Goal: Task Accomplishment & Management: Manage account settings

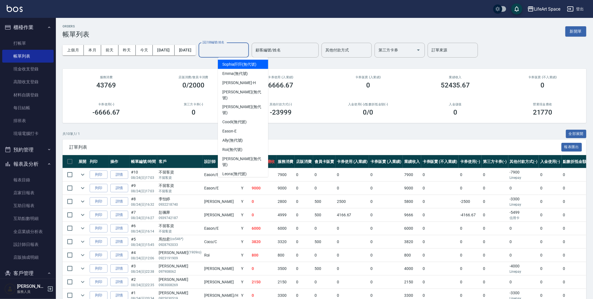
click at [234, 52] on input "設計師編號/姓名" at bounding box center [223, 50] width 45 height 10
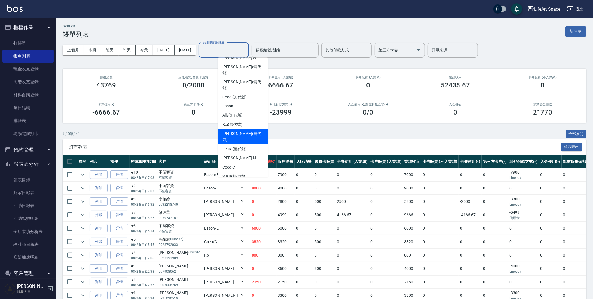
scroll to position [87, 0]
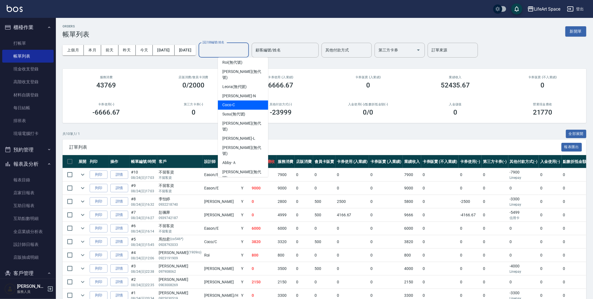
click at [232, 102] on span "Coco -C" at bounding box center [228, 105] width 13 height 6
type input "Coco-C"
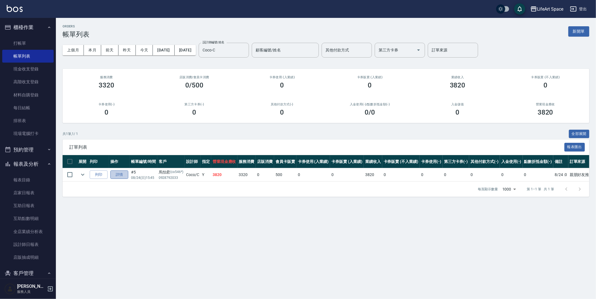
click at [119, 176] on link "詳情" at bounding box center [119, 174] width 18 height 9
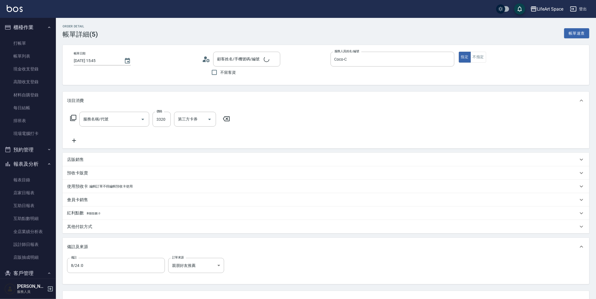
type input "[DATE] 15:45"
type input "Coco-C"
type input "8/24 :0"
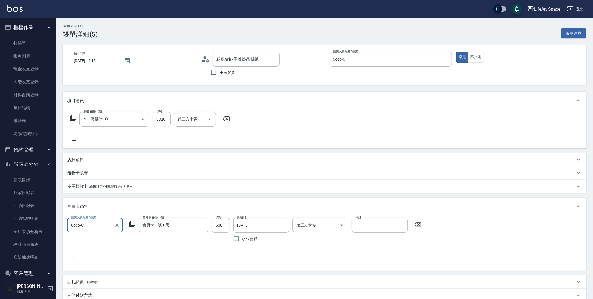
type input "501 燙髮(501)"
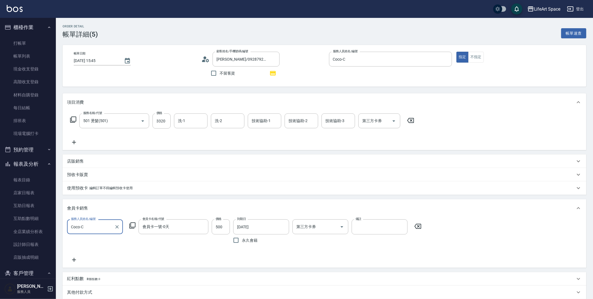
type input "[PERSON_NAME]/0928792033/co546*"
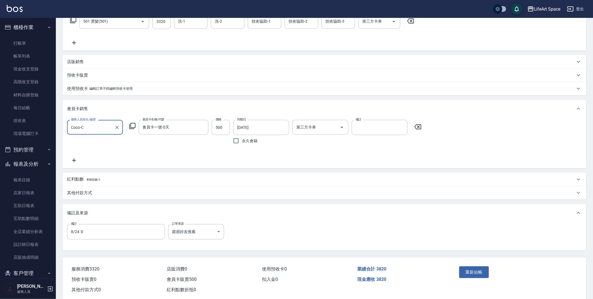
scroll to position [100, 0]
click at [116, 199] on div "其他付款方式" at bounding box center [325, 192] width 524 height 13
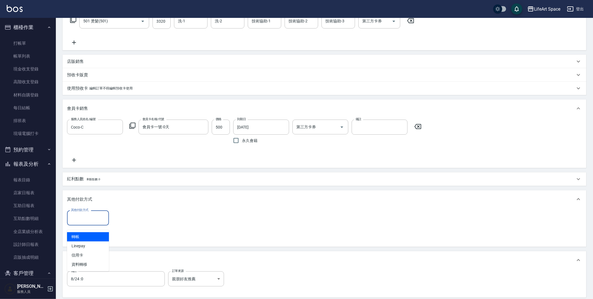
click at [95, 221] on input "其他付款方式" at bounding box center [88, 218] width 37 height 10
click at [88, 244] on span "Linepay" at bounding box center [88, 245] width 42 height 9
type input "Linepay"
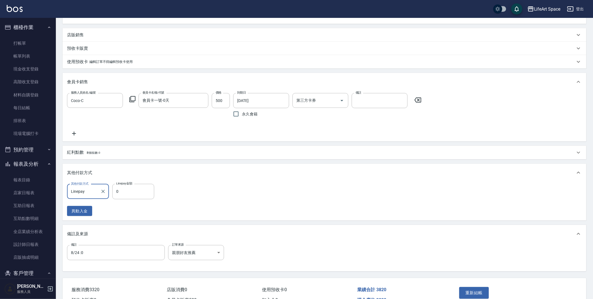
scroll to position [163, 0]
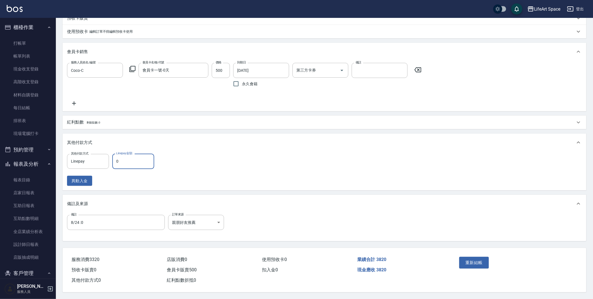
drag, startPoint x: 126, startPoint y: 161, endPoint x: 121, endPoint y: 160, distance: 5.2
click at [121, 160] on input "0" at bounding box center [133, 161] width 42 height 15
type input "3820"
click at [482, 259] on button "重新結帳" at bounding box center [474, 263] width 30 height 12
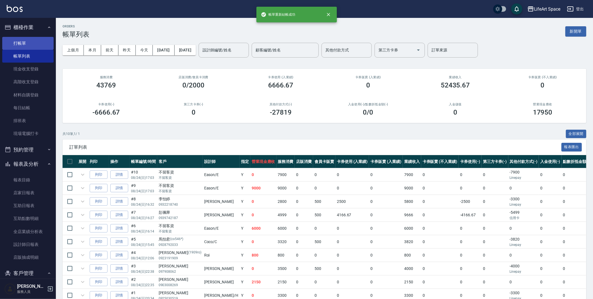
click at [29, 44] on link "打帳單" at bounding box center [27, 43] width 51 height 13
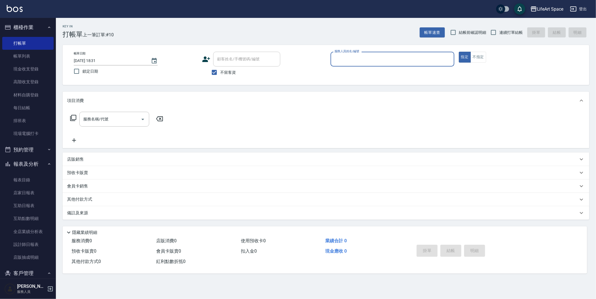
drag, startPoint x: 213, startPoint y: 72, endPoint x: 223, endPoint y: 65, distance: 12.2
click at [213, 72] on input "不留客資" at bounding box center [214, 72] width 12 height 12
checkbox input "false"
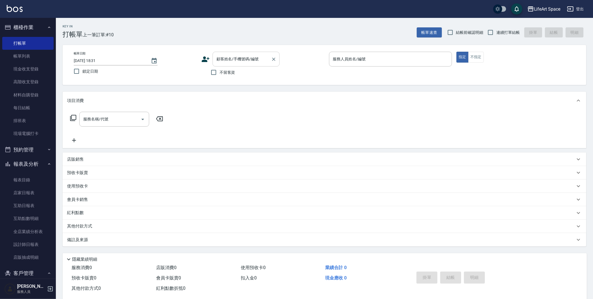
click at [224, 63] on input "顧客姓名/手機號碼/編號" at bounding box center [242, 59] width 54 height 10
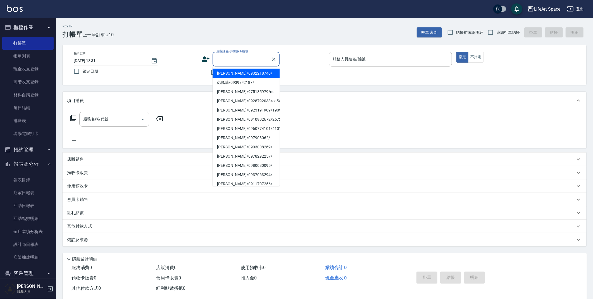
type input "f"
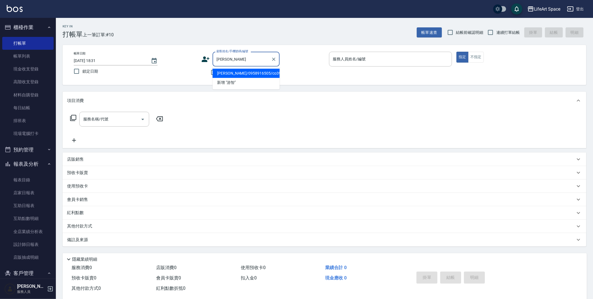
click at [247, 74] on li "[PERSON_NAME]/0958916505/co394*" at bounding box center [246, 73] width 67 height 9
type input "[PERSON_NAME]/0958916505/co394*"
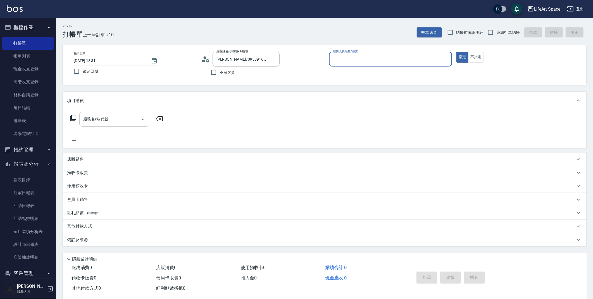
type input "Coco-C"
click at [96, 127] on div "服務名稱/代號" at bounding box center [114, 120] width 70 height 15
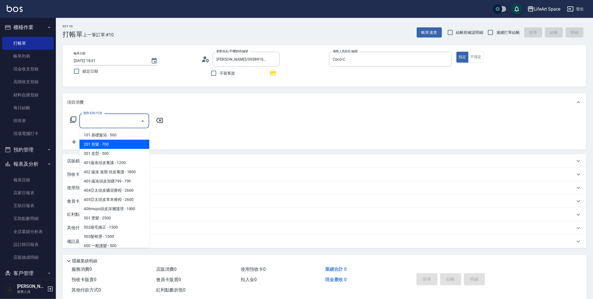
click at [102, 142] on span "201 剪髮 - 700" at bounding box center [114, 144] width 70 height 9
type input "201 剪髮(201)"
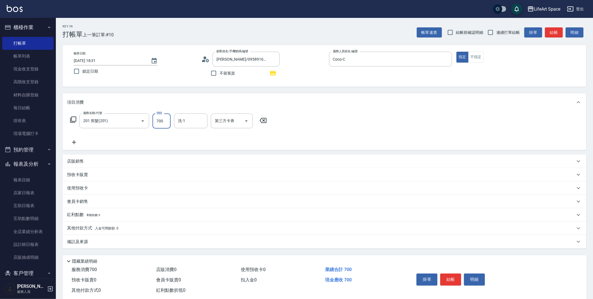
click at [166, 122] on input "700" at bounding box center [162, 120] width 18 height 15
type input "800"
click at [141, 241] on div "備註及來源" at bounding box center [321, 242] width 508 height 6
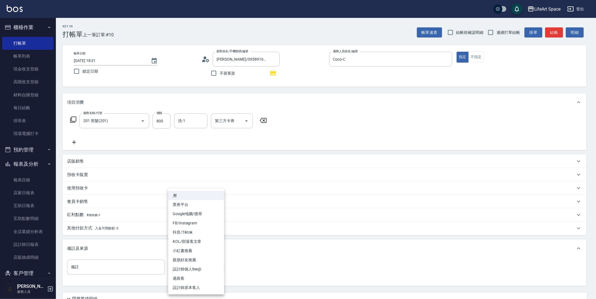
click at [184, 268] on body "LifeArt Space 登出 櫃檯作業 打帳單 帳單列表 現金收支登錄 高階收支登錄 材料自購登錄 每日結帳 排班表 現場電腦打卡 預約管理 預約管理 單…" at bounding box center [298, 173] width 596 height 346
click at [194, 285] on li "設計師原本客人" at bounding box center [196, 287] width 56 height 9
type input "設計師原本客人"
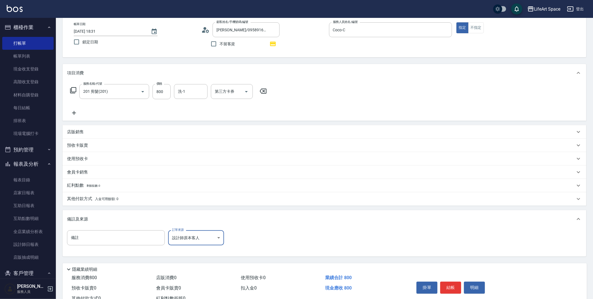
scroll to position [49, 0]
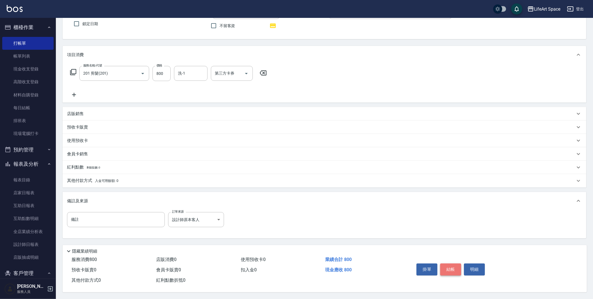
click at [458, 268] on button "結帳" at bounding box center [450, 269] width 21 height 12
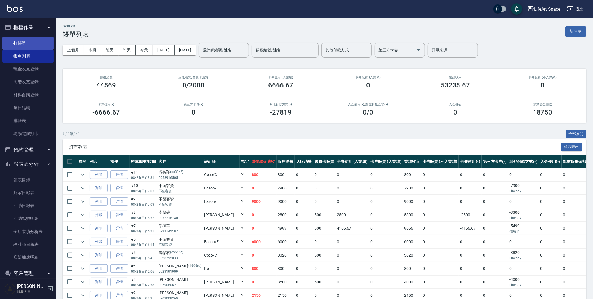
click at [28, 40] on link "打帳單" at bounding box center [27, 43] width 51 height 13
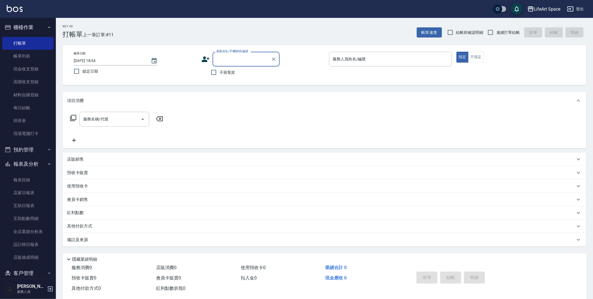
type input "e"
type input "冠"
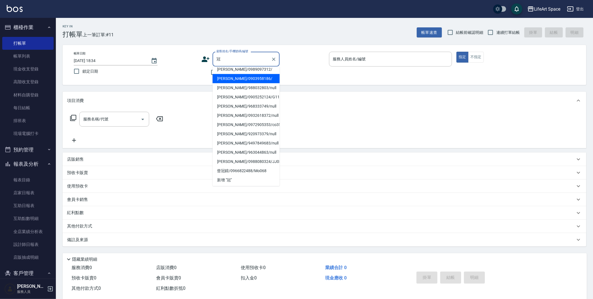
scroll to position [78, 0]
click at [274, 58] on icon "Clear" at bounding box center [274, 59] width 6 height 6
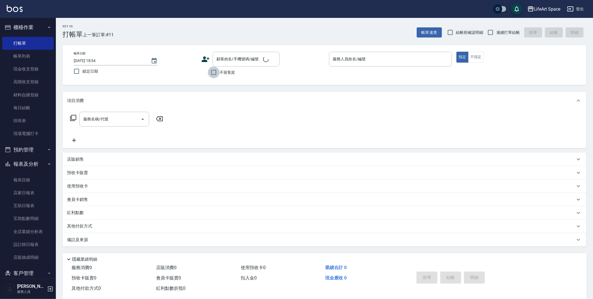
click at [208, 71] on input "不留客資" at bounding box center [214, 72] width 12 height 12
checkbox input "true"
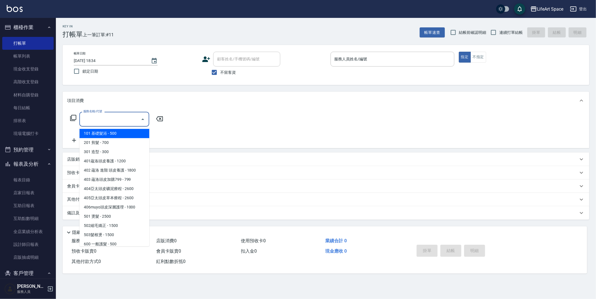
click at [122, 123] on input "服務名稱/代號" at bounding box center [110, 119] width 56 height 10
drag, startPoint x: 110, startPoint y: 140, endPoint x: 129, endPoint y: 137, distance: 18.9
click at [110, 140] on span "201 剪髮 - 700" at bounding box center [114, 142] width 70 height 9
type input "201 剪髮(201)"
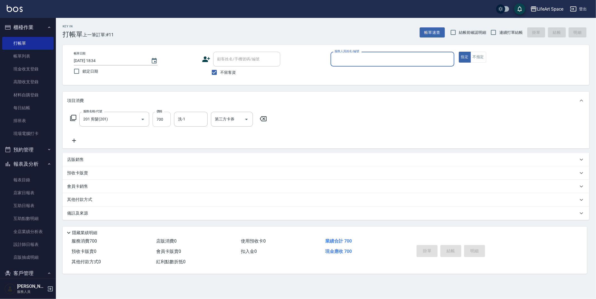
click at [167, 123] on input "700" at bounding box center [162, 119] width 18 height 15
type input "0"
type input "8"
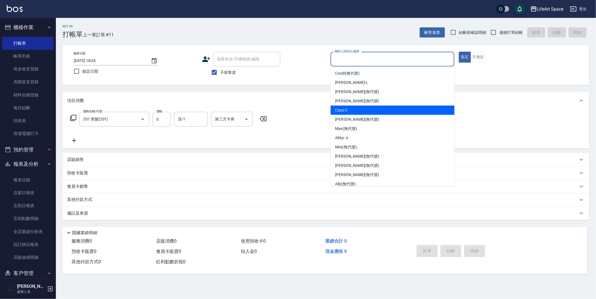
click at [335, 111] on span "Coco -C" at bounding box center [341, 110] width 13 height 6
type input "Coco-C"
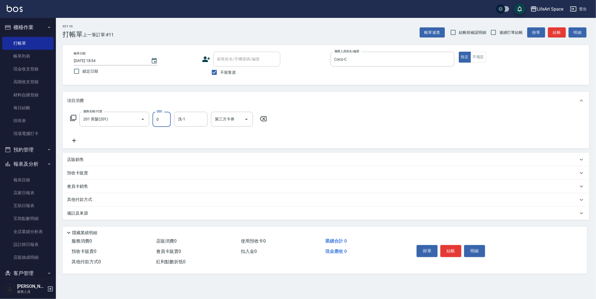
click at [165, 120] on input "0" at bounding box center [162, 119] width 18 height 15
type input "800"
click at [166, 222] on div "Key In 打帳單 上一筆訂單:#11 帳單速查 結帳前確認明細 連續打單結帳 掛單 結帳 明細 帳單日期 [DATE] 18:34 鎖定日期 顧客姓名/手…" at bounding box center [326, 149] width 540 height 263
click at [168, 220] on div "Key In 打帳單 上一筆訂單:#11 帳單速查 結帳前確認明細 連續打單結帳 掛單 結帳 明細 帳單日期 [DATE] 18:34 鎖定日期 顧客姓名/手…" at bounding box center [326, 149] width 540 height 263
click at [172, 219] on div "備註及來源" at bounding box center [326, 212] width 527 height 13
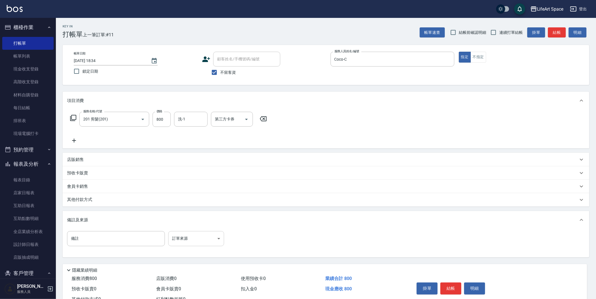
click at [190, 246] on body "LifeArt Space 登出 櫃檯作業 打帳單 帳單列表 現金收支登錄 高階收支登錄 材料自購登錄 每日結帳 排班表 現場電腦打卡 預約管理 預約管理 單…" at bounding box center [298, 159] width 596 height 318
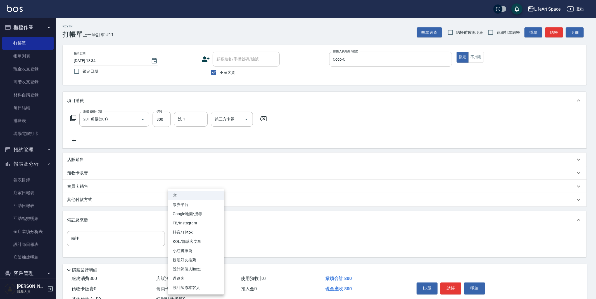
click at [197, 285] on li "設計師原本客人" at bounding box center [196, 287] width 56 height 9
type input "設計師原本客人"
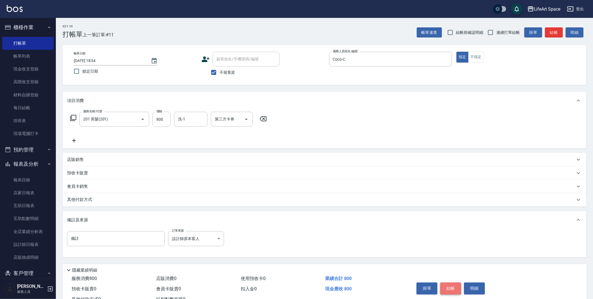
click at [458, 285] on button "結帳" at bounding box center [450, 288] width 21 height 12
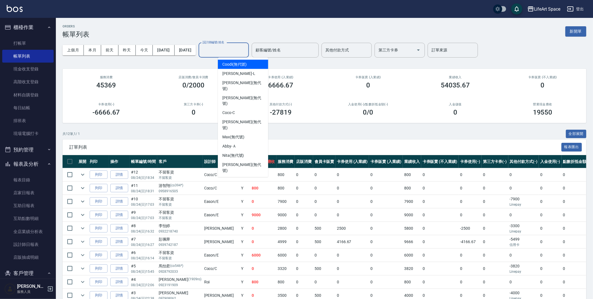
click at [249, 56] on div "設計師編號/姓名" at bounding box center [224, 50] width 50 height 15
click at [235, 53] on input "設計師編號/姓名" at bounding box center [223, 50] width 45 height 10
click at [237, 108] on div "Coco -C" at bounding box center [243, 112] width 50 height 9
type input "Coco-C"
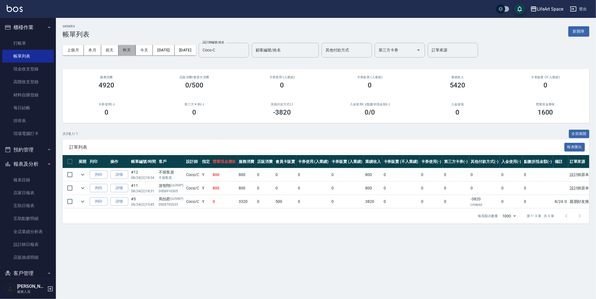
click at [121, 51] on button "昨天" at bounding box center [126, 50] width 17 height 10
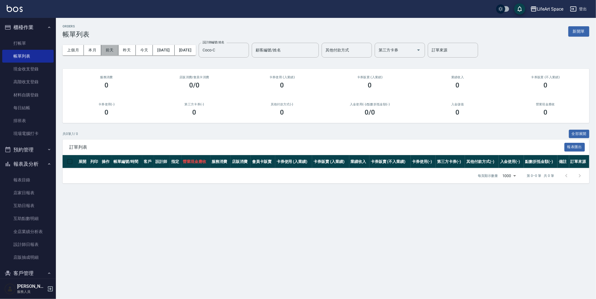
click at [109, 50] on button "前天" at bounding box center [109, 50] width 17 height 10
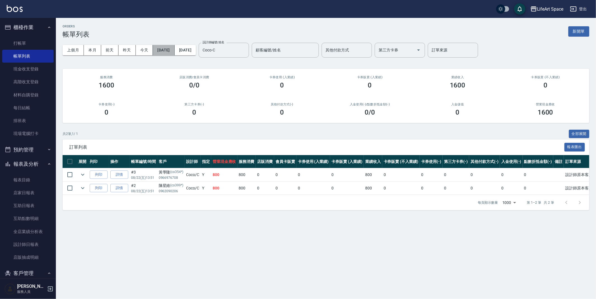
click at [161, 54] on button "[DATE]" at bounding box center [164, 50] width 22 height 10
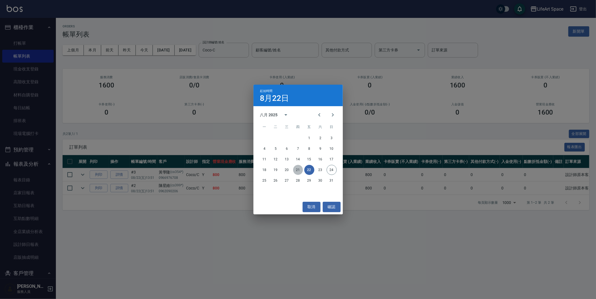
click at [302, 170] on button "21" at bounding box center [298, 170] width 10 height 10
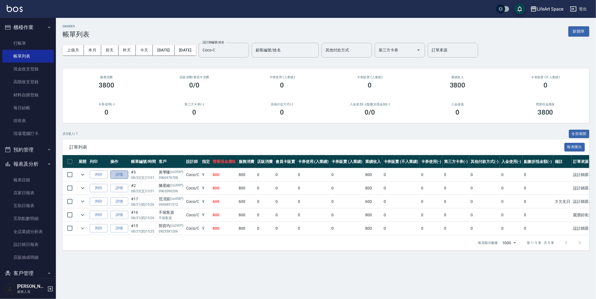
click at [122, 174] on link "詳情" at bounding box center [119, 174] width 18 height 9
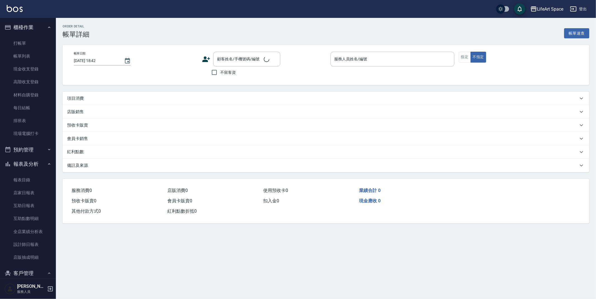
type input "[DATE] 13:51"
type input "Coco-C"
type input "設計師原本客人"
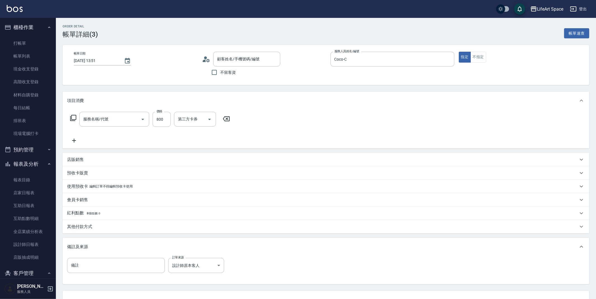
type input "[PERSON_NAME]/0966976708/co354*"
type input "201 剪髮(201)"
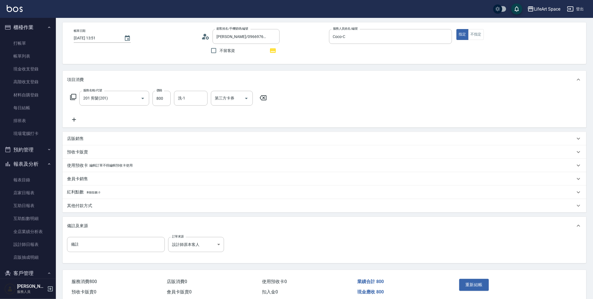
scroll to position [46, 0]
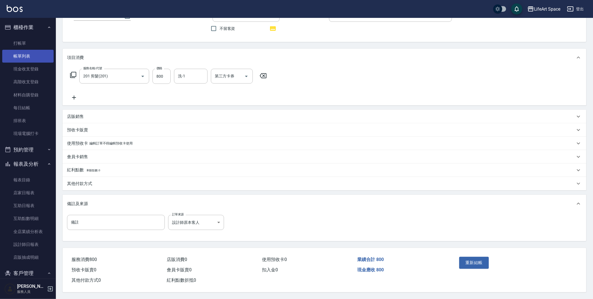
click at [21, 56] on link "帳單列表" at bounding box center [27, 56] width 51 height 13
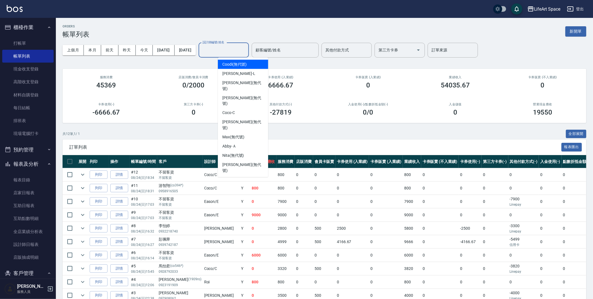
click at [233, 47] on input "設計師編號/姓名" at bounding box center [223, 50] width 45 height 10
click at [241, 108] on div "Coco -C" at bounding box center [243, 112] width 50 height 9
type input "Coco-C"
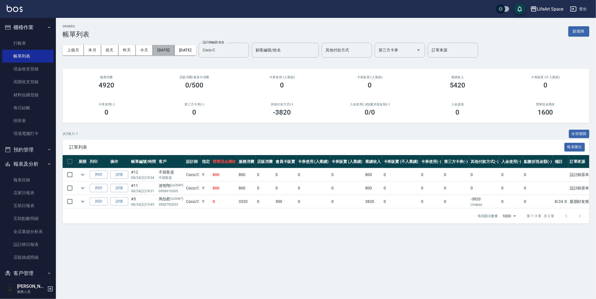
click at [174, 50] on button "[DATE]" at bounding box center [164, 50] width 22 height 10
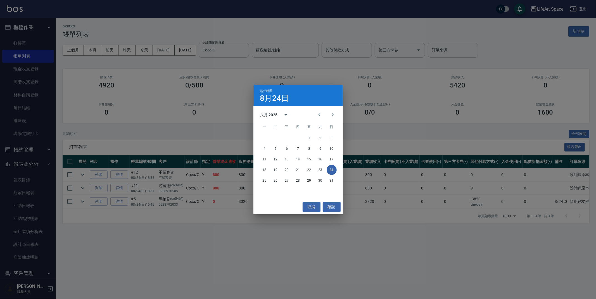
click at [191, 50] on div "起始時間 [DATE] 八月 2025 一 二 三 四 五 六 日 1 2 3 4 5 6 7 8 9 10 11 12 13 14 15 16 17 18 …" at bounding box center [298, 149] width 596 height 299
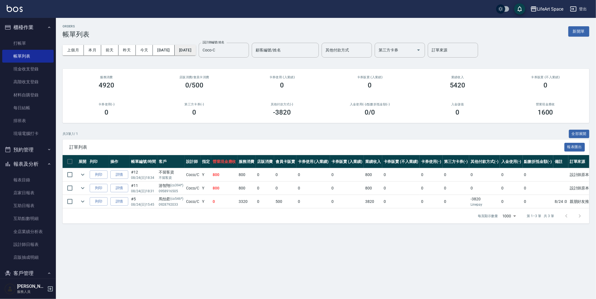
click at [196, 52] on button "[DATE]" at bounding box center [185, 50] width 21 height 10
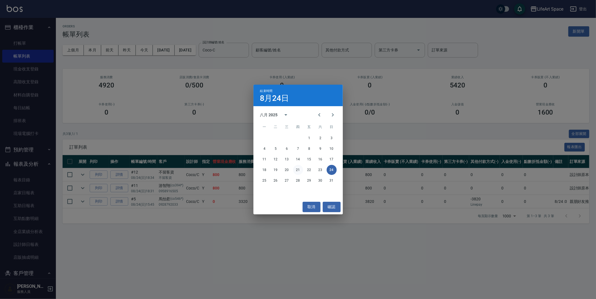
click at [296, 168] on button "21" at bounding box center [298, 170] width 10 height 10
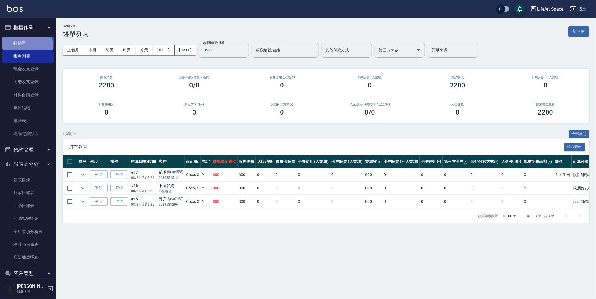
click at [26, 46] on link "打帳單" at bounding box center [27, 43] width 51 height 13
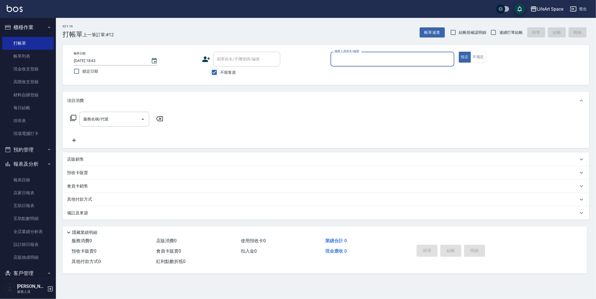
click at [216, 72] on input "不留客資" at bounding box center [214, 72] width 12 height 12
checkbox input "false"
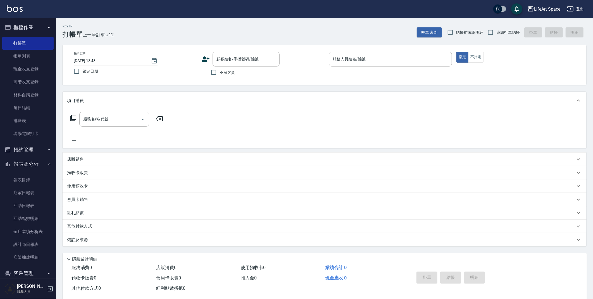
click at [93, 60] on input "[DATE] 18:43" at bounding box center [110, 60] width 72 height 9
type input "[DATE] 18:43"
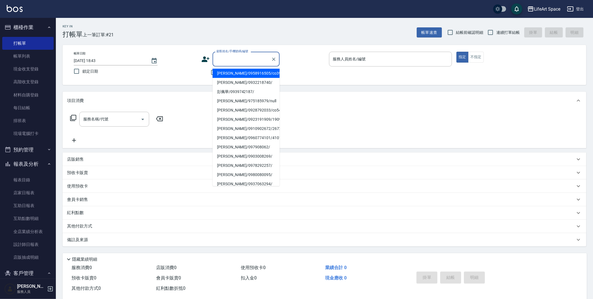
click at [218, 59] on input "顧客姓名/手機號碼/編號" at bounding box center [242, 59] width 54 height 10
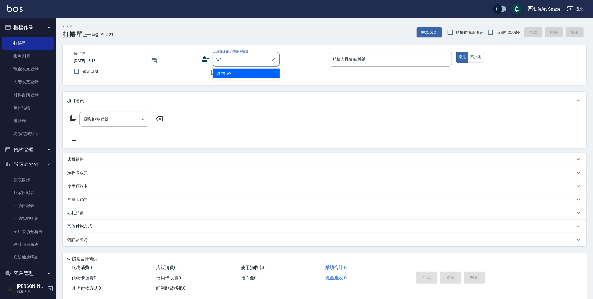
type input "w"
type input "篷"
type input "朋"
type input "易"
click at [245, 75] on li "[PERSON_NAME]/0978315051/co524" at bounding box center [246, 73] width 67 height 9
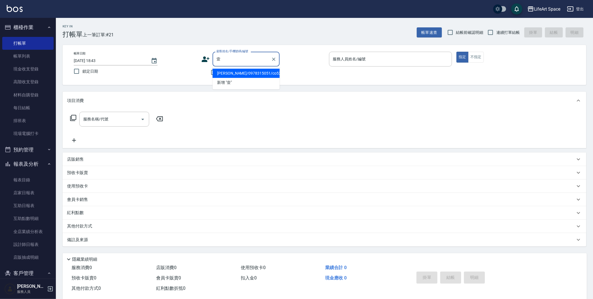
type input "[PERSON_NAME]/0978315051/co524"
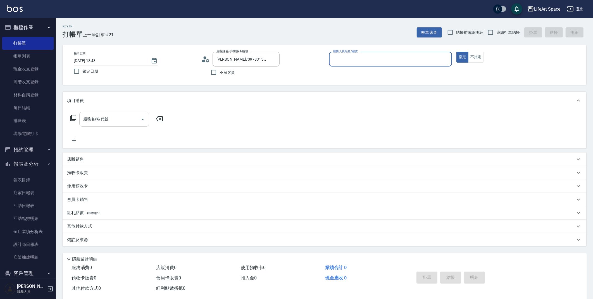
type input "Coco-C"
click at [124, 113] on div "服務名稱/代號" at bounding box center [114, 119] width 70 height 15
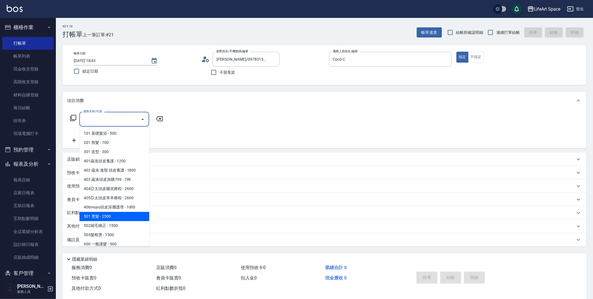
click at [117, 218] on span "501 燙髮 - 2500" at bounding box center [114, 216] width 70 height 9
type input "501 燙髮(501)"
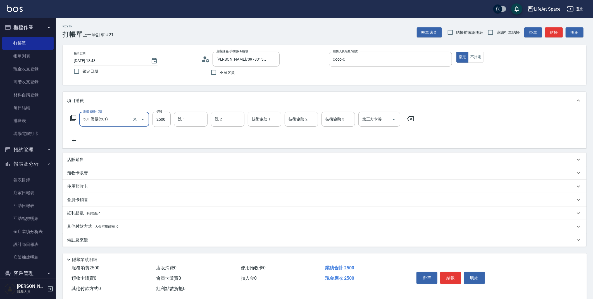
click at [74, 141] on icon at bounding box center [74, 140] width 14 height 7
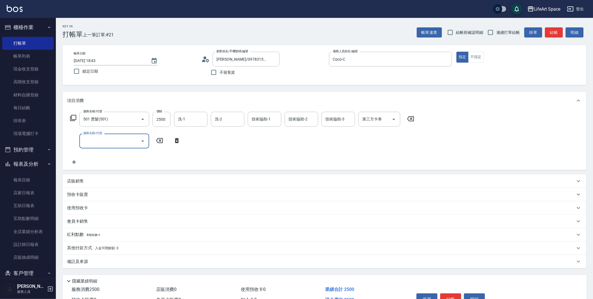
click at [93, 144] on input "服務名稱/代號" at bounding box center [110, 141] width 56 height 10
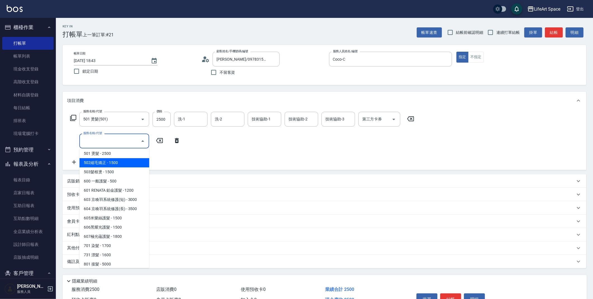
scroll to position [87, 0]
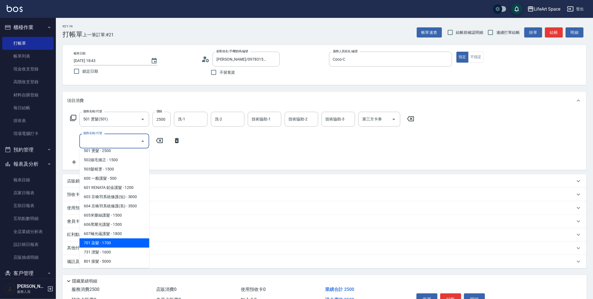
click at [104, 244] on span "701 染髮 - 1700" at bounding box center [114, 242] width 70 height 9
type input "701 染髮(701)"
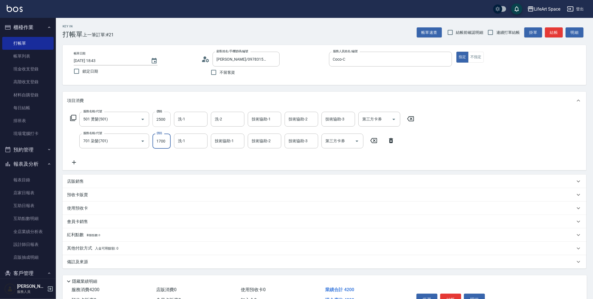
click at [160, 120] on input "2500" at bounding box center [162, 119] width 18 height 15
type input "0"
click at [162, 118] on input "2500" at bounding box center [162, 119] width 18 height 15
click at [161, 118] on input "2000" at bounding box center [162, 119] width 18 height 15
drag, startPoint x: 158, startPoint y: 119, endPoint x: 169, endPoint y: 119, distance: 11.5
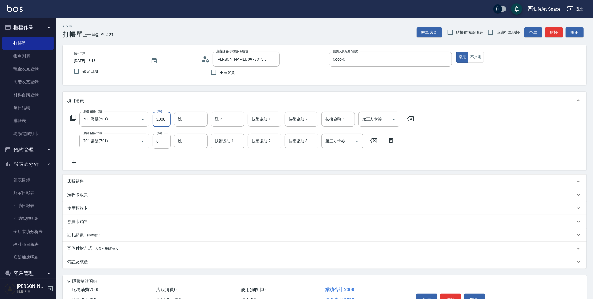
click at [169, 119] on input "2000" at bounding box center [162, 119] width 18 height 15
drag, startPoint x: 168, startPoint y: 120, endPoint x: 154, endPoint y: 119, distance: 14.8
click at [154, 119] on input "2000" at bounding box center [162, 119] width 18 height 15
type input "1500"
click at [159, 142] on input "0" at bounding box center [162, 141] width 18 height 15
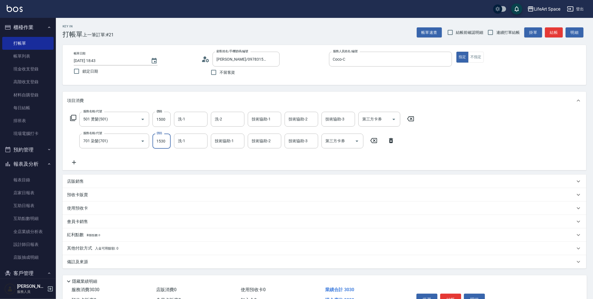
type input "1530"
click at [108, 258] on div "備註及來源" at bounding box center [325, 261] width 524 height 13
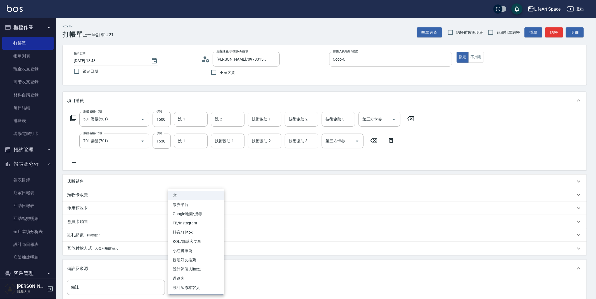
click at [193, 285] on body "LifeArt Space 登出 櫃檯作業 打帳單 帳單列表 現金收支登錄 高階收支登錄 材料自購登錄 每日結帳 排班表 現場電腦打卡 預約管理 預約管理 單…" at bounding box center [298, 183] width 596 height 367
click at [193, 285] on li "設計師原本客人" at bounding box center [196, 287] width 56 height 9
type input "設計師原本客人"
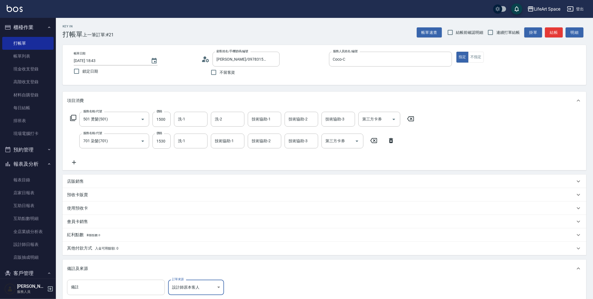
click at [96, 284] on input "備註" at bounding box center [116, 287] width 98 height 15
type input ":0"
click at [84, 223] on p "會員卡銷售" at bounding box center [77, 222] width 21 height 6
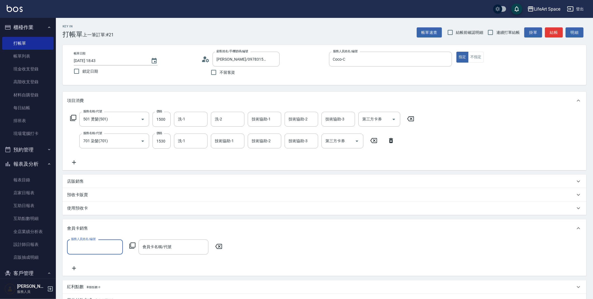
scroll to position [0, 0]
click at [83, 241] on label "服務人員姓名/編號" at bounding box center [83, 239] width 25 height 4
click at [83, 242] on input "服務人員姓名/編號" at bounding box center [95, 247] width 51 height 10
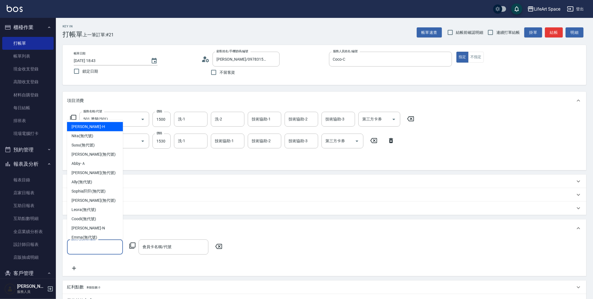
click at [82, 245] on input "服務人員姓名/編號" at bounding box center [95, 247] width 51 height 10
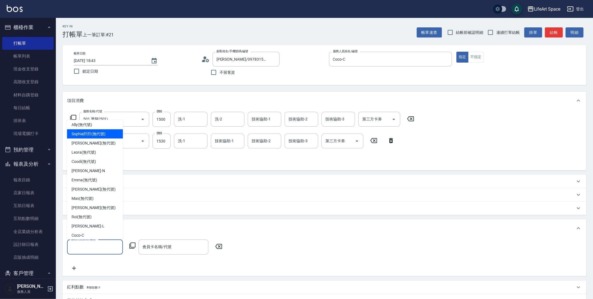
scroll to position [87, 0]
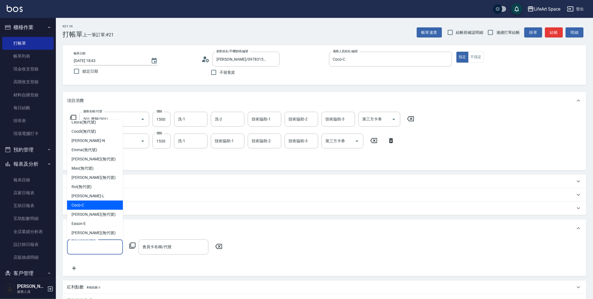
click at [88, 204] on div "Coco -C" at bounding box center [95, 205] width 56 height 9
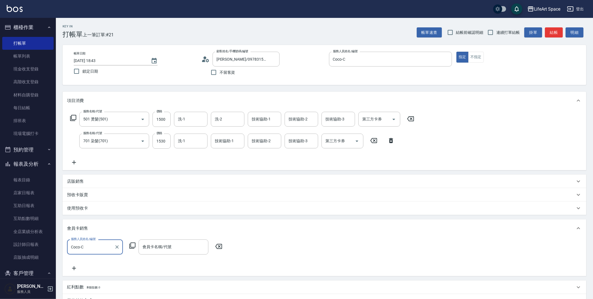
type input "Coco-C"
click at [161, 243] on div "會員卡名稱/代號 會員卡名稱/代號" at bounding box center [174, 246] width 70 height 15
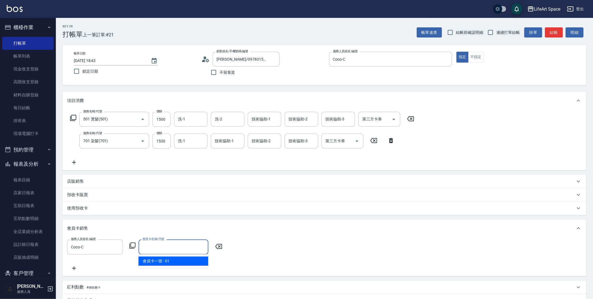
click at [175, 260] on span "會員卡一號 - 01" at bounding box center [174, 260] width 70 height 9
type input "會員卡一號-0天"
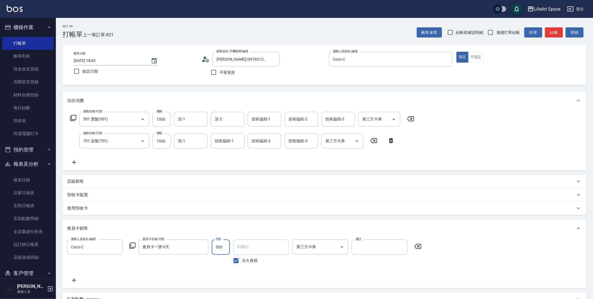
type input "500"
click at [239, 262] on input "永久會籍" at bounding box center [236, 261] width 12 height 12
checkbox input "false"
click at [251, 248] on input "[DATE]" at bounding box center [259, 246] width 52 height 15
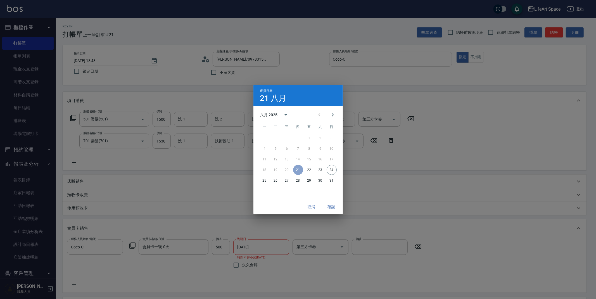
click at [277, 114] on div "八月 2025" at bounding box center [269, 115] width 18 height 6
click at [293, 130] on button "2026" at bounding box center [298, 128] width 20 height 10
type input "[DATE]"
click at [335, 207] on button "確認" at bounding box center [332, 207] width 18 height 10
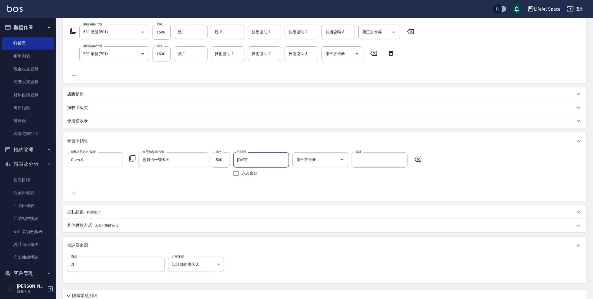
scroll to position [124, 0]
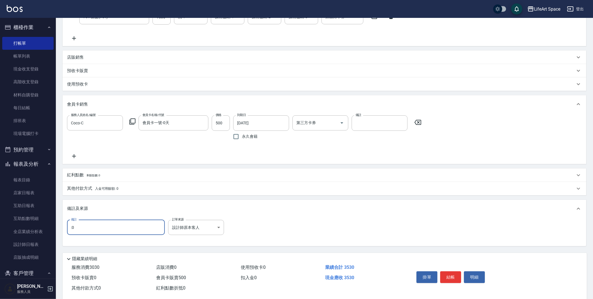
click at [91, 229] on input ":0" at bounding box center [116, 227] width 98 height 15
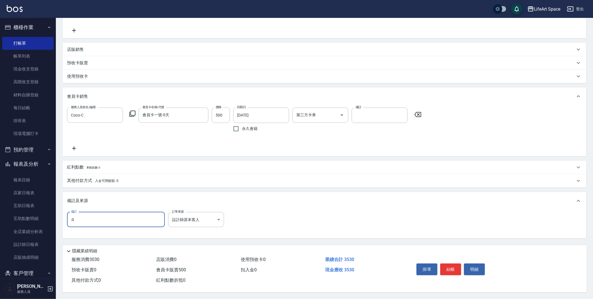
scroll to position [133, 0]
type input ":0"
click at [446, 268] on button "結帳" at bounding box center [450, 269] width 21 height 12
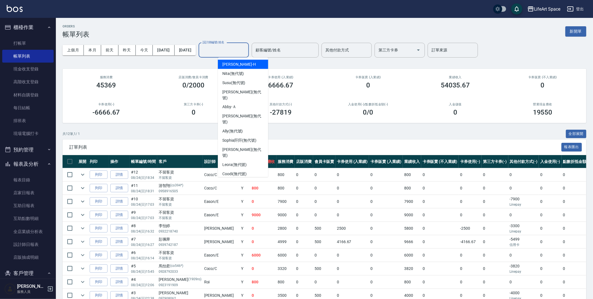
click at [230, 53] on input "設計師編號/姓名" at bounding box center [223, 50] width 45 height 10
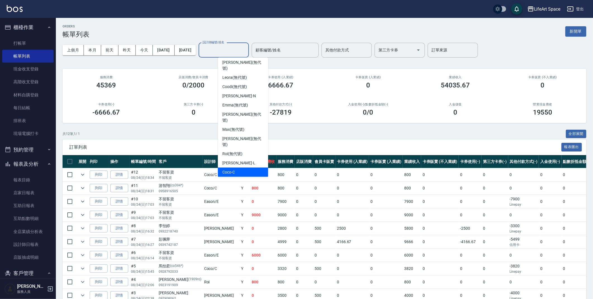
click at [234, 169] on span "Coco -C" at bounding box center [228, 172] width 13 height 6
type input "Coco-C"
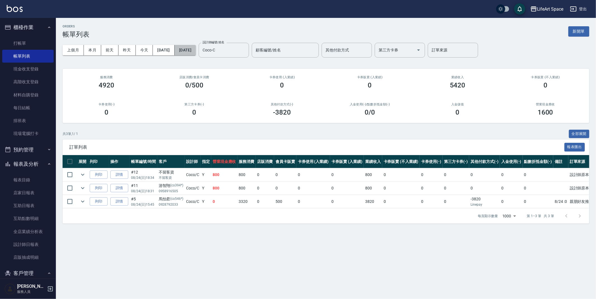
click at [196, 52] on button "[DATE]" at bounding box center [185, 50] width 21 height 10
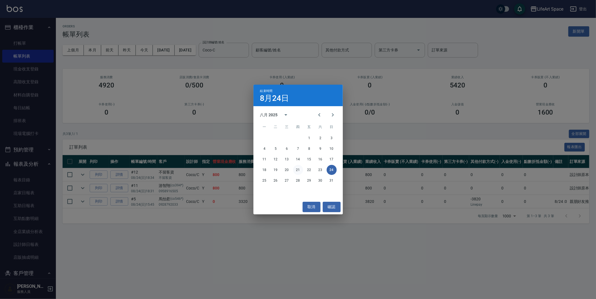
click at [298, 167] on button "21" at bounding box center [298, 170] width 10 height 10
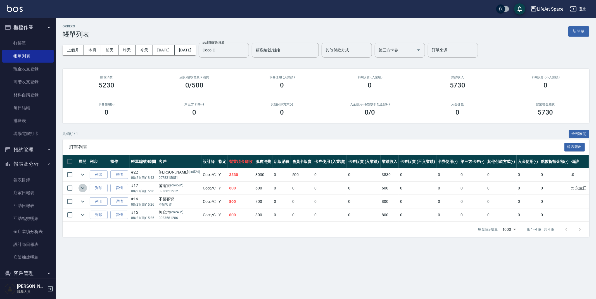
click at [80, 186] on icon "expand row" at bounding box center [82, 188] width 7 height 7
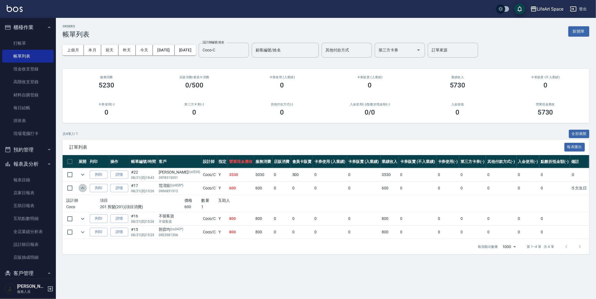
click at [80, 186] on icon "expand row" at bounding box center [82, 188] width 7 height 7
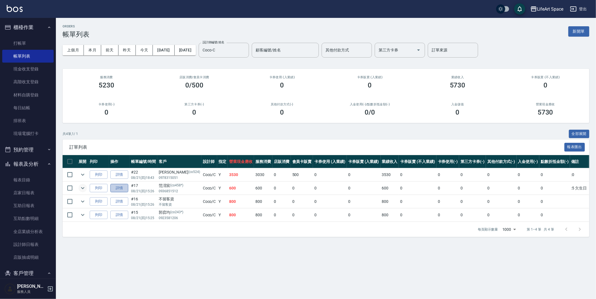
click at [121, 187] on link "詳情" at bounding box center [119, 188] width 18 height 9
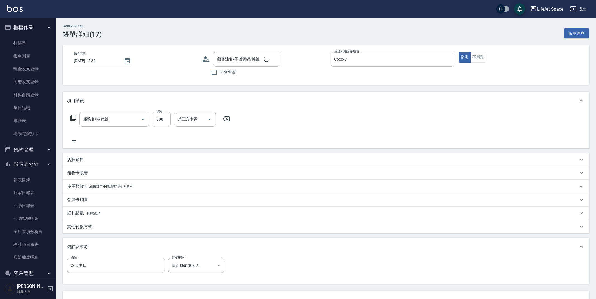
type input "[DATE] 15:26"
type input "Coco-C"
type input ":5 欠生日"
type input "設計師原本客人"
type input "201 剪髮(201)"
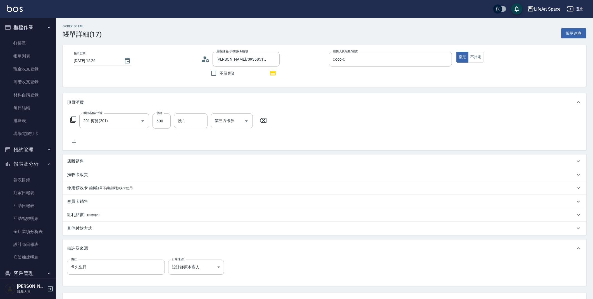
type input "[PERSON_NAME]/0936851512/co458*"
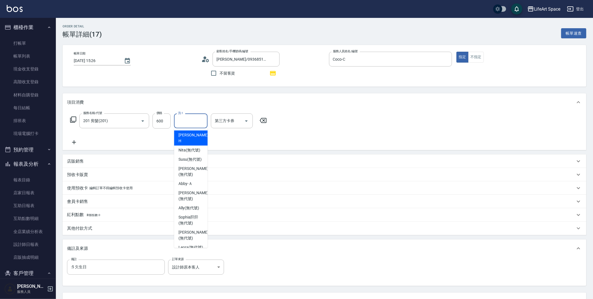
click at [188, 122] on input "洗-1" at bounding box center [191, 121] width 28 height 10
type input "ㄍ"
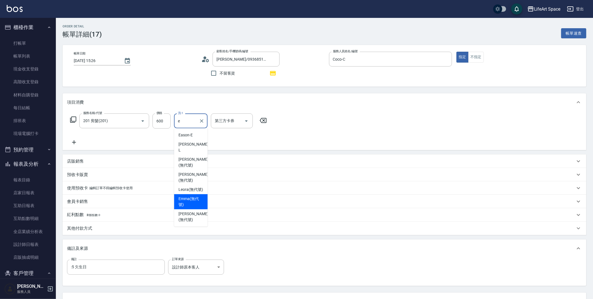
click at [194, 196] on span "[PERSON_NAME] (無代號)" at bounding box center [190, 202] width 25 height 12
type input "[PERSON_NAME](無代號)"
click at [97, 231] on div "其他付款方式" at bounding box center [321, 228] width 508 height 6
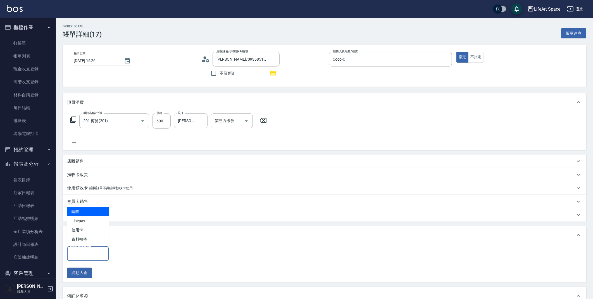
click at [96, 250] on input "其他付款方式" at bounding box center [88, 254] width 37 height 10
click at [87, 214] on span "轉帳" at bounding box center [88, 211] width 42 height 9
type input "轉帳"
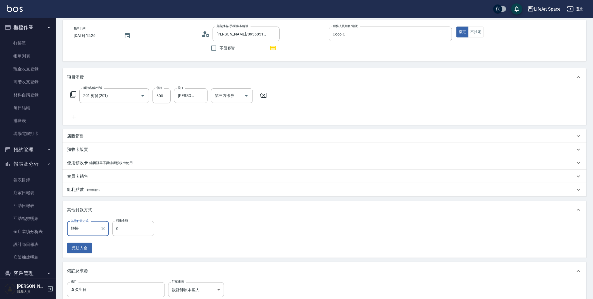
scroll to position [94, 0]
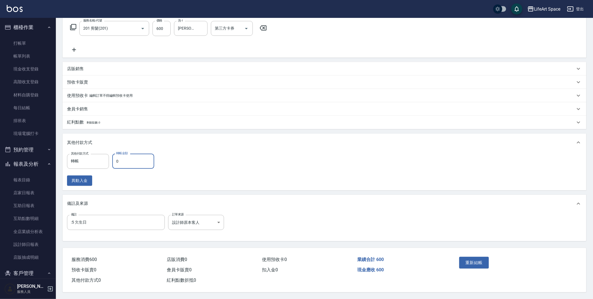
click at [125, 157] on input "0" at bounding box center [133, 161] width 42 height 15
type input "600"
click at [469, 264] on button "重新結帳" at bounding box center [474, 263] width 30 height 12
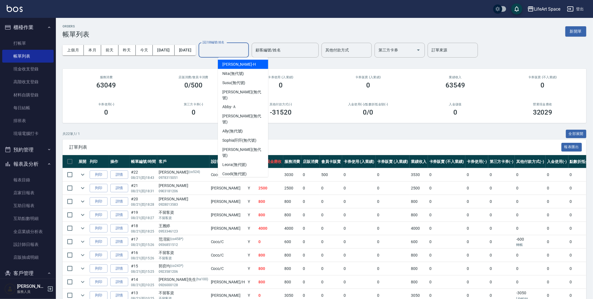
click at [233, 52] on input "設計師編號/姓名" at bounding box center [223, 50] width 45 height 10
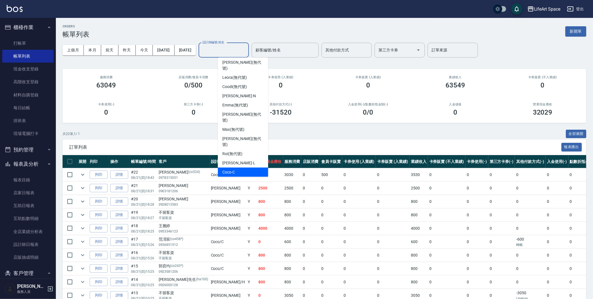
click at [240, 168] on div "Coco -C" at bounding box center [243, 172] width 50 height 9
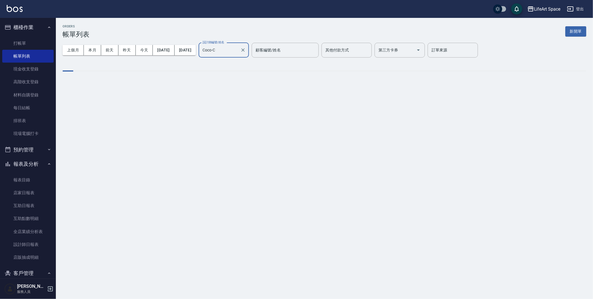
type input "Coco-C"
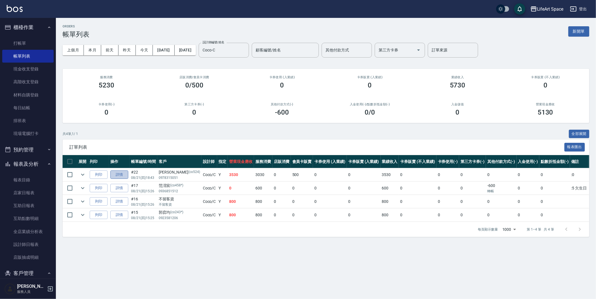
click at [123, 174] on link "詳情" at bounding box center [119, 174] width 18 height 9
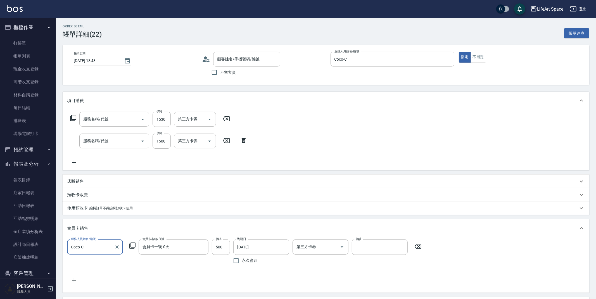
type input "[DATE] 18:43"
type input "Coco-C"
type input ":0"
type input "設計師原本客人"
type input "701 染髮(701)"
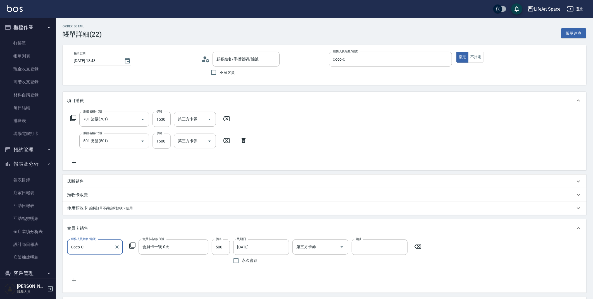
type input "501 燙髮(501)"
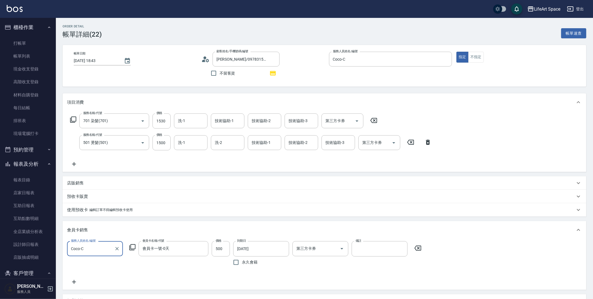
type input "[PERSON_NAME]/0978315051/co524"
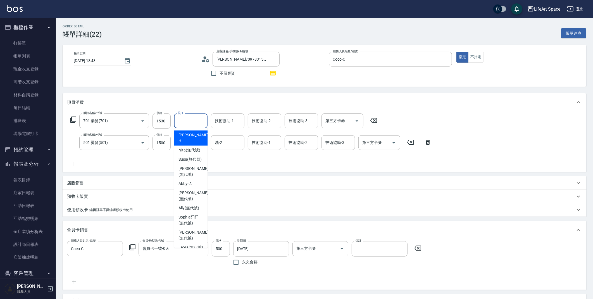
click at [196, 123] on input "洗-1" at bounding box center [191, 121] width 28 height 10
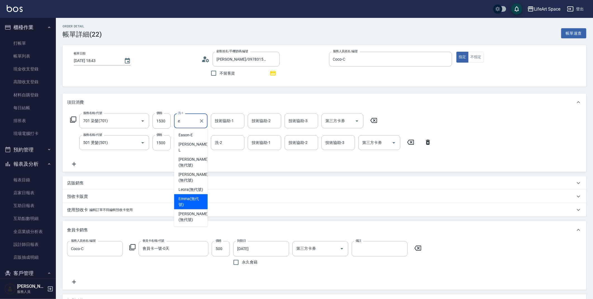
click at [194, 196] on span "[PERSON_NAME] (無代號)" at bounding box center [190, 202] width 25 height 12
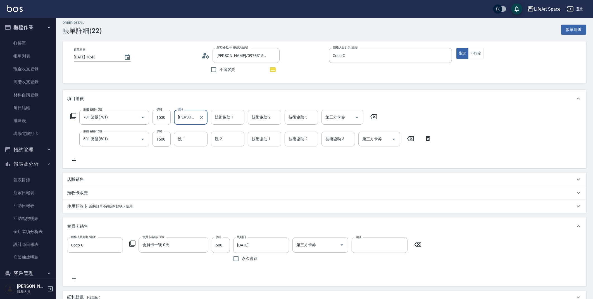
scroll to position [133, 0]
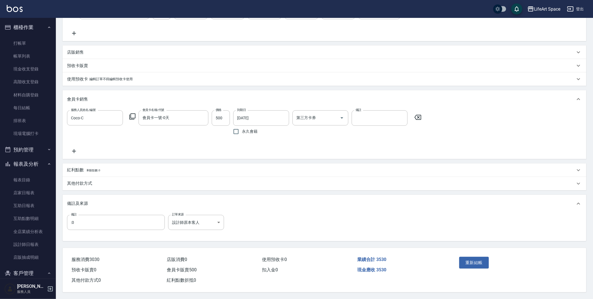
type input "[PERSON_NAME](無代號)"
click at [99, 176] on div "紅利點數 剩餘點數: 0" at bounding box center [325, 169] width 524 height 13
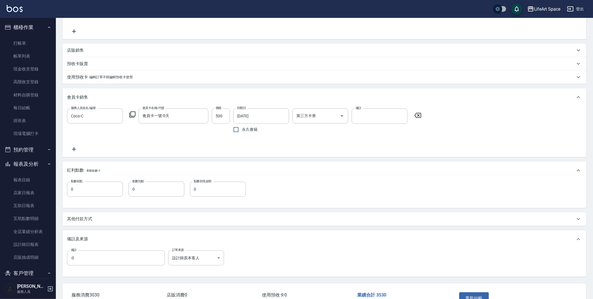
click at [99, 172] on span "剩餘點數: 0" at bounding box center [94, 170] width 14 height 3
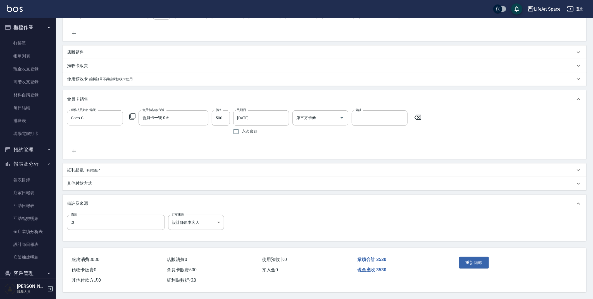
click at [102, 185] on div "其他付款方式" at bounding box center [321, 183] width 508 height 6
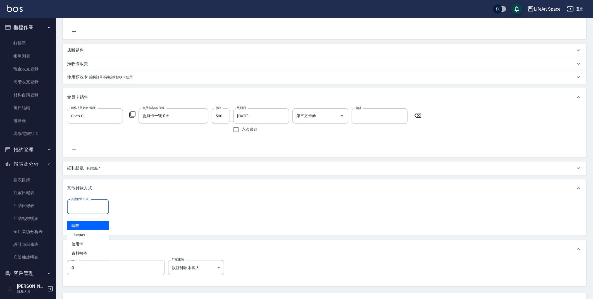
click at [100, 210] on input "其他付款方式" at bounding box center [88, 207] width 37 height 10
click at [92, 225] on span "轉帳" at bounding box center [88, 225] width 42 height 9
type input "轉帳"
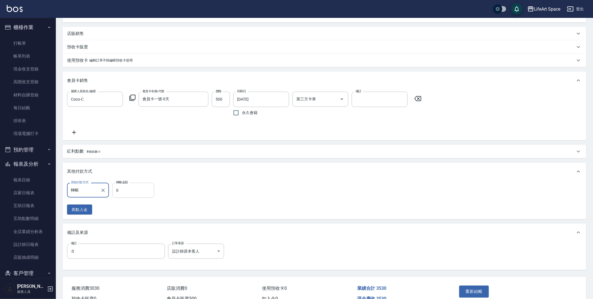
scroll to position [165, 0]
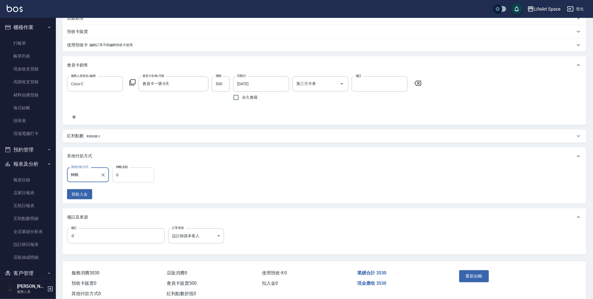
click at [124, 182] on input "0" at bounding box center [133, 174] width 42 height 15
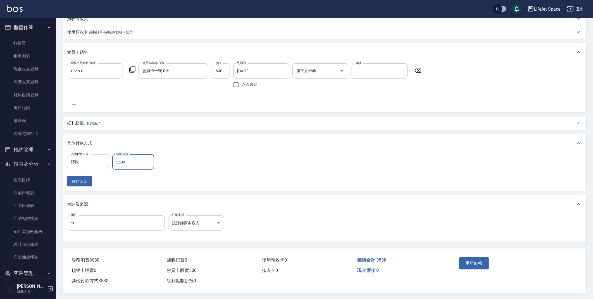
scroll to position [185, 0]
type input "3530"
click at [472, 259] on button "重新結帳" at bounding box center [474, 263] width 30 height 12
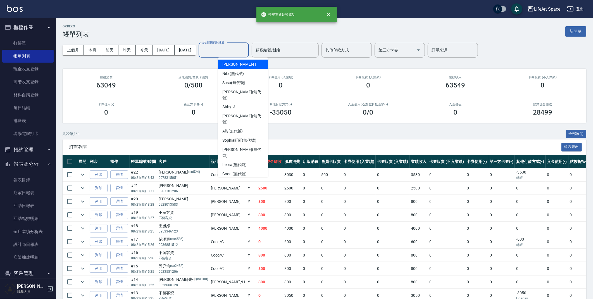
click at [241, 50] on input "設計師編號/姓名" at bounding box center [223, 50] width 45 height 10
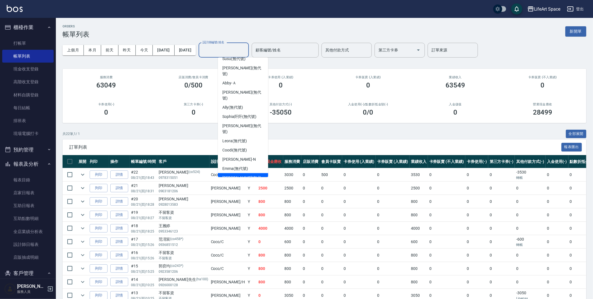
scroll to position [87, 0]
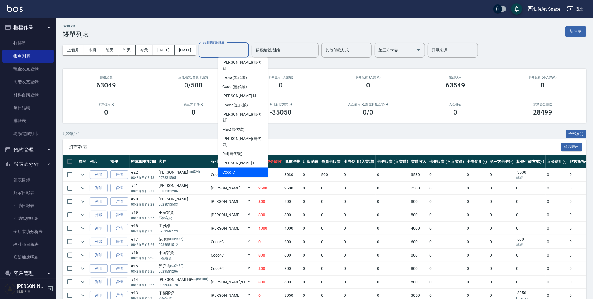
click at [235, 168] on div "Coco -C" at bounding box center [243, 172] width 50 height 9
type input "Coco-C"
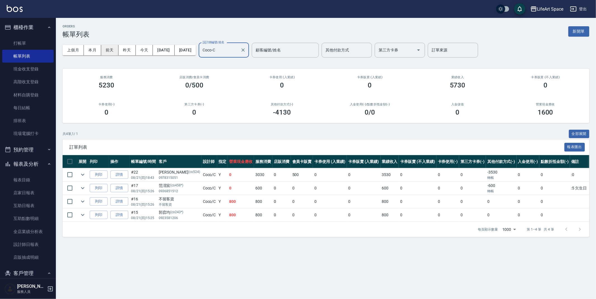
click at [113, 51] on button "前天" at bounding box center [109, 50] width 17 height 10
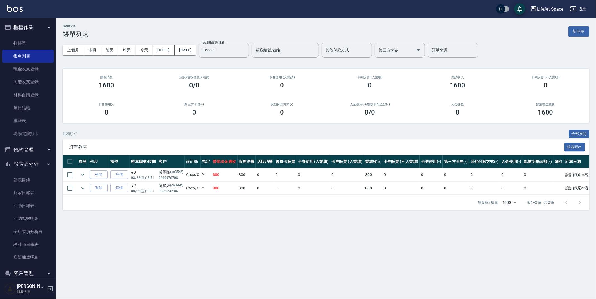
click at [43, 163] on button "報表及分析" at bounding box center [27, 164] width 51 height 15
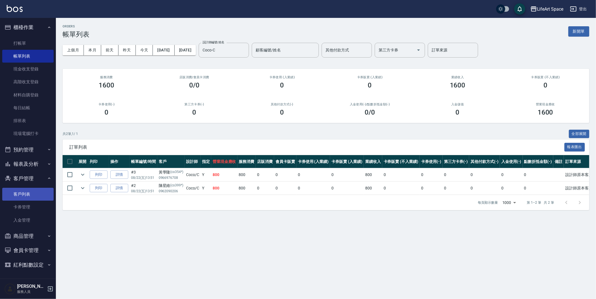
click at [30, 199] on link "客戶列表" at bounding box center [27, 194] width 51 height 13
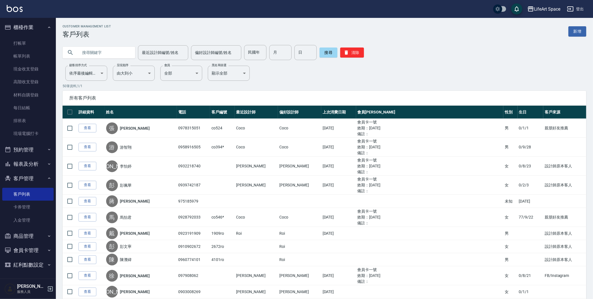
click at [122, 54] on input "text" at bounding box center [104, 52] width 53 height 15
type input "co54"
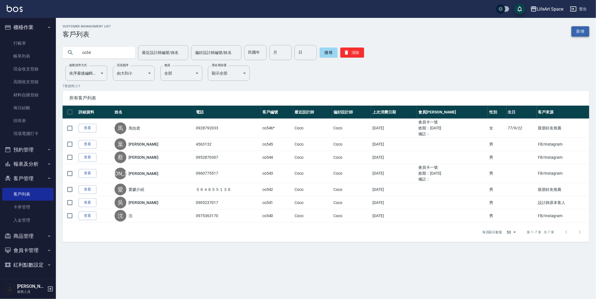
click at [586, 32] on link "新增" at bounding box center [580, 31] width 18 height 10
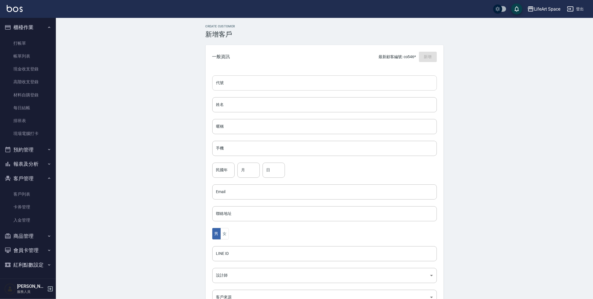
click at [242, 83] on input "代號" at bounding box center [324, 82] width 225 height 15
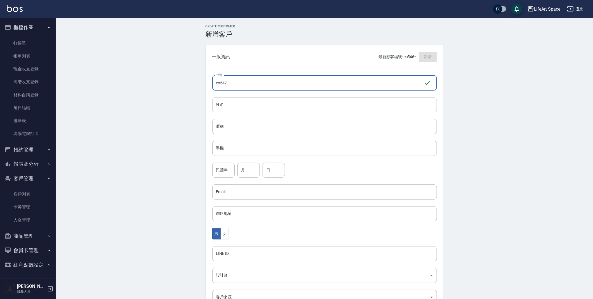
type input "co547"
click at [239, 104] on input "姓名" at bounding box center [324, 104] width 225 height 15
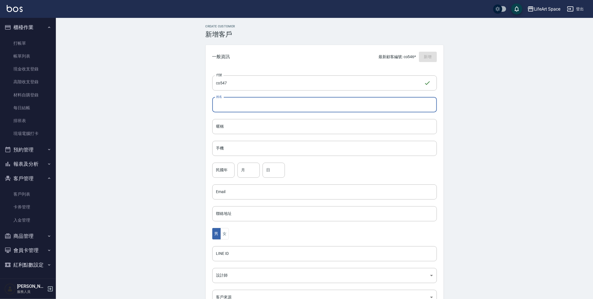
type input "s"
type input "[PERSON_NAME]"
click at [248, 144] on input "手機" at bounding box center [324, 148] width 225 height 15
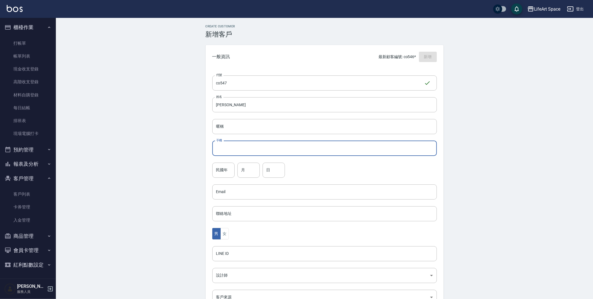
type input "０"
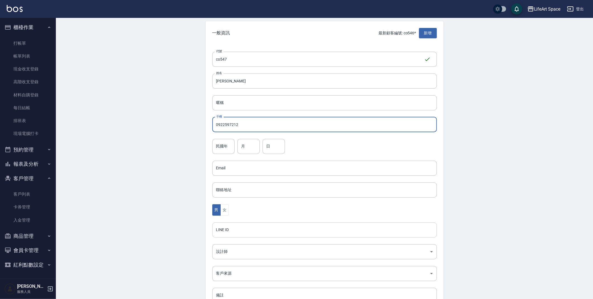
scroll to position [65, 0]
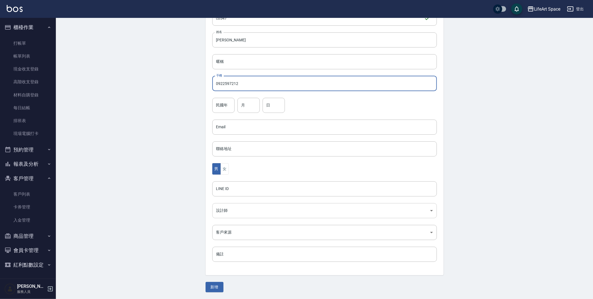
type input "0922597212"
click at [244, 208] on body "LifeArt Space 登出 櫃檯作業 打帳單 帳單列表 現金收支登錄 高階收支登錄 材料自購登錄 每日結帳 排班表 現場電腦打卡 預約管理 預約管理 單…" at bounding box center [298, 117] width 596 height 364
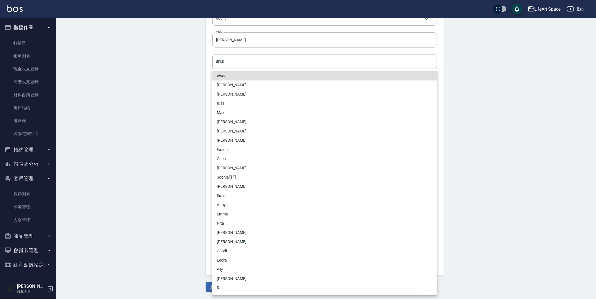
click at [229, 160] on li "Coco" at bounding box center [324, 158] width 225 height 9
type input "cda1efc3-0924-40dc-b120-f8115da55f2e"
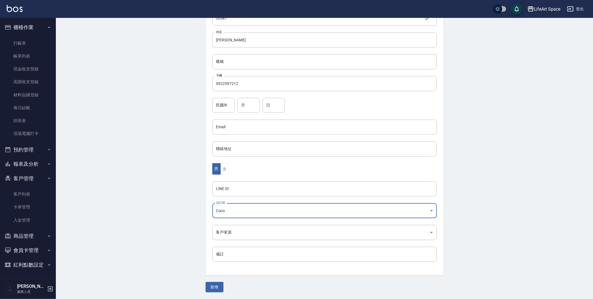
click at [156, 192] on div "None [PERSON_NAME]軒 [PERSON_NAME] Nikki [PERSON_NAME] [PERSON_NAME] Coco [PERSO…" at bounding box center [296, 149] width 593 height 299
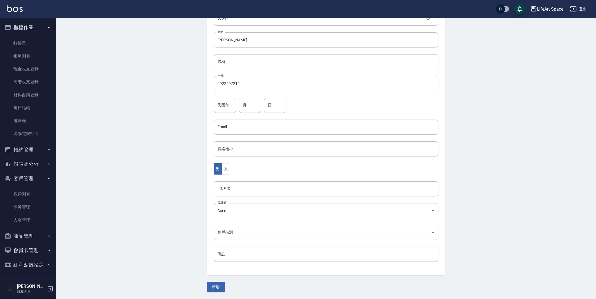
click at [242, 232] on body "LifeArt Space 登出 櫃檯作業 打帳單 帳單列表 現金收支登錄 高階收支登錄 材料自購登錄 每日結帳 排班表 現場電腦打卡 預約管理 預約管理 單…" at bounding box center [298, 117] width 596 height 364
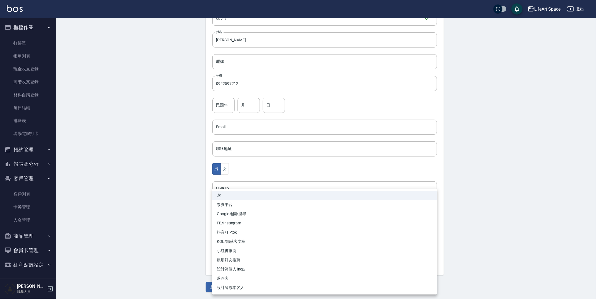
click at [231, 222] on li "FB/Instagram" at bounding box center [324, 222] width 225 height 9
type input "FB/Instagram"
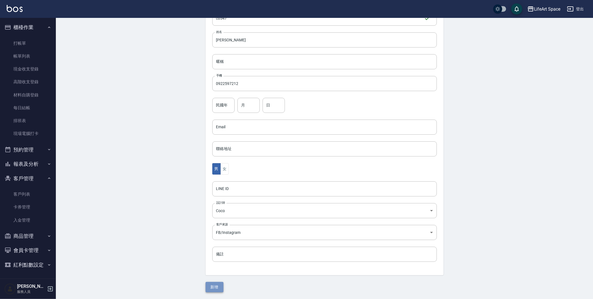
click at [212, 285] on button "新增" at bounding box center [215, 287] width 18 height 10
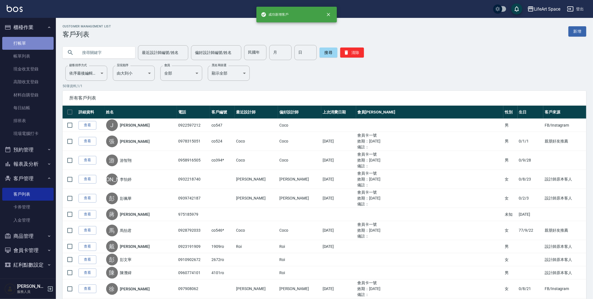
click at [39, 44] on link "打帳單" at bounding box center [27, 43] width 51 height 13
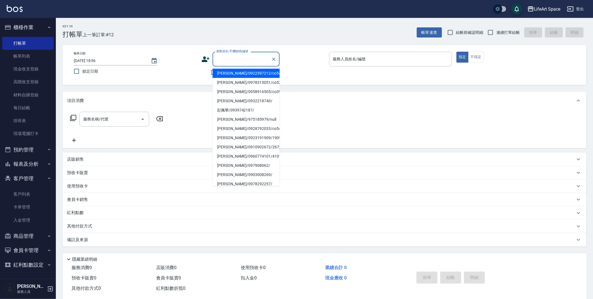
click at [252, 59] on input "顧客姓名/手機號碼/編號" at bounding box center [242, 59] width 54 height 10
click at [238, 76] on li "[PERSON_NAME]/0922597212/co547" at bounding box center [246, 73] width 67 height 9
type input "[PERSON_NAME]/0922597212/co547"
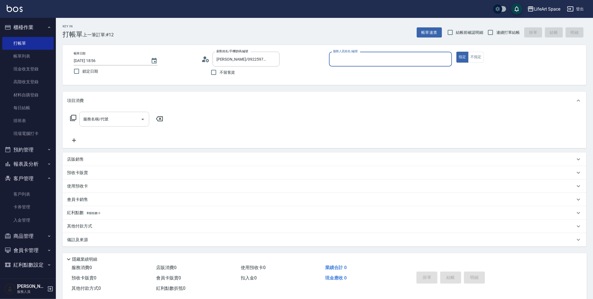
click at [117, 120] on input "服務名稱/代號" at bounding box center [110, 119] width 56 height 10
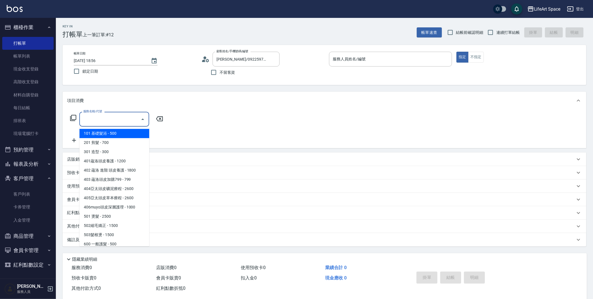
type input "Coco-C"
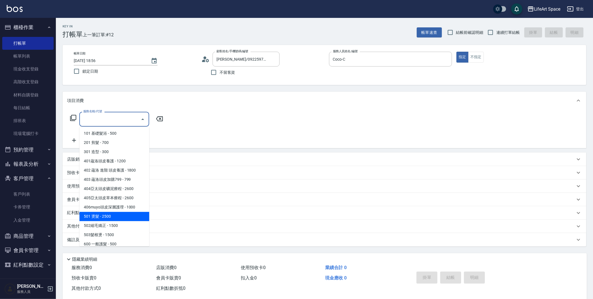
click at [116, 219] on span "501 燙髮 - 2500" at bounding box center [114, 216] width 70 height 9
type input "501 燙髮(501)"
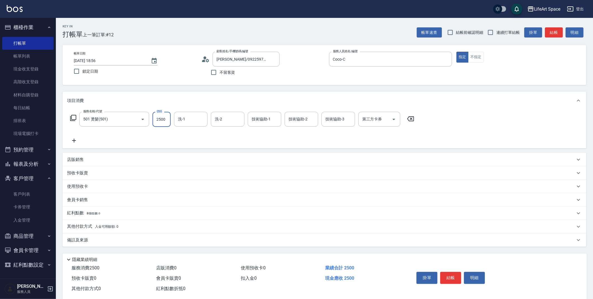
click at [163, 120] on input "2500" at bounding box center [162, 119] width 18 height 15
type input "1500"
click at [74, 139] on icon at bounding box center [74, 141] width 4 height 4
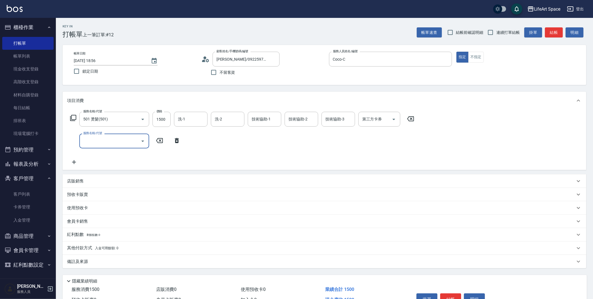
click at [100, 144] on input "服務名稱/代號" at bounding box center [110, 141] width 56 height 10
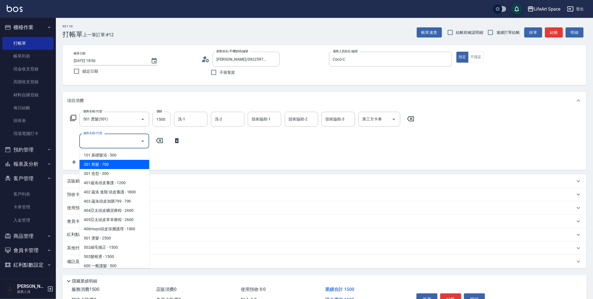
click at [110, 164] on span "201 剪髮 - 700" at bounding box center [114, 164] width 70 height 9
type input "201 剪髮(201)"
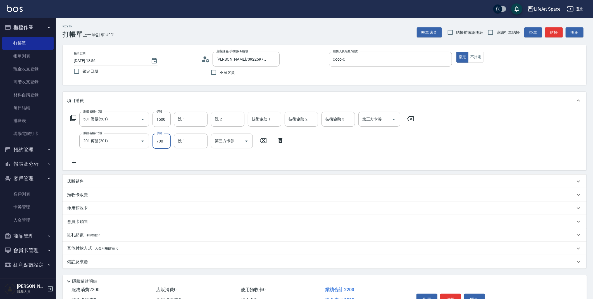
click at [167, 137] on input "700" at bounding box center [162, 141] width 18 height 15
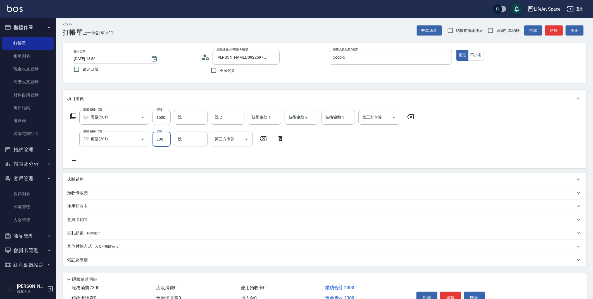
scroll to position [20, 0]
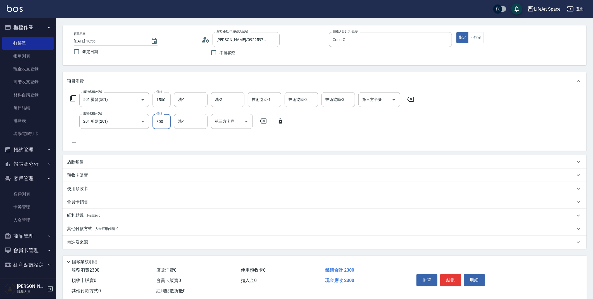
type input "800"
click at [161, 101] on input "1500" at bounding box center [162, 99] width 18 height 15
type input "2900"
click at [94, 242] on div "備註及來源" at bounding box center [321, 242] width 508 height 6
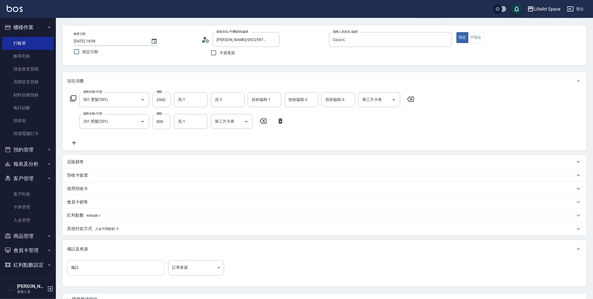
click at [101, 268] on input "備註" at bounding box center [116, 267] width 98 height 15
type input "w"
type input "老婆剪 都有戶"
click at [185, 269] on body "LifeArt Space 登出 櫃檯作業 打帳單 帳單列表 現金收支登錄 高階收支登錄 材料自購登錄 每日結帳 排班表 現場電腦打卡 預約管理 預約管理 單…" at bounding box center [296, 163] width 593 height 367
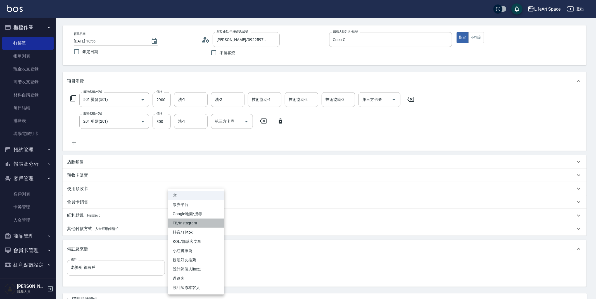
click at [191, 226] on li "FB/Instagram" at bounding box center [196, 222] width 56 height 9
type input "FB/Instagram"
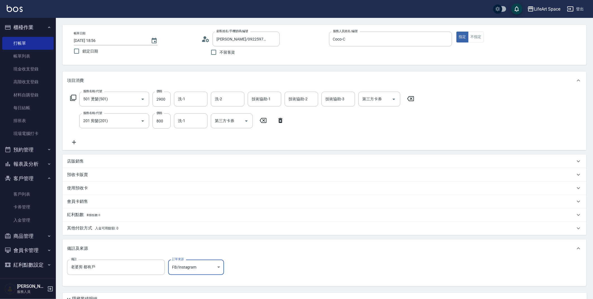
scroll to position [21, 0]
click at [94, 39] on input "[DATE] 18:56" at bounding box center [110, 39] width 72 height 9
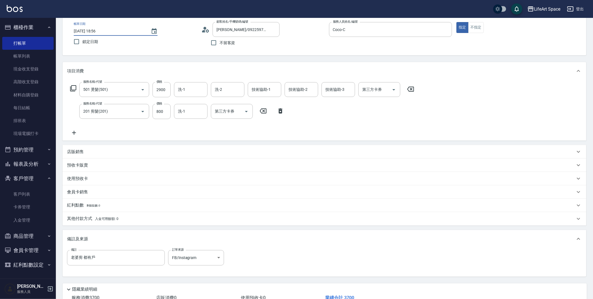
scroll to position [69, 0]
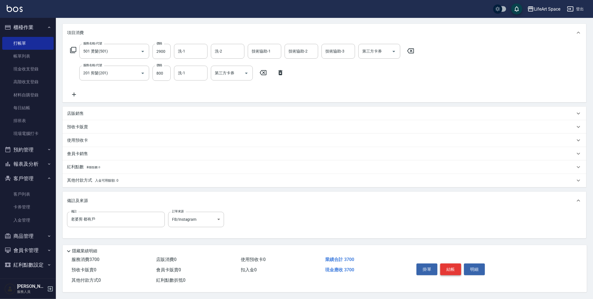
type input "[DATE] 18:56"
click at [449, 270] on button "結帳" at bounding box center [450, 269] width 21 height 12
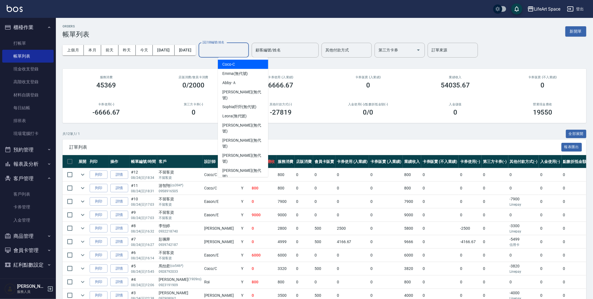
click at [237, 49] on input "設計師編號/姓名" at bounding box center [223, 50] width 45 height 10
click at [242, 66] on div "Coco -C" at bounding box center [243, 64] width 50 height 9
type input "Coco-C"
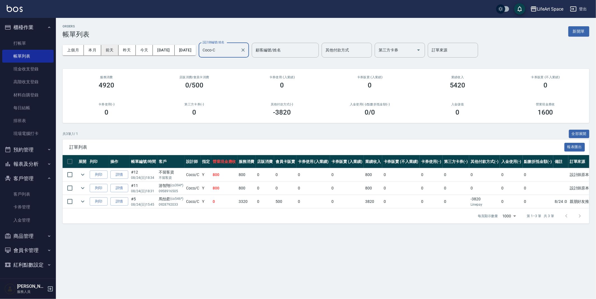
click at [111, 48] on button "前天" at bounding box center [109, 50] width 17 height 10
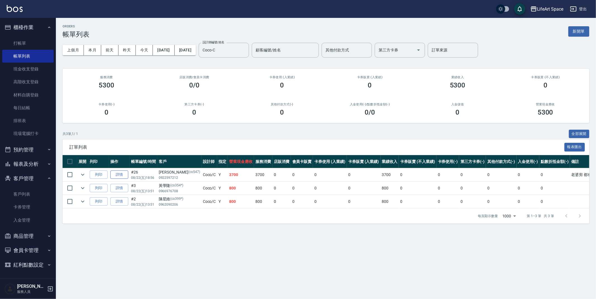
click at [119, 176] on link "詳情" at bounding box center [119, 174] width 18 height 9
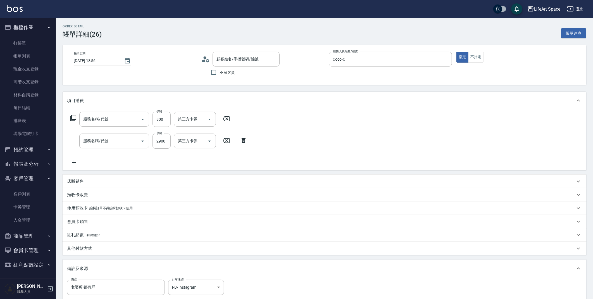
type input "[DATE] 18:56"
type input "Coco-C"
type input "老婆剪 都有戶"
type input "FB/Instagram"
type input "201 剪髮(201)"
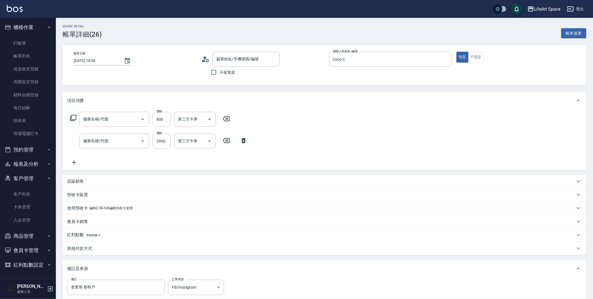
type input "501 燙髮(501)"
type input "[PERSON_NAME]/0922597212/co547"
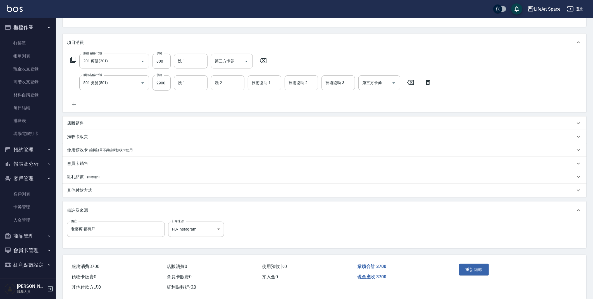
scroll to position [66, 0]
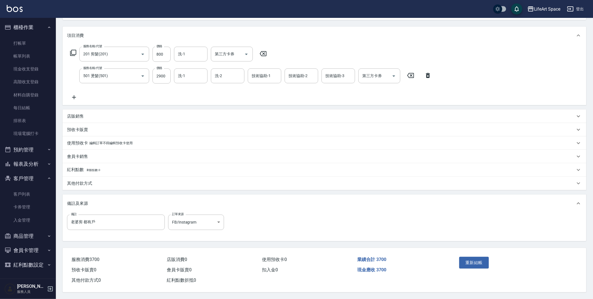
click at [91, 183] on p "其他付款方式" at bounding box center [79, 183] width 25 height 6
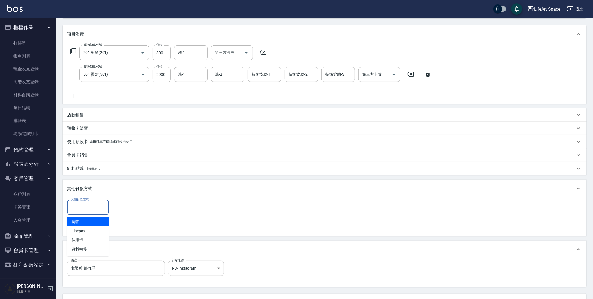
click at [94, 205] on input "其他付款方式" at bounding box center [88, 207] width 37 height 10
click at [94, 228] on span "Linepay" at bounding box center [88, 230] width 42 height 9
type input "Linepay"
click at [130, 209] on input "0" at bounding box center [133, 207] width 42 height 15
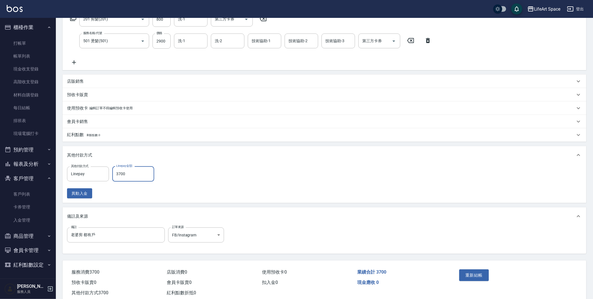
scroll to position [115, 0]
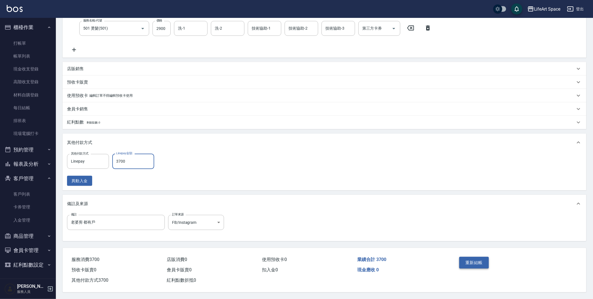
type input "3700"
click at [479, 257] on button "重新結帳" at bounding box center [474, 263] width 30 height 12
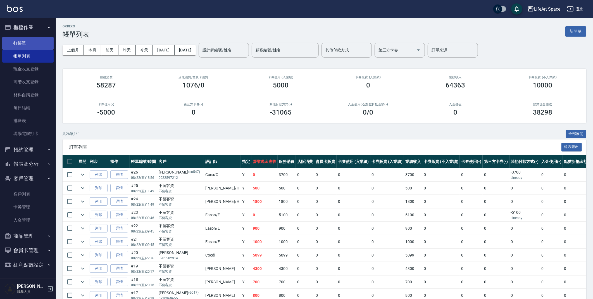
click at [35, 44] on link "打帳單" at bounding box center [27, 43] width 51 height 13
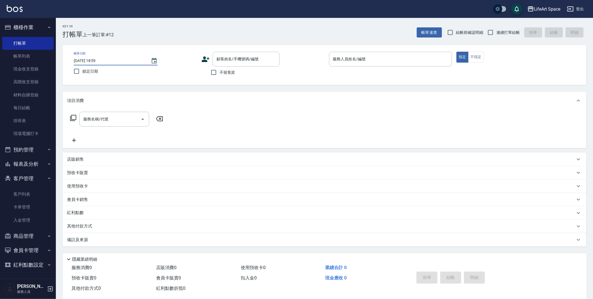
click at [94, 60] on input "[DATE] 18:59" at bounding box center [110, 60] width 72 height 9
type input "[DATE] 18:59"
click at [241, 58] on input "顧客姓名/手機號碼/編號" at bounding box center [242, 59] width 54 height 10
type input "d"
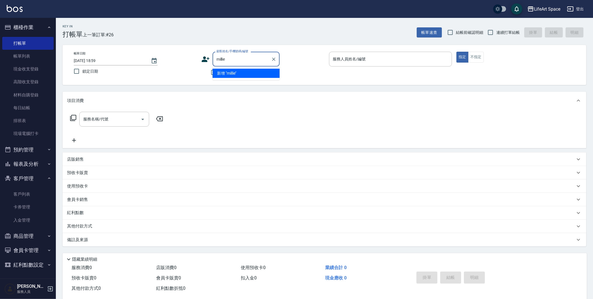
type input "millie"
drag, startPoint x: 238, startPoint y: 62, endPoint x: 235, endPoint y: 63, distance: 2.9
click at [238, 62] on input "millie" at bounding box center [242, 59] width 54 height 10
drag, startPoint x: 308, startPoint y: 52, endPoint x: 296, endPoint y: 52, distance: 12.6
click at [306, 52] on div "顧客姓名/手機號碼/編號 millie 顧客姓名/手機號碼/編號" at bounding box center [262, 59] width 123 height 15
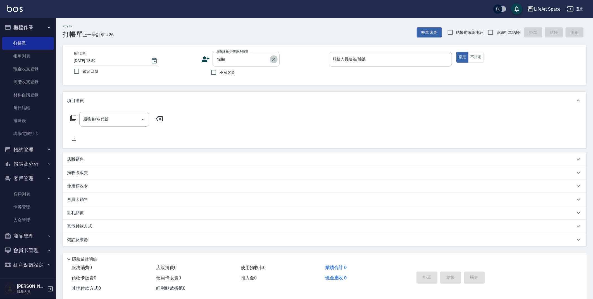
click at [272, 60] on icon "Clear" at bounding box center [274, 59] width 6 height 6
click at [251, 72] on li "Ｍillie Tsai/0984223820/co329" at bounding box center [246, 73] width 67 height 9
type input "Ｍillie Tsai/0984223820/co329"
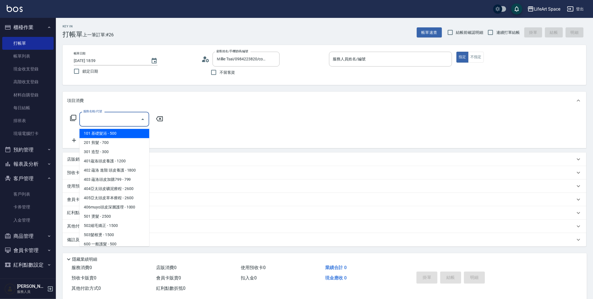
click at [99, 119] on input "服務名稱/代號" at bounding box center [110, 119] width 56 height 10
click at [97, 137] on span "101 基礎髮浴 - 500" at bounding box center [114, 133] width 70 height 9
click at [103, 116] on input "101 基礎髮浴 (101)" at bounding box center [106, 119] width 49 height 10
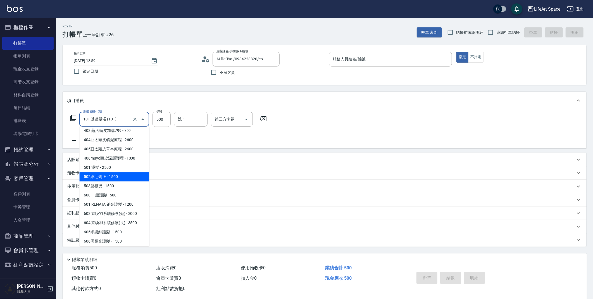
scroll to position [87, 0]
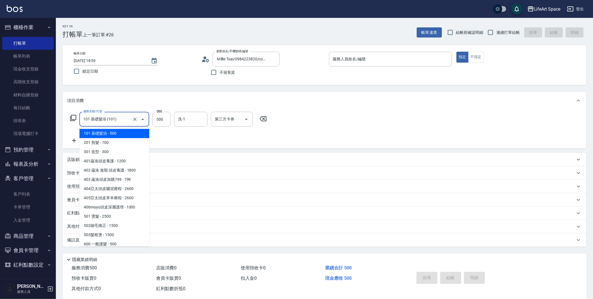
click at [120, 119] on input "101 基礎髮浴 (101)" at bounding box center [106, 119] width 49 height 10
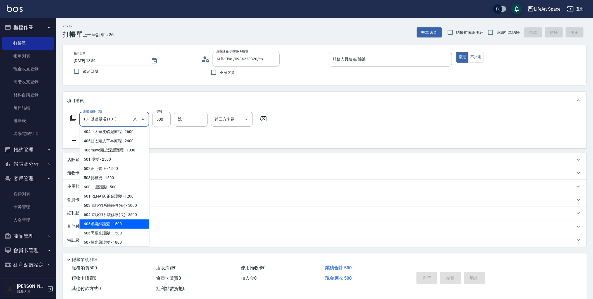
scroll to position [77, 0]
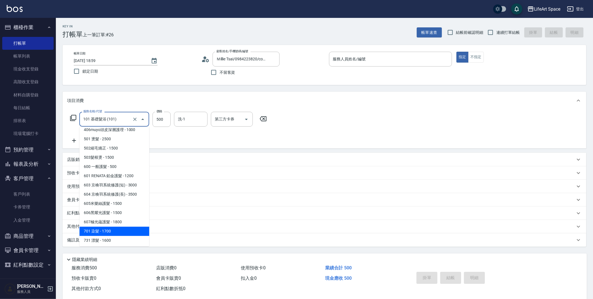
click at [107, 230] on span "701 染髮 - 1700" at bounding box center [114, 231] width 70 height 9
type input "701 染髮(701)"
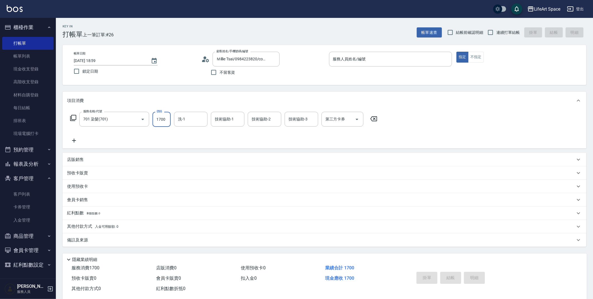
click at [164, 124] on input "1700" at bounding box center [162, 119] width 18 height 15
type input "1600"
click at [168, 243] on div "備註及來源" at bounding box center [325, 239] width 524 height 13
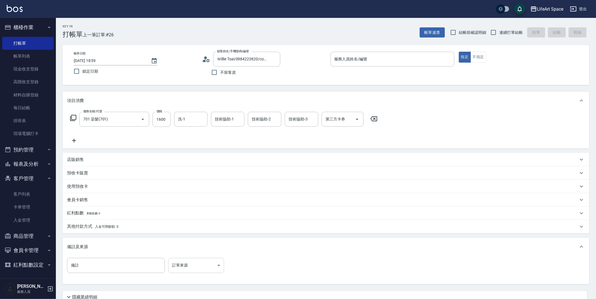
click at [198, 271] on body "LifeArt Space 登出 櫃檯作業 打帳單 帳單列表 現金收支登錄 高階收支登錄 材料自購登錄 每日結帳 排班表 現場電腦打卡 預約管理 預約管理 單…" at bounding box center [298, 172] width 596 height 345
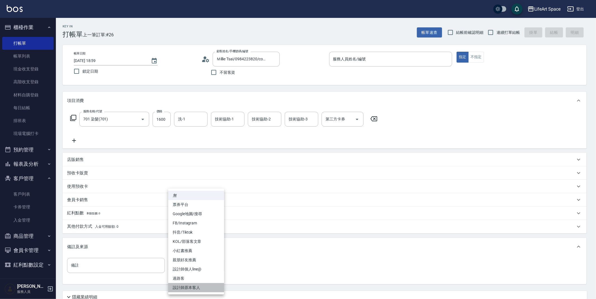
click at [203, 285] on li "設計師原本客人" at bounding box center [196, 287] width 56 height 9
type input "設計師原本客人"
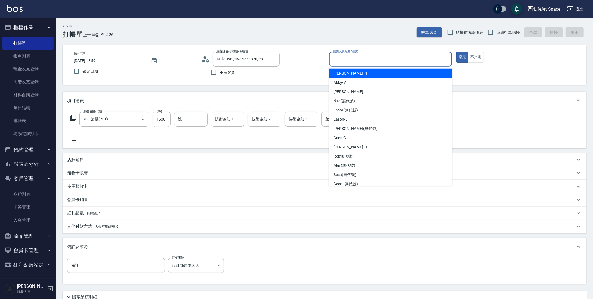
click at [345, 61] on input "服務人員姓名/編號" at bounding box center [391, 59] width 118 height 10
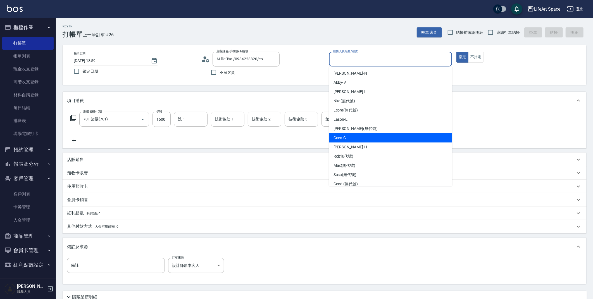
click at [352, 136] on div "Coco -C" at bounding box center [390, 137] width 123 height 9
type input "Coco-C"
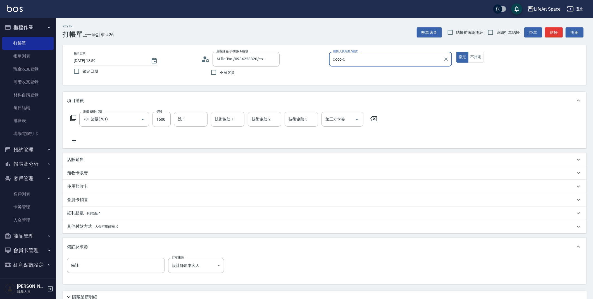
click at [205, 55] on icon at bounding box center [205, 59] width 8 height 8
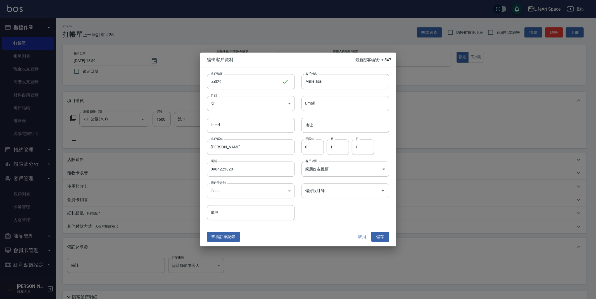
click at [322, 189] on input "偏好設計師" at bounding box center [341, 191] width 74 height 10
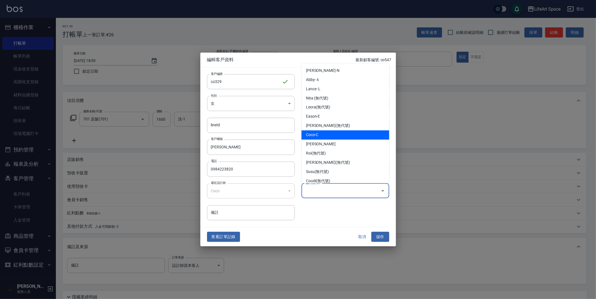
drag, startPoint x: 317, startPoint y: 129, endPoint x: 319, endPoint y: 136, distance: 6.8
click at [319, 136] on ul "Nikki-N Abby-Ａ [PERSON_NAME] (無代號) [PERSON_NAME](無代號) Eason-E [PERSON_NAME](無代號…" at bounding box center [345, 124] width 88 height 120
click at [319, 136] on li "Coco-C" at bounding box center [345, 134] width 88 height 9
type input "Coco"
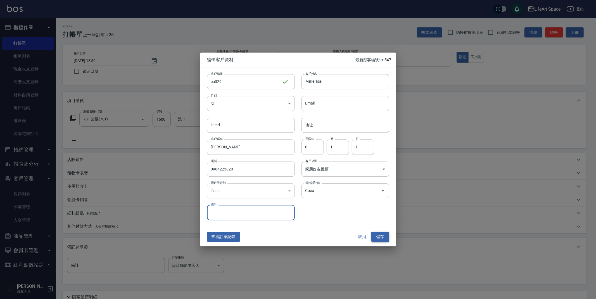
click at [377, 238] on button "儲存" at bounding box center [380, 237] width 18 height 10
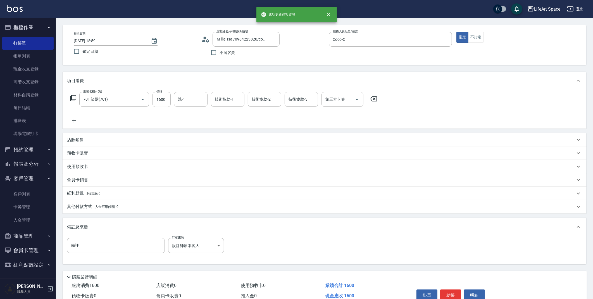
scroll to position [48, 0]
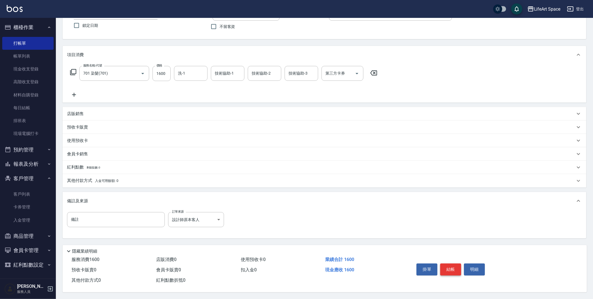
click at [448, 268] on button "結帳" at bounding box center [450, 269] width 21 height 12
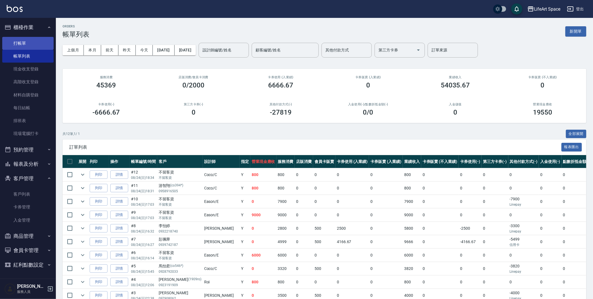
click at [30, 42] on link "打帳單" at bounding box center [27, 43] width 51 height 13
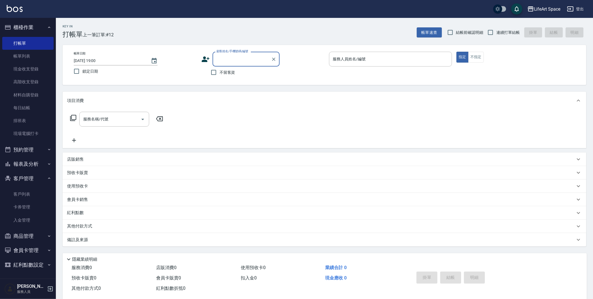
type input "t"
click at [241, 73] on li "[PERSON_NAME]/0909667866/co506*" at bounding box center [246, 73] width 67 height 9
type input "[PERSON_NAME]/0909667866/co506*"
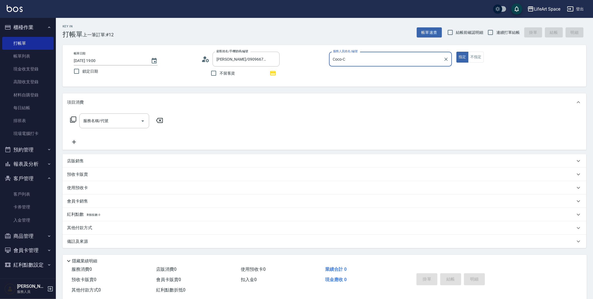
type input "Coco-C"
click at [105, 121] on input "服務名稱/代號" at bounding box center [110, 121] width 56 height 10
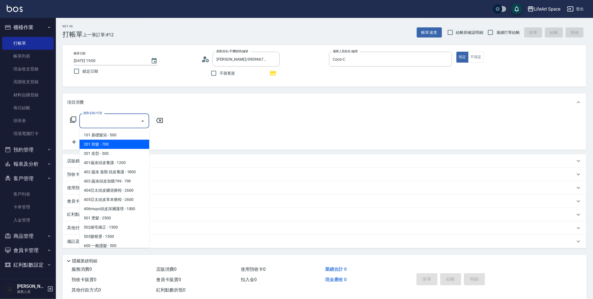
click at [117, 144] on span "201 剪髮 - 700" at bounding box center [114, 144] width 70 height 9
type input "201 剪髮(201)"
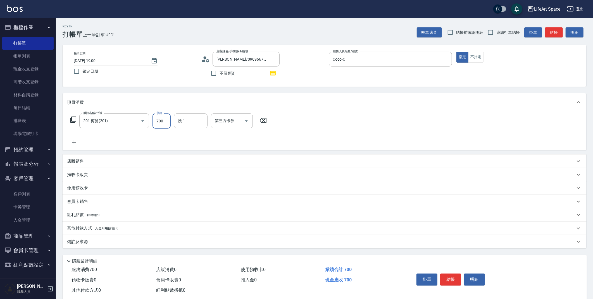
click at [162, 121] on input "700" at bounding box center [162, 120] width 18 height 15
type input "800"
click at [175, 239] on div "備註及來源" at bounding box center [321, 242] width 508 height 6
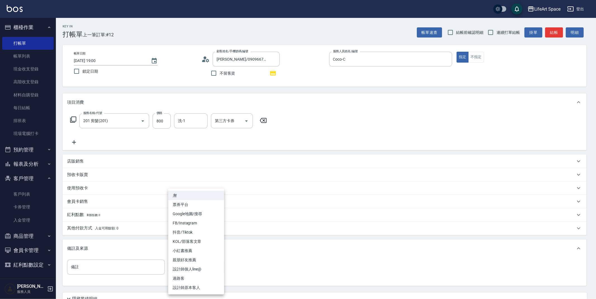
click at [207, 265] on body "LifeArt Space 登出 櫃檯作業 打帳單 帳單列表 現金收支登錄 高階收支登錄 材料自購登錄 每日結帳 排班表 現場電腦打卡 預約管理 預約管理 單…" at bounding box center [298, 173] width 596 height 346
click at [207, 283] on li "設計師原本客人" at bounding box center [196, 287] width 56 height 9
type input "設計師原本客人"
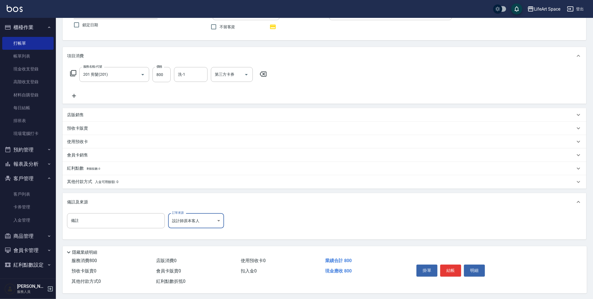
scroll to position [49, 0]
click at [448, 270] on button "結帳" at bounding box center [450, 269] width 21 height 12
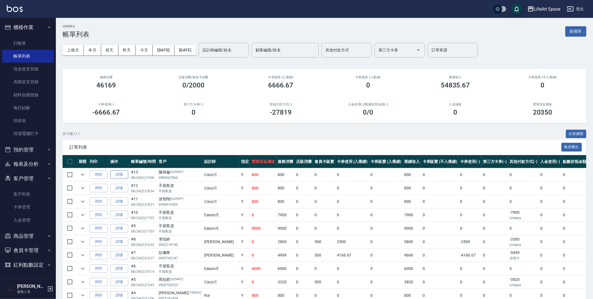
click at [123, 173] on link "詳情" at bounding box center [119, 174] width 18 height 9
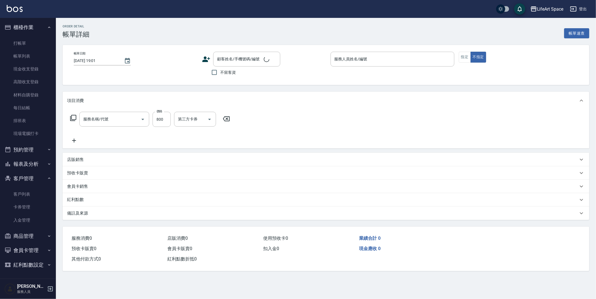
type input "[DATE] 19:00"
type input "Coco-C"
type input "設計師原本客人"
click at [92, 61] on input "[DATE] 19:00" at bounding box center [96, 60] width 45 height 9
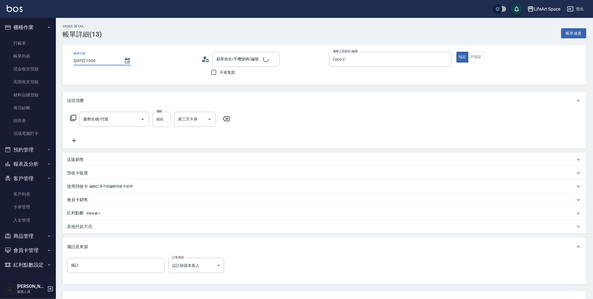
type input "201 剪髮(201)"
type input "[PERSON_NAME]/0909667866/co506*"
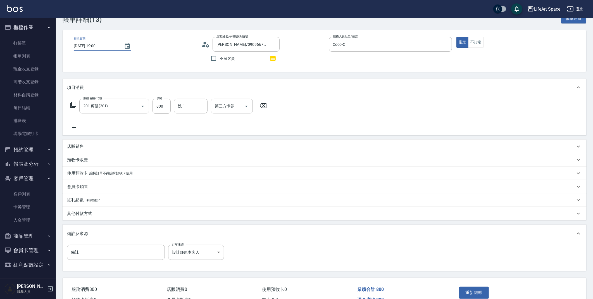
scroll to position [46, 0]
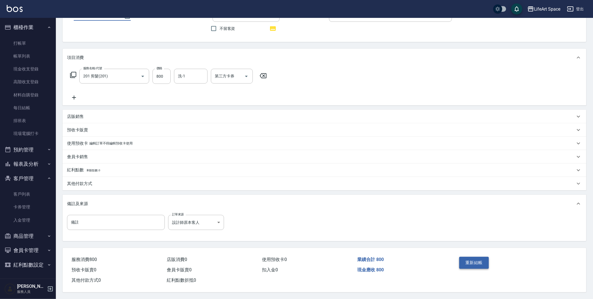
type input "[DATE] 19:00"
click at [474, 258] on button "重新結帳" at bounding box center [474, 263] width 30 height 12
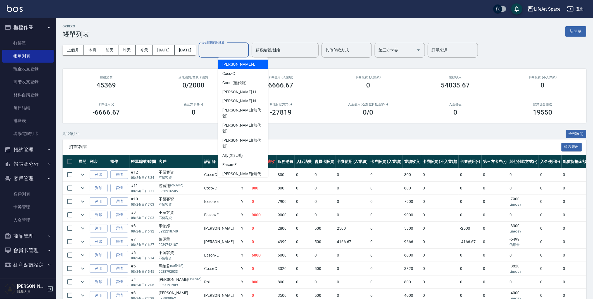
click at [233, 51] on input "設計師編號/姓名" at bounding box center [223, 50] width 45 height 10
click at [233, 75] on span "Coco -C" at bounding box center [228, 74] width 13 height 6
type input "Coco-C"
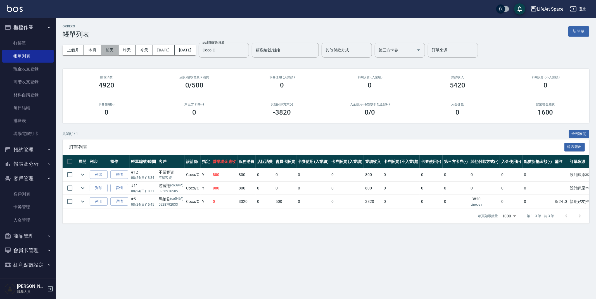
click at [111, 51] on button "前天" at bounding box center [109, 50] width 17 height 10
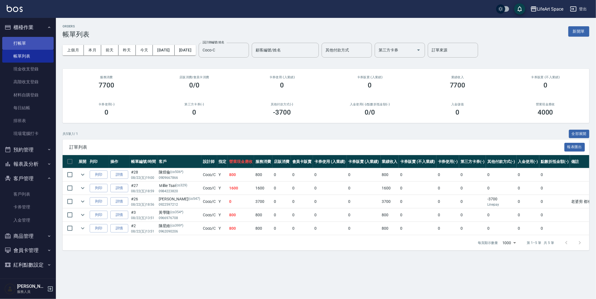
click at [19, 42] on link "打帳單" at bounding box center [27, 43] width 51 height 13
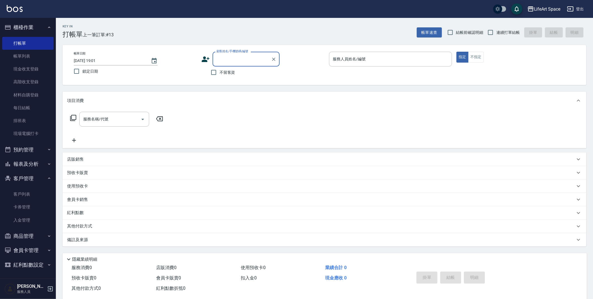
click at [94, 63] on input "[DATE] 19:01" at bounding box center [110, 60] width 72 height 9
type input "[DATE] 19:01"
click at [246, 59] on input "顧客姓名/手機號碼/編號" at bounding box center [242, 59] width 54 height 10
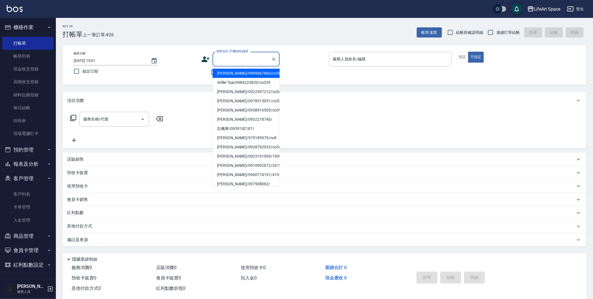
type input "c"
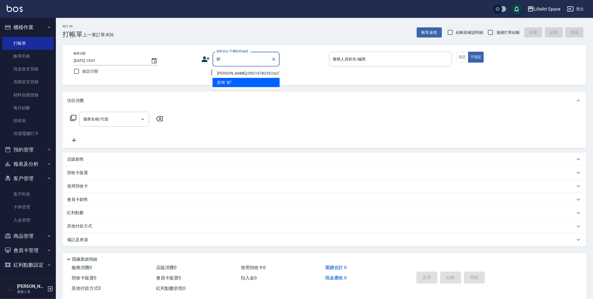
click at [261, 70] on li "[PERSON_NAME]/0921478235/co278*" at bounding box center [246, 73] width 67 height 9
type input "[PERSON_NAME]/0921478235/co278*"
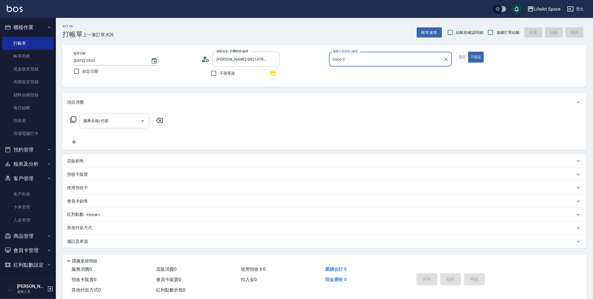
type input "Coco-C"
click at [106, 120] on div "服務名稱/代號 服務名稱/代號" at bounding box center [114, 120] width 70 height 15
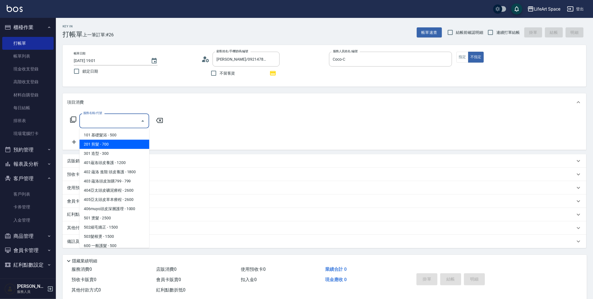
click at [114, 144] on span "201 剪髮 - 700" at bounding box center [114, 144] width 70 height 9
type input "201 剪髮(201)"
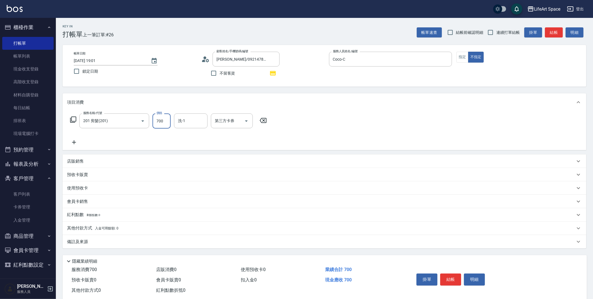
click at [161, 124] on input "700" at bounding box center [162, 120] width 18 height 15
type input "800"
click at [143, 244] on div "備註及來源" at bounding box center [321, 242] width 508 height 6
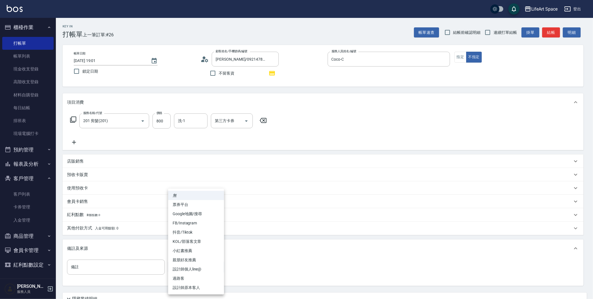
click at [187, 265] on body "LifeArt Space 登出 櫃檯作業 打帳單 帳單列表 現金收支登錄 高階收支登錄 材料自購登錄 每日結帳 排班表 現場電腦打卡 預約管理 預約管理 單…" at bounding box center [296, 173] width 593 height 346
click at [203, 285] on li "設計師原本客人" at bounding box center [196, 287] width 56 height 9
type input "設計師原本客人"
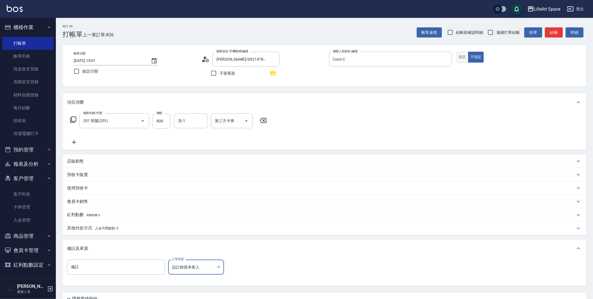
click at [460, 56] on button "指定" at bounding box center [462, 57] width 12 height 11
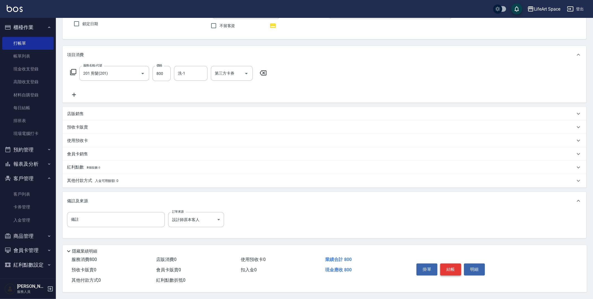
scroll to position [49, 0]
click at [448, 263] on button "結帳" at bounding box center [450, 269] width 21 height 12
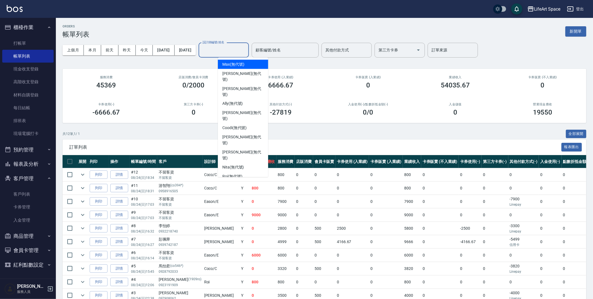
click at [245, 50] on input "設計師編號/姓名" at bounding box center [223, 50] width 45 height 10
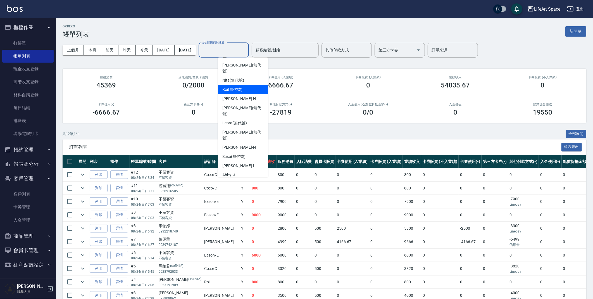
scroll to position [87, 0]
click at [237, 198] on div "Coco -C" at bounding box center [243, 202] width 50 height 9
type input "Coco-C"
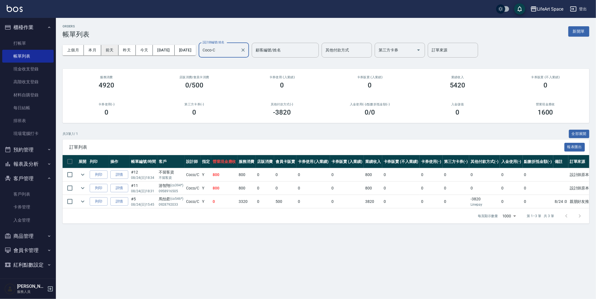
click at [111, 49] on button "前天" at bounding box center [109, 50] width 17 height 10
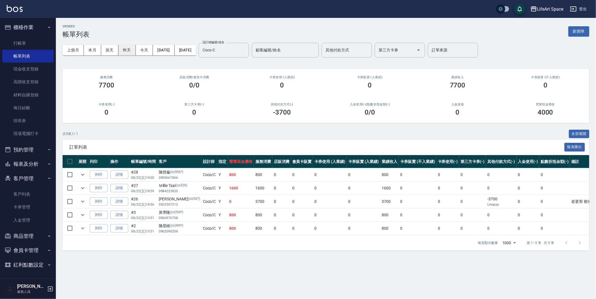
click at [124, 49] on button "昨天" at bounding box center [126, 50] width 17 height 10
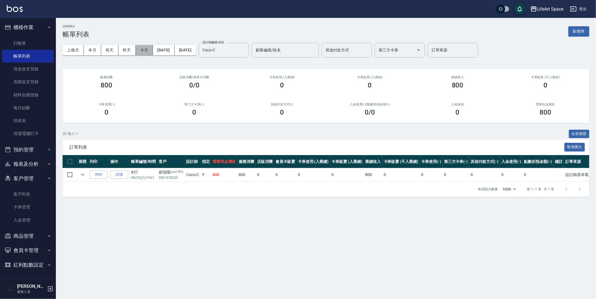
click at [146, 50] on button "今天" at bounding box center [144, 50] width 17 height 10
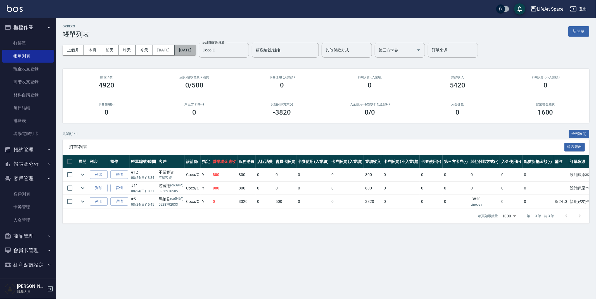
click at [196, 50] on button "[DATE]" at bounding box center [185, 50] width 21 height 10
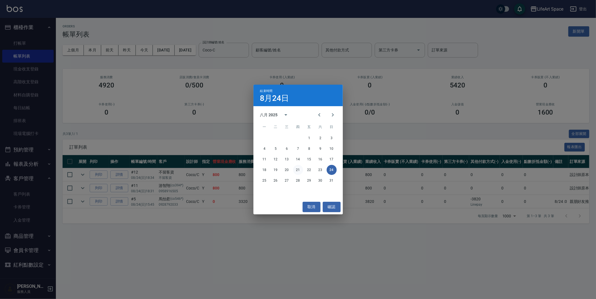
click at [295, 170] on button "21" at bounding box center [298, 170] width 10 height 10
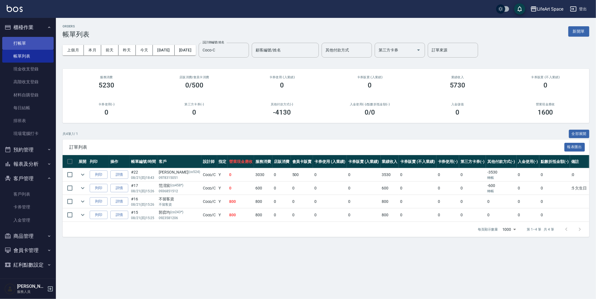
click at [18, 44] on link "打帳單" at bounding box center [27, 43] width 51 height 13
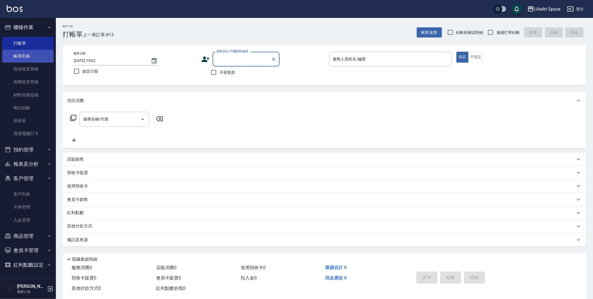
click at [40, 57] on link "帳單列表" at bounding box center [27, 56] width 51 height 13
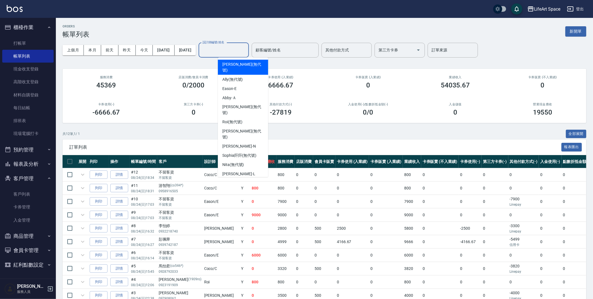
click at [231, 53] on input "設計師編號/姓名" at bounding box center [223, 50] width 45 height 10
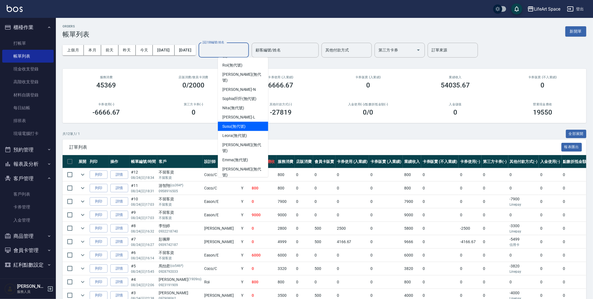
scroll to position [87, 0]
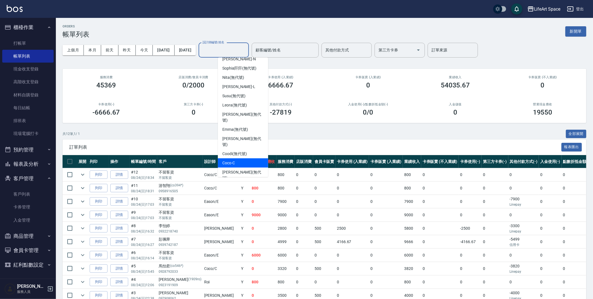
click at [237, 158] on div "Coco -C" at bounding box center [243, 162] width 50 height 9
type input "Coco-C"
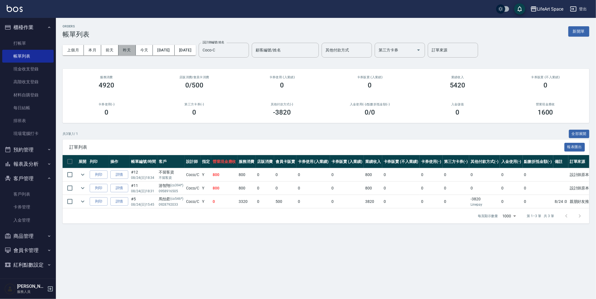
click at [130, 51] on button "昨天" at bounding box center [126, 50] width 17 height 10
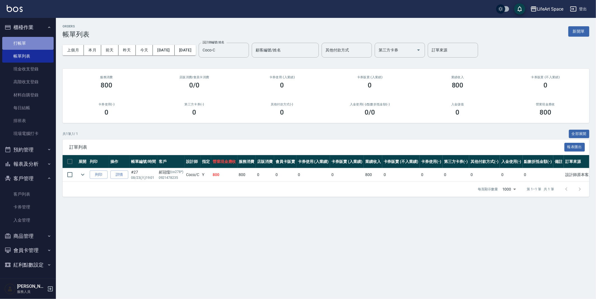
click at [35, 47] on link "打帳單" at bounding box center [27, 43] width 51 height 13
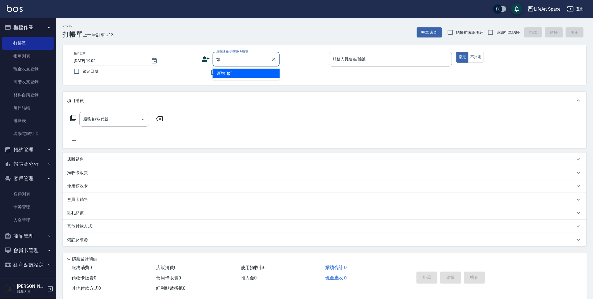
type input "t"
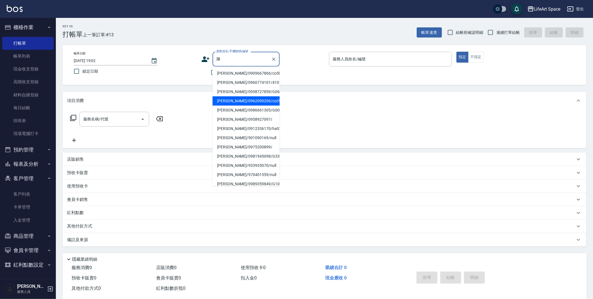
click at [242, 103] on li "[PERSON_NAME]/0962090206/co399*" at bounding box center [246, 100] width 67 height 9
type input "[PERSON_NAME]/0962090206/co399*"
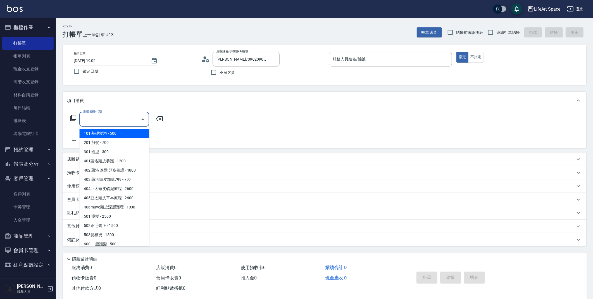
click at [126, 121] on input "服務名稱/代號" at bounding box center [110, 119] width 56 height 10
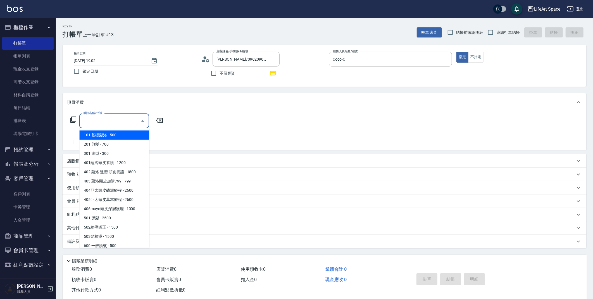
type input "Coco-C"
click at [115, 146] on span "201 剪髮 - 700" at bounding box center [114, 144] width 70 height 9
type input "201 剪髮(201)"
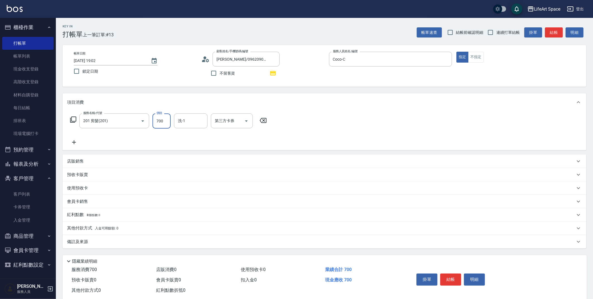
click at [160, 123] on input "700" at bounding box center [162, 120] width 18 height 15
type input "800"
click at [161, 246] on div "備註及來源" at bounding box center [325, 241] width 524 height 13
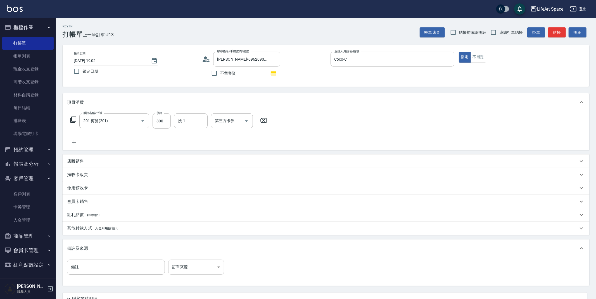
click at [190, 263] on body "LifeArt Space 登出 櫃檯作業 打帳單 帳單列表 現金收支登錄 高階收支登錄 材料自購登錄 每日結帳 排班表 現場電腦打卡 預約管理 預約管理 單…" at bounding box center [298, 173] width 596 height 346
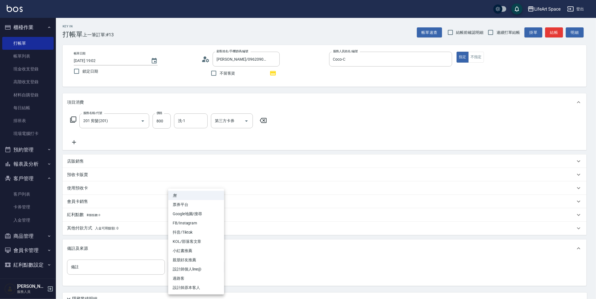
click at [200, 285] on li "設計師原本客人" at bounding box center [196, 287] width 56 height 9
type input "設計師原本客人"
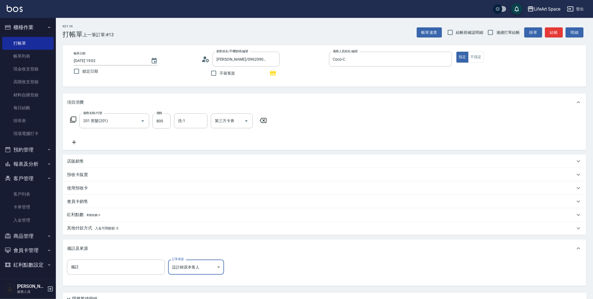
click at [92, 60] on input "[DATE] 19:02" at bounding box center [110, 60] width 72 height 9
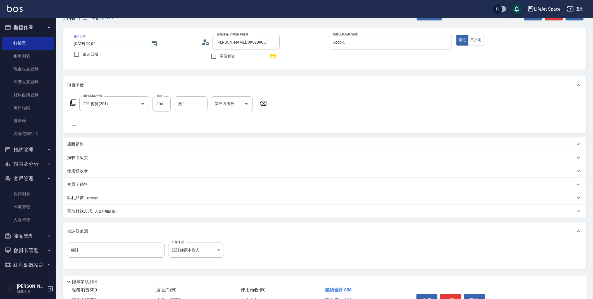
scroll to position [26, 0]
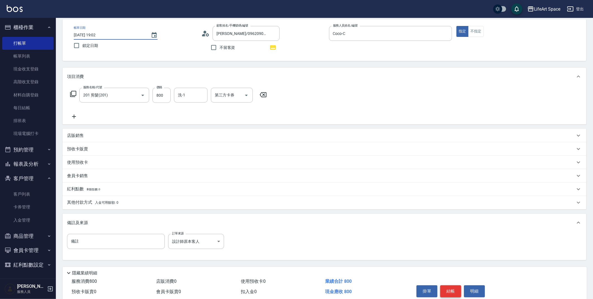
type input "[DATE] 19:02"
click at [453, 285] on button "結帳" at bounding box center [450, 291] width 21 height 12
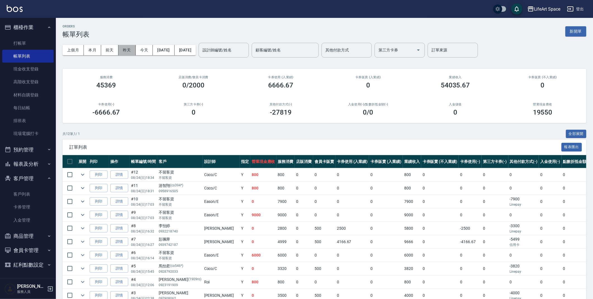
click at [126, 49] on button "昨天" at bounding box center [126, 50] width 17 height 10
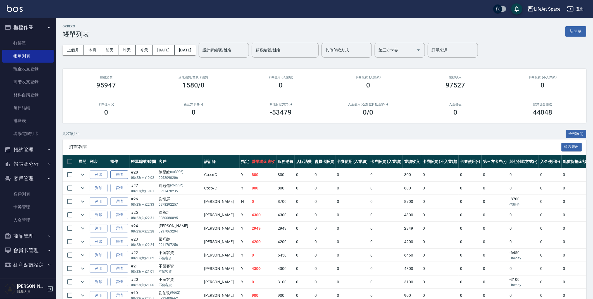
click at [120, 176] on link "詳情" at bounding box center [119, 174] width 18 height 9
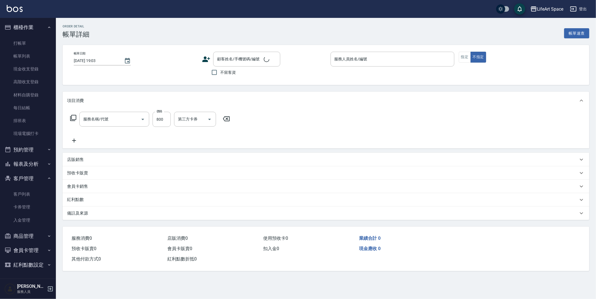
type input "[DATE] 19:02"
type input "Coco-C"
type input "設計師原本客人"
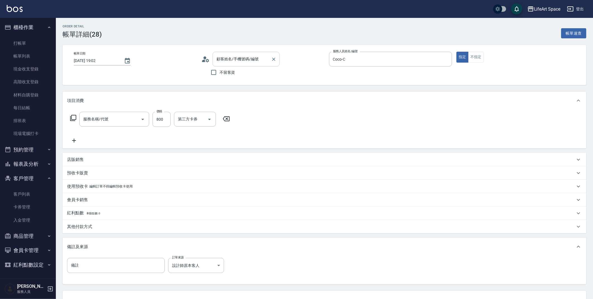
type input "201 剪髮(201)"
type input "[PERSON_NAME]/0962090206/co399*"
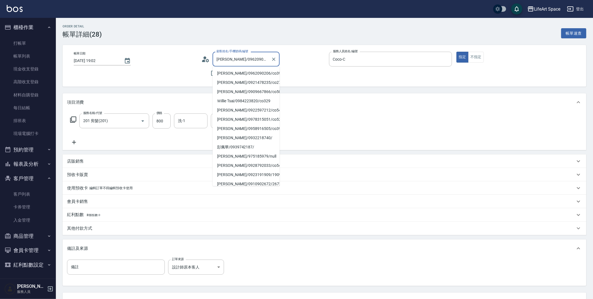
click at [247, 61] on input "[PERSON_NAME]/0962090206/co399*" at bounding box center [242, 59] width 54 height 10
click at [272, 59] on icon "Clear" at bounding box center [274, 59] width 6 height 6
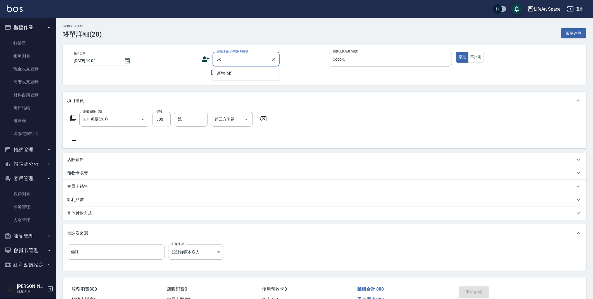
type input "5"
click at [242, 69] on li "[PERSON_NAME]/0926410788/co401*" at bounding box center [246, 73] width 67 height 9
type input "[PERSON_NAME]/0926410788/co401*"
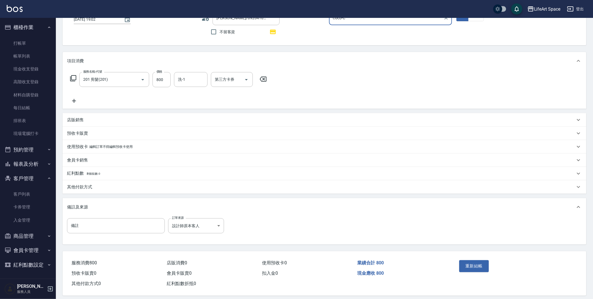
scroll to position [46, 0]
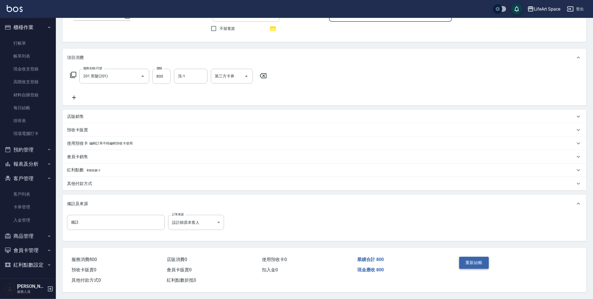
click at [472, 262] on button "重新結帳" at bounding box center [474, 263] width 30 height 12
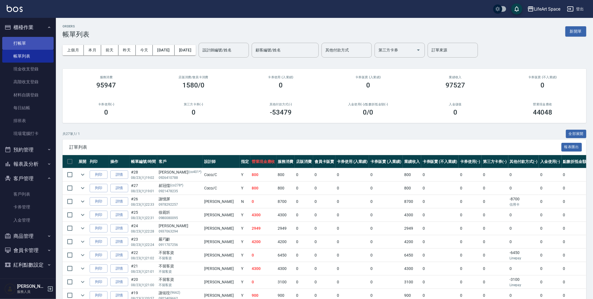
click at [30, 41] on link "打帳單" at bounding box center [27, 43] width 51 height 13
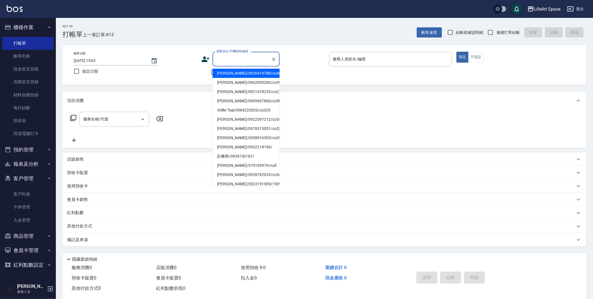
click at [227, 57] on input "顧客姓名/手機號碼/編號" at bounding box center [242, 59] width 54 height 10
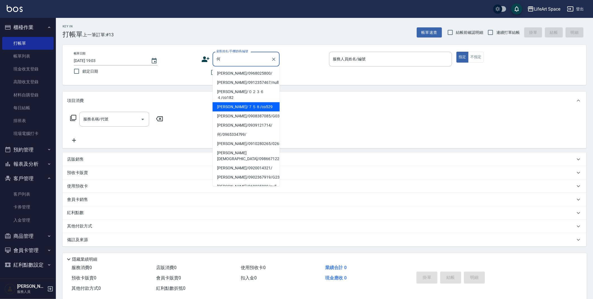
click at [235, 102] on li "[PERSON_NAME]/７５８/co529" at bounding box center [246, 106] width 67 height 9
type input "[PERSON_NAME]/７５８/co529"
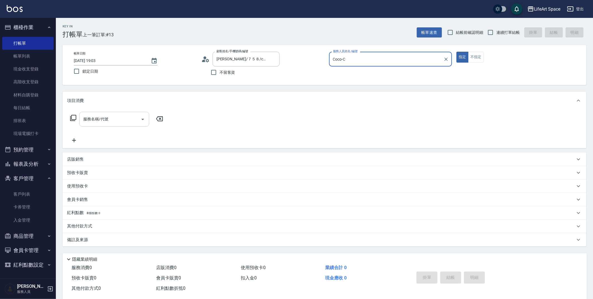
type input "Coco-C"
click at [115, 121] on input "服務名稱/代號" at bounding box center [110, 119] width 56 height 10
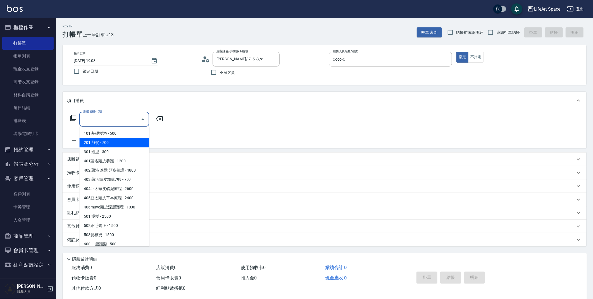
click at [118, 142] on span "201 剪髮 - 700" at bounding box center [114, 142] width 70 height 9
type input "201 剪髮(201)"
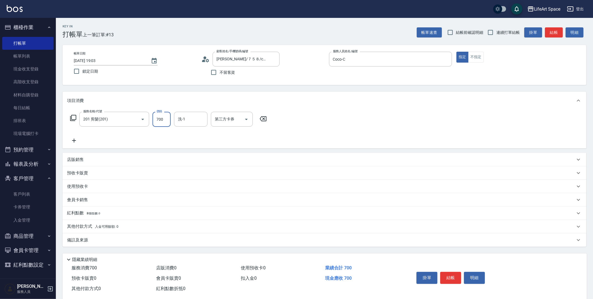
click at [169, 119] on input "700" at bounding box center [162, 119] width 18 height 15
type input "800"
click at [174, 245] on div "備註及來源" at bounding box center [325, 239] width 524 height 13
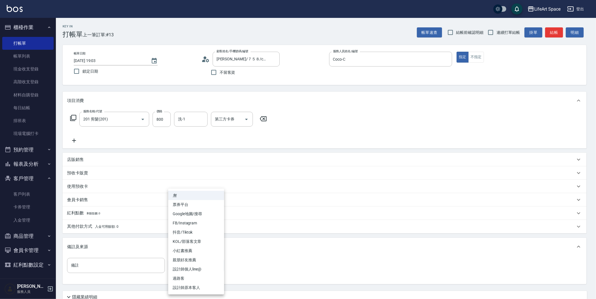
click at [208, 262] on body "LifeArt Space 登出 櫃檯作業 打帳單 帳單列表 現金收支登錄 高階收支登錄 材料自購登錄 每日結帳 排班表 現場電腦打卡 預約管理 預約管理 單…" at bounding box center [298, 172] width 596 height 345
click at [208, 285] on li "設計師原本客人" at bounding box center [196, 287] width 56 height 9
type input "設計師原本客人"
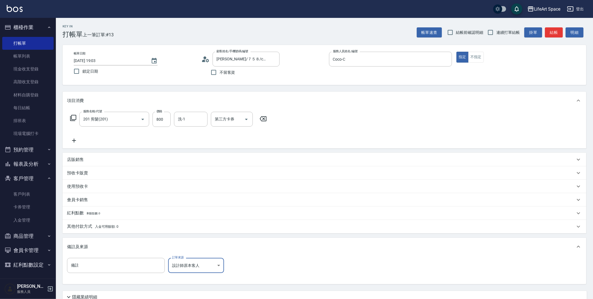
click at [94, 62] on input "[DATE] 19:03" at bounding box center [110, 60] width 72 height 9
type input "[DATE] 19:03"
click at [199, 120] on input "洗-1" at bounding box center [191, 119] width 28 height 10
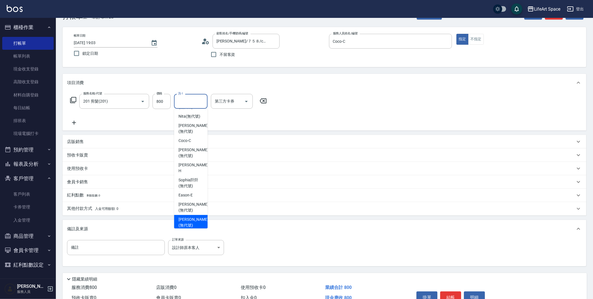
scroll to position [123, 0]
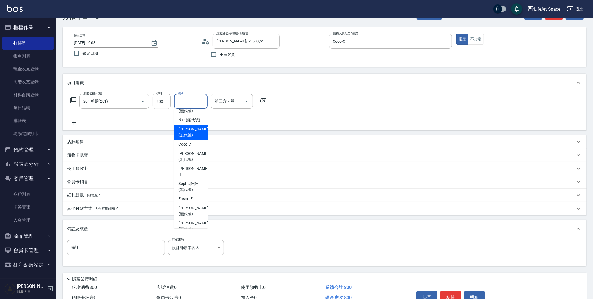
click at [180, 138] on span "[PERSON_NAME] (無代號)" at bounding box center [193, 132] width 30 height 12
type input "[PERSON_NAME](無代號)"
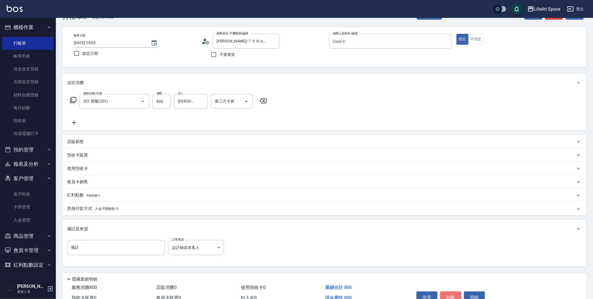
click at [455, 285] on button "結帳" at bounding box center [450, 297] width 21 height 12
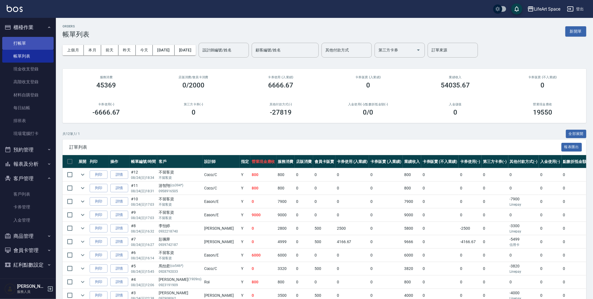
click at [28, 44] on link "打帳單" at bounding box center [27, 43] width 51 height 13
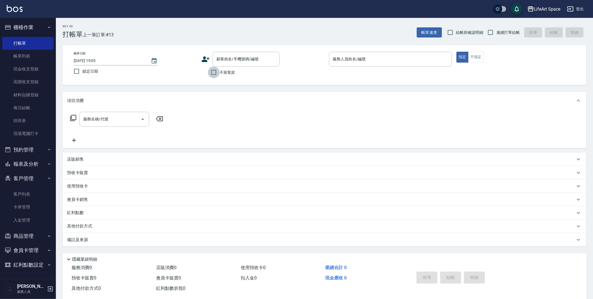
click at [214, 77] on input "不留客資" at bounding box center [214, 72] width 12 height 12
checkbox input "true"
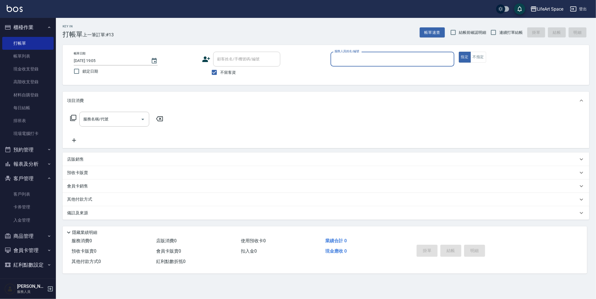
click at [358, 64] on div "服務人員姓名/編號" at bounding box center [392, 59] width 124 height 15
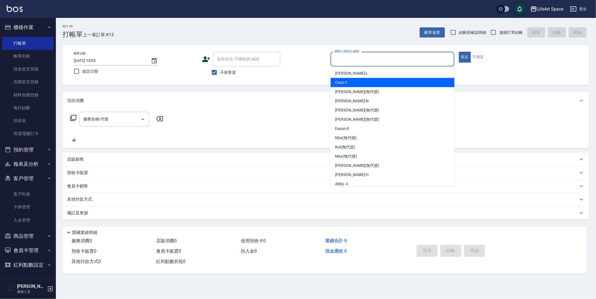
click at [357, 84] on div "Coco -C" at bounding box center [392, 82] width 124 height 9
type input "Coco-C"
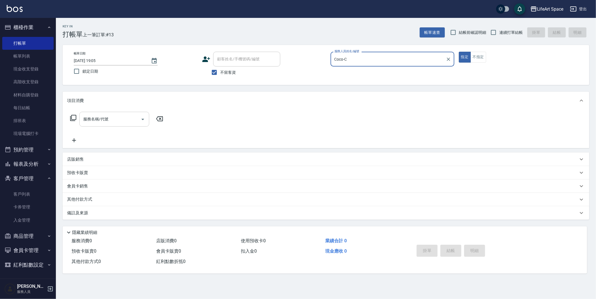
click at [131, 117] on input "服務名稱/代號" at bounding box center [110, 119] width 56 height 10
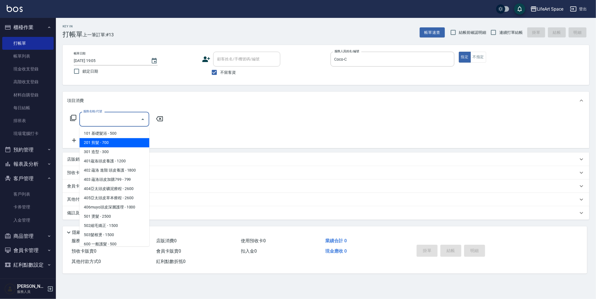
click at [106, 142] on span "201 剪髮 - 700" at bounding box center [114, 142] width 70 height 9
type input "201 剪髮(201)"
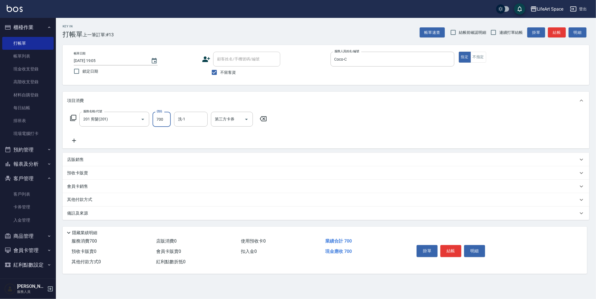
click at [163, 121] on input "700" at bounding box center [162, 119] width 18 height 15
type input "800"
click at [162, 217] on div "備註及來源" at bounding box center [326, 212] width 527 height 13
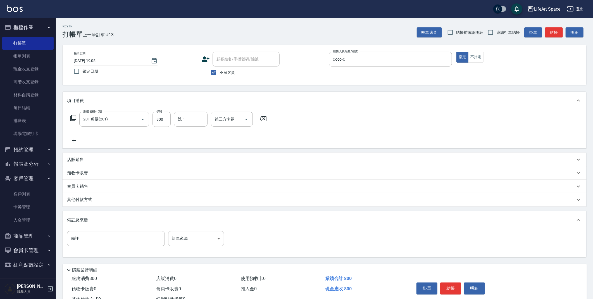
click at [182, 244] on body "LifeArt Space 登出 櫃檯作業 打帳單 帳單列表 現金收支登錄 高階收支登錄 材料自購登錄 每日結帳 排班表 現場電腦打卡 預約管理 預約管理 單…" at bounding box center [296, 159] width 593 height 318
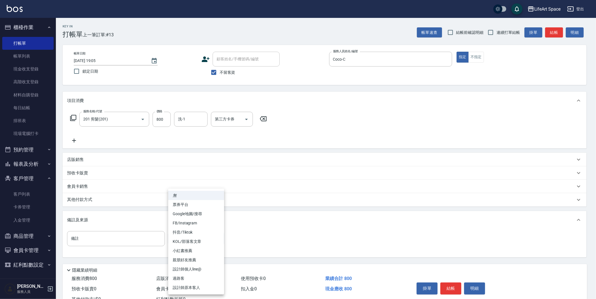
click at [198, 285] on ul "無 票券平台 Google地圖/搜尋 FB/Instagram 抖音/Tiktok KOL/部落客文章 小紅書推薦 親朋好友推薦 設計師個人line@ 過路客…" at bounding box center [196, 242] width 56 height 106
click at [201, 285] on li "設計師原本客人" at bounding box center [196, 287] width 56 height 9
type input "設計師原本客人"
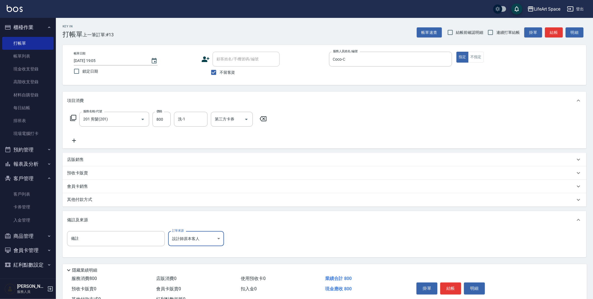
click at [91, 60] on input "[DATE] 19:05" at bounding box center [110, 60] width 72 height 9
type input "[DATE] 19:05"
click at [456, 285] on button "結帳" at bounding box center [450, 288] width 21 height 12
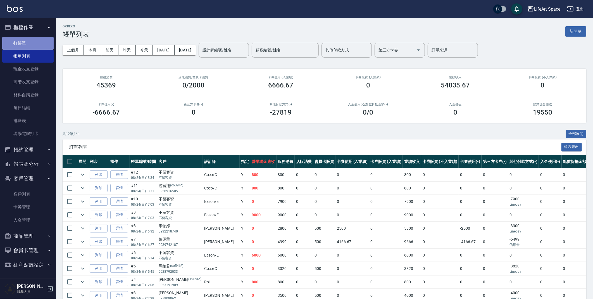
click at [24, 42] on link "打帳單" at bounding box center [27, 43] width 51 height 13
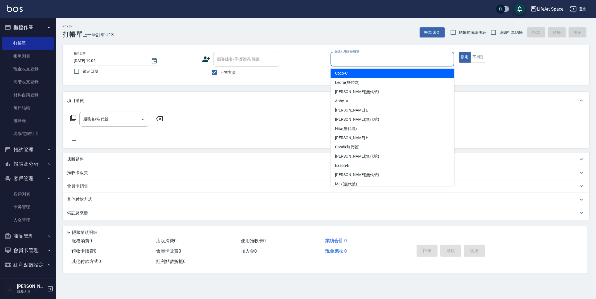
click at [418, 60] on input "服務人員姓名/編號" at bounding box center [392, 59] width 119 height 10
click at [361, 73] on div "Coco -C" at bounding box center [392, 73] width 124 height 9
type input "Coco-C"
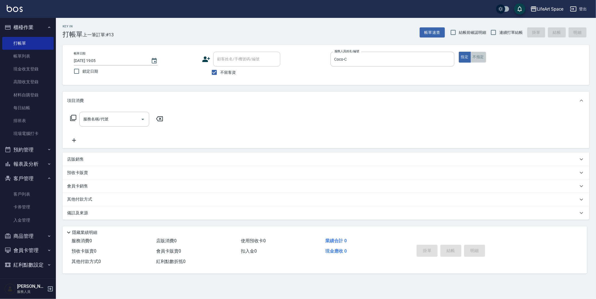
click at [474, 60] on button "不指定" at bounding box center [478, 57] width 16 height 11
click at [89, 124] on div "服務名稱/代號" at bounding box center [114, 119] width 70 height 15
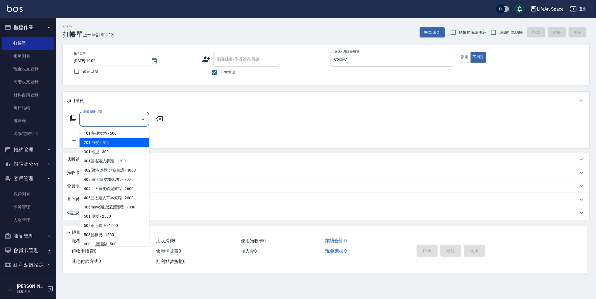
click at [100, 139] on span "201 剪髮 - 700" at bounding box center [114, 142] width 70 height 9
type input "201 剪髮(201)"
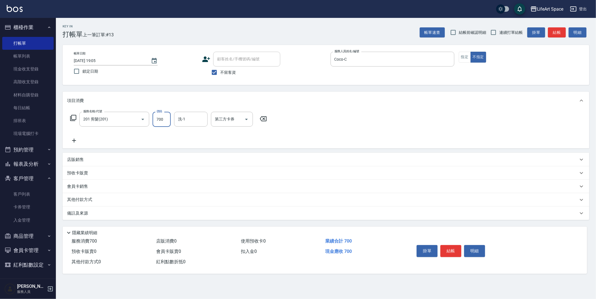
click at [160, 123] on input "700" at bounding box center [162, 119] width 18 height 15
type input "800"
click at [207, 211] on div "備註及來源" at bounding box center [322, 213] width 511 height 6
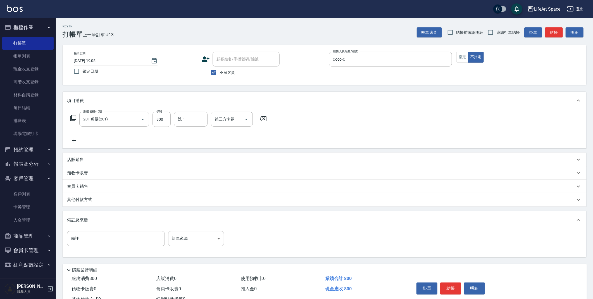
click at [193, 236] on body "LifeArt Space 登出 櫃檯作業 打帳單 帳單列表 現金收支登錄 高階收支登錄 材料自購登錄 每日結帳 排班表 現場電腦打卡 預約管理 預約管理 單…" at bounding box center [296, 159] width 593 height 318
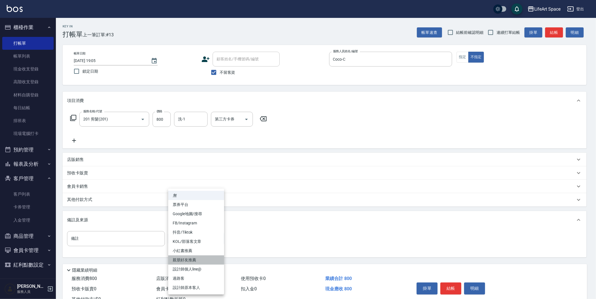
click at [191, 261] on li "親朋好友推薦" at bounding box center [196, 259] width 56 height 9
type input "親朋好友推薦"
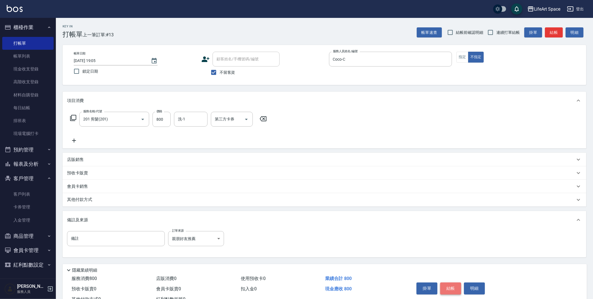
click at [443, 285] on button "結帳" at bounding box center [450, 288] width 21 height 12
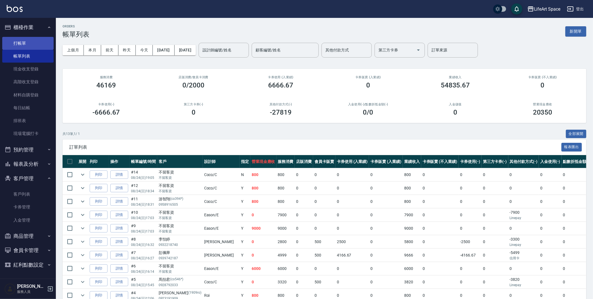
click at [35, 45] on link "打帳單" at bounding box center [27, 43] width 51 height 13
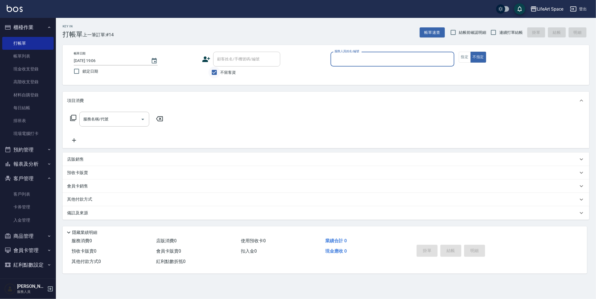
click at [209, 76] on input "不留客資" at bounding box center [214, 72] width 12 height 12
checkbox input "false"
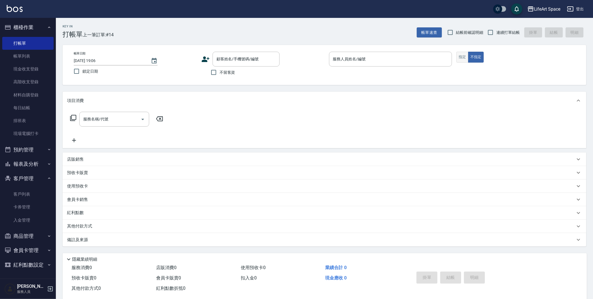
click at [465, 56] on button "指定" at bounding box center [462, 57] width 12 height 11
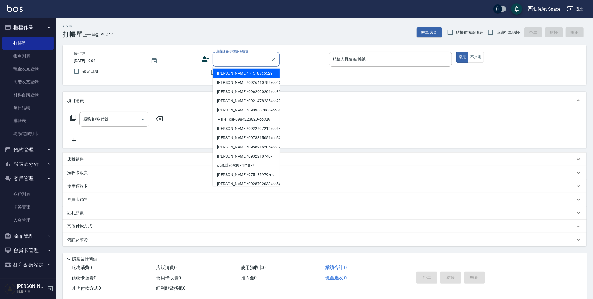
click at [257, 58] on input "顧客姓名/手機號碼/編號" at bounding box center [242, 59] width 54 height 10
type input "f"
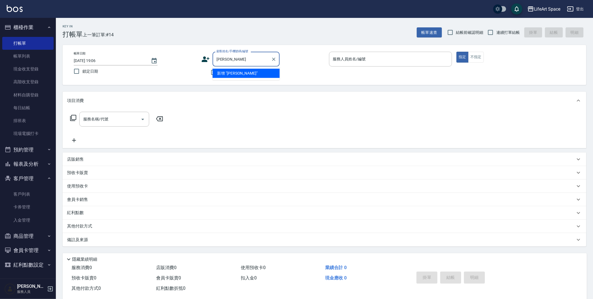
type input "[PERSON_NAME]"
click at [232, 73] on li "[PERSON_NAME]/0930855836/co448" at bounding box center [246, 73] width 67 height 9
type input "[PERSON_NAME]/0930855836/co448"
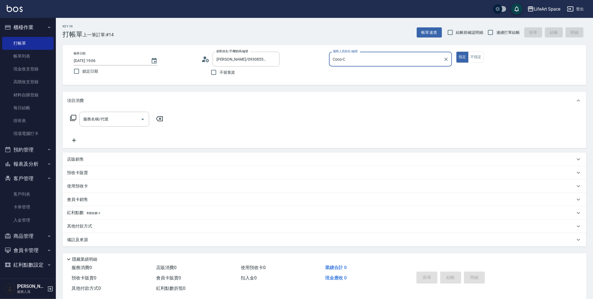
type input "Coco-C"
click at [109, 117] on input "服務名稱/代號" at bounding box center [110, 119] width 56 height 10
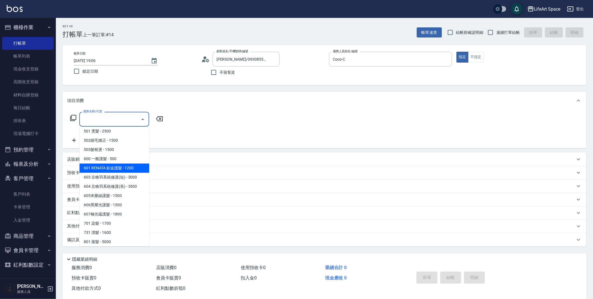
scroll to position [87, 0]
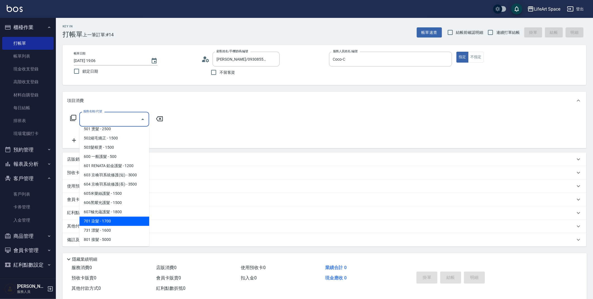
click at [103, 222] on span "701 染髮 - 1700" at bounding box center [114, 220] width 70 height 9
type input "701 染髮(701)"
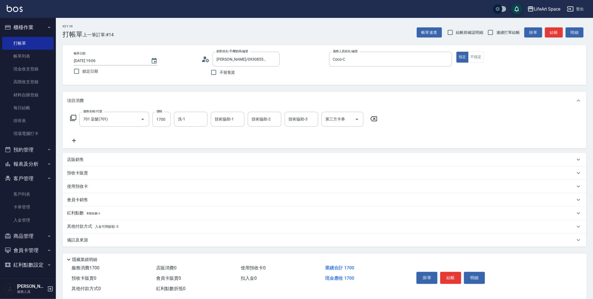
click at [74, 141] on icon at bounding box center [74, 141] width 4 height 4
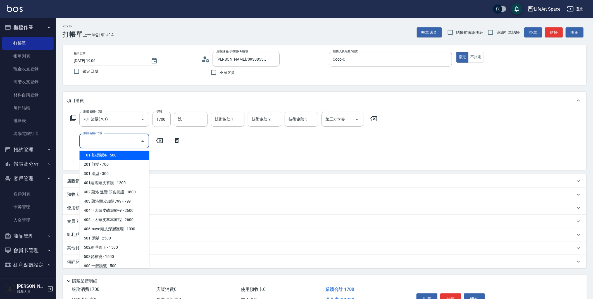
click at [92, 145] on input "服務名稱/代號" at bounding box center [110, 141] width 56 height 10
click at [98, 164] on span "201 剪髮 - 700" at bounding box center [114, 164] width 70 height 9
type input "201 剪髮(201)"
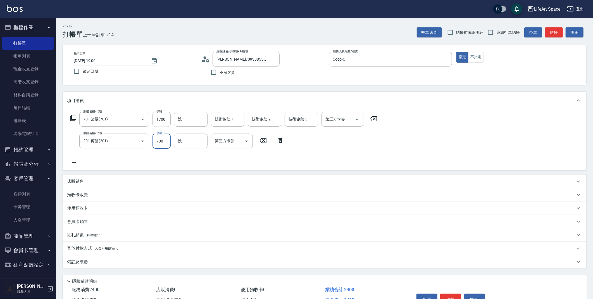
click at [163, 142] on input "700" at bounding box center [162, 141] width 18 height 15
type input "800"
click at [160, 122] on input "1700" at bounding box center [162, 119] width 18 height 15
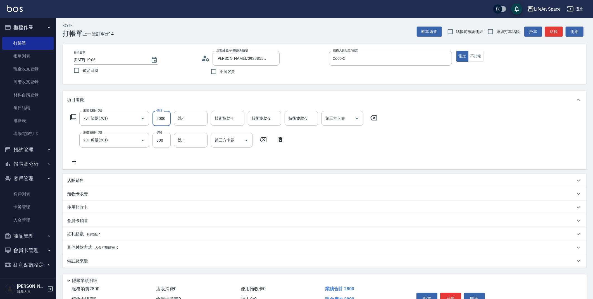
scroll to position [1, 0]
type input "2000"
click at [159, 262] on div "備註及來源" at bounding box center [321, 261] width 508 height 6
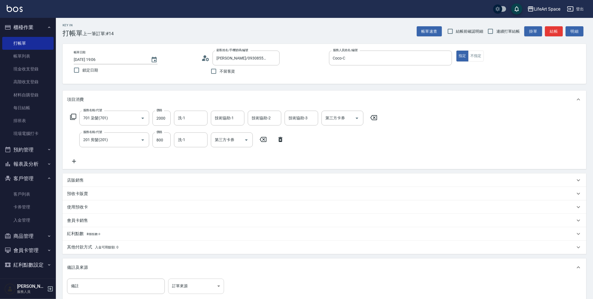
click at [192, 285] on body "LifeArt Space 登出 櫃檯作業 打帳單 帳單列表 現金收支登錄 高階收支登錄 材料自購登錄 每日結帳 排班表 現場電腦打卡 預約管理 預約管理 單…" at bounding box center [296, 182] width 593 height 367
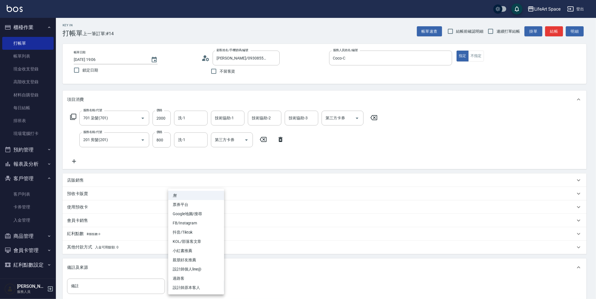
click at [200, 285] on li "設計師原本客人" at bounding box center [196, 287] width 56 height 9
type input "設計師原本客人"
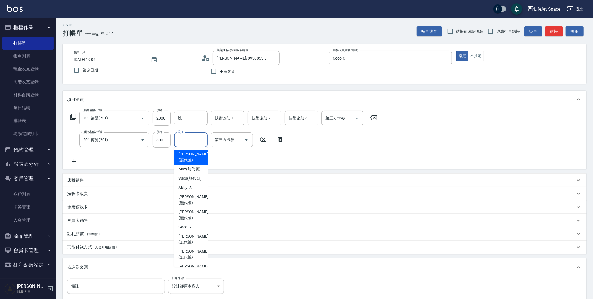
click at [189, 138] on input "洗-1" at bounding box center [191, 140] width 28 height 10
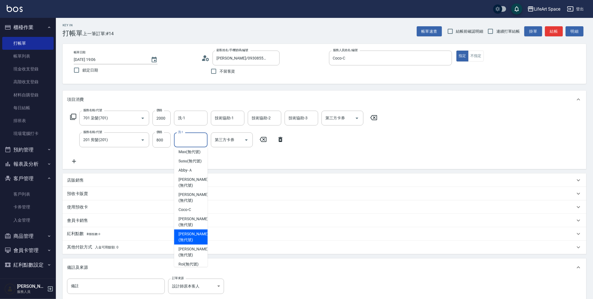
click at [195, 243] on span "[PERSON_NAME] (無代號)" at bounding box center [193, 237] width 30 height 12
type input "[PERSON_NAME](無代號)"
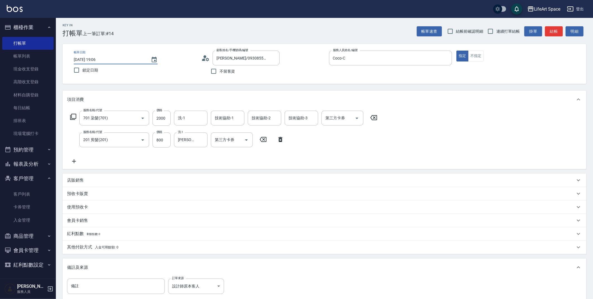
click at [93, 61] on input "[DATE] 19:06" at bounding box center [110, 59] width 72 height 9
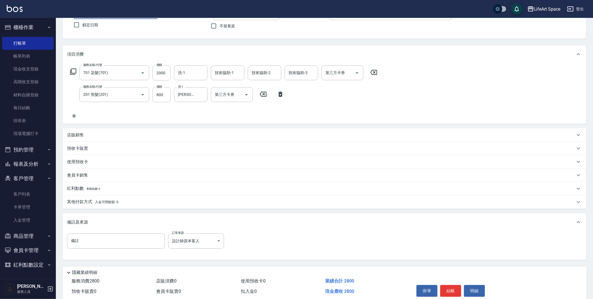
scroll to position [69, 0]
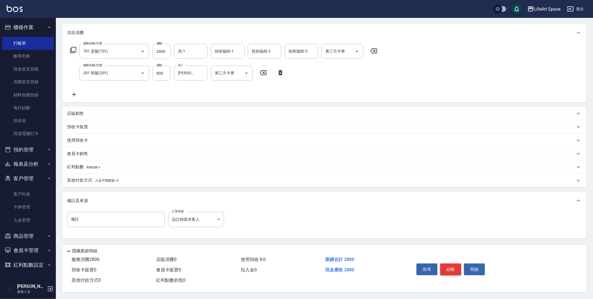
type input "[DATE] 19:06"
click at [448, 268] on button "結帳" at bounding box center [450, 269] width 21 height 12
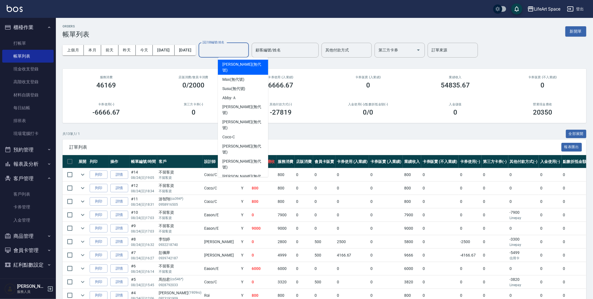
click at [244, 52] on div "設計師編號/姓名 設計師編號/姓名" at bounding box center [224, 50] width 50 height 15
click at [240, 133] on div "Coco -C" at bounding box center [243, 137] width 50 height 9
type input "Coco-C"
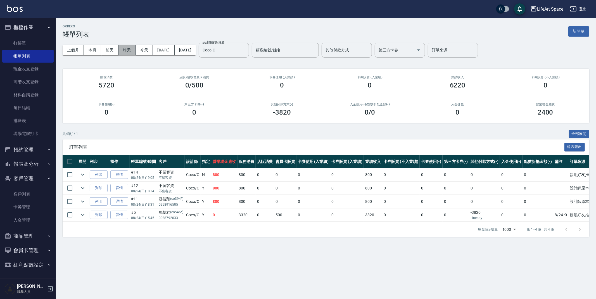
click at [129, 50] on button "昨天" at bounding box center [126, 50] width 17 height 10
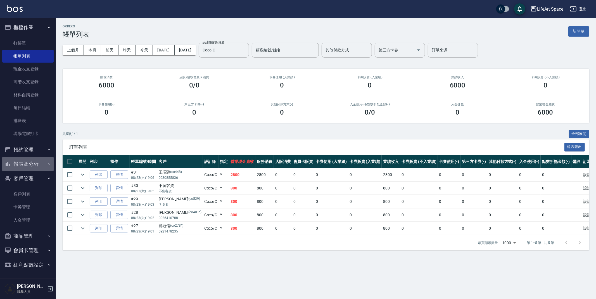
click at [33, 168] on button "報表及分析" at bounding box center [27, 164] width 51 height 15
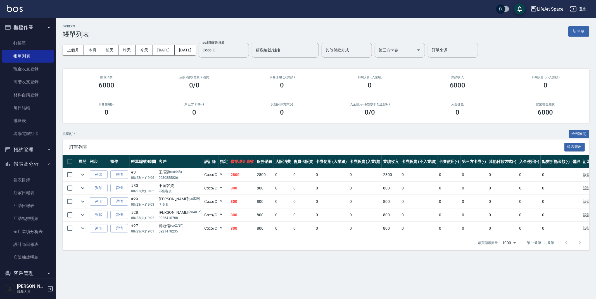
drag, startPoint x: 30, startPoint y: 235, endPoint x: 128, endPoint y: 127, distance: 145.8
click at [31, 235] on link "全店業績分析表" at bounding box center [27, 231] width 51 height 13
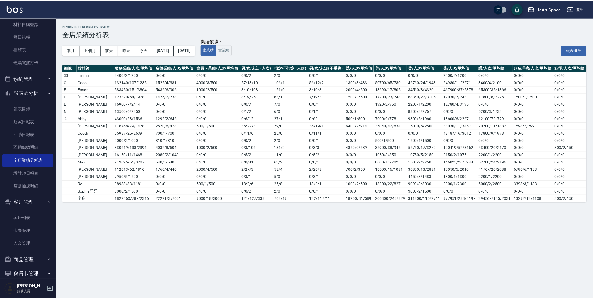
scroll to position [95, 0]
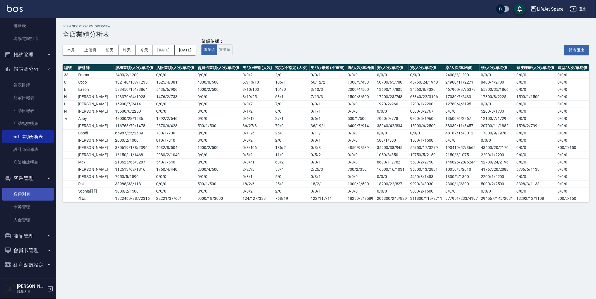
click at [29, 197] on link "客戶列表" at bounding box center [27, 194] width 51 height 13
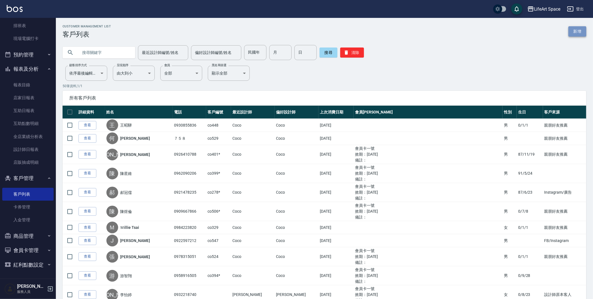
click at [580, 34] on link "新增" at bounding box center [577, 31] width 18 height 10
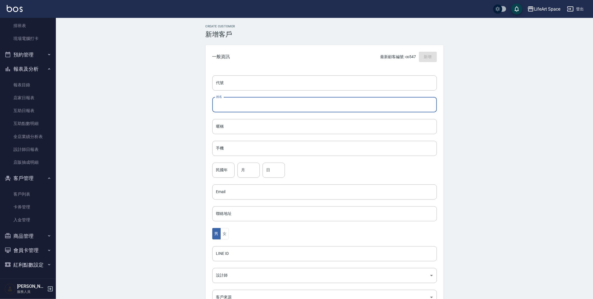
click at [285, 104] on input "姓名" at bounding box center [324, 104] width 225 height 15
type input "s"
type input "[PERSON_NAME]"
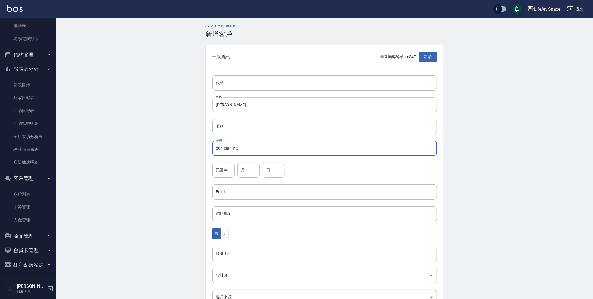
type input "0963386315"
type input "80"
type input "4"
type input "11"
click at [225, 237] on button "女" at bounding box center [224, 233] width 8 height 11
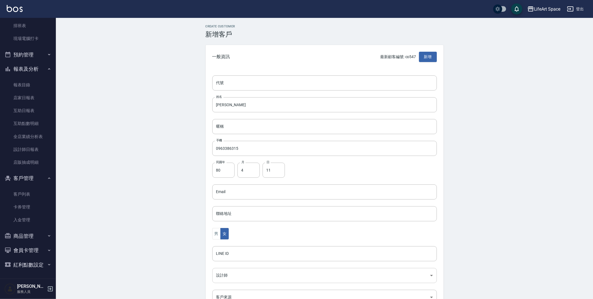
click at [242, 278] on body "LifeArt Space 登出 櫃檯作業 打帳單 帳單列表 現金收支登錄 高階收支登錄 材料自購登錄 每日結帳 排班表 現場電腦打卡 預約管理 預約管理 單…" at bounding box center [296, 182] width 593 height 364
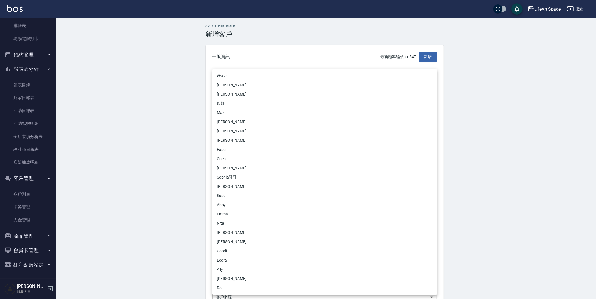
click at [227, 140] on li "[PERSON_NAME]" at bounding box center [324, 140] width 225 height 9
type input "b9bc185b-9e2c-4893-a19b-768c861452fa"
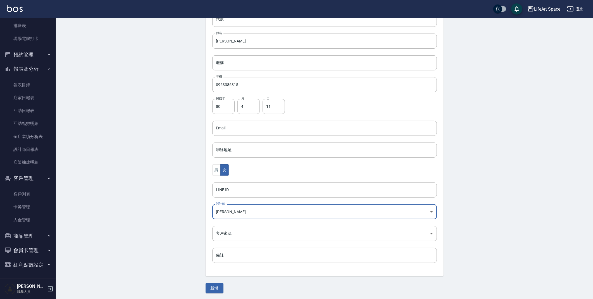
scroll to position [65, 0]
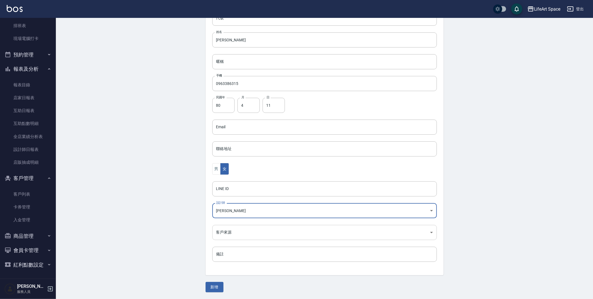
click at [244, 230] on body "LifeArt Space 登出 櫃檯作業 打帳單 帳單列表 現金收支登錄 高階收支登錄 材料自購登錄 每日結帳 排班表 現場電腦打卡 預約管理 預約管理 單…" at bounding box center [296, 117] width 593 height 364
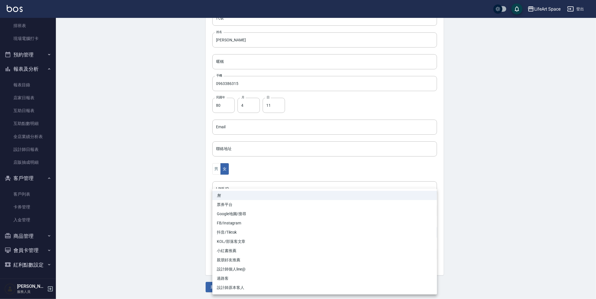
click at [241, 225] on li "FB/Instagram" at bounding box center [324, 222] width 225 height 9
type input "FB/Instagram"
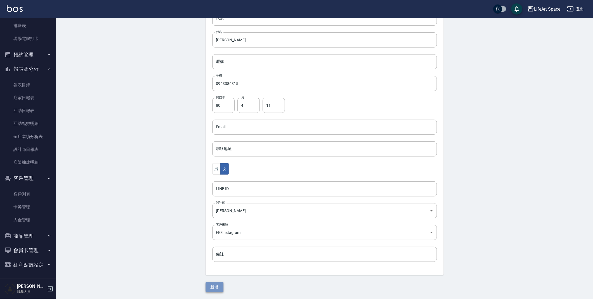
click at [216, 285] on button "新增" at bounding box center [215, 287] width 18 height 10
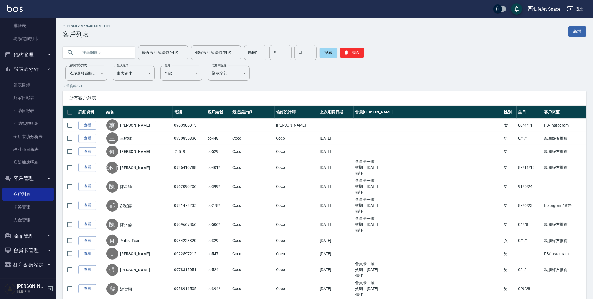
click at [117, 55] on input "text" at bounding box center [104, 52] width 53 height 15
type input "0935156909"
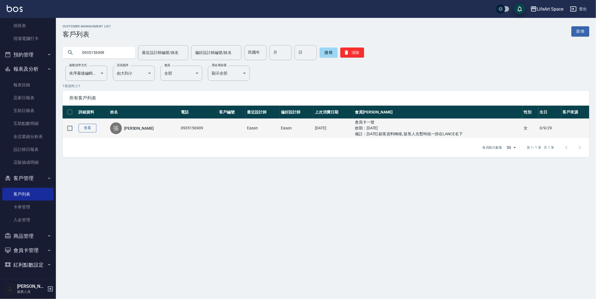
click at [88, 124] on link "查看" at bounding box center [87, 128] width 18 height 9
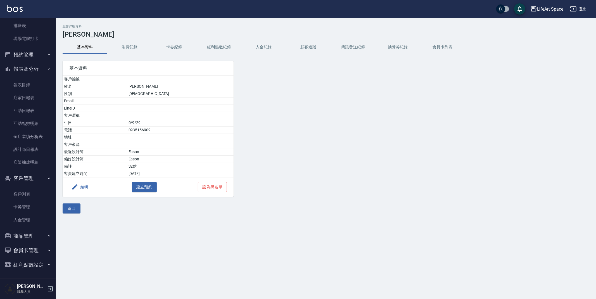
click at [217, 47] on button "紅利點數紀錄" at bounding box center [219, 47] width 45 height 13
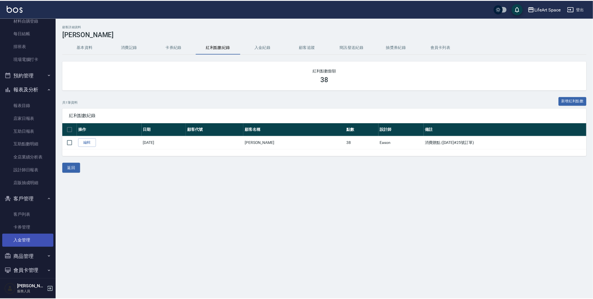
scroll to position [75, 0]
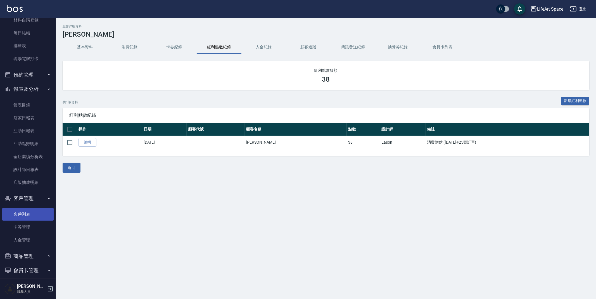
click at [34, 213] on link "客戶列表" at bounding box center [27, 214] width 51 height 13
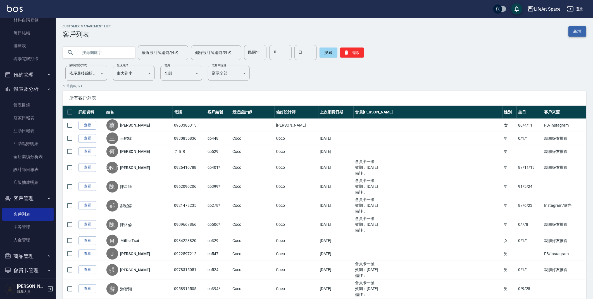
click at [577, 32] on link "新增" at bounding box center [577, 31] width 18 height 10
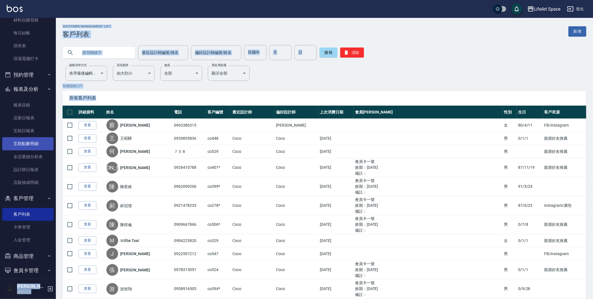
drag, startPoint x: 57, startPoint y: 161, endPoint x: 48, endPoint y: 141, distance: 22.0
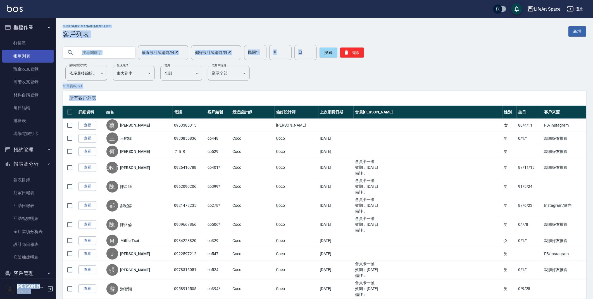
click at [32, 53] on link "帳單列表" at bounding box center [27, 56] width 51 height 13
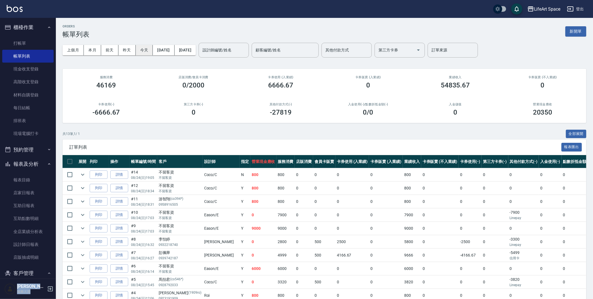
click at [144, 53] on button "今天" at bounding box center [144, 50] width 17 height 10
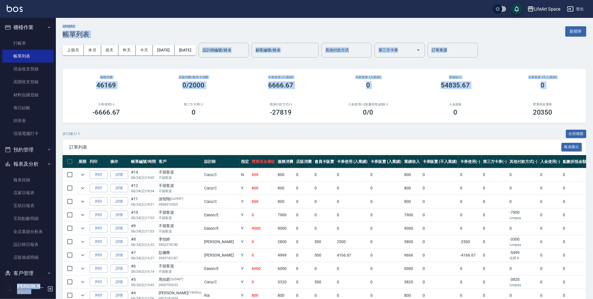
drag, startPoint x: 53, startPoint y: 72, endPoint x: 56, endPoint y: 96, distance: 24.3
click at [56, 96] on div "LifeArt Space 登出 櫃檯作業 打帳單 帳單列表 現金收支登錄 高階收支登錄 材料自購登錄 每日結帳 排班表 現場電腦打卡 預約管理 預約管理 單…" at bounding box center [296, 182] width 593 height 364
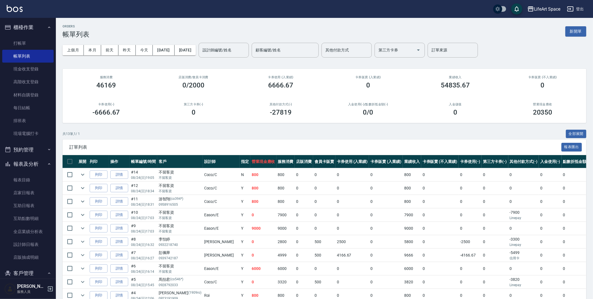
click at [120, 134] on div "共 13 筆, 1 / 1 全部展開" at bounding box center [325, 134] width 524 height 9
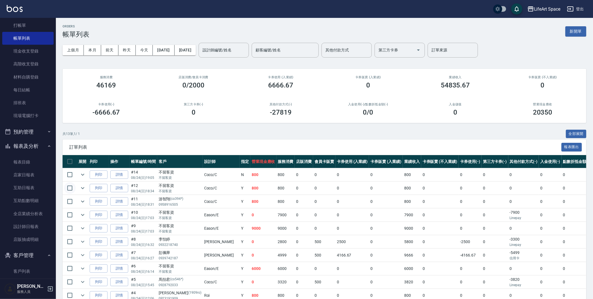
scroll to position [16, 0]
click at [51, 57] on nav "櫃檯作業 打帳單 帳單列表 現金收支登錄 高階收支登錄 材料自購登錄 每日結帳 排班表 現場電腦打卡 預約管理 預約管理 單日預約紀錄 單週預約紀錄 報表及分…" at bounding box center [28, 148] width 56 height 261
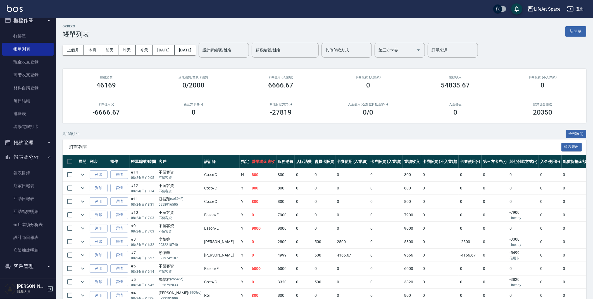
scroll to position [0, 0]
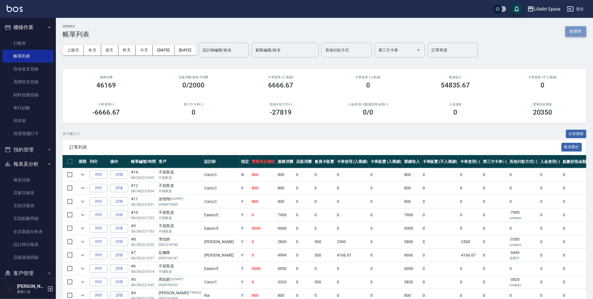
click at [584, 32] on button "新開單" at bounding box center [575, 31] width 21 height 10
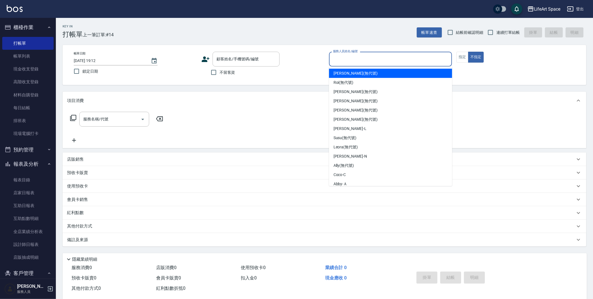
click at [366, 57] on input "服務人員姓名/編號" at bounding box center [391, 59] width 118 height 10
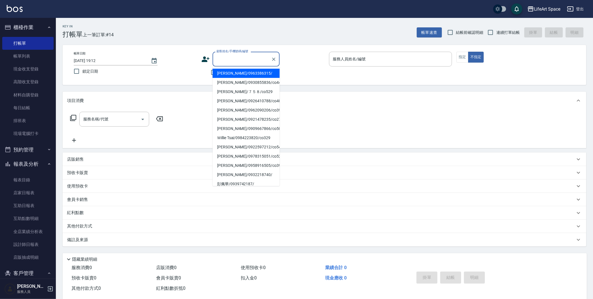
click at [243, 58] on input "顧客姓名/手機號碼/編號" at bounding box center [242, 59] width 54 height 10
click at [234, 73] on li "[PERSON_NAME]/0963386315/" at bounding box center [246, 73] width 67 height 9
type input "[PERSON_NAME]/0963386315/"
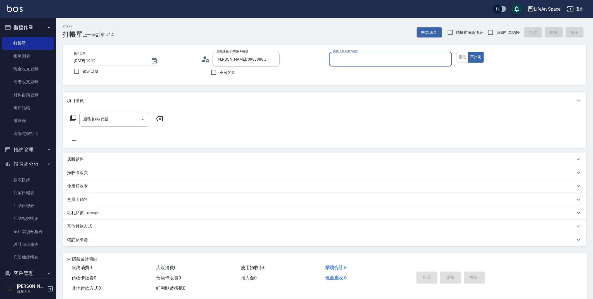
type input "[PERSON_NAME]"
click at [118, 118] on input "服務名稱/代號" at bounding box center [110, 119] width 56 height 10
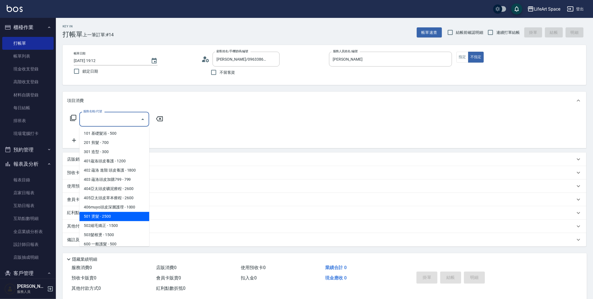
click at [100, 217] on span "501 燙髮 - 2500" at bounding box center [114, 216] width 70 height 9
type input "501 燙髮(501)"
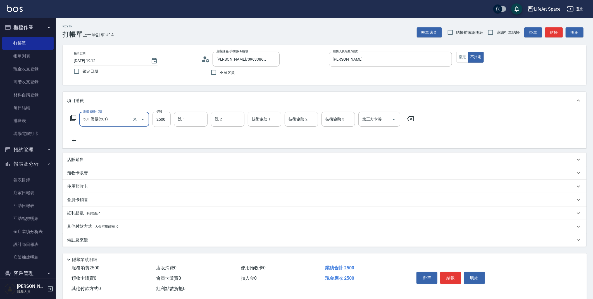
click at [166, 122] on input "2500" at bounding box center [162, 119] width 18 height 15
type input "2800"
click at [77, 141] on icon at bounding box center [74, 140] width 14 height 7
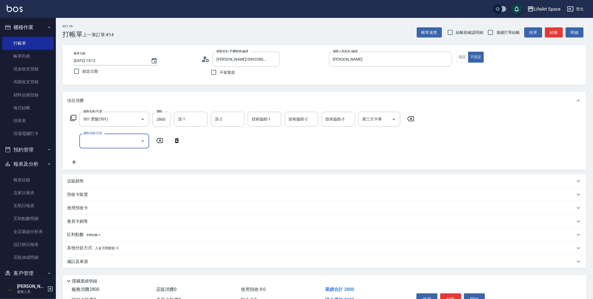
click at [86, 140] on input "服務名稱/代號" at bounding box center [110, 141] width 56 height 10
type input "s"
click at [129, 140] on input "服務名稱/代號" at bounding box center [110, 141] width 56 height 10
click at [131, 137] on input "服務名稱/代號" at bounding box center [110, 141] width 56 height 10
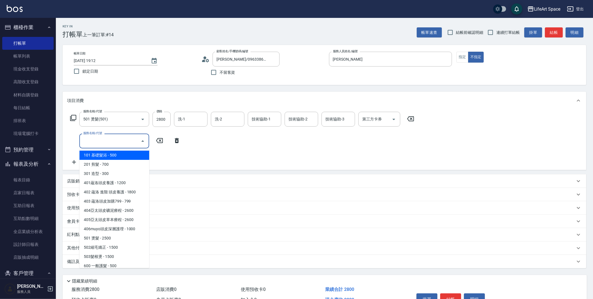
scroll to position [87, 0]
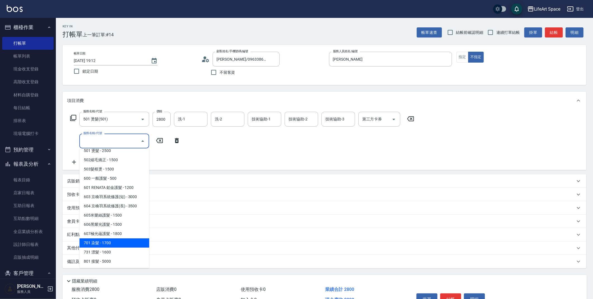
click at [130, 242] on span "701 染髮 - 1700" at bounding box center [114, 242] width 70 height 9
type input "701 染髮(701)"
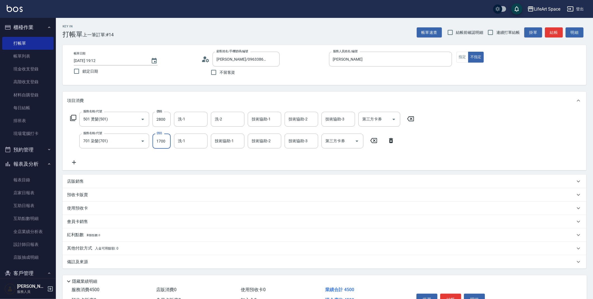
click at [165, 139] on input "1700" at bounding box center [162, 141] width 18 height 15
type input "1800"
click at [74, 164] on icon at bounding box center [74, 162] width 14 height 7
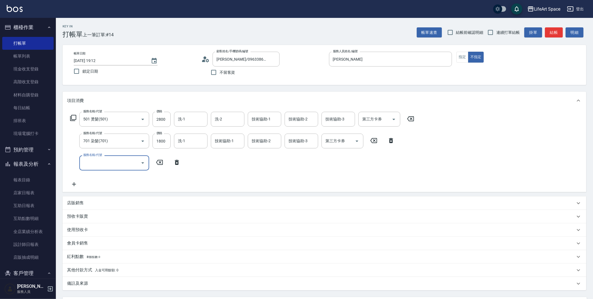
click at [101, 161] on input "服務名稱/代號" at bounding box center [110, 163] width 56 height 10
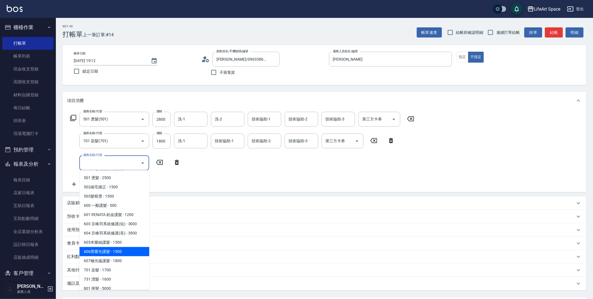
scroll to position [79, 0]
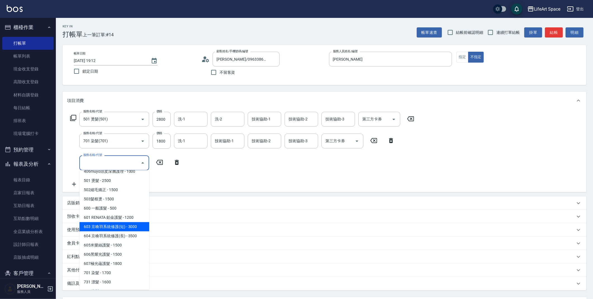
click at [116, 228] on span "603 京喚羽系統修護(短) - 3000" at bounding box center [114, 226] width 70 height 9
type input "603 京喚羽系統修護(短)(603)"
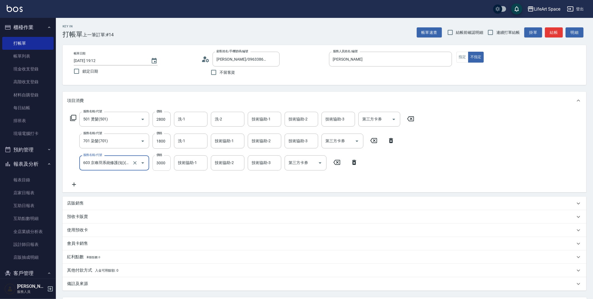
click at [166, 165] on input "3000" at bounding box center [162, 162] width 18 height 15
type input "2500"
click at [195, 116] on input "洗-1" at bounding box center [191, 119] width 28 height 10
drag, startPoint x: 208, startPoint y: 142, endPoint x: 209, endPoint y: 149, distance: 7.3
click at [209, 149] on div "服務名稱/代號 501 燙髮(501) 服務名稱/代號 價格 2800 價格 洗-1 洗-1 洗-2 洗-2 技術協助-1 技術協助-1 技術協助-2 技術協…" at bounding box center [242, 150] width 351 height 76
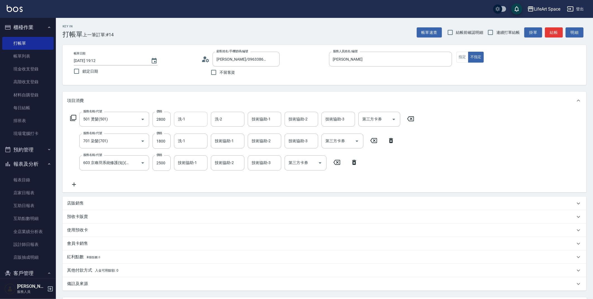
click at [189, 115] on input "洗-1" at bounding box center [191, 119] width 28 height 10
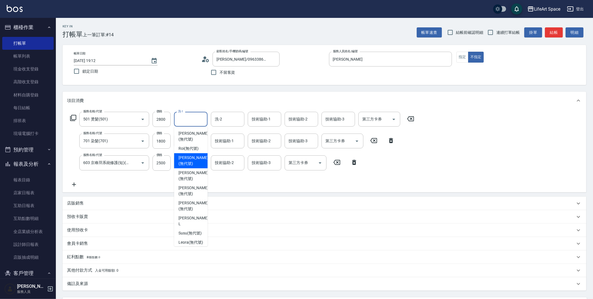
click at [251, 191] on div "服務名稱/代號 501 燙髮(501) 服務名稱/代號 價格 2800 價格 洗-1 洗-1 洗-2 洗-2 技術協助-1 技術協助-1 技術協助-2 技術協…" at bounding box center [325, 150] width 524 height 82
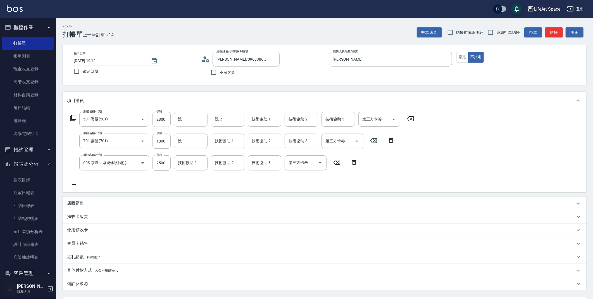
click at [195, 123] on input "洗-1" at bounding box center [191, 119] width 28 height 10
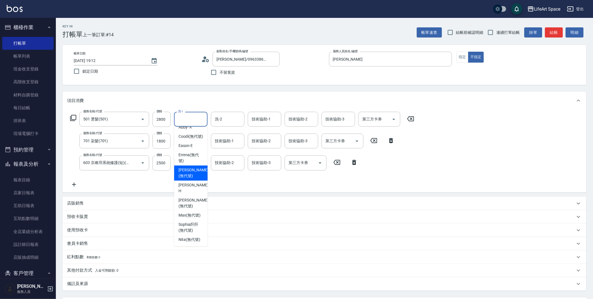
click at [188, 175] on span "[PERSON_NAME] (無代號)" at bounding box center [193, 173] width 30 height 12
type input "[PERSON_NAME](無代號)"
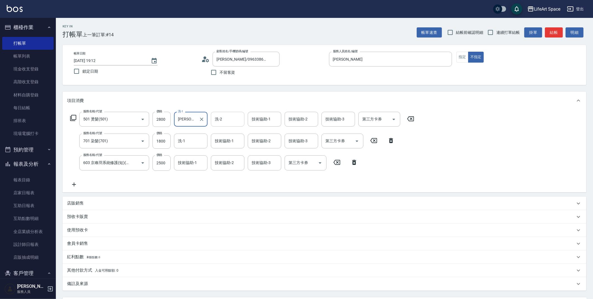
click at [227, 116] on input "洗-2" at bounding box center [227, 119] width 28 height 10
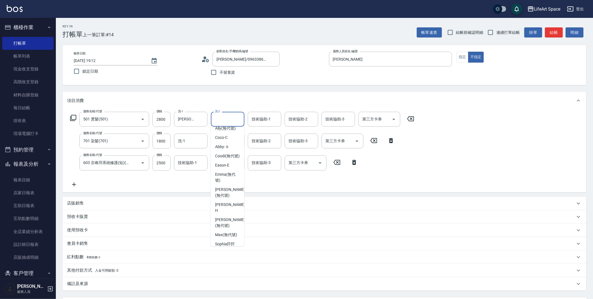
scroll to position [139, 0]
drag, startPoint x: 224, startPoint y: 189, endPoint x: 231, endPoint y: 172, distance: 17.9
click at [224, 189] on span "[PERSON_NAME] (無代號)" at bounding box center [230, 192] width 30 height 12
type input "[PERSON_NAME](無代號)"
click at [261, 119] on div "技術協助-1 技術協助-1" at bounding box center [265, 119] width 34 height 15
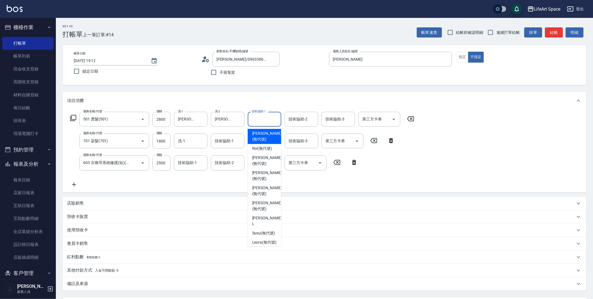
scroll to position [158, 0]
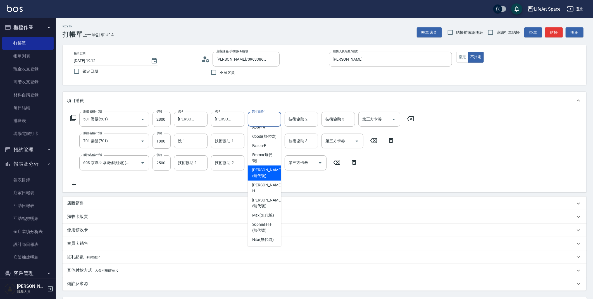
click at [263, 175] on span "[PERSON_NAME] (無代號)" at bounding box center [267, 173] width 30 height 12
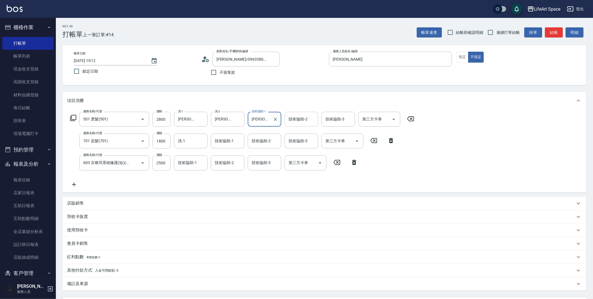
click at [303, 116] on div "技術協助-2 技術協助-2" at bounding box center [302, 119] width 34 height 15
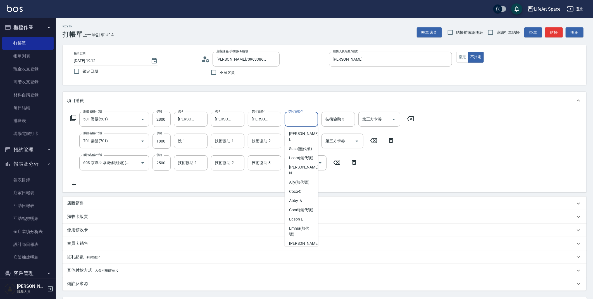
scroll to position [85, 0]
drag, startPoint x: 299, startPoint y: 230, endPoint x: 306, endPoint y: 150, distance: 79.7
click at [299, 230] on span "[PERSON_NAME] (無代號)" at bounding box center [301, 231] width 25 height 12
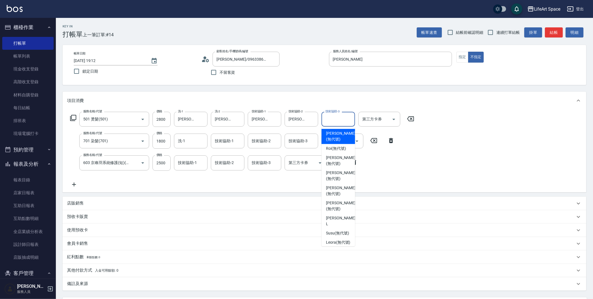
click at [341, 116] on input "技術協助-3" at bounding box center [338, 119] width 28 height 10
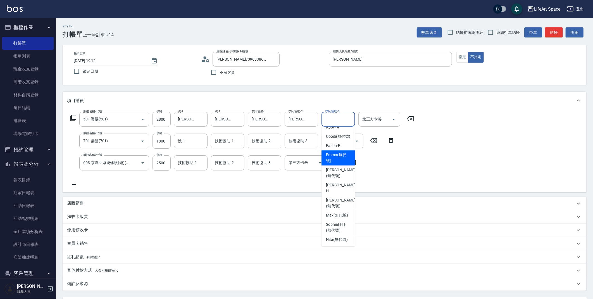
click at [341, 157] on span "[PERSON_NAME] (無代號)" at bounding box center [338, 158] width 25 height 12
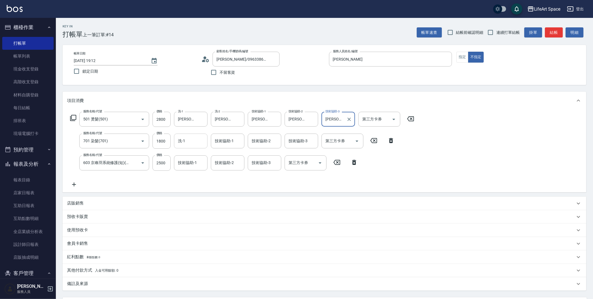
click at [196, 139] on input "洗-1" at bounding box center [191, 141] width 28 height 10
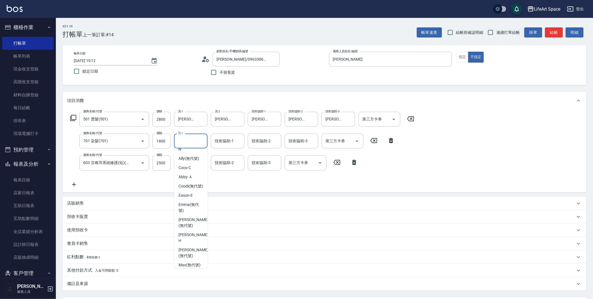
scroll to position [136, 0]
click at [190, 214] on span "[PERSON_NAME] (無代號)" at bounding box center [193, 217] width 30 height 12
click at [222, 144] on input "技術協助-1" at bounding box center [227, 141] width 28 height 10
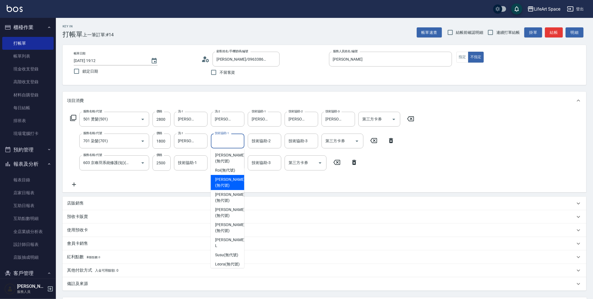
drag, startPoint x: 240, startPoint y: 159, endPoint x: 242, endPoint y: 212, distance: 52.8
click at [242, 220] on ul "[PERSON_NAME] (無代號) Roi (無代號) [PERSON_NAME] (無代號) [PERSON_NAME] (無代號) [PERSON_N…" at bounding box center [228, 208] width 34 height 120
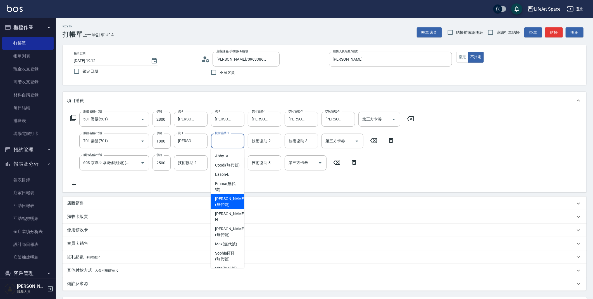
click at [230, 204] on span "[PERSON_NAME] (無代號)" at bounding box center [230, 202] width 30 height 12
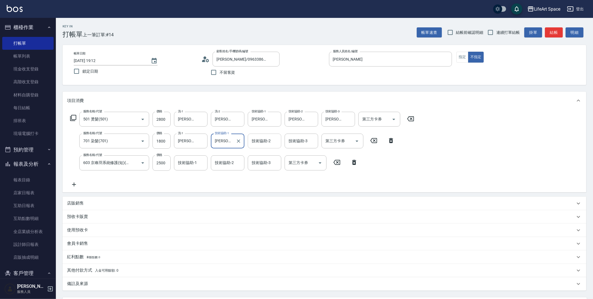
click at [264, 137] on input "技術協助-2" at bounding box center [264, 141] width 28 height 10
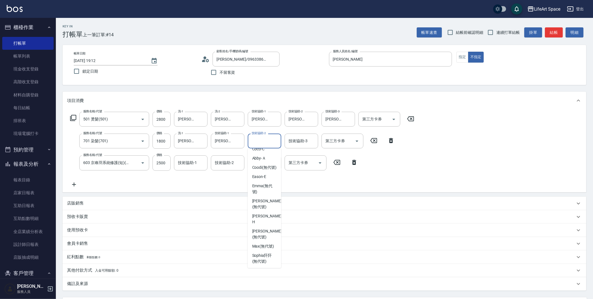
scroll to position [149, 0]
click at [270, 208] on span "[PERSON_NAME] (無代號)" at bounding box center [267, 203] width 30 height 12
click at [306, 137] on input "技術協助-3" at bounding box center [301, 141] width 28 height 10
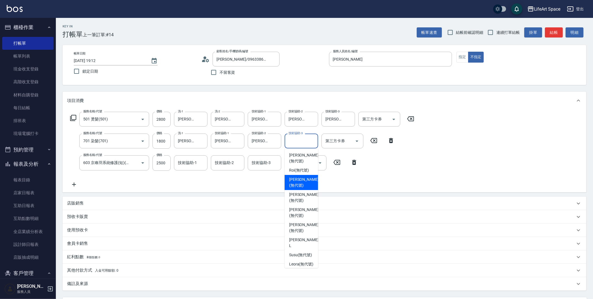
drag, startPoint x: 171, startPoint y: 185, endPoint x: 182, endPoint y: 175, distance: 14.0
click at [172, 185] on div "服務名稱/代號 501 燙髮(501) 服務名稱/代號 價格 2800 價格 洗-1 Chloe(無代號) 洗-1 洗-2 [PERSON_NAME](無代號…" at bounding box center [242, 150] width 351 height 76
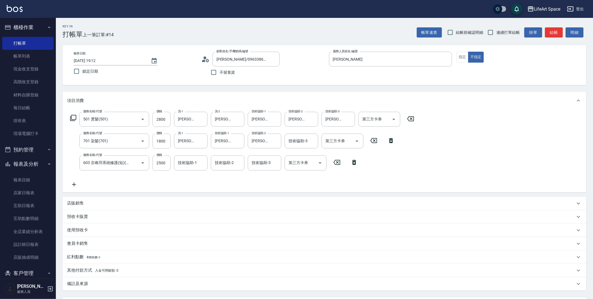
click at [188, 163] on div "技術協助-1 技術協助-1" at bounding box center [191, 162] width 34 height 15
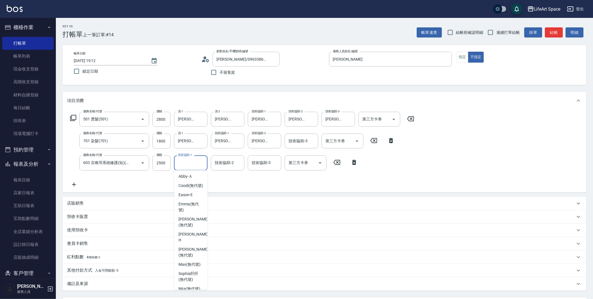
scroll to position [158, 0]
click at [180, 212] on span "[PERSON_NAME] (無代號)" at bounding box center [193, 217] width 30 height 12
click at [233, 162] on div "技術協助-2 技術協助-2" at bounding box center [228, 162] width 34 height 15
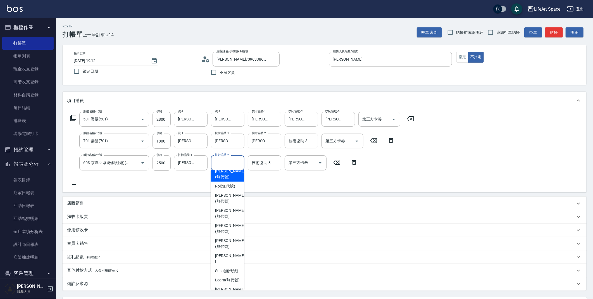
scroll to position [0, 0]
click at [222, 165] on input "技術協助-2" at bounding box center [227, 163] width 28 height 10
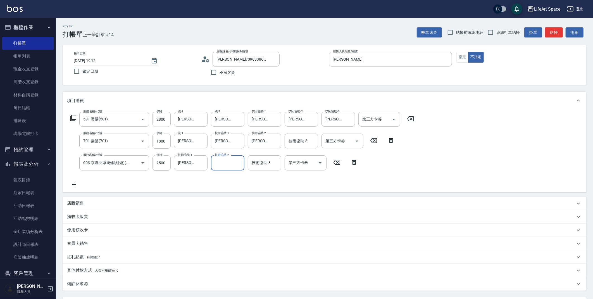
click at [231, 165] on input "技術協助-2" at bounding box center [227, 163] width 28 height 10
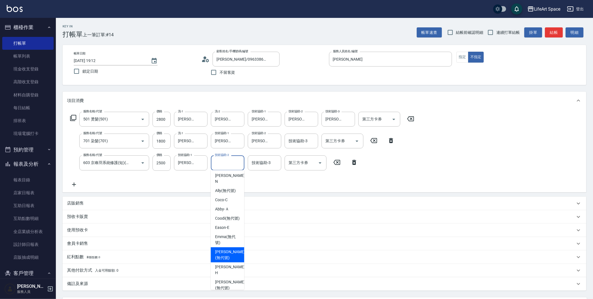
drag, startPoint x: 228, startPoint y: 253, endPoint x: 230, endPoint y: 232, distance: 21.6
click at [228, 253] on span "[PERSON_NAME] (無代號)" at bounding box center [230, 255] width 30 height 12
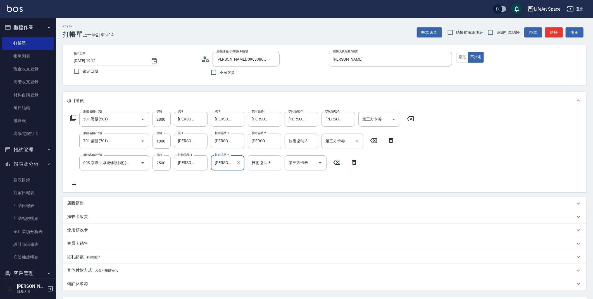
click at [278, 159] on input "技術協助-3" at bounding box center [264, 163] width 28 height 10
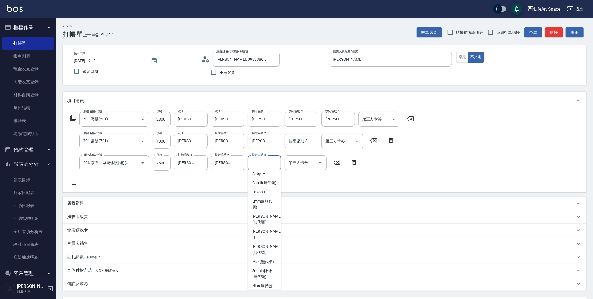
scroll to position [156, 0]
click at [264, 215] on span "[PERSON_NAME] (無代號)" at bounding box center [267, 219] width 30 height 12
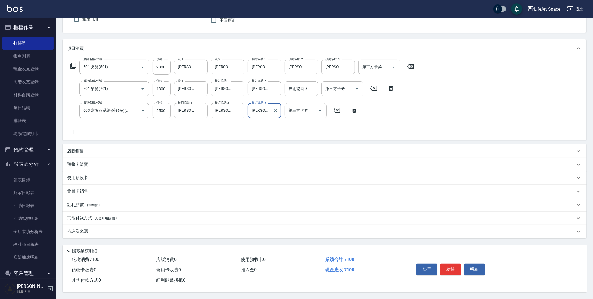
click at [456, 270] on button "結帳" at bounding box center [450, 269] width 21 height 12
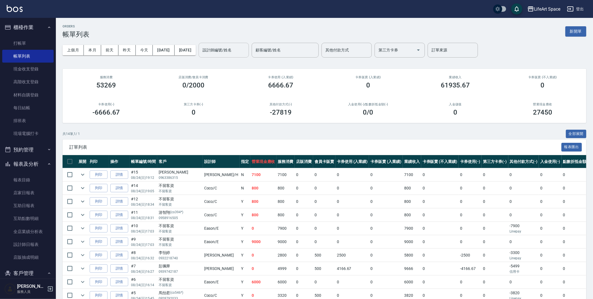
click at [236, 49] on input "設計師編號/姓名" at bounding box center [223, 50] width 45 height 10
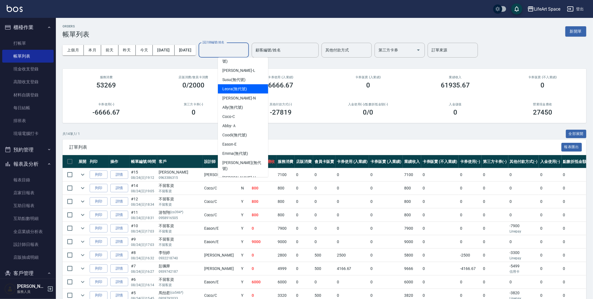
scroll to position [84, 0]
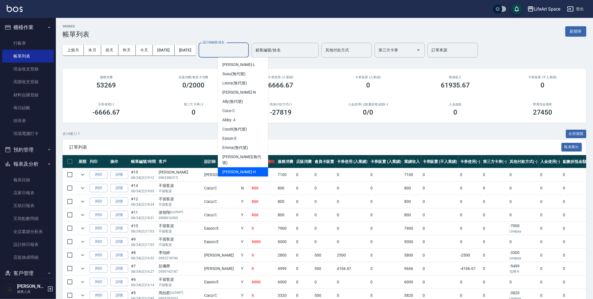
click at [243, 167] on div "[PERSON_NAME]" at bounding box center [243, 171] width 50 height 9
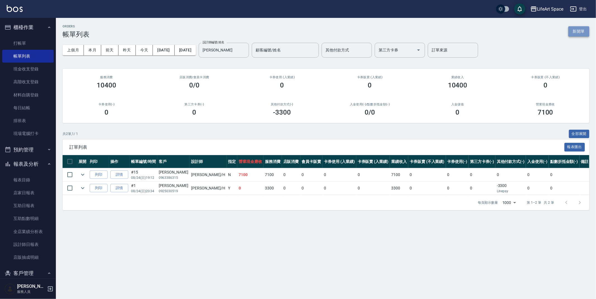
click at [575, 34] on button "新開單" at bounding box center [578, 31] width 21 height 10
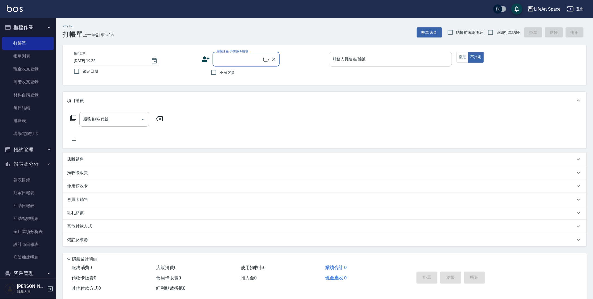
click at [388, 56] on input "服務人員姓名/編號" at bounding box center [391, 59] width 118 height 10
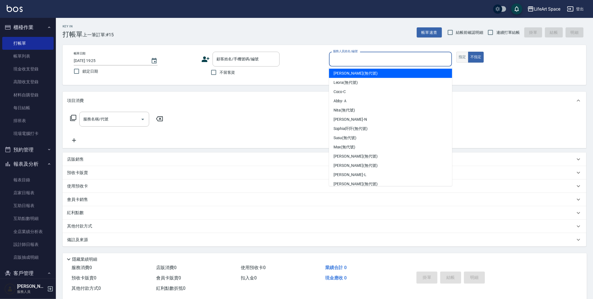
click at [460, 57] on button "指定" at bounding box center [462, 57] width 12 height 11
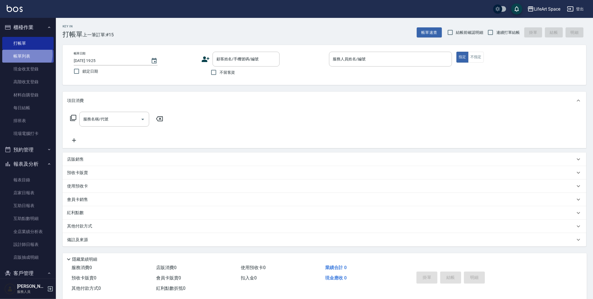
click at [24, 54] on link "帳單列表" at bounding box center [27, 56] width 51 height 13
click at [25, 53] on link "帳單列表" at bounding box center [27, 56] width 51 height 13
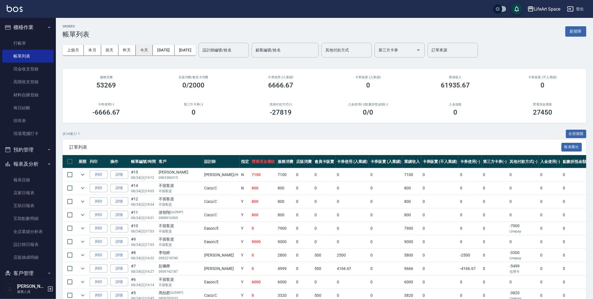
click at [142, 48] on button "今天" at bounding box center [144, 50] width 17 height 10
click at [144, 47] on button "今天" at bounding box center [144, 50] width 17 height 10
click at [246, 50] on input "設計師編號/姓名" at bounding box center [223, 50] width 45 height 10
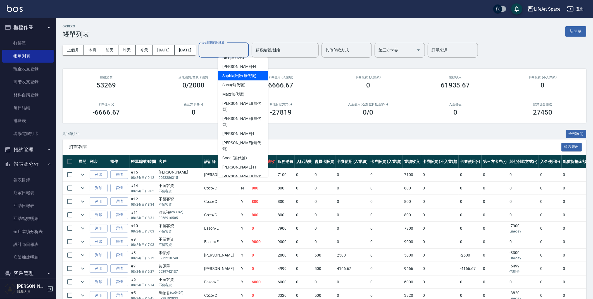
scroll to position [87, 0]
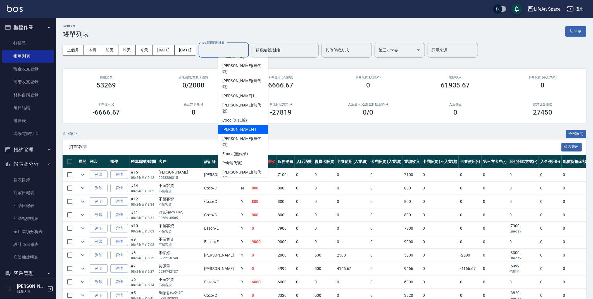
click at [241, 125] on div "[PERSON_NAME]" at bounding box center [243, 129] width 50 height 9
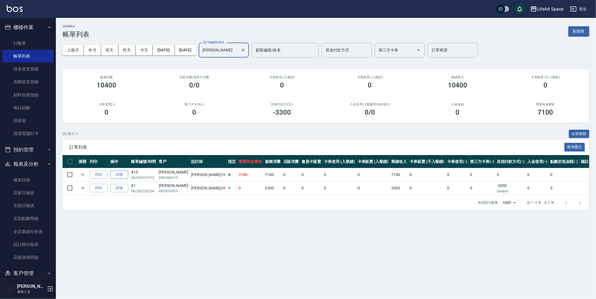
click at [114, 175] on link "詳情" at bounding box center [119, 174] width 18 height 9
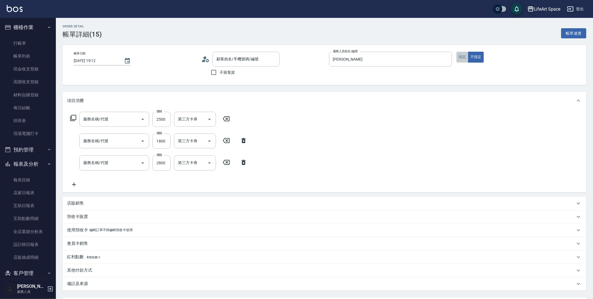
click at [466, 58] on button "指定" at bounding box center [462, 57] width 12 height 11
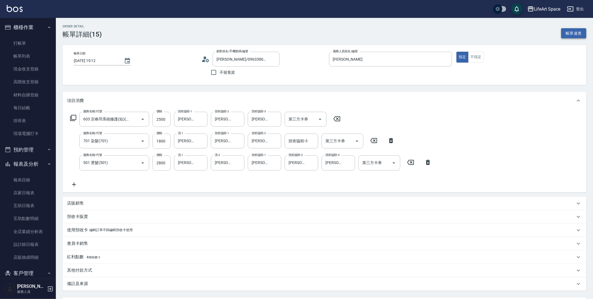
click at [572, 31] on button "帳單速查" at bounding box center [573, 33] width 25 height 10
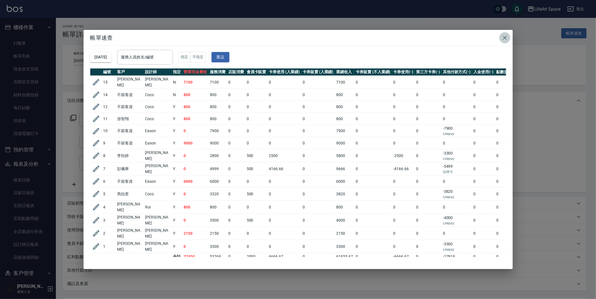
click at [503, 37] on icon "button" at bounding box center [504, 37] width 7 height 7
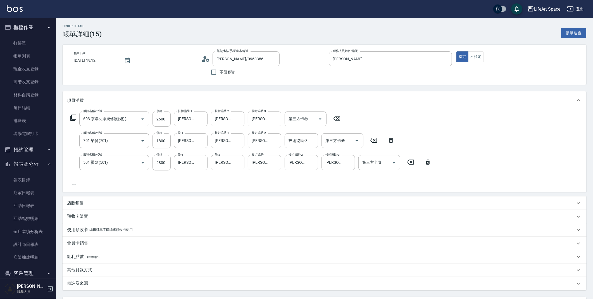
scroll to position [51, 0]
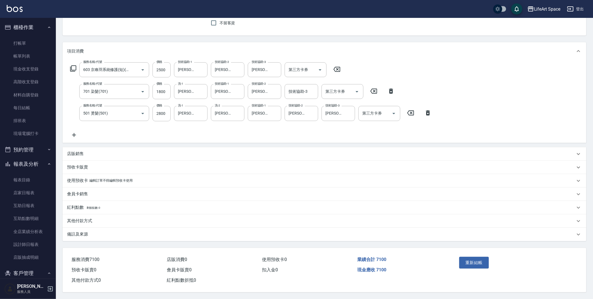
click at [472, 262] on button "重新結帳" at bounding box center [474, 263] width 30 height 12
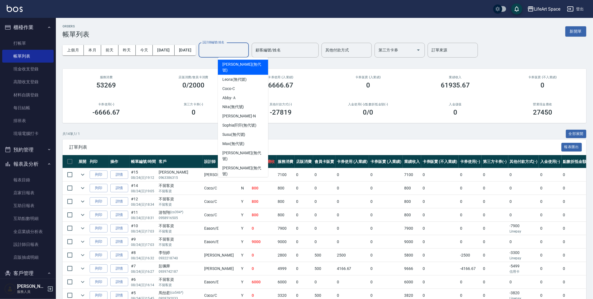
click at [228, 51] on input "設計師編號/姓名" at bounding box center [223, 50] width 45 height 10
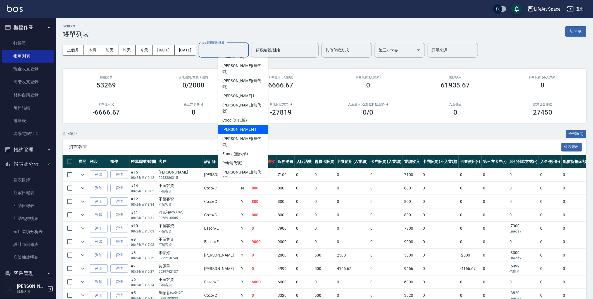
click at [251, 125] on div "[PERSON_NAME]" at bounding box center [243, 129] width 50 height 9
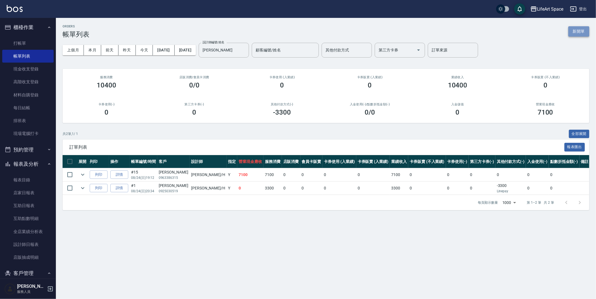
click at [575, 36] on button "新開單" at bounding box center [578, 31] width 21 height 10
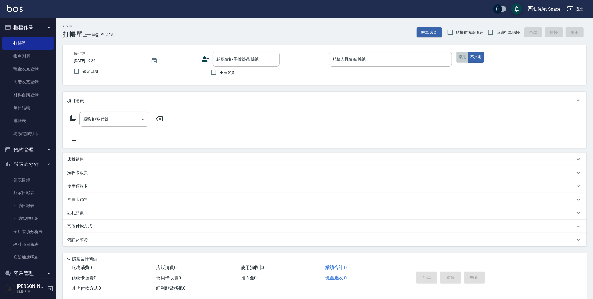
click at [462, 59] on button "指定" at bounding box center [462, 57] width 12 height 11
click at [20, 55] on link "帳單列表" at bounding box center [27, 56] width 51 height 13
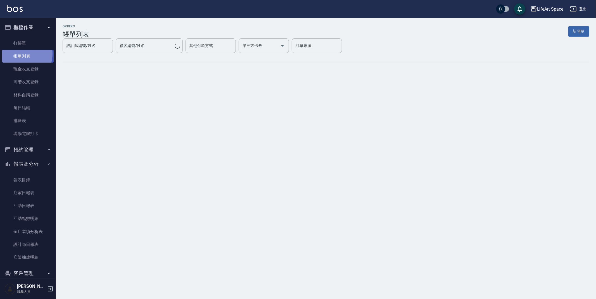
click at [20, 54] on link "帳單列表" at bounding box center [27, 56] width 51 height 13
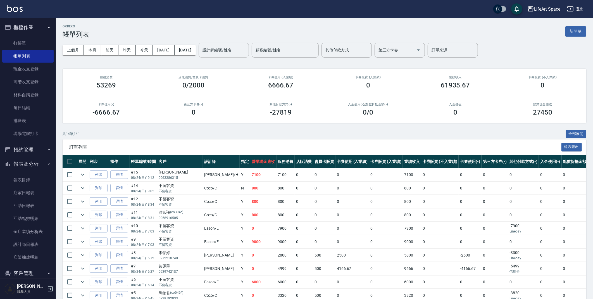
click at [244, 44] on div "設計師編號/姓名" at bounding box center [224, 50] width 50 height 15
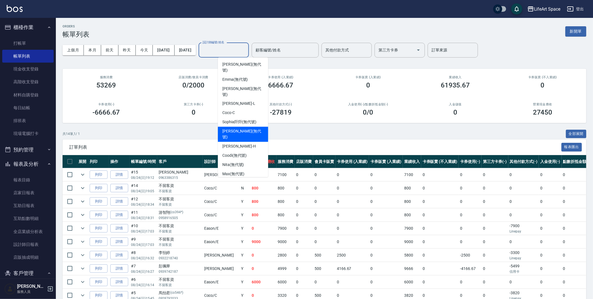
click at [244, 127] on div "[PERSON_NAME] (無代號)" at bounding box center [243, 134] width 50 height 15
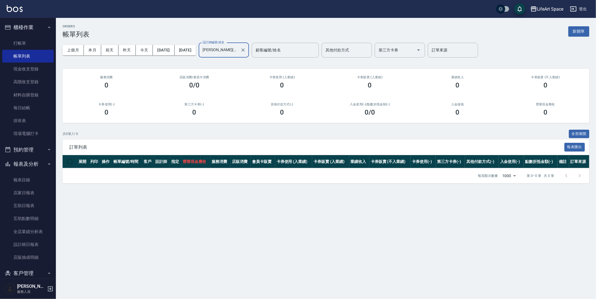
click at [246, 50] on icon "Clear" at bounding box center [243, 50] width 6 height 6
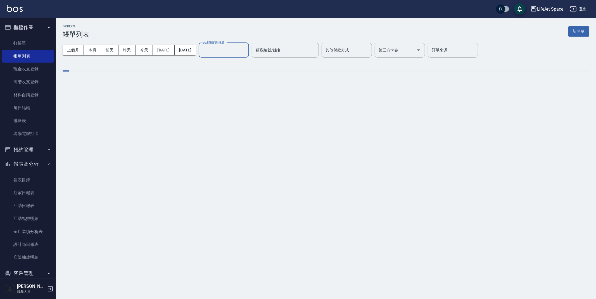
click at [220, 45] on div "設計師編號/姓名" at bounding box center [224, 50] width 50 height 15
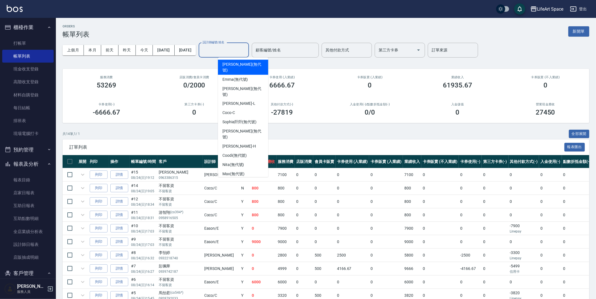
click at [241, 53] on input "設計師編號/姓名" at bounding box center [223, 50] width 45 height 10
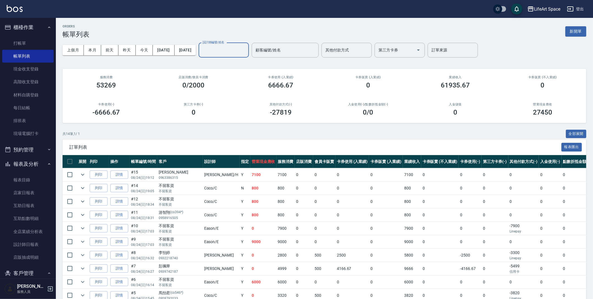
click at [233, 48] on input "設計師編號/姓名" at bounding box center [223, 50] width 45 height 10
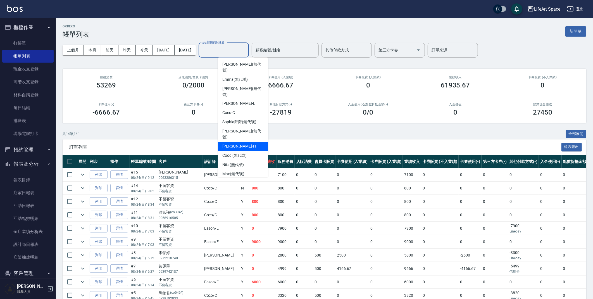
click at [237, 144] on span "[PERSON_NAME]" at bounding box center [239, 147] width 34 height 6
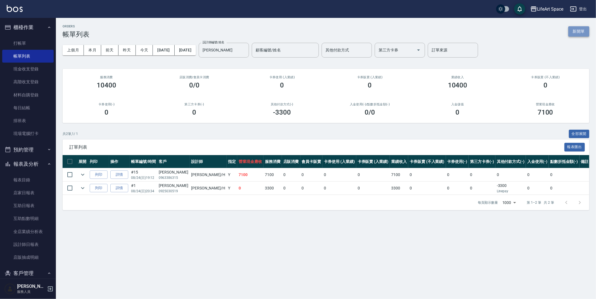
click at [577, 32] on button "新開單" at bounding box center [578, 31] width 21 height 10
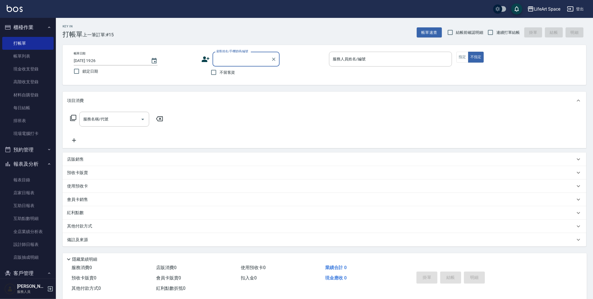
click at [358, 60] on input "服務人員姓名/編號" at bounding box center [391, 59] width 118 height 10
click at [463, 55] on button "指定" at bounding box center [462, 57] width 12 height 11
click at [463, 59] on button "指定" at bounding box center [462, 57] width 12 height 11
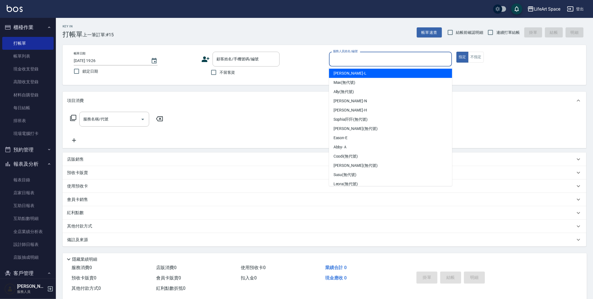
click at [399, 54] on input "服務人員姓名/編號" at bounding box center [391, 59] width 118 height 10
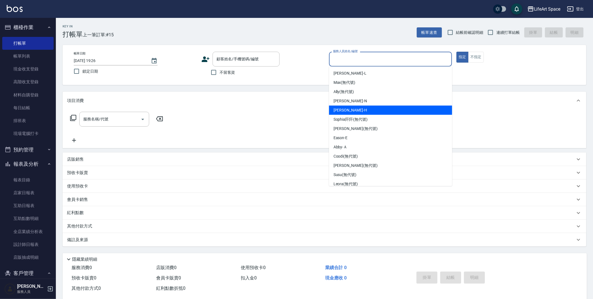
click at [356, 111] on div "[PERSON_NAME]" at bounding box center [390, 110] width 123 height 9
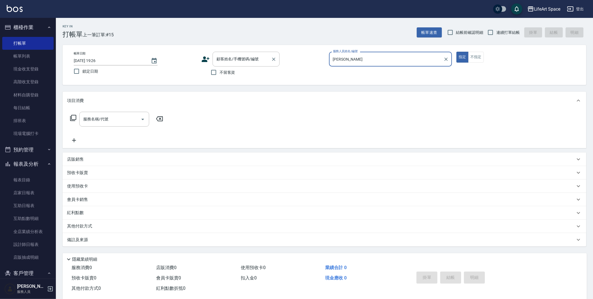
click at [231, 60] on input "顧客姓名/手機號碼/編號" at bounding box center [242, 59] width 54 height 10
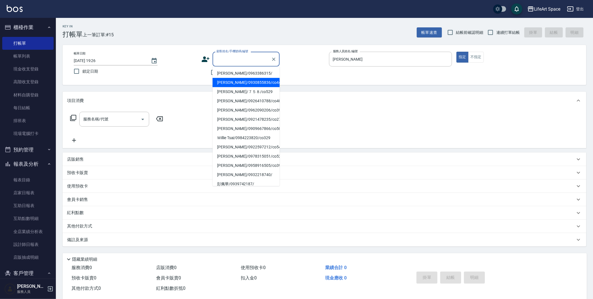
click at [234, 61] on input "顧客姓名/手機號碼/編號" at bounding box center [242, 59] width 54 height 10
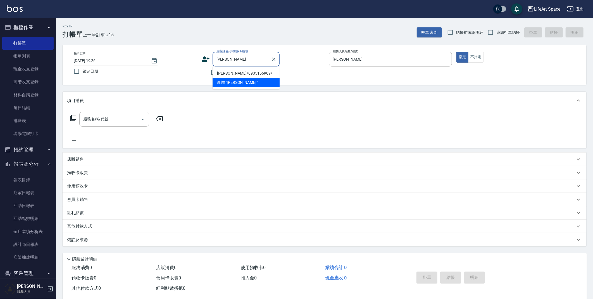
click at [239, 76] on li "[PERSON_NAME]/0935156909/" at bounding box center [246, 73] width 67 height 9
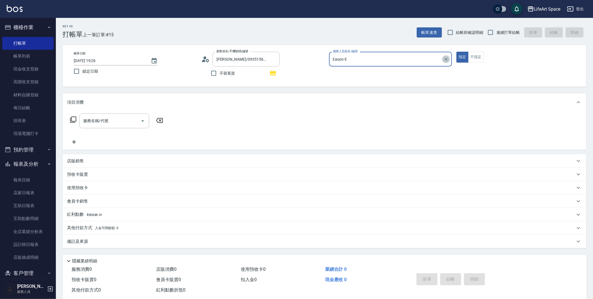
click at [446, 59] on icon "Clear" at bounding box center [445, 59] width 3 height 3
click at [428, 58] on input "服務人員姓名/編號" at bounding box center [387, 59] width 110 height 10
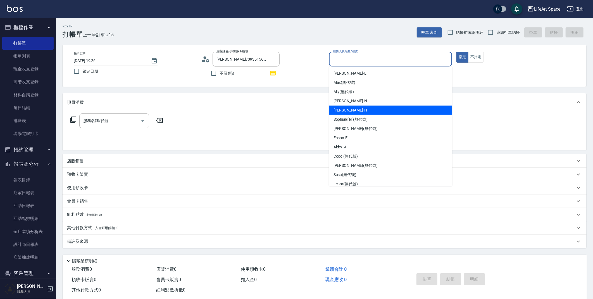
click at [372, 111] on div "[PERSON_NAME]" at bounding box center [390, 110] width 123 height 9
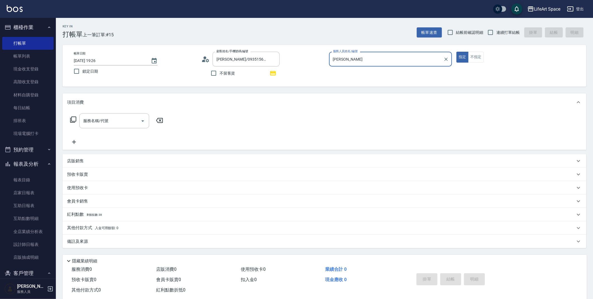
click at [98, 119] on div "服務名稱/代號 服務名稱/代號" at bounding box center [114, 120] width 70 height 15
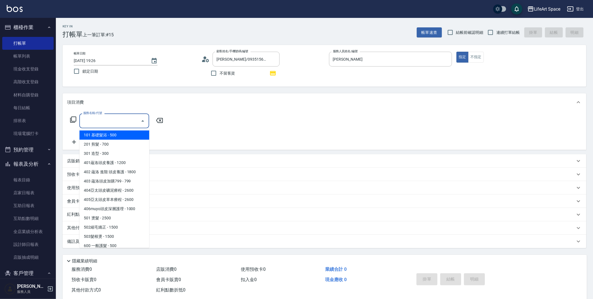
click at [111, 134] on span "101 基礎髮浴 - 500" at bounding box center [114, 134] width 70 height 9
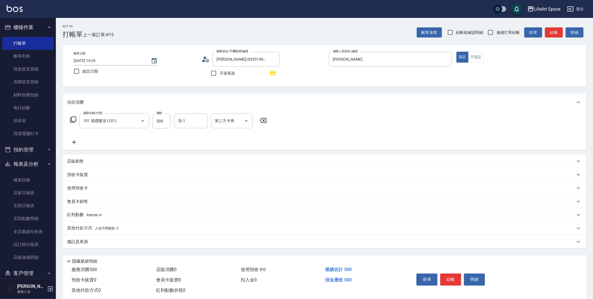
click at [74, 142] on icon at bounding box center [74, 142] width 14 height 7
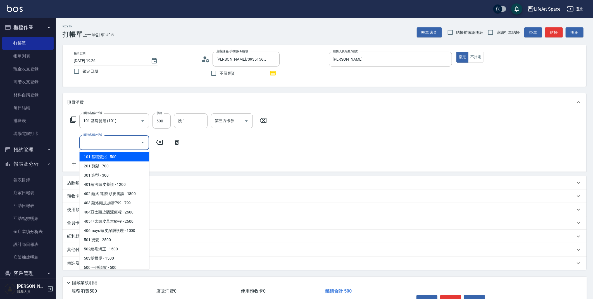
click at [109, 141] on input "服務名稱/代號" at bounding box center [110, 143] width 56 height 10
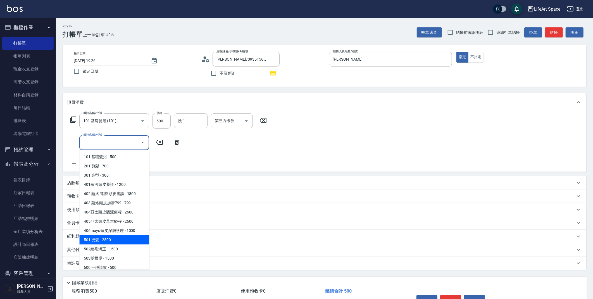
click at [106, 241] on span "501 燙髮 - 2500" at bounding box center [114, 239] width 70 height 9
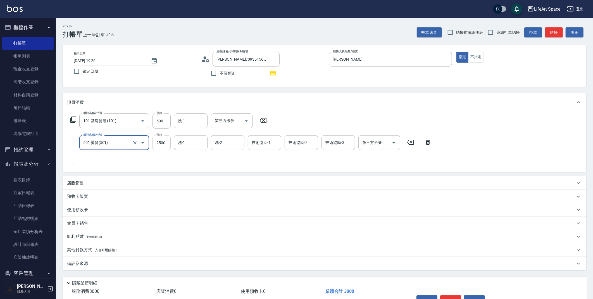
click at [162, 143] on input "2500" at bounding box center [162, 142] width 18 height 15
click at [187, 143] on input "洗-1" at bounding box center [191, 143] width 28 height 10
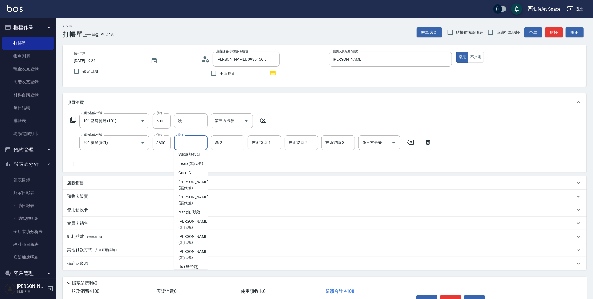
scroll to position [146, 0]
click at [193, 238] on span "[PERSON_NAME] (無代號)" at bounding box center [193, 233] width 30 height 12
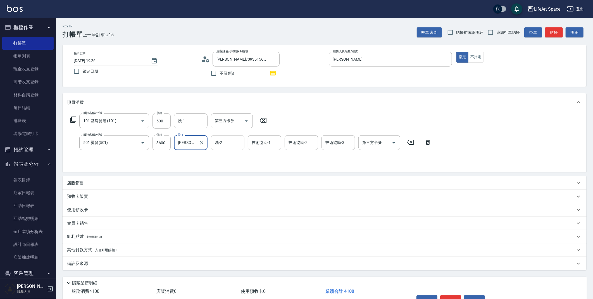
click at [230, 144] on input "洗-2" at bounding box center [227, 143] width 28 height 10
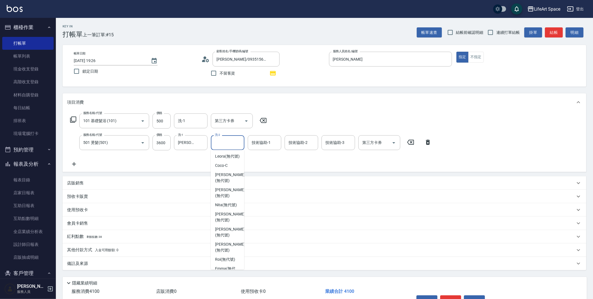
scroll to position [158, 0]
click at [224, 227] on span "[PERSON_NAME] (無代號)" at bounding box center [230, 221] width 30 height 12
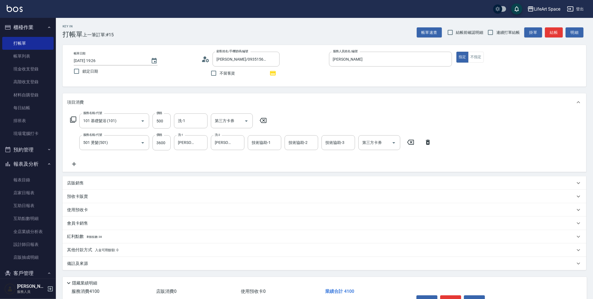
click at [90, 262] on div "備註及來源" at bounding box center [321, 264] width 508 height 6
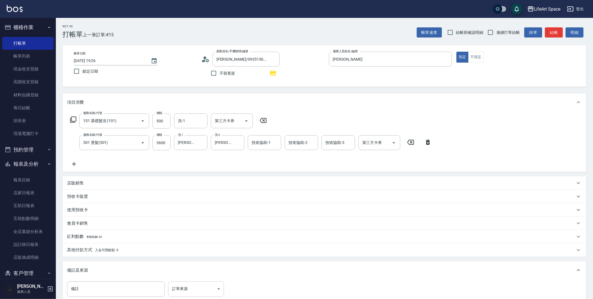
click at [206, 285] on body "LifeArt Space 登出 櫃檯作業 打帳單 帳單列表 現金收支登錄 高階收支登錄 材料自購登錄 每日結帳 排班表 現場電腦打卡 預約管理 預約管理 單…" at bounding box center [296, 184] width 593 height 368
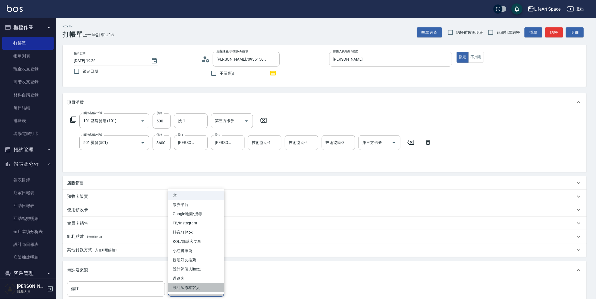
click at [205, 285] on li "設計師原本客人" at bounding box center [196, 287] width 56 height 9
click at [191, 285] on body "LifeArt Space 登出 櫃檯作業 打帳單 帳單列表 現金收支登錄 高階收支登錄 材料自購登錄 每日結帳 排班表 現場電腦打卡 預約管理 預約管理 單…" at bounding box center [296, 184] width 593 height 368
click at [192, 260] on li "親朋好友推薦" at bounding box center [196, 259] width 56 height 9
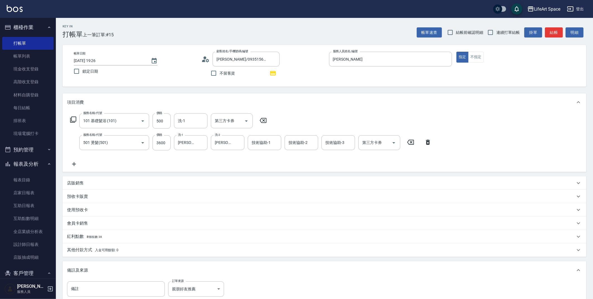
click at [84, 239] on p "紅利點數 剩餘點數: 38" at bounding box center [84, 237] width 35 height 6
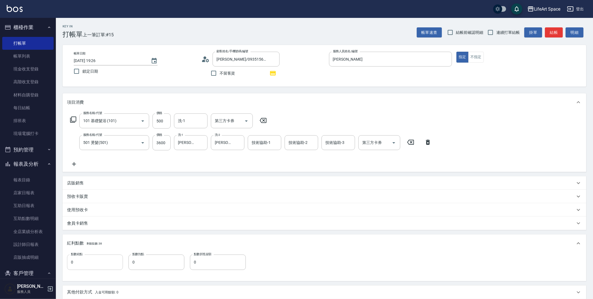
click at [95, 264] on input "0" at bounding box center [95, 261] width 56 height 15
click at [313, 254] on div "點數給點 9 點數給點 點數扣點 0 點數扣點 點數折抵金額 0 點數折抵金額" at bounding box center [324, 265] width 515 height 22
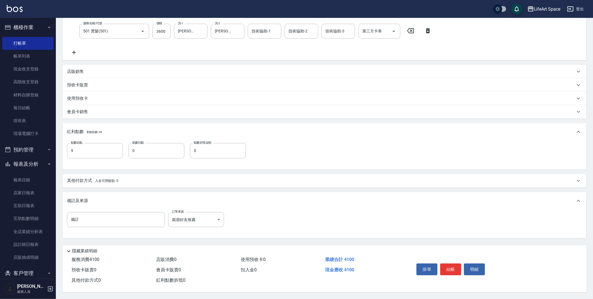
scroll to position [112, 0]
click at [104, 178] on p "其他付款方式 入金可用餘額: 0" at bounding box center [92, 181] width 51 height 6
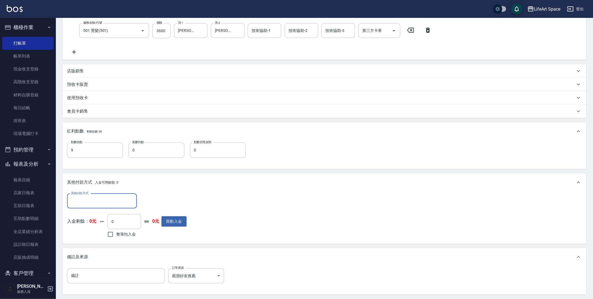
scroll to position [0, 0]
click at [99, 196] on input "其他付款方式" at bounding box center [102, 201] width 65 height 10
click at [90, 222] on span "Linepay" at bounding box center [102, 224] width 70 height 9
click at [333, 285] on div "備註 備註 訂單來源 親朋好友推薦 親朋好友推薦 訂單來源" at bounding box center [325, 280] width 524 height 28
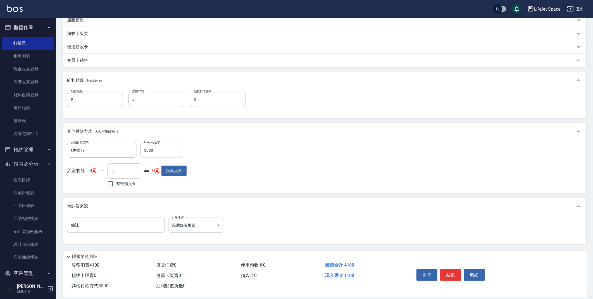
scroll to position [170, 0]
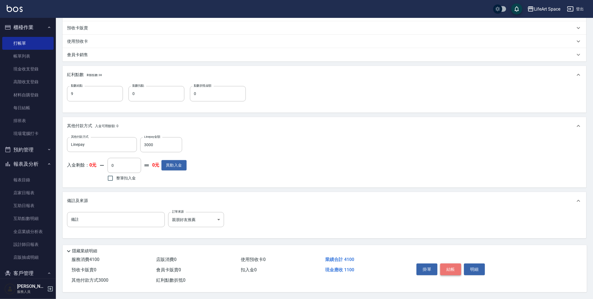
click at [457, 268] on button "結帳" at bounding box center [450, 269] width 21 height 12
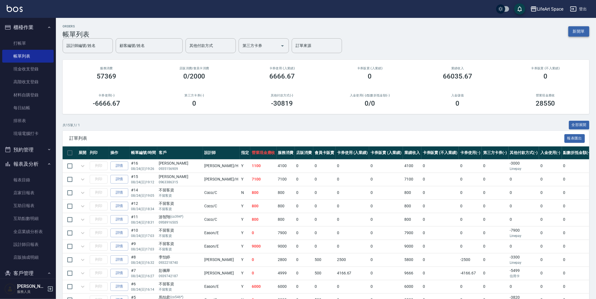
click at [577, 29] on button "新開單" at bounding box center [578, 31] width 21 height 10
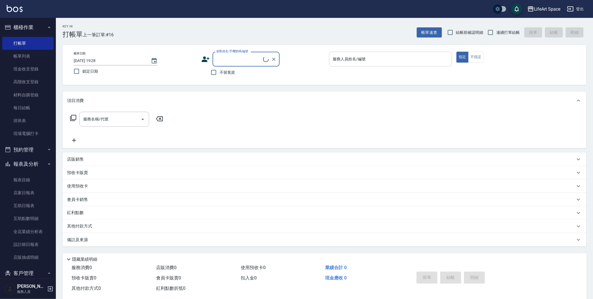
click at [404, 64] on input "服務人員姓名/編號" at bounding box center [391, 59] width 118 height 10
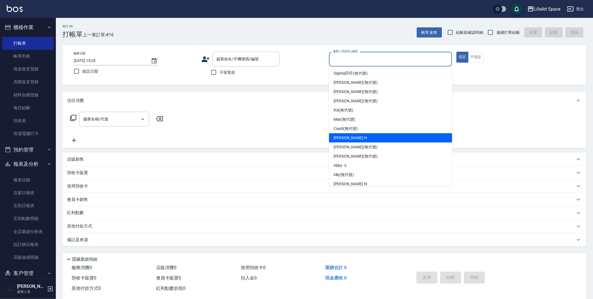
click at [361, 135] on div "[PERSON_NAME]" at bounding box center [390, 137] width 123 height 9
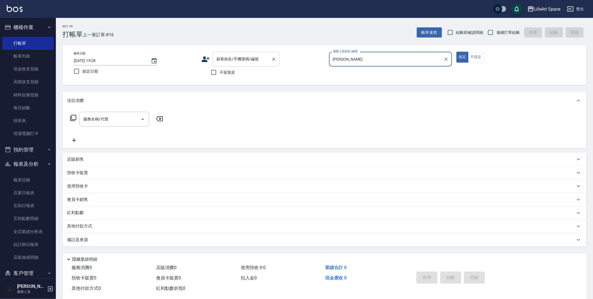
click at [251, 53] on div "顧客姓名/手機號碼/編號" at bounding box center [246, 59] width 67 height 15
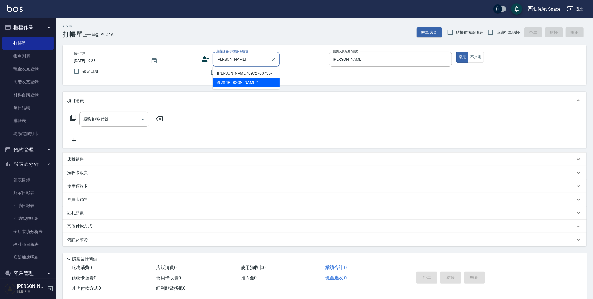
click at [263, 73] on li "[PERSON_NAME]/0972783755/" at bounding box center [246, 73] width 67 height 9
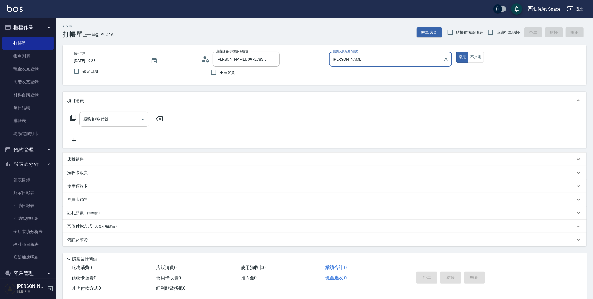
click at [132, 118] on input "服務名稱/代號" at bounding box center [110, 119] width 56 height 10
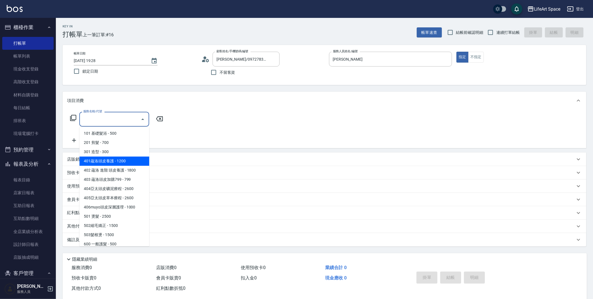
click at [118, 156] on span "401蘊洛頭皮養護 - 1200" at bounding box center [114, 160] width 70 height 9
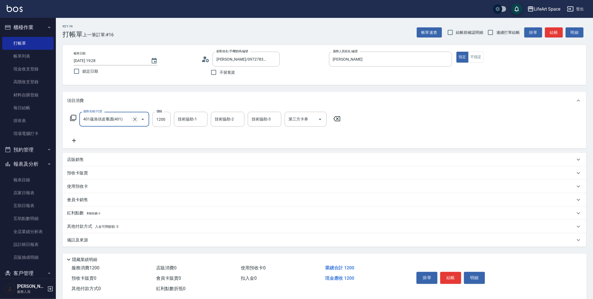
click at [135, 120] on icon "Clear" at bounding box center [135, 119] width 6 height 6
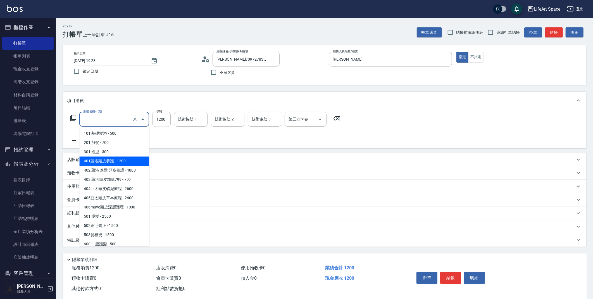
click at [124, 120] on input "服務名稱/代號" at bounding box center [106, 119] width 49 height 10
click at [119, 154] on span "301 造型 - 300" at bounding box center [114, 151] width 70 height 9
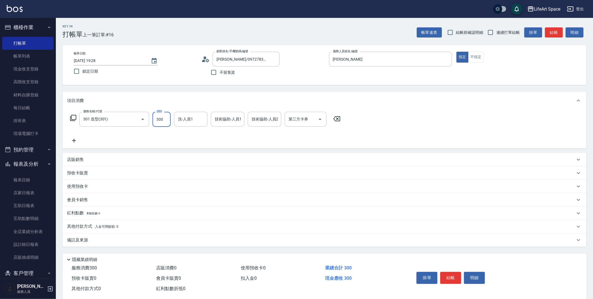
click at [163, 123] on input "300" at bounding box center [162, 119] width 18 height 15
click at [113, 123] on input "301 造型(301)" at bounding box center [106, 119] width 49 height 10
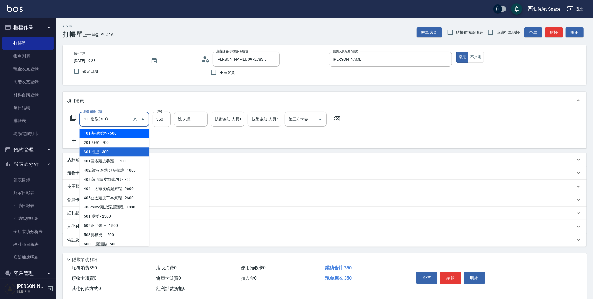
click at [117, 133] on span "101 基礎髮浴 - 500" at bounding box center [114, 133] width 70 height 9
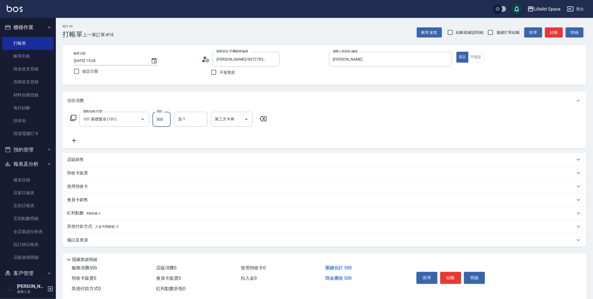
click at [161, 123] on input "500" at bounding box center [162, 119] width 18 height 15
click at [454, 281] on button "結帳" at bounding box center [450, 278] width 21 height 12
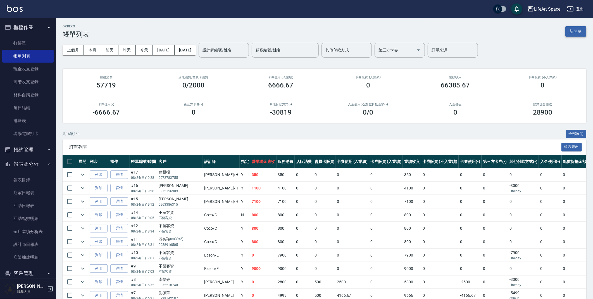
click at [578, 31] on button "新開單" at bounding box center [575, 31] width 21 height 10
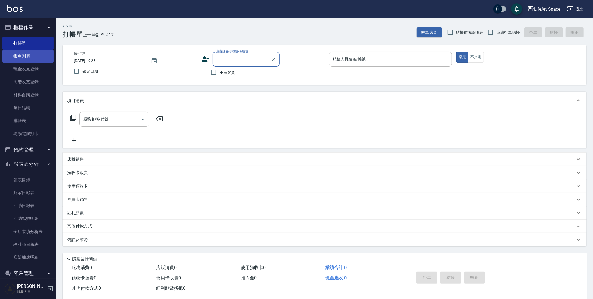
click at [20, 56] on link "帳單列表" at bounding box center [27, 56] width 51 height 13
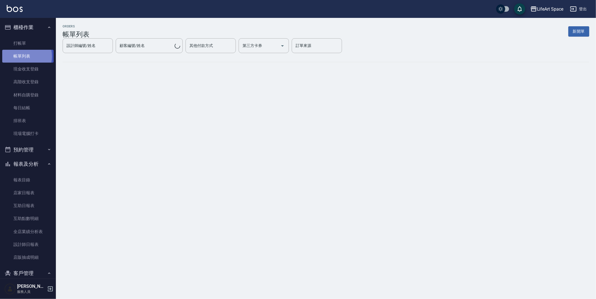
click at [20, 56] on link "帳單列表" at bounding box center [27, 56] width 51 height 13
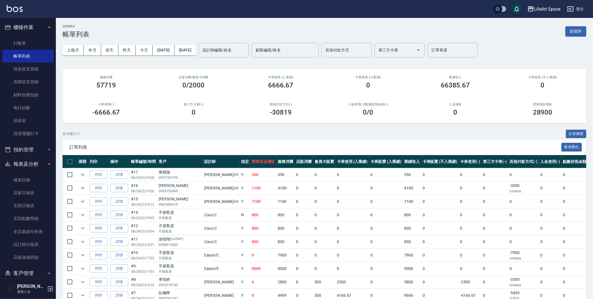
click at [241, 49] on input "設計師編號/姓名" at bounding box center [223, 50] width 45 height 10
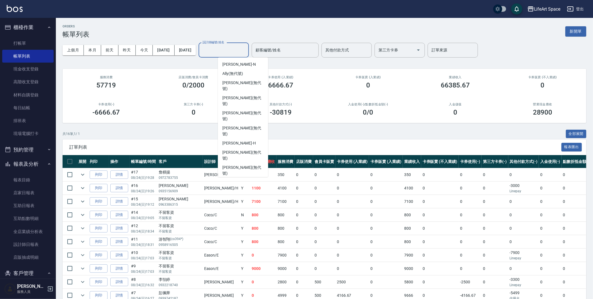
scroll to position [87, 0]
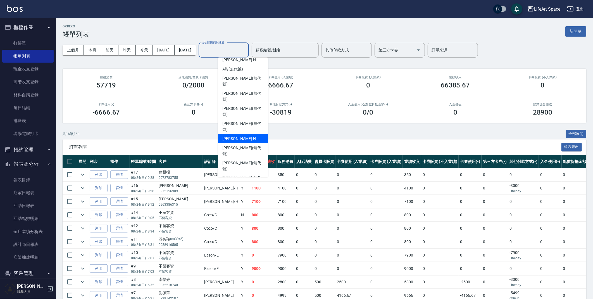
click at [234, 136] on span "[PERSON_NAME]" at bounding box center [239, 139] width 34 height 6
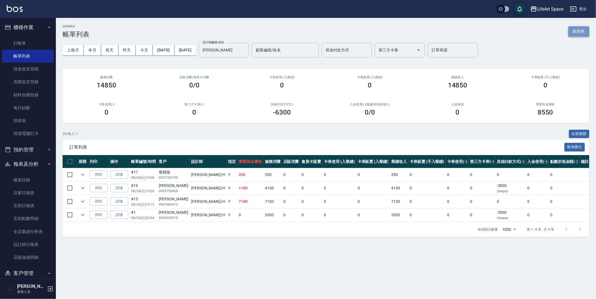
click at [580, 34] on button "新開單" at bounding box center [578, 31] width 21 height 10
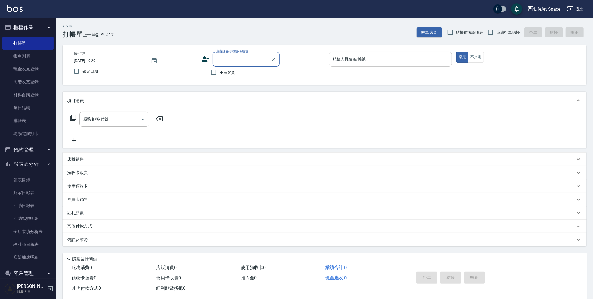
click at [400, 58] on input "服務人員姓名/編號" at bounding box center [391, 59] width 118 height 10
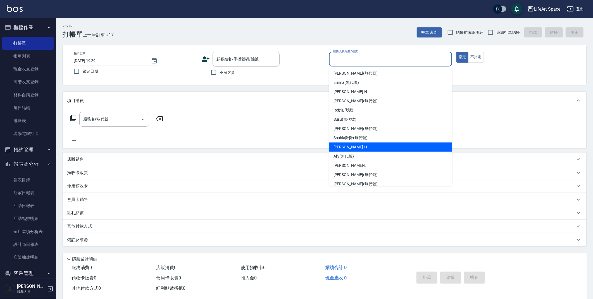
click at [362, 142] on ul "[PERSON_NAME] (無代號) [PERSON_NAME] (無代號) [PERSON_NAME] (無代號) Roi (無代號) Susu (無代號…" at bounding box center [390, 126] width 123 height 120
click at [373, 148] on div "[PERSON_NAME]" at bounding box center [390, 146] width 123 height 9
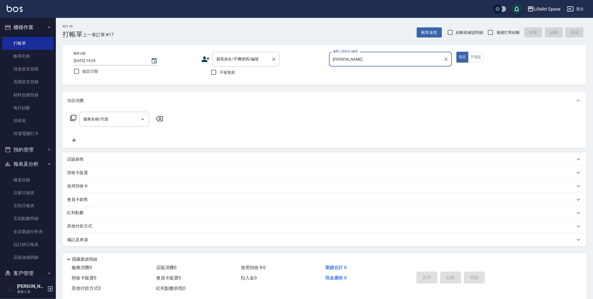
click at [257, 58] on div "顧客姓名/手機號碼/編號 顧客姓名/手機號碼/編號" at bounding box center [246, 59] width 67 height 15
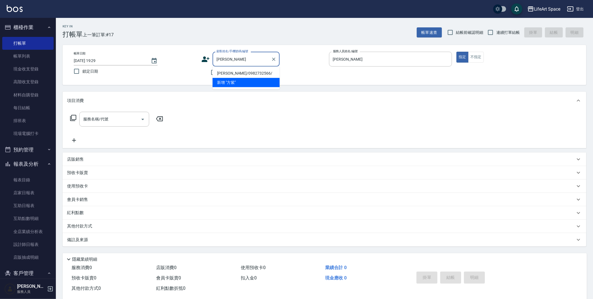
click at [221, 74] on li "[PERSON_NAME]/0982732566/" at bounding box center [246, 73] width 67 height 9
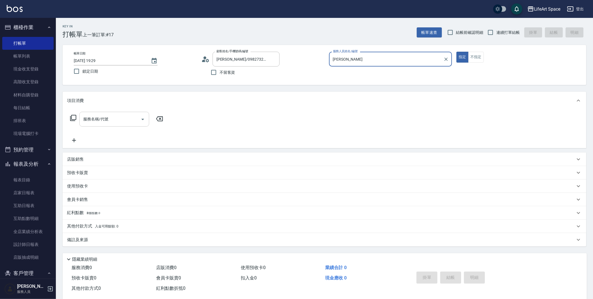
click at [103, 123] on input "服務名稱/代號" at bounding box center [110, 119] width 56 height 10
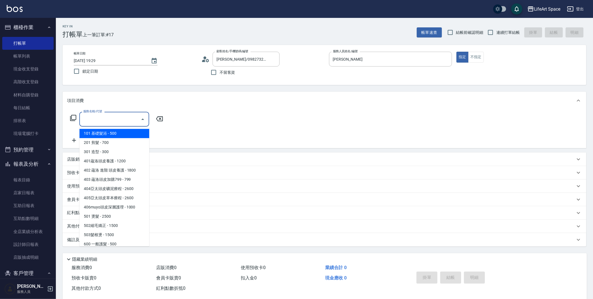
click at [110, 133] on span "101 基礎髮浴 - 500" at bounding box center [114, 133] width 70 height 9
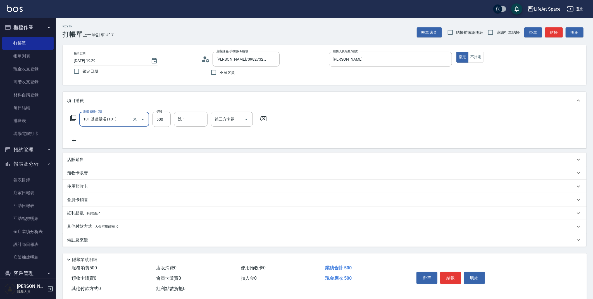
click at [98, 241] on div "備註及來源" at bounding box center [321, 240] width 508 height 6
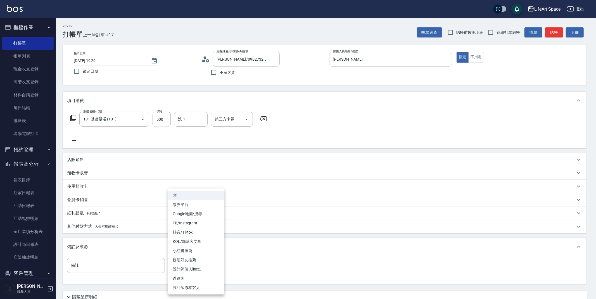
click at [193, 269] on body "LifeArt Space 登出 櫃檯作業 打帳單 帳單列表 現金收支登錄 高階收支登錄 材料自購登錄 每日結帳 排班表 現場電腦打卡 預約管理 預約管理 單…" at bounding box center [298, 172] width 596 height 345
click at [189, 284] on li "設計師原本客人" at bounding box center [196, 287] width 56 height 9
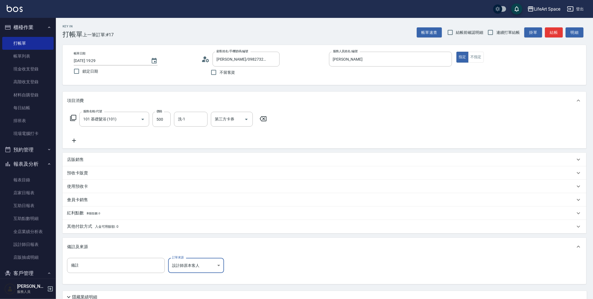
click at [338, 268] on div "備註 備註 訂單來源 設計師原本客人 設計師原本客人 訂單來源" at bounding box center [324, 269] width 515 height 22
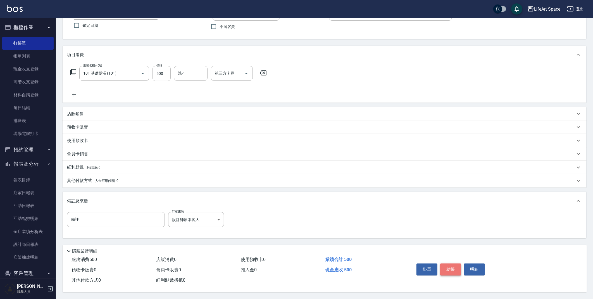
click at [456, 270] on button "結帳" at bounding box center [450, 269] width 21 height 12
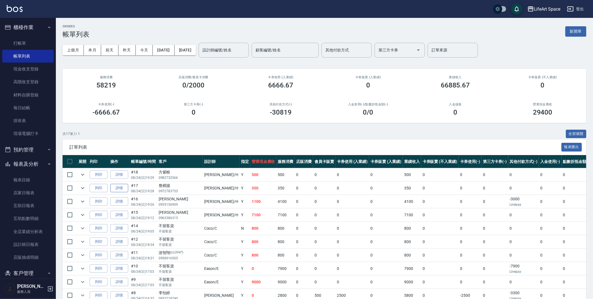
click at [121, 186] on link "詳情" at bounding box center [119, 188] width 18 height 9
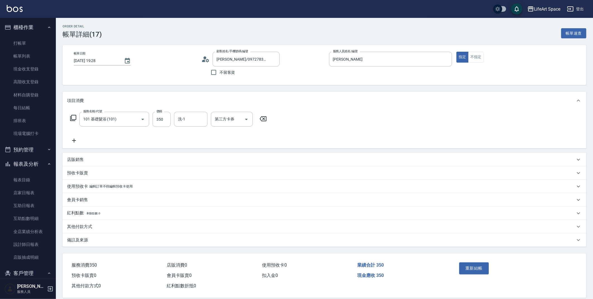
click at [85, 240] on p "備註及來源" at bounding box center [77, 240] width 21 height 6
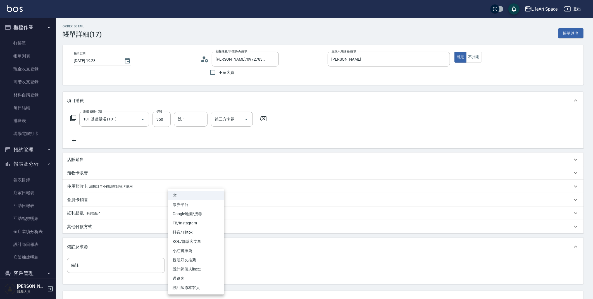
click at [189, 262] on body "LifeArt Space 登出 櫃檯作業 打帳單 帳單列表 現金收支登錄 高階收支登錄 材料自購登錄 每日結帳 排班表 現場電腦打卡 預約管理 預約管理 單…" at bounding box center [296, 171] width 593 height 342
click at [188, 285] on li "設計師原本客人" at bounding box center [196, 287] width 56 height 9
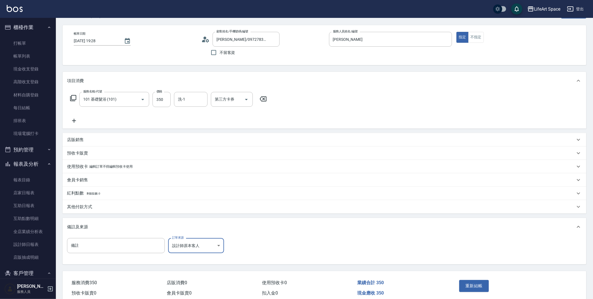
scroll to position [45, 0]
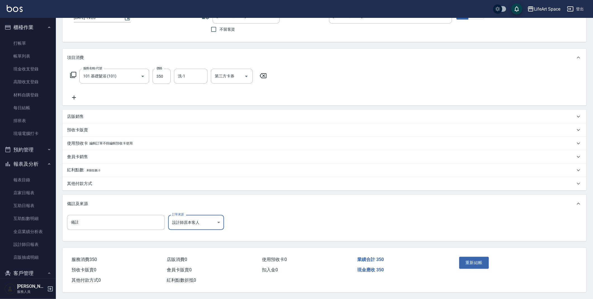
click at [474, 254] on div "重新結帳" at bounding box center [486, 266] width 58 height 24
click at [472, 258] on button "重新結帳" at bounding box center [474, 263] width 30 height 12
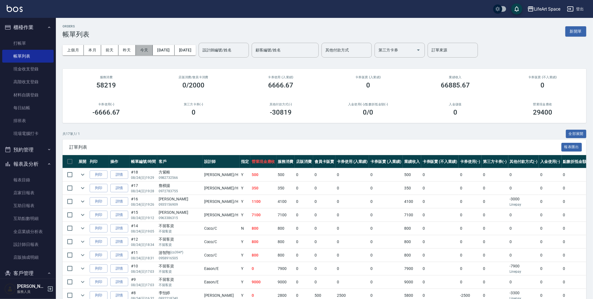
click at [145, 51] on button "今天" at bounding box center [144, 50] width 17 height 10
click at [246, 53] on input "設計師編號/姓名" at bounding box center [223, 50] width 45 height 10
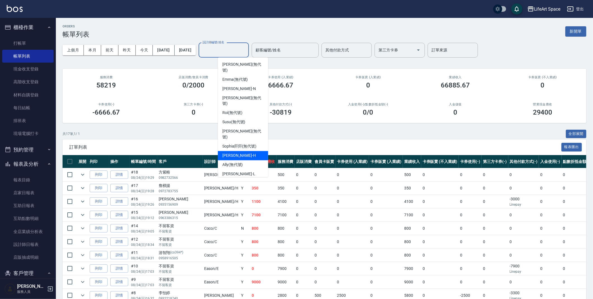
click at [245, 151] on div "[PERSON_NAME]" at bounding box center [243, 155] width 50 height 9
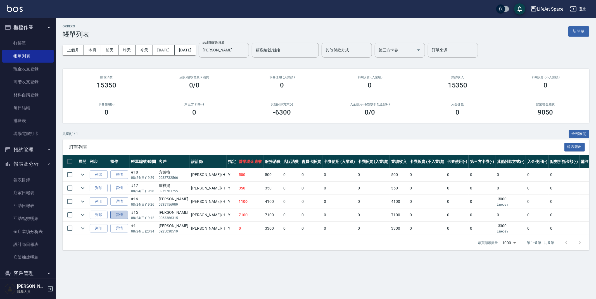
click at [122, 214] on link "詳情" at bounding box center [119, 215] width 18 height 9
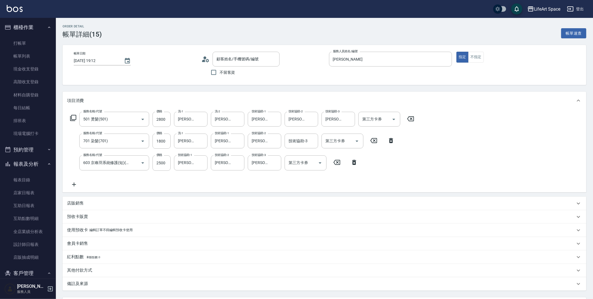
click at [74, 284] on p "備註及來源" at bounding box center [77, 284] width 21 height 6
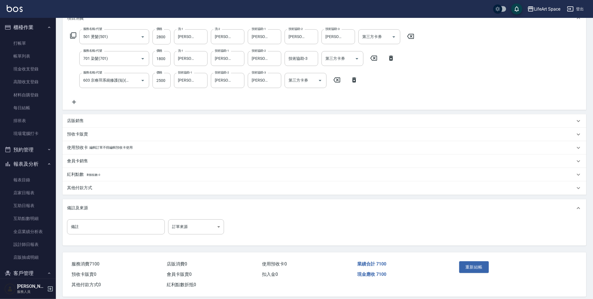
scroll to position [88, 0]
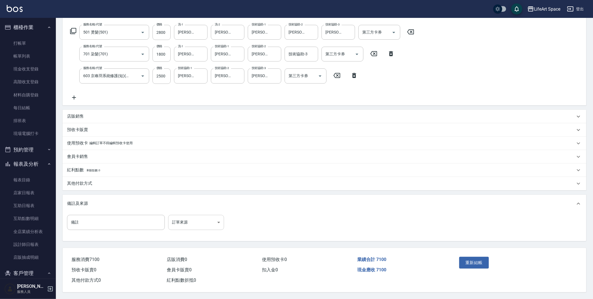
click at [201, 217] on body "LifeArt Space 登出 櫃檯作業 打帳單 帳單列表 現金收支登錄 高階收支登錄 材料自購登錄 每日結帳 排班表 現場電腦打卡 預約管理 預約管理 單…" at bounding box center [296, 106] width 593 height 386
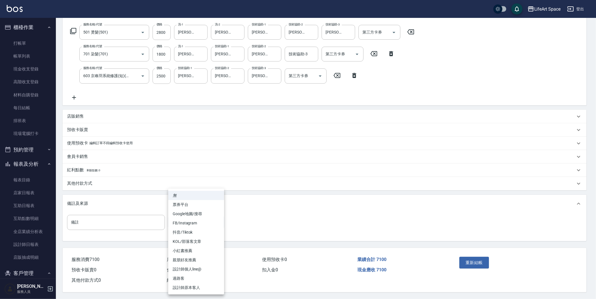
click at [198, 223] on li "FB/Instagram" at bounding box center [196, 222] width 56 height 9
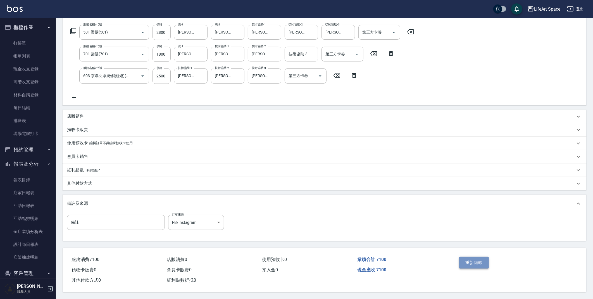
click at [476, 261] on button "重新結帳" at bounding box center [474, 263] width 30 height 12
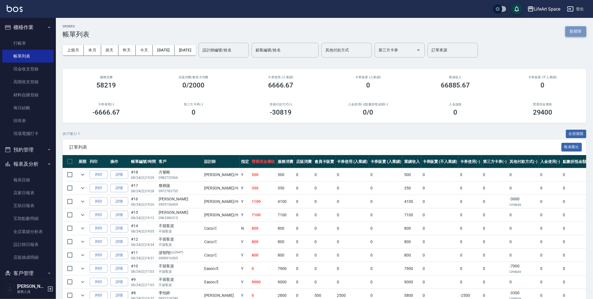
click at [582, 32] on button "新開單" at bounding box center [575, 31] width 21 height 10
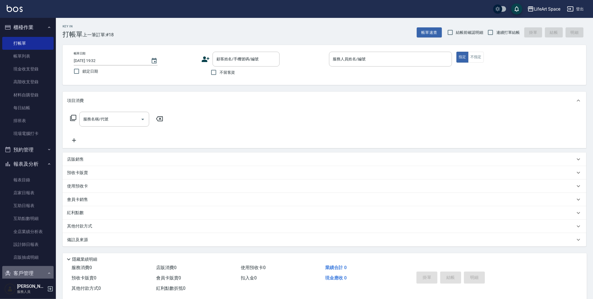
click at [28, 272] on button "客戶管理" at bounding box center [27, 273] width 51 height 15
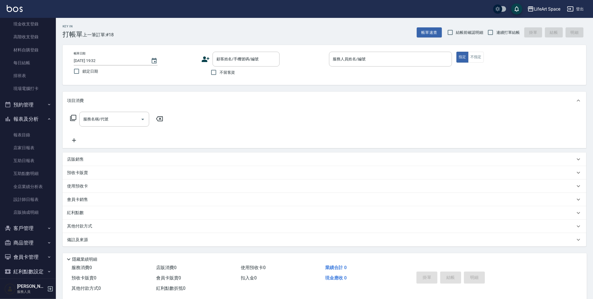
scroll to position [51, 0]
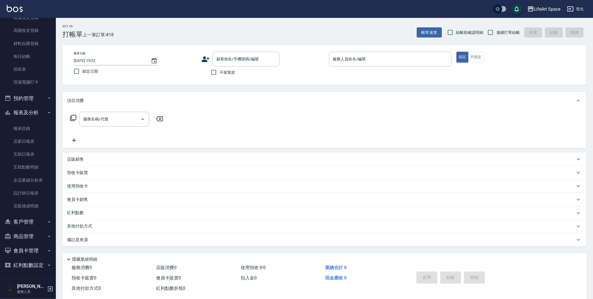
click at [29, 220] on button "客戶管理" at bounding box center [27, 222] width 51 height 15
click at [30, 237] on link "客戶列表" at bounding box center [27, 237] width 51 height 13
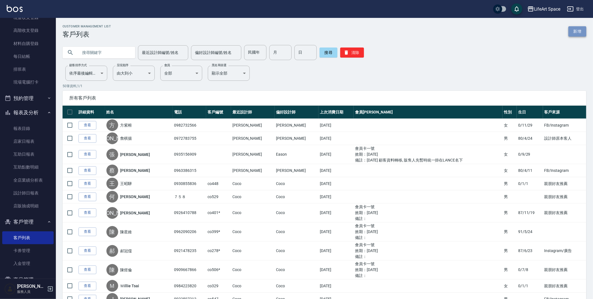
click at [573, 34] on link "新增" at bounding box center [577, 31] width 18 height 10
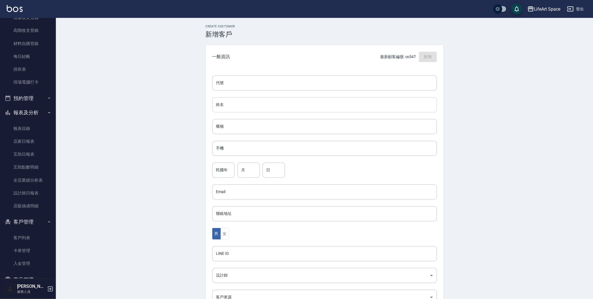
click at [231, 105] on input "姓名" at bounding box center [324, 104] width 225 height 15
click at [225, 148] on input "手機" at bounding box center [324, 148] width 225 height 15
click at [227, 234] on button "女" at bounding box center [224, 233] width 8 height 11
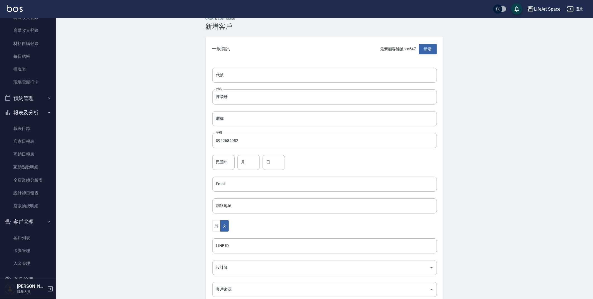
scroll to position [18, 0]
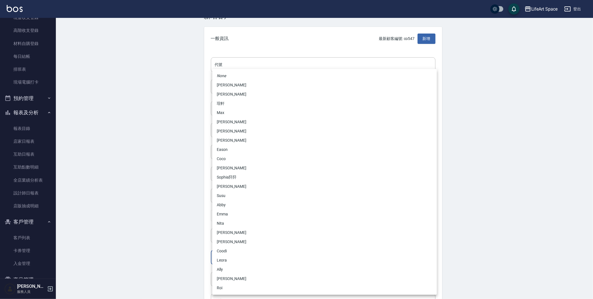
click at [252, 259] on body "LifeArt Space 登出 櫃檯作業 打帳單 帳單列表 現金收支登錄 高階收支登錄 材料自購登錄 每日結帳 排班表 現場電腦打卡 預約管理 預約管理 單…" at bounding box center [296, 164] width 593 height 364
click at [256, 93] on li "[PERSON_NAME]" at bounding box center [324, 94] width 225 height 9
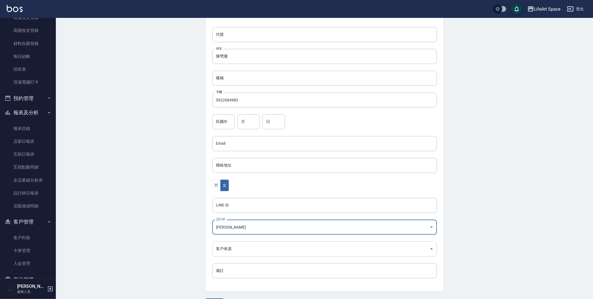
scroll to position [49, 0]
click at [257, 247] on body "LifeArt Space 登出 櫃檯作業 打帳單 帳單列表 現金收支登錄 高階收支登錄 材料自購登錄 每日結帳 排班表 現場電腦打卡 預約管理 預約管理 單…" at bounding box center [298, 133] width 596 height 364
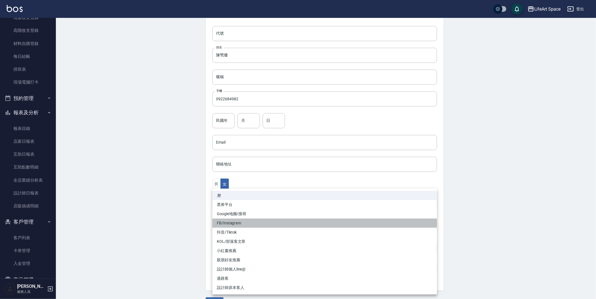
click at [250, 220] on li "FB/Instagram" at bounding box center [324, 222] width 225 height 9
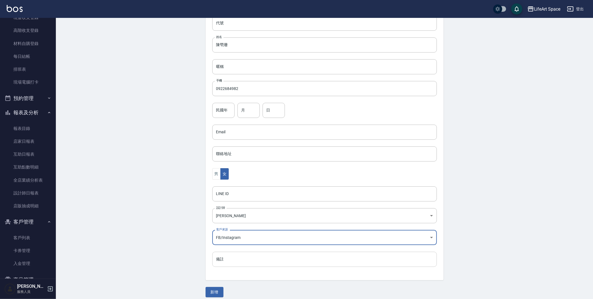
scroll to position [65, 0]
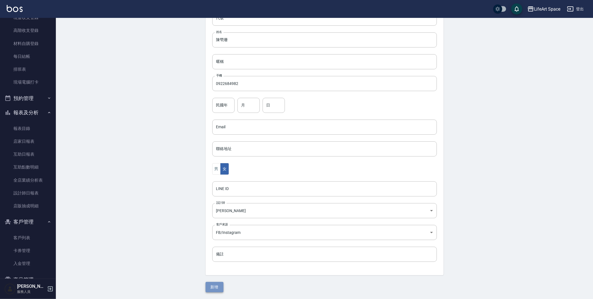
click at [220, 285] on button "新增" at bounding box center [215, 287] width 18 height 10
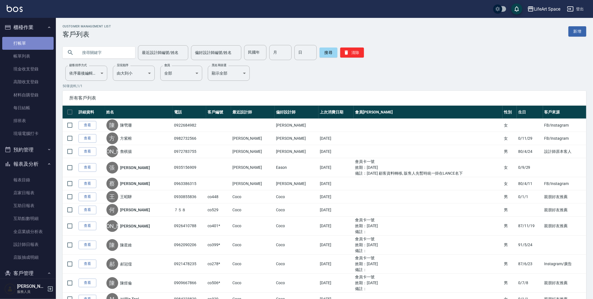
click at [32, 42] on link "打帳單" at bounding box center [27, 43] width 51 height 13
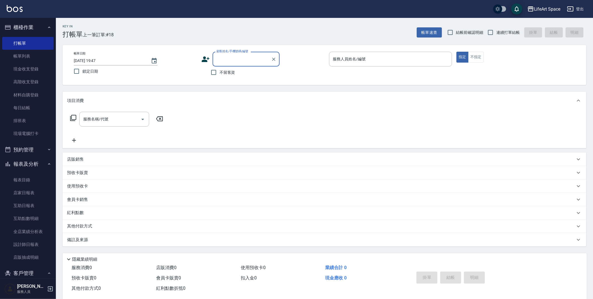
click at [228, 63] on input "顧客姓名/手機號碼/編號" at bounding box center [242, 59] width 54 height 10
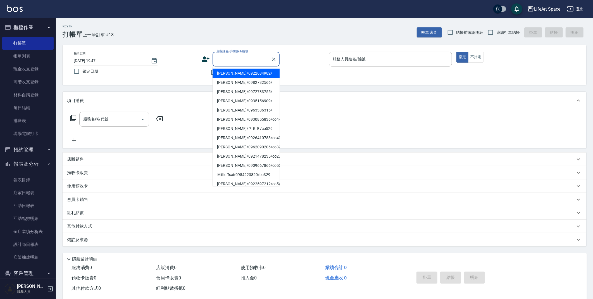
click at [227, 73] on li "[PERSON_NAME]/0922684982/" at bounding box center [246, 73] width 67 height 9
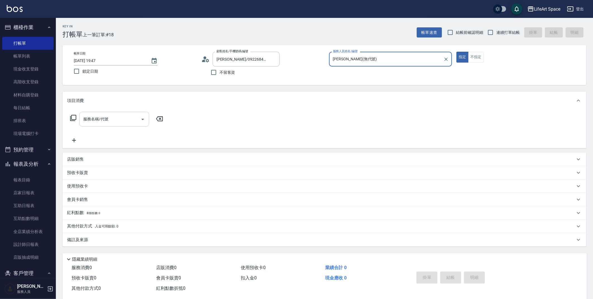
click at [103, 122] on input "服務名稱/代號" at bounding box center [110, 119] width 56 height 10
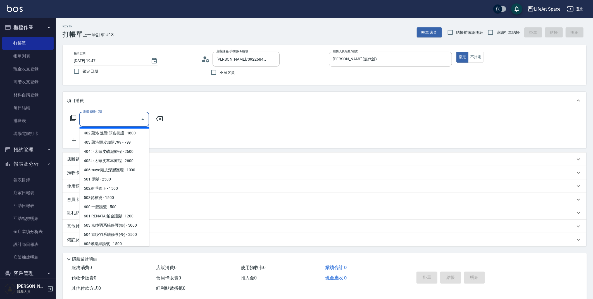
scroll to position [51, 0]
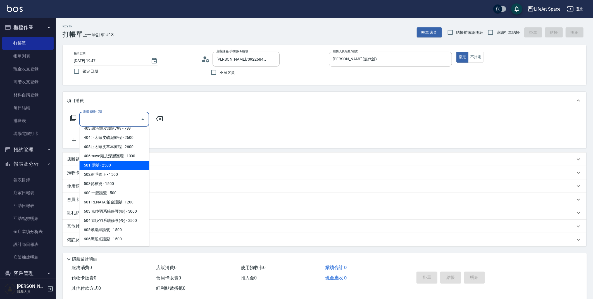
click at [112, 165] on span "501 燙髮 - 2500" at bounding box center [114, 165] width 70 height 9
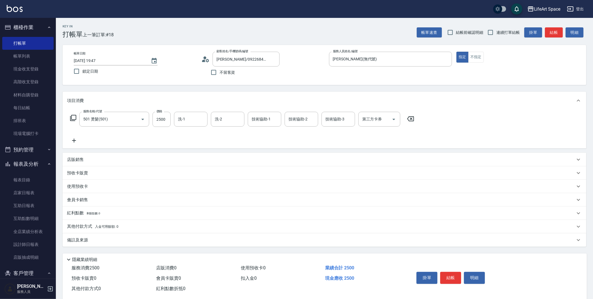
click at [77, 140] on icon at bounding box center [74, 140] width 14 height 7
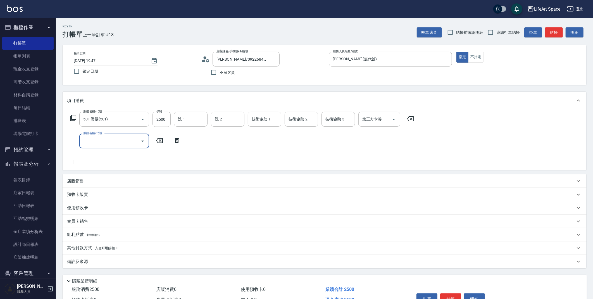
click at [87, 142] on input "服務名稱/代號" at bounding box center [110, 141] width 56 height 10
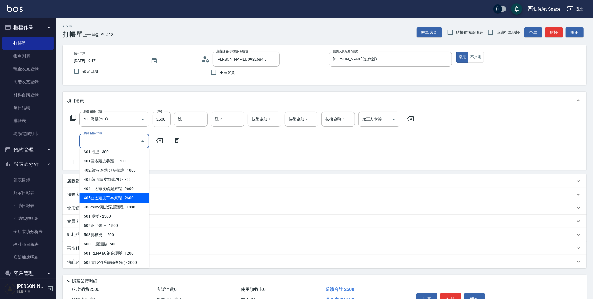
scroll to position [87, 0]
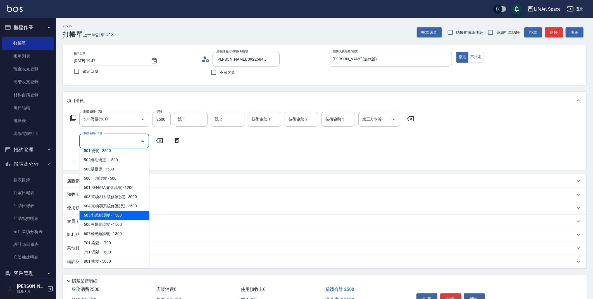
click at [127, 215] on span "605米樂絲護髮 - 1500" at bounding box center [114, 215] width 70 height 9
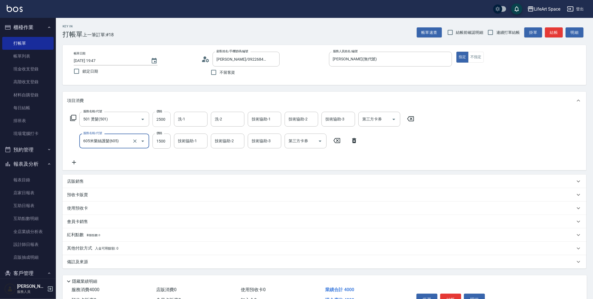
click at [163, 123] on input "2500" at bounding box center [162, 119] width 18 height 15
click at [163, 122] on input "2500" at bounding box center [162, 119] width 18 height 15
click at [191, 125] on div "洗-1" at bounding box center [191, 119] width 34 height 15
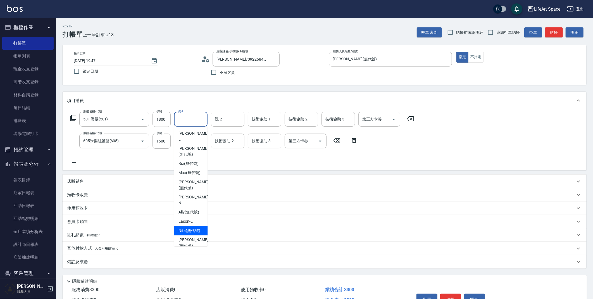
click at [199, 228] on span "Nita (無代號)" at bounding box center [189, 231] width 22 height 6
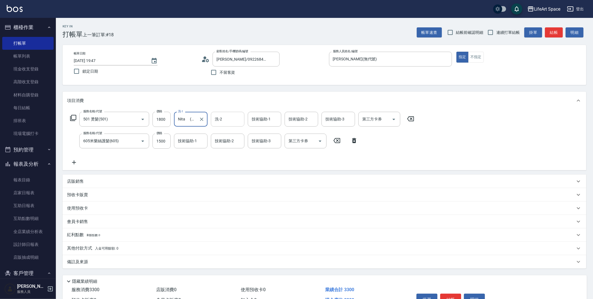
click at [229, 123] on input "洗-2" at bounding box center [227, 119] width 28 height 10
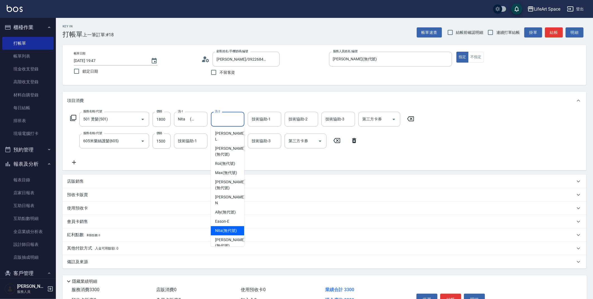
click at [226, 228] on span "Nita (無代號)" at bounding box center [226, 231] width 22 height 6
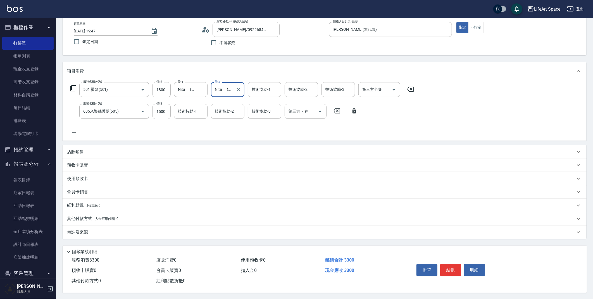
scroll to position [32, 0]
click at [101, 215] on p "其他付款方式 入金可用餘額: 0" at bounding box center [92, 218] width 51 height 6
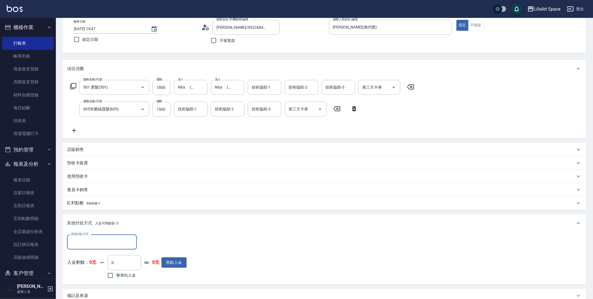
scroll to position [0, 0]
click at [129, 243] on input "其他付款方式" at bounding box center [102, 242] width 65 height 10
click at [116, 264] on span "Linepay" at bounding box center [102, 265] width 70 height 9
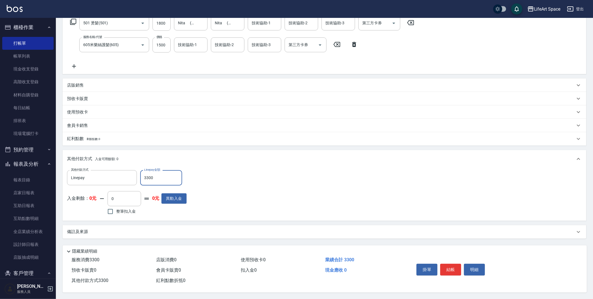
scroll to position [98, 0]
click at [153, 225] on div "備註及來源" at bounding box center [325, 231] width 524 height 13
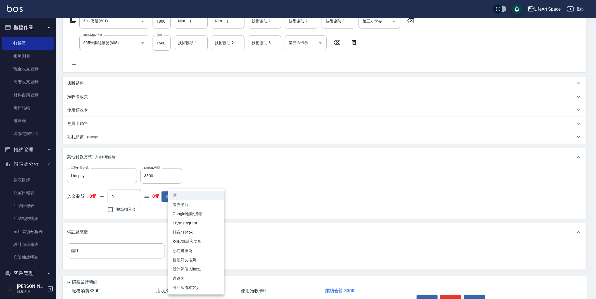
click at [190, 250] on body "LifeArt Space 登出 櫃檯作業 打帳單 帳單列表 現金收支登錄 高階收支登錄 材料自購登錄 每日結帳 排班表 現場電腦打卡 預約管理 預約管理 單…" at bounding box center [298, 116] width 596 height 428
click at [196, 215] on li "Google地圖/搜尋" at bounding box center [196, 213] width 56 height 9
click at [197, 249] on body "LifeArt Space 登出 櫃檯作業 打帳單 帳單列表 現金收支登錄 高階收支登錄 材料自購登錄 每日結帳 排班表 現場電腦打卡 預約管理 預約管理 單…" at bounding box center [298, 116] width 596 height 428
click at [197, 224] on li "FB/Instagram" at bounding box center [196, 222] width 56 height 9
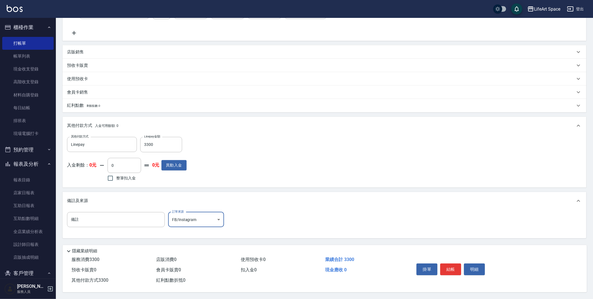
scroll to position [131, 0]
click at [448, 269] on button "結帳" at bounding box center [450, 269] width 21 height 12
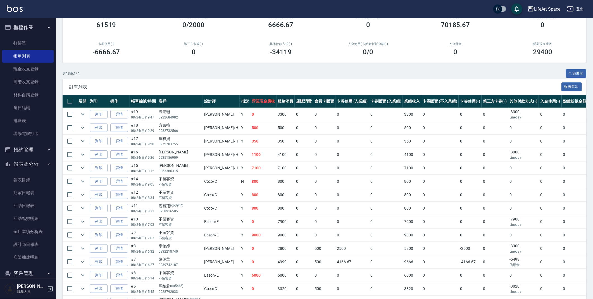
scroll to position [66, 0]
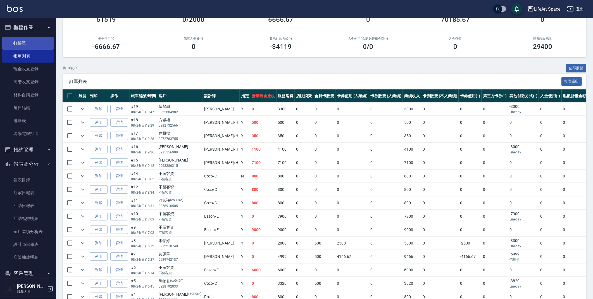
click at [30, 44] on link "打帳單" at bounding box center [27, 43] width 51 height 13
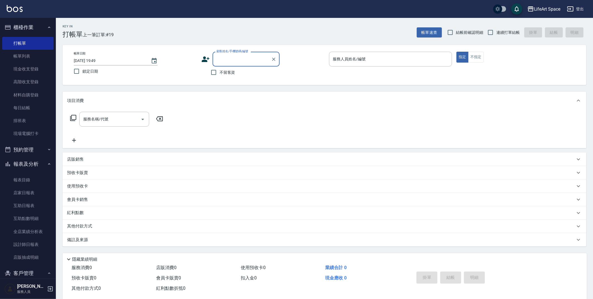
click at [205, 58] on icon at bounding box center [206, 59] width 8 height 6
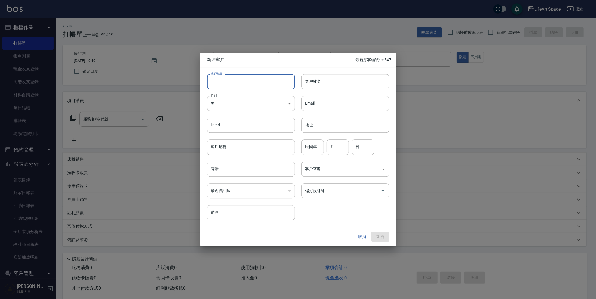
click at [228, 85] on input "客戶編號" at bounding box center [251, 81] width 88 height 15
click at [335, 82] on input "客戶姓名" at bounding box center [345, 81] width 88 height 15
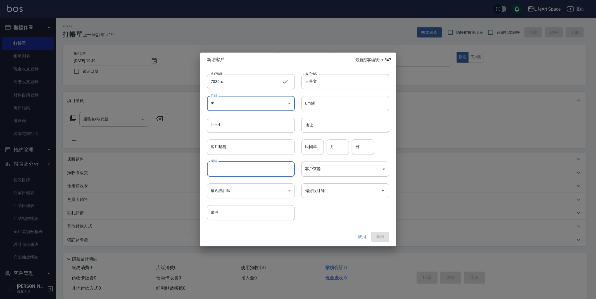
click at [255, 172] on input "電話" at bounding box center [251, 168] width 88 height 15
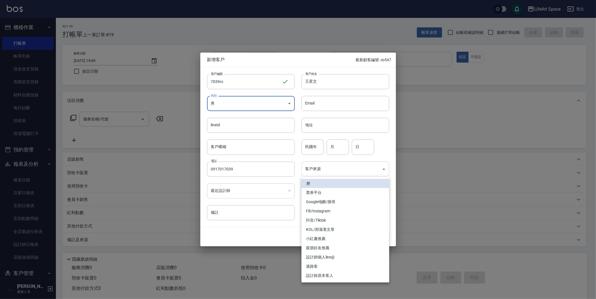
click at [349, 168] on body "LifeArt Space 登出 櫃檯作業 打帳單 帳單列表 現金收支登錄 高階收支登錄 材料自購登錄 每日結帳 排班表 現場電腦打卡 預約管理 預約管理 單…" at bounding box center [298, 153] width 596 height 307
click at [339, 273] on li "設計師原本客人" at bounding box center [345, 275] width 88 height 9
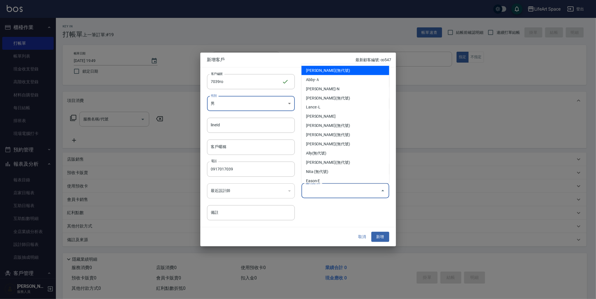
click at [334, 191] on input "偏好設計師" at bounding box center [341, 191] width 74 height 10
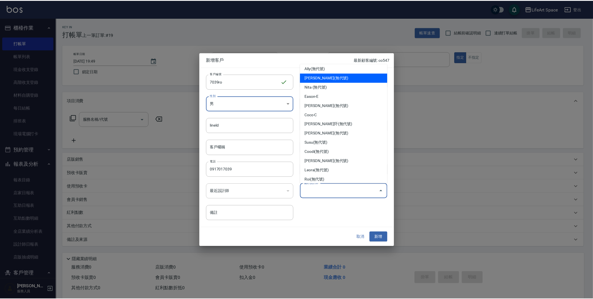
scroll to position [87, 0]
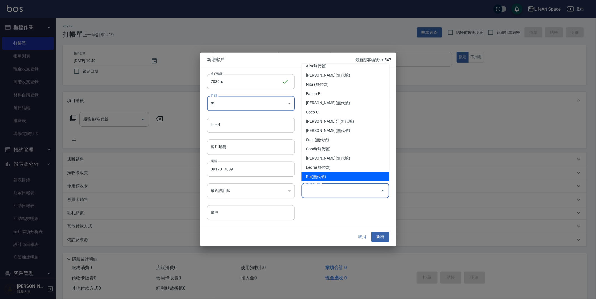
click at [349, 175] on li "Roi(無代號)" at bounding box center [345, 176] width 88 height 9
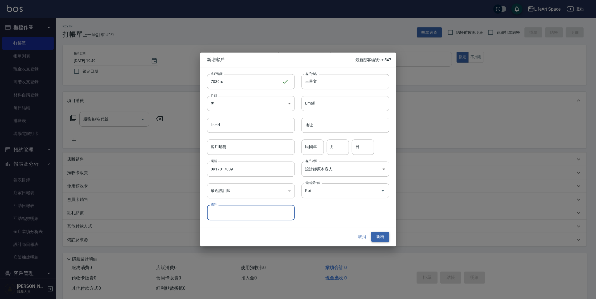
click at [380, 238] on button "新增" at bounding box center [380, 237] width 18 height 10
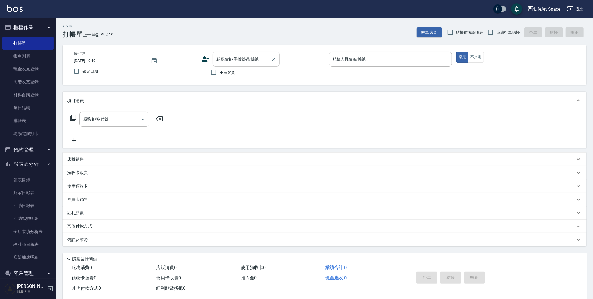
click at [227, 62] on input "顧客姓名/手機號碼/編號" at bounding box center [242, 59] width 54 height 10
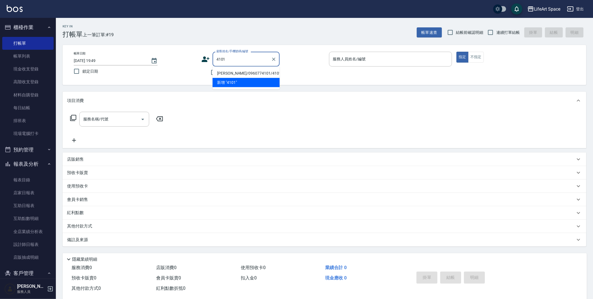
click at [253, 71] on li "[PERSON_NAME]/0960774101/4101ro" at bounding box center [246, 73] width 67 height 9
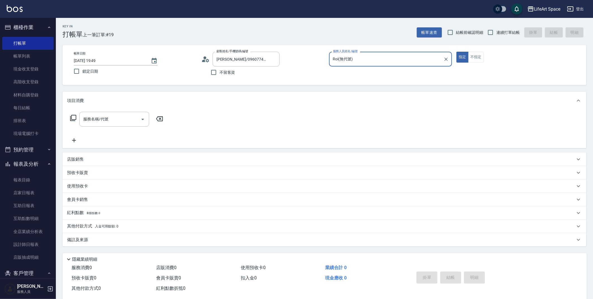
click at [104, 119] on div "服務名稱/代號 服務名稱/代號" at bounding box center [114, 119] width 70 height 15
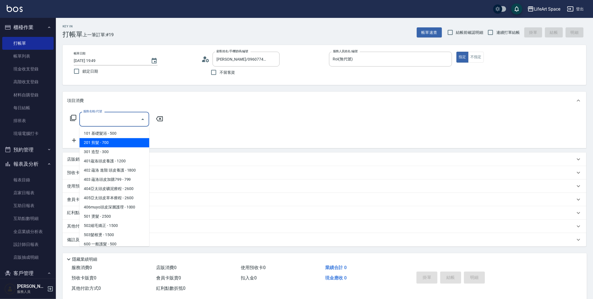
click at [106, 141] on span "201 剪髮 - 700" at bounding box center [114, 142] width 70 height 9
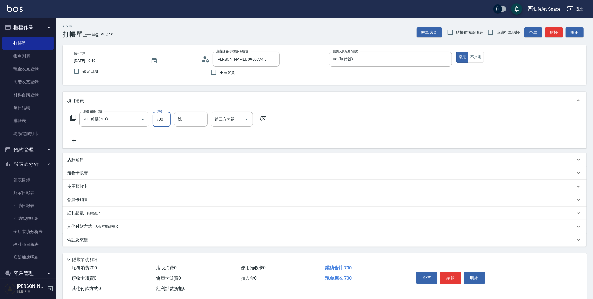
drag, startPoint x: 162, startPoint y: 122, endPoint x: 154, endPoint y: 122, distance: 7.8
click at [154, 122] on input "700" at bounding box center [162, 119] width 18 height 15
drag, startPoint x: 166, startPoint y: 120, endPoint x: 149, endPoint y: 120, distance: 17.6
click at [149, 120] on div "服務名稱/代號 201 剪髮(201) 服務名稱/代號 價格 700 價格 洗-1 洗-1 第三方卡券 第三方卡券" at bounding box center [168, 119] width 203 height 15
click at [150, 239] on div "備註及來源" at bounding box center [321, 240] width 508 height 6
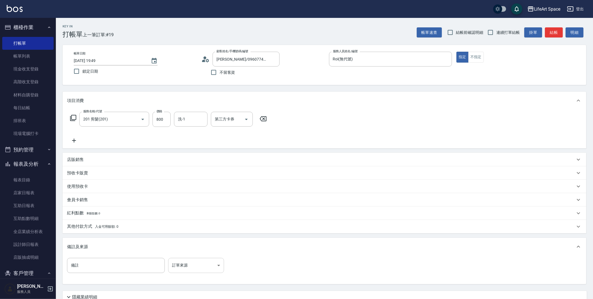
click at [194, 268] on body "LifeArt Space 登出 櫃檯作業 打帳單 帳單列表 現金收支登錄 高階收支登錄 材料自購登錄 每日結帳 排班表 現場電腦打卡 預約管理 預約管理 單…" at bounding box center [296, 172] width 593 height 345
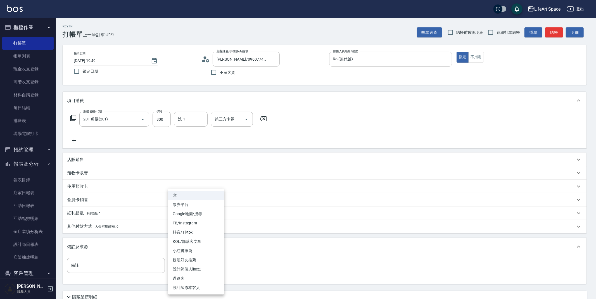
click at [199, 285] on li "設計師原本客人" at bounding box center [196, 287] width 56 height 9
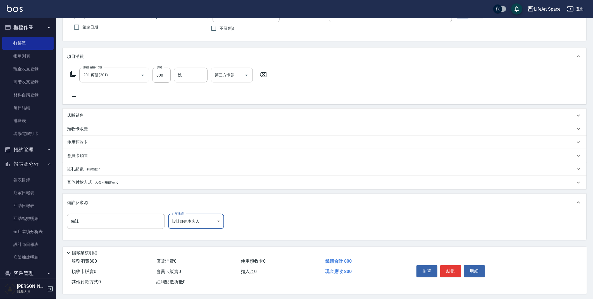
scroll to position [45, 0]
click at [453, 271] on button "結帳" at bounding box center [450, 271] width 21 height 12
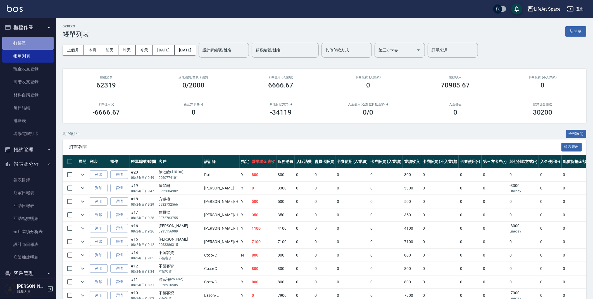
click at [30, 41] on link "打帳單" at bounding box center [27, 43] width 51 height 13
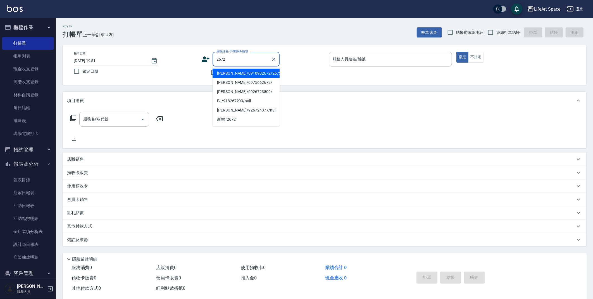
click at [255, 75] on li "[PERSON_NAME]/0910902672/2672ro" at bounding box center [246, 73] width 67 height 9
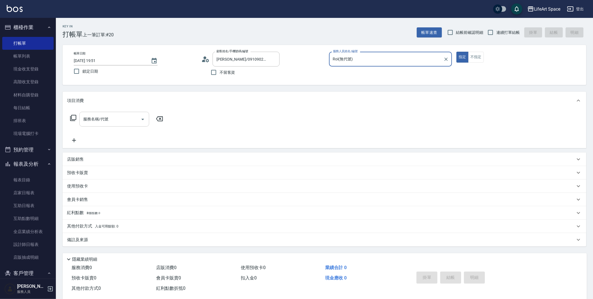
click at [127, 121] on input "服務名稱/代號" at bounding box center [110, 119] width 56 height 10
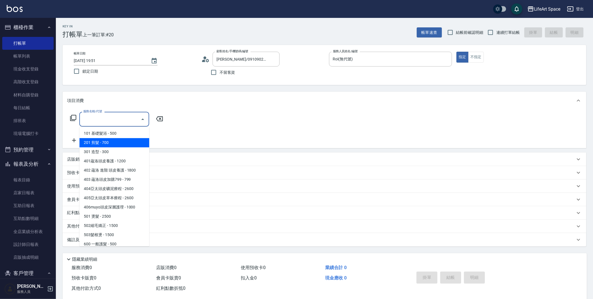
click at [123, 141] on span "201 剪髮 - 700" at bounding box center [114, 142] width 70 height 9
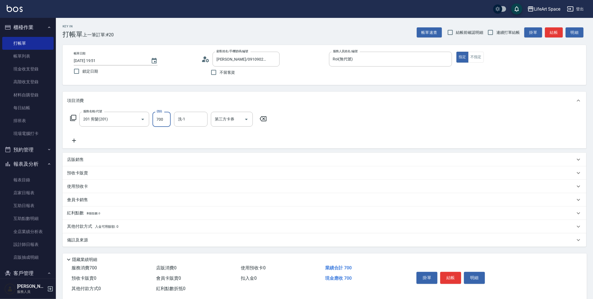
drag, startPoint x: 163, startPoint y: 121, endPoint x: 155, endPoint y: 121, distance: 8.1
click at [155, 121] on input "700" at bounding box center [162, 119] width 18 height 15
drag, startPoint x: 165, startPoint y: 119, endPoint x: 155, endPoint y: 118, distance: 9.8
click at [155, 118] on input "700" at bounding box center [162, 119] width 18 height 15
click at [77, 141] on icon at bounding box center [74, 140] width 14 height 7
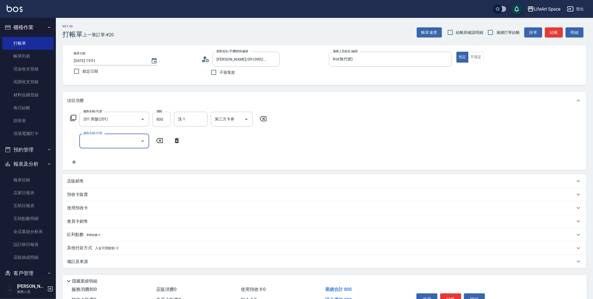
click at [141, 141] on icon "Open" at bounding box center [142, 141] width 7 height 7
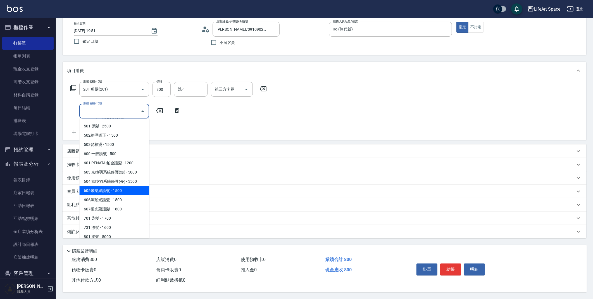
scroll to position [83, 0]
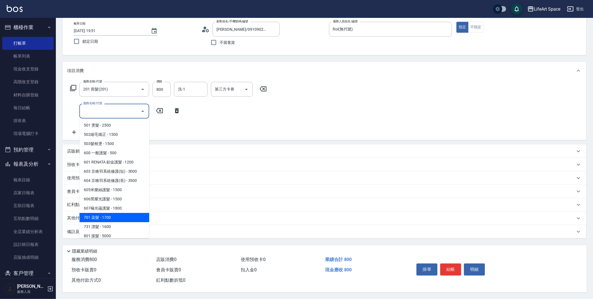
click at [111, 216] on span "701 染髮 - 1700" at bounding box center [114, 217] width 70 height 9
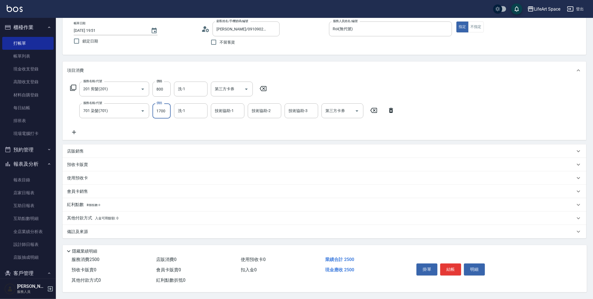
drag, startPoint x: 166, startPoint y: 110, endPoint x: 153, endPoint y: 110, distance: 14.0
click at [153, 110] on input "1700" at bounding box center [162, 110] width 18 height 15
drag, startPoint x: 165, startPoint y: 110, endPoint x: 156, endPoint y: 109, distance: 9.3
click at [156, 109] on input "1700" at bounding box center [162, 110] width 18 height 15
click at [76, 130] on icon at bounding box center [74, 132] width 14 height 7
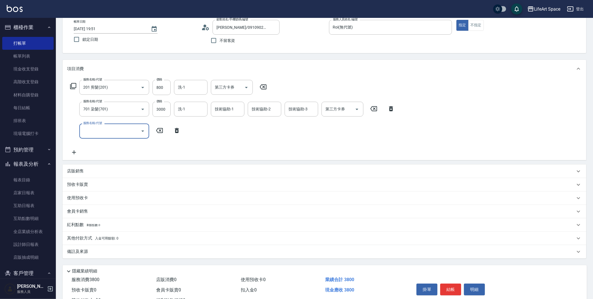
click at [144, 130] on icon "Open" at bounding box center [142, 131] width 7 height 7
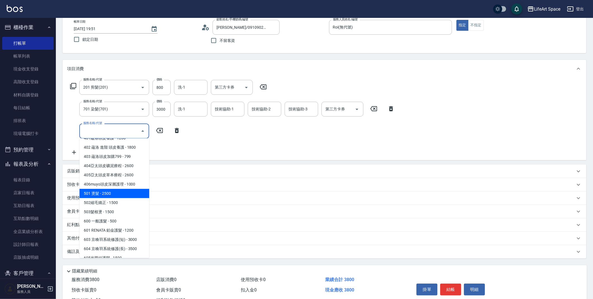
scroll to position [87, 0]
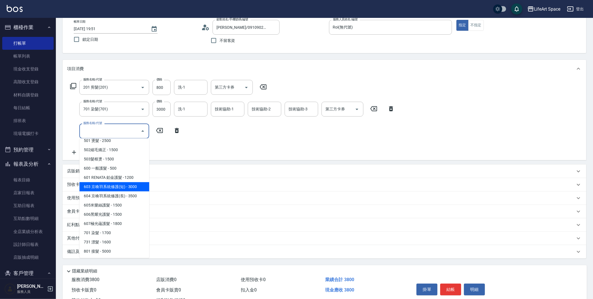
click at [127, 189] on span "603 京喚羽系統修護(短) - 3000" at bounding box center [114, 186] width 70 height 9
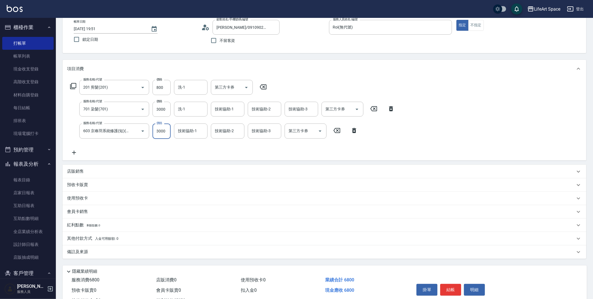
drag, startPoint x: 169, startPoint y: 132, endPoint x: 150, endPoint y: 133, distance: 18.8
click at [150, 133] on div "服務名稱/代號 603 京喚羽系統修護(短)(603) 服務名稱/代號 價格 3000 價格 技術協助-1 技術協助-1 技術協助-2 技術協助-2 技術協助…" at bounding box center [214, 130] width 294 height 15
drag, startPoint x: 164, startPoint y: 131, endPoint x: 155, endPoint y: 131, distance: 9.2
click at [155, 131] on input "3000" at bounding box center [162, 130] width 18 height 15
click at [199, 131] on input "技術協助-1" at bounding box center [191, 131] width 28 height 10
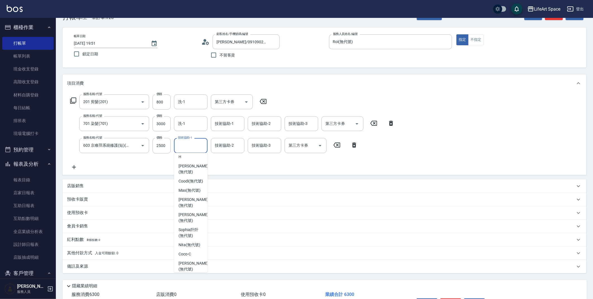
scroll to position [82, 0]
click at [197, 196] on span "[PERSON_NAME] (無代號)" at bounding box center [193, 202] width 30 height 12
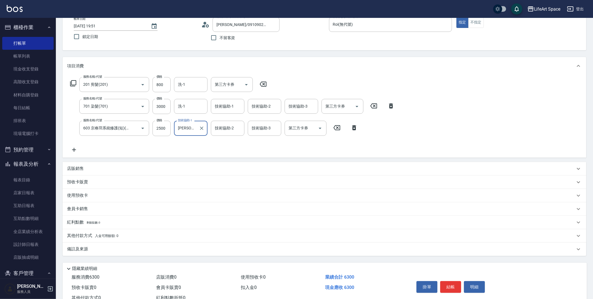
scroll to position [54, 0]
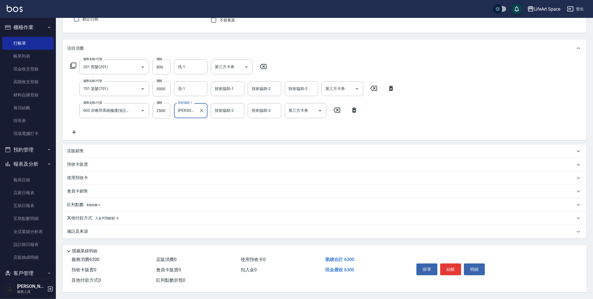
click at [85, 216] on p "其他付款方式 入金可用餘額: 0" at bounding box center [92, 218] width 51 height 6
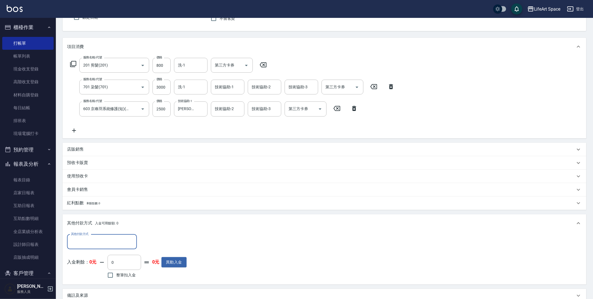
scroll to position [0, 0]
click at [107, 240] on input "其他付款方式" at bounding box center [102, 242] width 65 height 10
click at [106, 255] on span "轉帳" at bounding box center [102, 255] width 70 height 9
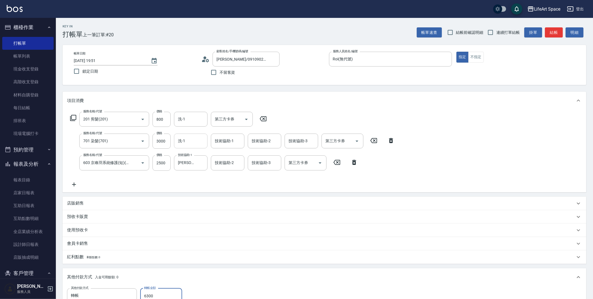
click at [199, 145] on input "洗-1" at bounding box center [191, 141] width 28 height 10
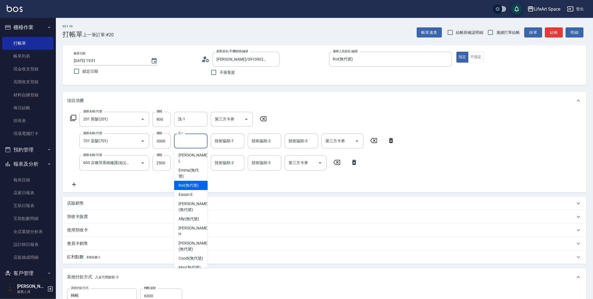
click at [240, 183] on div "服務名稱/代號 201 剪髮(201) 服務名稱/代號 價格 800 價格 洗-1 洗-1 第三方卡券 第三方卡券 服務名稱/代號 701 染髮(701) 服…" at bounding box center [232, 150] width 331 height 76
click at [192, 145] on input "洗-1" at bounding box center [191, 141] width 28 height 10
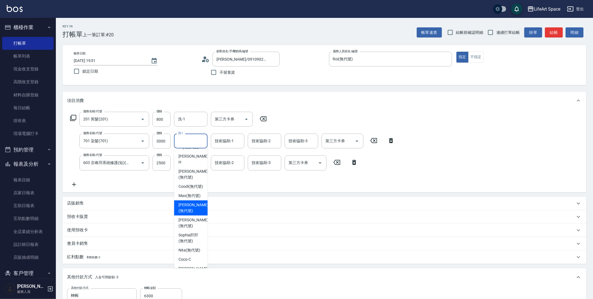
click at [194, 202] on span "[PERSON_NAME] (無代號)" at bounding box center [193, 208] width 30 height 12
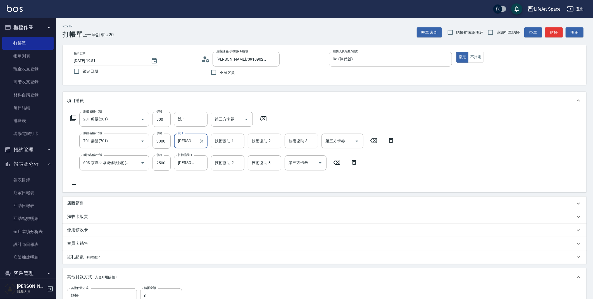
click at [223, 181] on div "服務名稱/代號 201 剪髮(201) 服務名稱/代號 價格 800 價格 洗-1 洗-1 第三方卡券 第三方卡券 服務名稱/代號 701 染髮(701) 服…" at bounding box center [232, 150] width 331 height 76
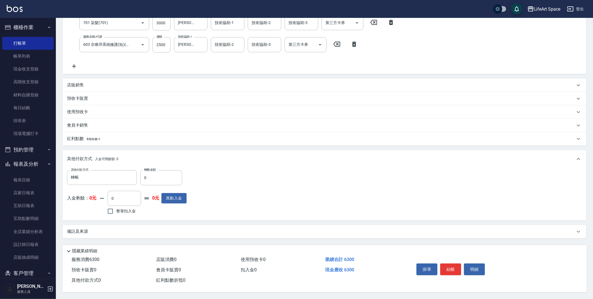
scroll to position [120, 0]
click at [449, 270] on button "結帳" at bounding box center [450, 269] width 21 height 12
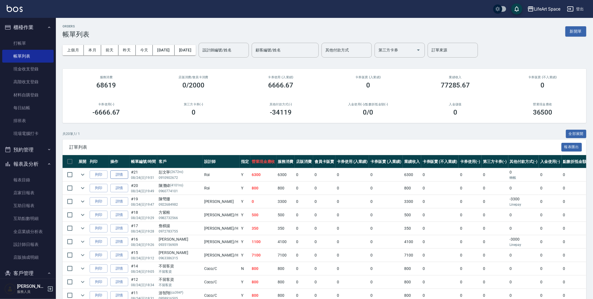
click at [123, 176] on link "詳情" at bounding box center [119, 174] width 18 height 9
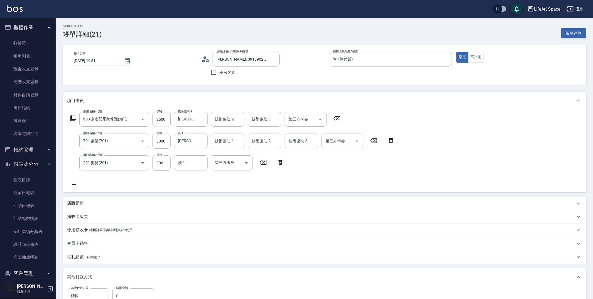
scroll to position [103, 0]
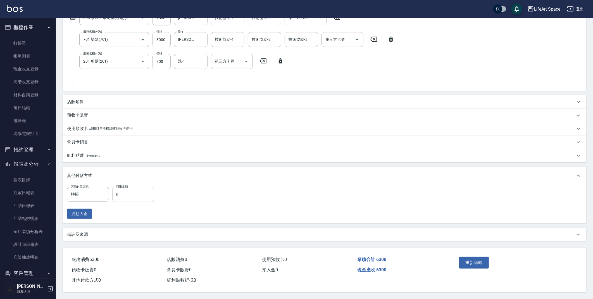
click at [128, 194] on input "0" at bounding box center [133, 194] width 42 height 15
click at [478, 263] on button "重新結帳" at bounding box center [474, 263] width 30 height 12
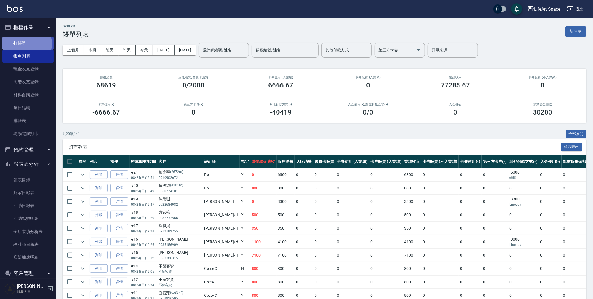
click at [21, 44] on link "打帳單" at bounding box center [27, 43] width 51 height 13
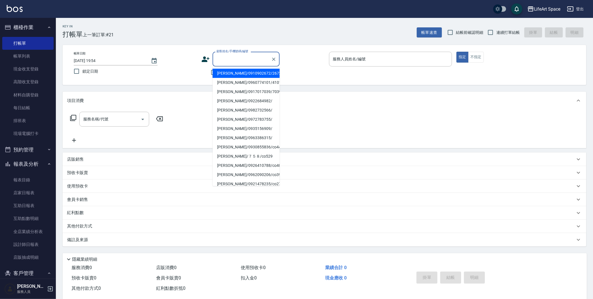
click at [227, 60] on input "顧客姓名/手機號碼/編號" at bounding box center [242, 59] width 54 height 10
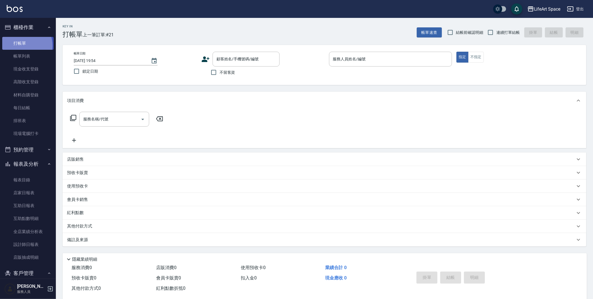
click at [22, 45] on link "打帳單" at bounding box center [27, 43] width 51 height 13
click at [205, 61] on icon at bounding box center [206, 59] width 8 height 6
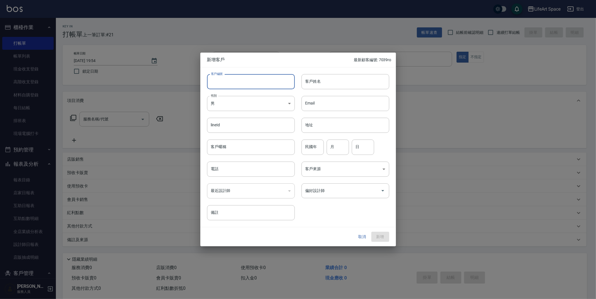
click at [241, 84] on input "客戶編號" at bounding box center [251, 81] width 88 height 15
click at [317, 85] on input "客戶姓名" at bounding box center [345, 81] width 88 height 15
click at [328, 84] on input "客戶姓名" at bounding box center [345, 81] width 88 height 15
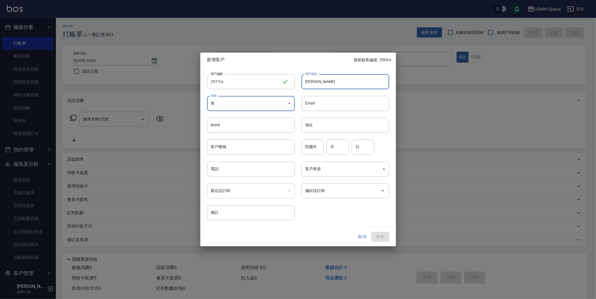
click at [250, 99] on body "LifeArt Space 登出 櫃檯作業 打帳單 帳單列表 現金收支登錄 高階收支登錄 材料自購登錄 每日結帳 排班表 現場電腦打卡 預約管理 預約管理 單…" at bounding box center [298, 153] width 596 height 307
click at [251, 134] on li "女" at bounding box center [251, 136] width 88 height 9
click at [248, 168] on input "電話" at bounding box center [251, 168] width 88 height 15
click at [336, 172] on body "LifeArt Space 登出 櫃檯作業 打帳單 帳單列表 現金收支登錄 高階收支登錄 材料自購登錄 每日結帳 排班表 現場電腦打卡 預約管理 預約管理 單…" at bounding box center [298, 153] width 596 height 307
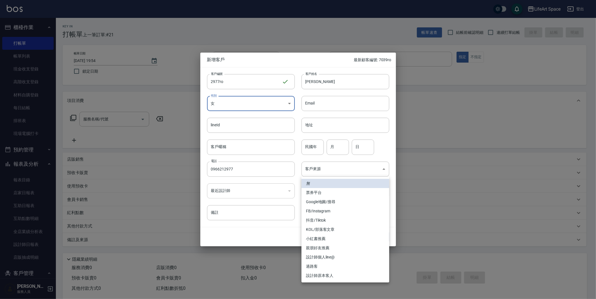
click at [332, 267] on li "過路客" at bounding box center [345, 266] width 88 height 9
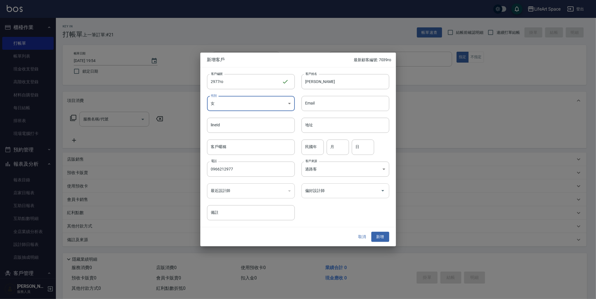
click at [340, 193] on input "偏好設計師" at bounding box center [341, 191] width 74 height 10
click at [335, 230] on div "取消 新增" at bounding box center [298, 236] width 196 height 19
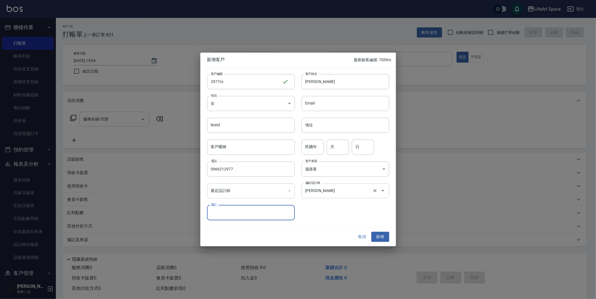
click at [358, 194] on input "[PERSON_NAME]" at bounding box center [337, 191] width 67 height 10
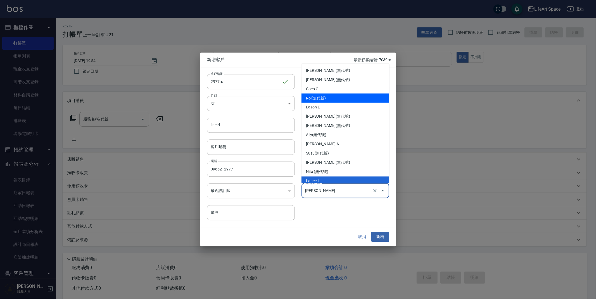
click at [331, 98] on li "Roi(無代號)" at bounding box center [345, 98] width 88 height 9
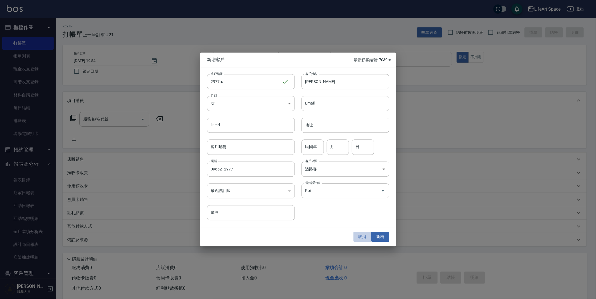
click at [360, 236] on button "取消" at bounding box center [362, 237] width 18 height 10
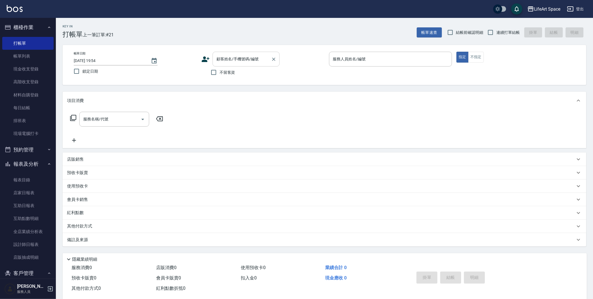
click at [240, 61] on input "顧客姓名/手機號碼/編號" at bounding box center [242, 59] width 54 height 10
click at [244, 61] on input "2977" at bounding box center [242, 59] width 54 height 10
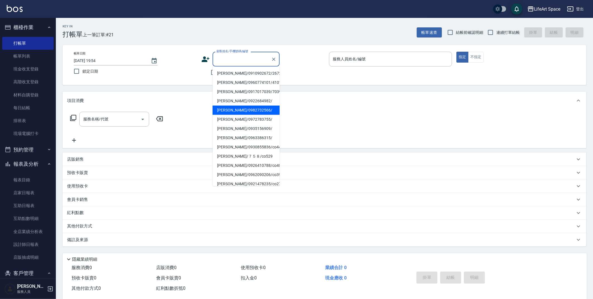
click at [301, 60] on div "顧客姓名/手機號碼/編號 顧客姓名/手機號碼/編號" at bounding box center [262, 59] width 123 height 15
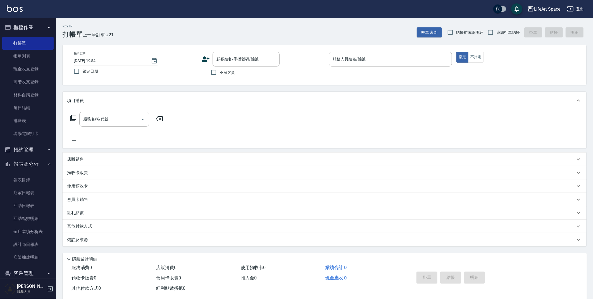
click at [207, 59] on icon at bounding box center [205, 59] width 8 height 8
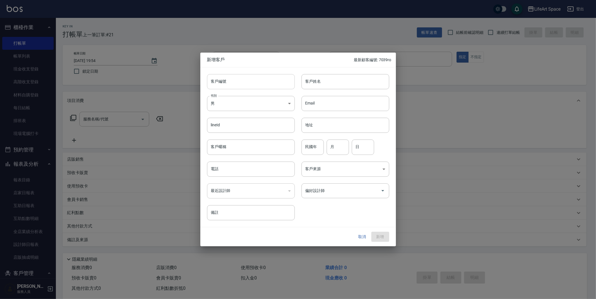
click at [234, 84] on input "客戶編號" at bounding box center [251, 81] width 88 height 15
click at [326, 87] on input "客戶姓名" at bounding box center [345, 81] width 88 height 15
click at [230, 82] on input "2977" at bounding box center [244, 81] width 75 height 15
click at [321, 86] on input "客戶姓名" at bounding box center [345, 81] width 88 height 15
click at [281, 99] on body "LifeArt Space 登出 櫃檯作業 打帳單 帳單列表 現金收支登錄 高階收支登錄 材料自購登錄 每日結帳 排班表 現場電腦打卡 預約管理 預約管理 單…" at bounding box center [298, 153] width 596 height 307
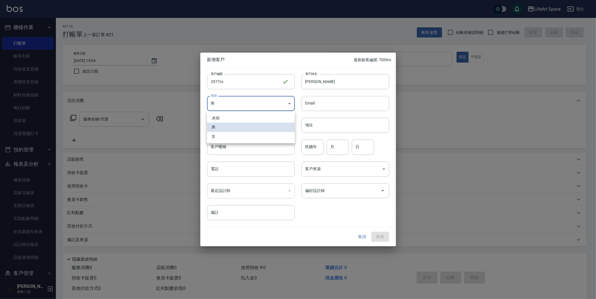
click at [272, 137] on li "女" at bounding box center [251, 136] width 88 height 9
click at [255, 171] on input "電話" at bounding box center [251, 168] width 88 height 15
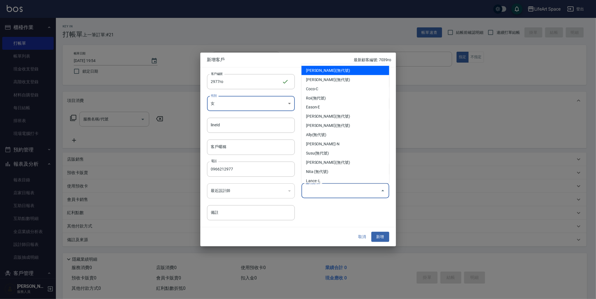
click at [349, 192] on input "偏好設計師" at bounding box center [341, 191] width 74 height 10
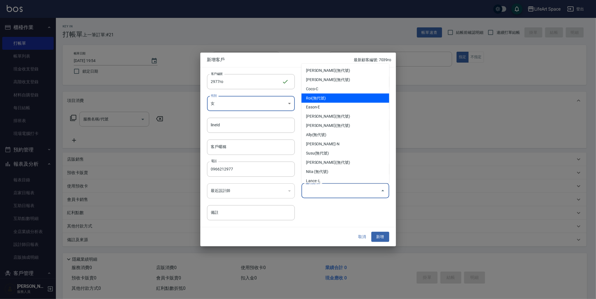
click at [353, 99] on li "Roi(無代號)" at bounding box center [345, 98] width 88 height 9
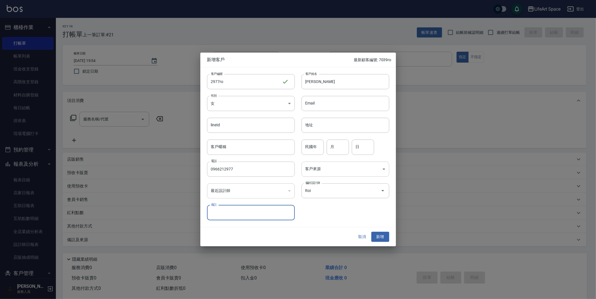
click at [363, 172] on body "LifeArt Space 登出 櫃檯作業 打帳單 帳單列表 現金收支登錄 高階收支登錄 材料自購登錄 每日結帳 排班表 現場電腦打卡 預約管理 預約管理 單…" at bounding box center [298, 153] width 596 height 307
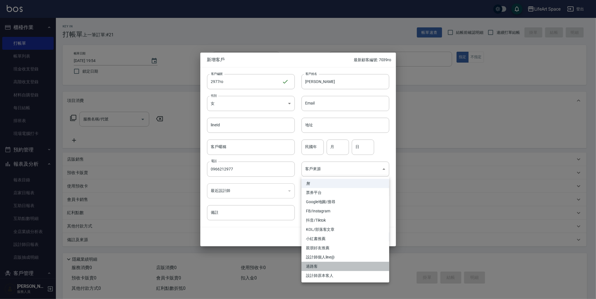
click at [334, 268] on li "過路客" at bounding box center [345, 266] width 88 height 9
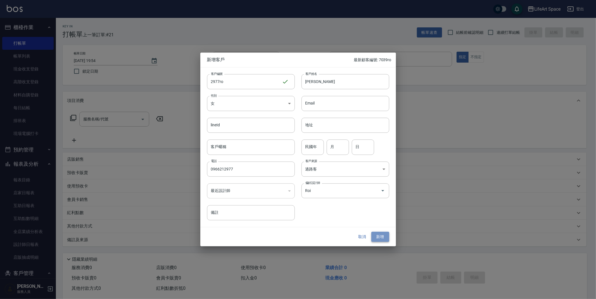
click at [379, 235] on button "新增" at bounding box center [380, 237] width 18 height 10
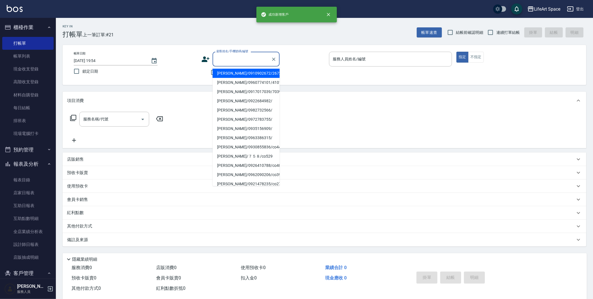
click at [230, 61] on input "顧客姓名/手機號碼/編號" at bounding box center [242, 59] width 54 height 10
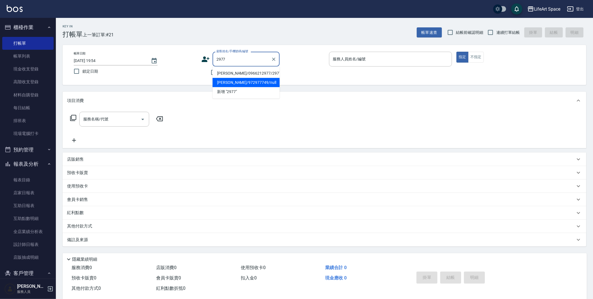
click at [250, 73] on li "[PERSON_NAME]/0966212977/2977ro" at bounding box center [246, 73] width 67 height 9
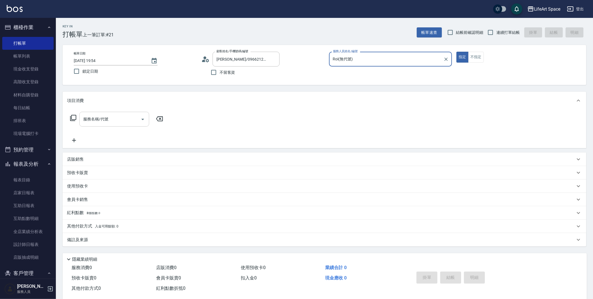
click at [115, 118] on input "服務名稱/代號" at bounding box center [110, 119] width 56 height 10
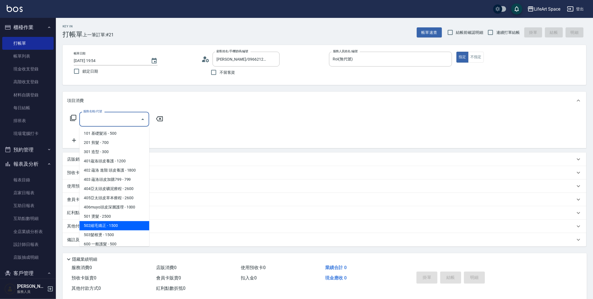
click at [105, 224] on span "502縮毛矯正 - 1500" at bounding box center [114, 225] width 70 height 9
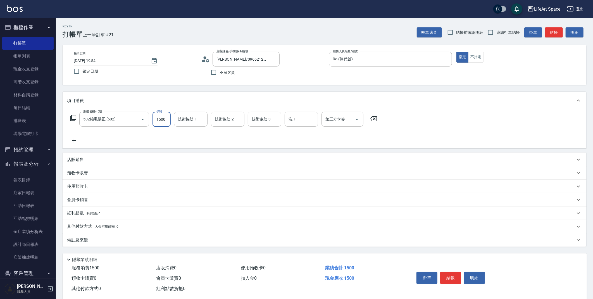
drag, startPoint x: 165, startPoint y: 121, endPoint x: 150, endPoint y: 116, distance: 16.0
click at [150, 116] on div "服務名稱/代號 502縮毛矯正 (502) 服務名稱/代號 價格 1500 價格 技術協助-1 技術協助-1 技術協助-2 技術協助-2 技術協助-3 技術協…" at bounding box center [224, 119] width 314 height 15
drag, startPoint x: 165, startPoint y: 119, endPoint x: 149, endPoint y: 116, distance: 15.8
click at [149, 116] on div "服務名稱/代號 502縮毛矯正 (502) 服務名稱/代號 價格 1500 價格 技術協助-1 技術協助-1 技術協助-2 技術協助-2 技術協助-3 技術協…" at bounding box center [224, 119] width 314 height 15
click at [181, 121] on div "技術協助-1 技術協助-1" at bounding box center [191, 119] width 34 height 15
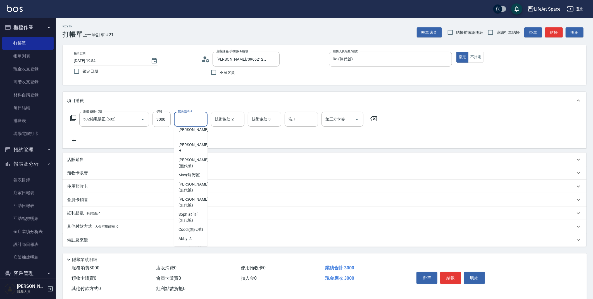
scroll to position [158, 0]
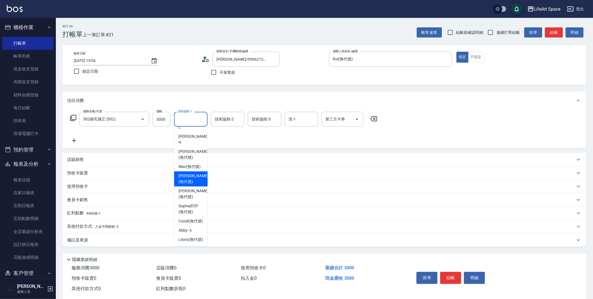
click at [189, 173] on span "[PERSON_NAME] (無代號)" at bounding box center [193, 179] width 30 height 12
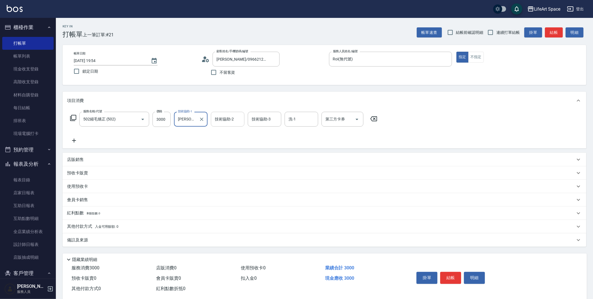
click at [229, 123] on input "技術協助-2" at bounding box center [227, 119] width 28 height 10
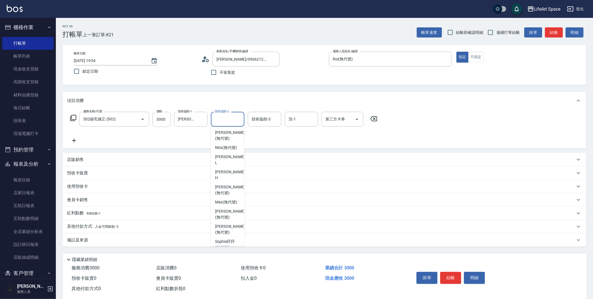
scroll to position [126, 0]
click at [229, 220] on span "[PERSON_NAME] (無代號)" at bounding box center [230, 226] width 30 height 12
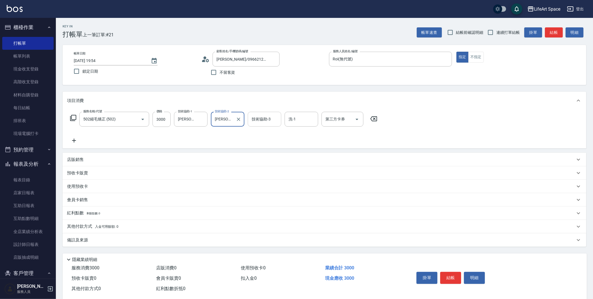
click at [257, 125] on div "技術協助-3" at bounding box center [265, 119] width 34 height 15
drag, startPoint x: 281, startPoint y: 176, endPoint x: 282, endPoint y: 181, distance: 4.8
click at [282, 181] on div "項目消費 服務名稱/代號 502縮毛矯正 (502) 服務名稱/代號 價格 3000 價格 技術協助-1 Lillian(無代號) 技術協助-1 技術協助-2…" at bounding box center [325, 169] width 524 height 155
click at [269, 118] on input "技術協助-3" at bounding box center [264, 119] width 28 height 10
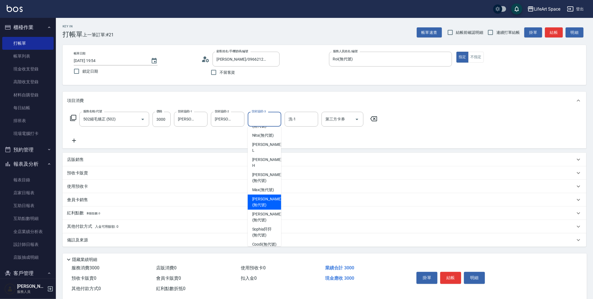
scroll to position [134, 0]
click at [273, 187] on span "[PERSON_NAME] (無代號)" at bounding box center [263, 190] width 22 height 6
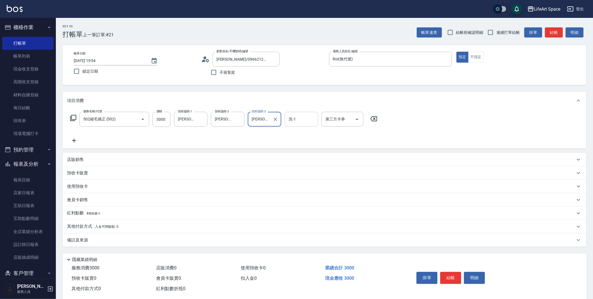
click at [295, 124] on div "洗-1" at bounding box center [302, 119] width 34 height 15
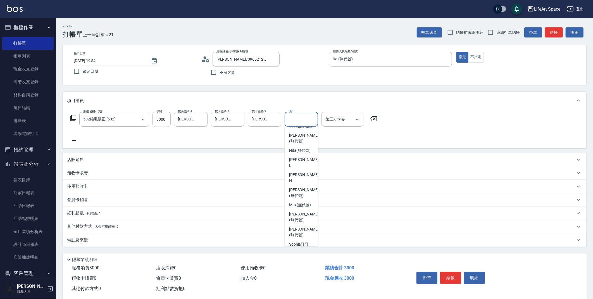
scroll to position [122, 0]
click at [294, 200] on span "[PERSON_NAME] (無代號)" at bounding box center [300, 203] width 22 height 6
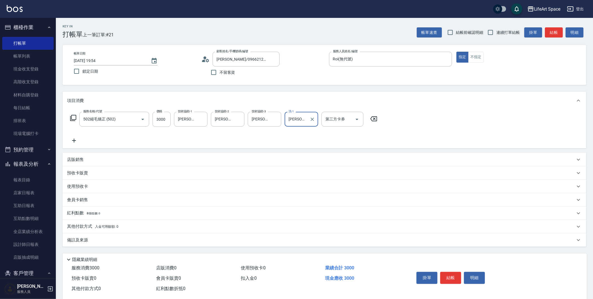
click at [85, 240] on p "備註及來源" at bounding box center [77, 240] width 21 height 6
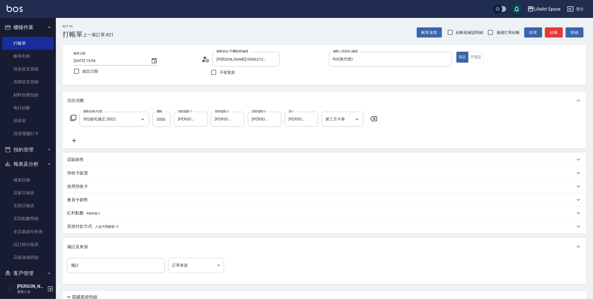
click at [205, 263] on body "LifeArt Space 登出 櫃檯作業 打帳單 帳單列表 現金收支登錄 高階收支登錄 材料自購登錄 每日結帳 排班表 現場電腦打卡 預約管理 預約管理 單…" at bounding box center [296, 172] width 593 height 345
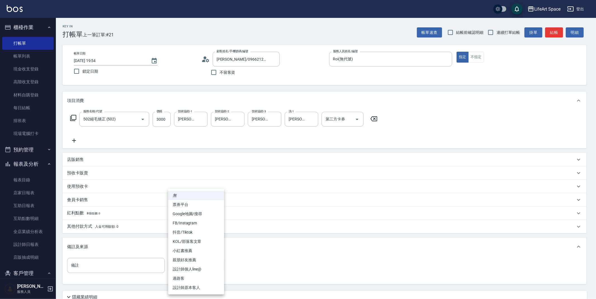
click at [198, 280] on li "過路客" at bounding box center [196, 278] width 56 height 9
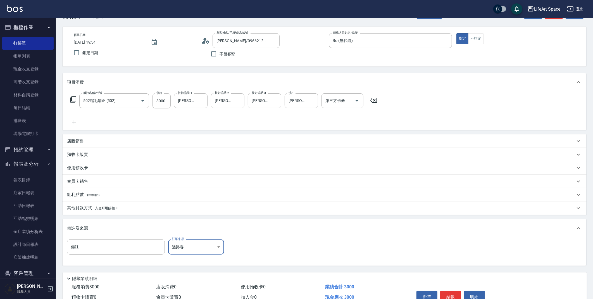
scroll to position [48, 0]
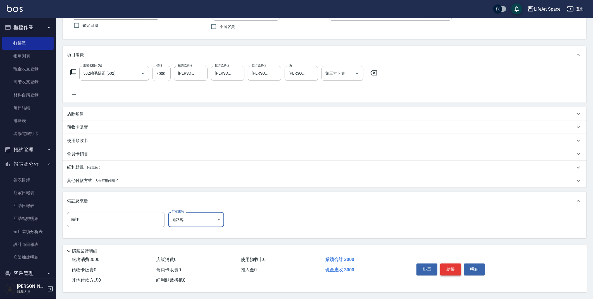
click at [449, 269] on button "結帳" at bounding box center [450, 269] width 21 height 12
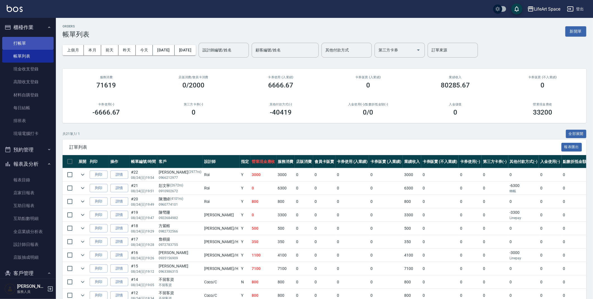
click at [40, 45] on link "打帳單" at bounding box center [27, 43] width 51 height 13
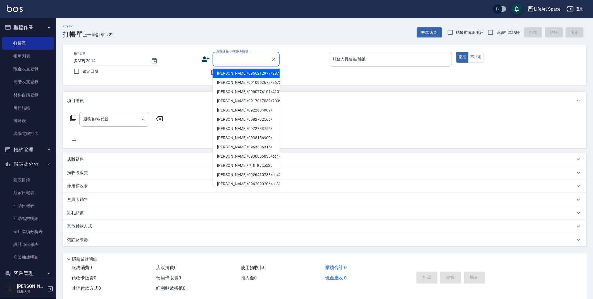
click at [235, 61] on input "顧客姓名/手機號碼/編號" at bounding box center [242, 59] width 54 height 10
click at [194, 40] on div "Key In 打帳單 上一筆訂單:#22 帳單速查 結帳前確認明細 連續打單結帳 掛單 結帳 明細 帳單日期 [DATE] 20:14 鎖定日期 顧客姓名/手…" at bounding box center [324, 162] width 537 height 289
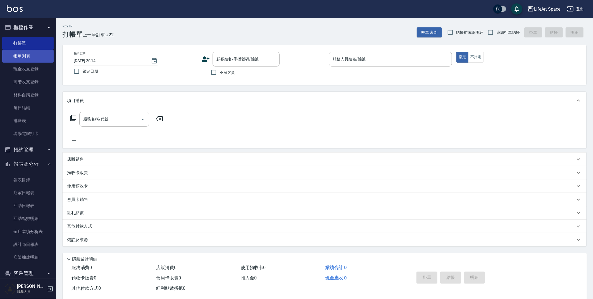
drag, startPoint x: 27, startPoint y: 62, endPoint x: 30, endPoint y: 56, distance: 6.5
click at [27, 62] on link "帳單列表" at bounding box center [27, 56] width 51 height 13
click at [22, 57] on link "帳單列表" at bounding box center [27, 56] width 51 height 13
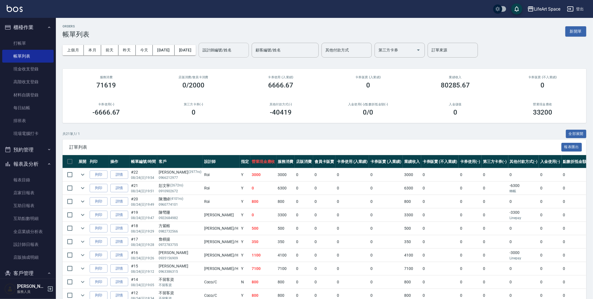
click at [246, 53] on input "設計師編號/姓名" at bounding box center [223, 50] width 45 height 10
click at [251, 65] on div "Roi (無代號)" at bounding box center [243, 64] width 50 height 9
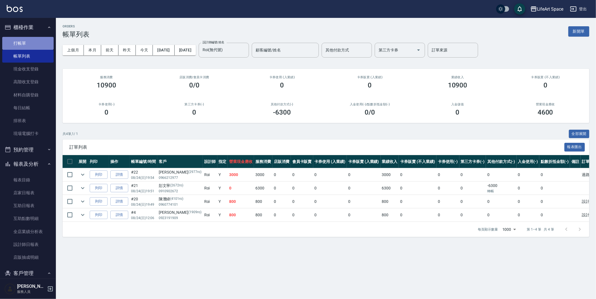
click at [38, 45] on link "打帳單" at bounding box center [27, 43] width 51 height 13
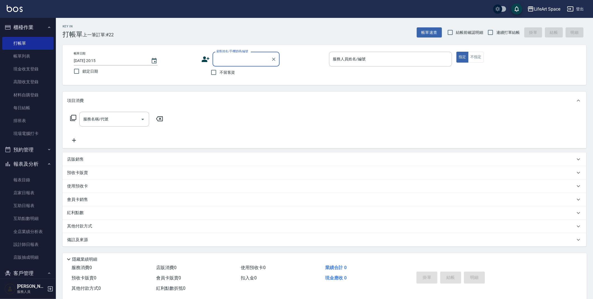
click at [254, 59] on input "顧客姓名/手機號碼/編號" at bounding box center [242, 59] width 54 height 10
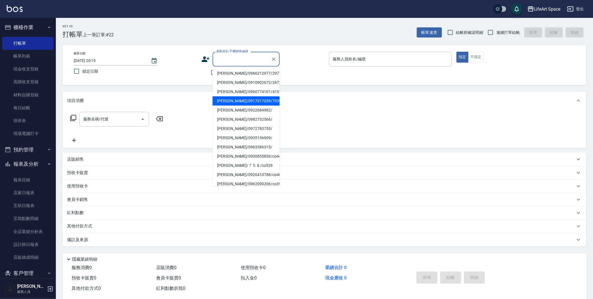
click at [253, 101] on li "[PERSON_NAME]/0917017039/7039ro" at bounding box center [246, 100] width 67 height 9
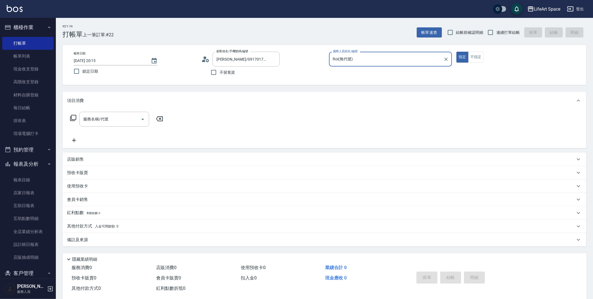
click at [106, 120] on div "服務名稱/代號 服務名稱/代號" at bounding box center [114, 119] width 70 height 15
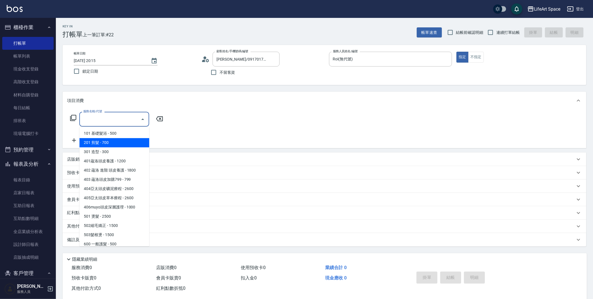
click at [111, 140] on span "201 剪髮 - 700" at bounding box center [114, 142] width 70 height 9
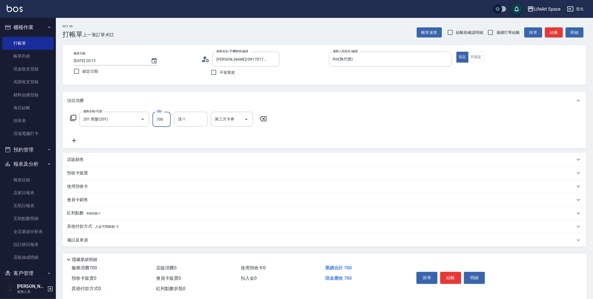
drag, startPoint x: 170, startPoint y: 121, endPoint x: 153, endPoint y: 116, distance: 17.9
click at [153, 116] on input "700" at bounding box center [162, 119] width 18 height 15
drag, startPoint x: 164, startPoint y: 118, endPoint x: 158, endPoint y: 116, distance: 6.5
click at [158, 116] on input "700" at bounding box center [162, 119] width 18 height 15
click at [144, 239] on div "備註及來源" at bounding box center [321, 240] width 508 height 6
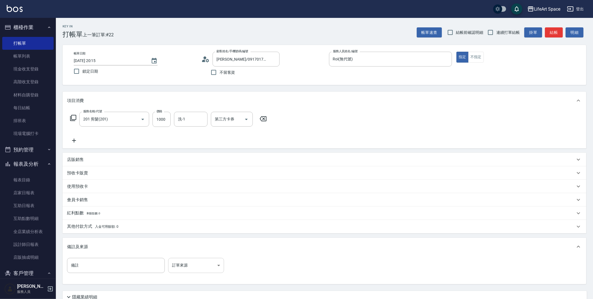
click at [206, 268] on body "LifeArt Space 登出 櫃檯作業 打帳單 帳單列表 現金收支登錄 高階收支登錄 材料自購登錄 每日結帳 排班表 現場電腦打卡 預約管理 預約管理 單…" at bounding box center [296, 172] width 593 height 345
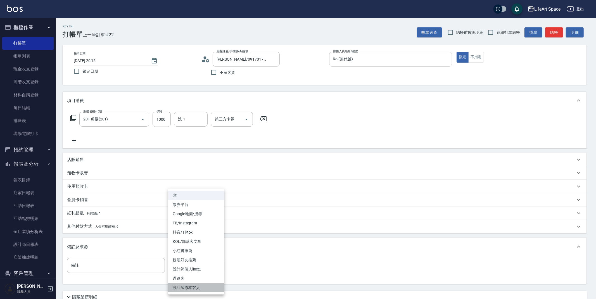
click at [201, 285] on li "設計師原本客人" at bounding box center [196, 287] width 56 height 9
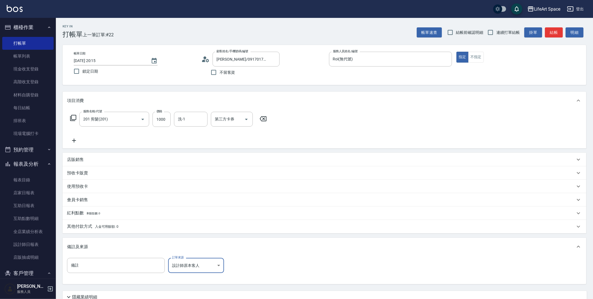
click at [292, 263] on div "備註 備註 訂單來源 設計師原本客人 設計師原本客人 訂單來源" at bounding box center [324, 269] width 515 height 22
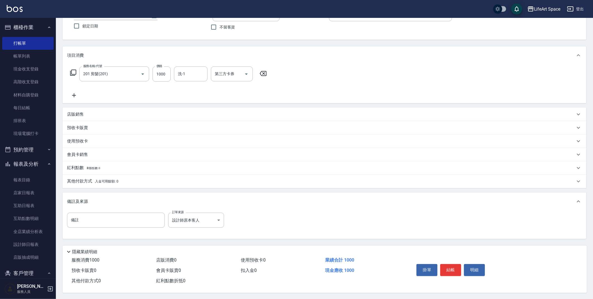
scroll to position [48, 0]
click at [450, 266] on button "結帳" at bounding box center [450, 269] width 21 height 12
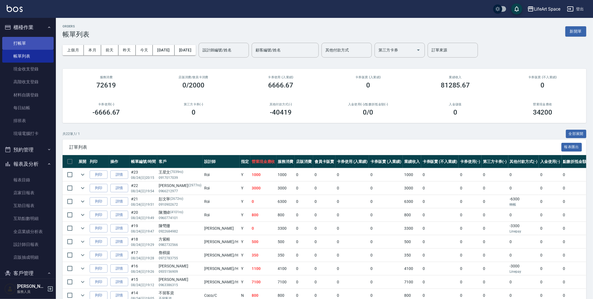
click at [20, 42] on link "打帳單" at bounding box center [27, 43] width 51 height 13
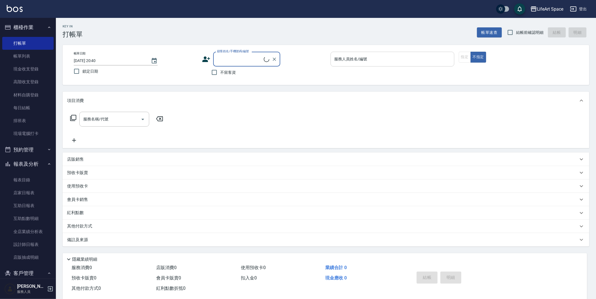
click at [431, 58] on input "服務人員姓名/編號" at bounding box center [392, 59] width 119 height 10
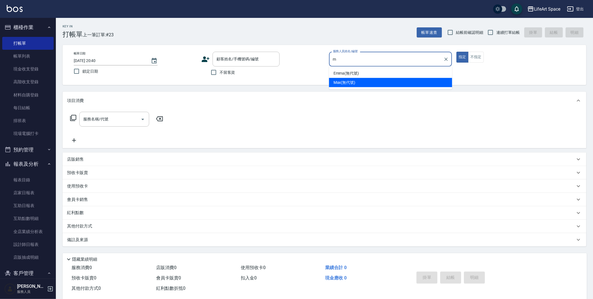
click at [364, 81] on div "[PERSON_NAME] (無代號)" at bounding box center [390, 82] width 123 height 9
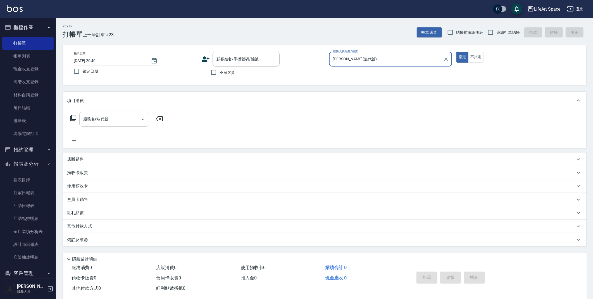
click at [111, 123] on input "服務名稱/代號" at bounding box center [110, 119] width 56 height 10
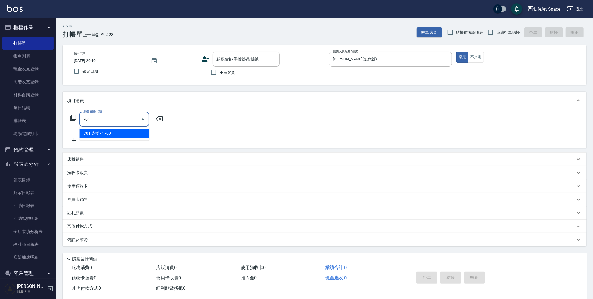
click at [105, 134] on span "701 染髮 - 1700" at bounding box center [114, 133] width 70 height 9
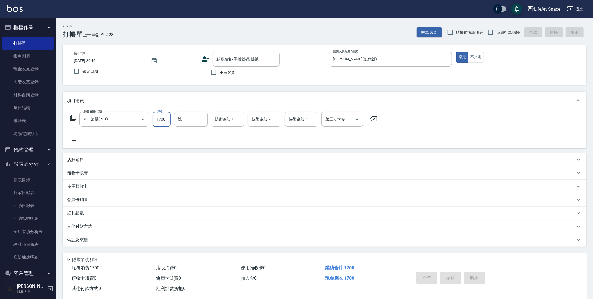
click at [166, 121] on input "1700" at bounding box center [162, 119] width 18 height 15
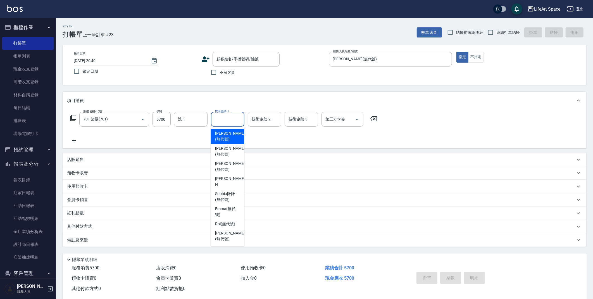
click at [227, 117] on div "技術協助-1 技術協助-1" at bounding box center [228, 119] width 34 height 15
click at [229, 135] on span "[PERSON_NAME] (無代號)" at bounding box center [230, 136] width 30 height 12
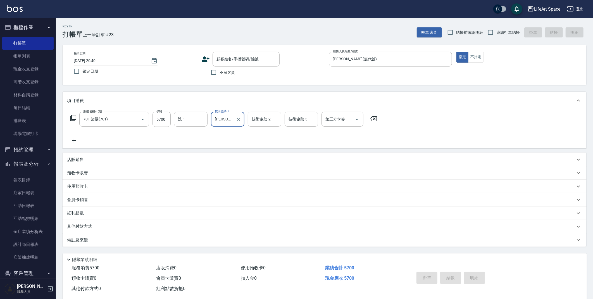
click at [263, 119] on div "技術協助-2 技術協助-2" at bounding box center [265, 119] width 34 height 15
click at [262, 130] on span "[PERSON_NAME] (無代號)" at bounding box center [267, 136] width 30 height 12
click at [299, 121] on div "技術協助-3 技術協助-3" at bounding box center [302, 119] width 34 height 15
click at [302, 133] on span "[PERSON_NAME] (無代號)" at bounding box center [304, 136] width 30 height 12
click at [186, 118] on input "洗-1" at bounding box center [191, 119] width 28 height 10
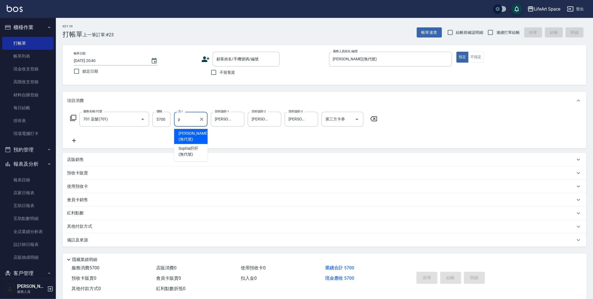
click at [192, 133] on span "[PERSON_NAME] (無代號)" at bounding box center [193, 136] width 30 height 12
click at [151, 242] on div "備註及來源" at bounding box center [321, 240] width 508 height 6
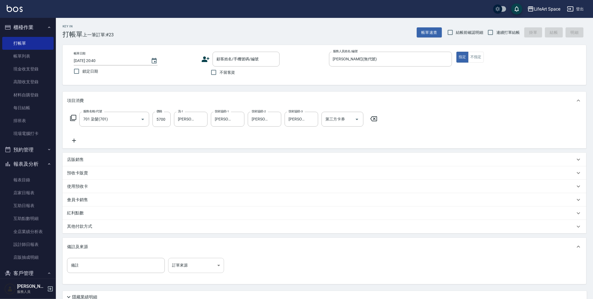
click at [208, 263] on body "LifeArt Space 登出 櫃檯作業 打帳單 帳單列表 現金收支登錄 高階收支登錄 材料自購登錄 每日結帳 排班表 現場電腦打卡 預約管理 預約管理 單…" at bounding box center [296, 172] width 593 height 345
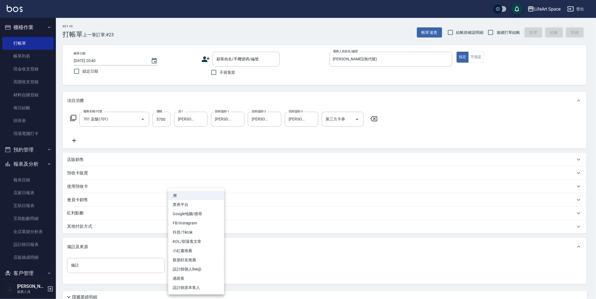
click at [209, 268] on li "設計師個人line@" at bounding box center [196, 269] width 56 height 9
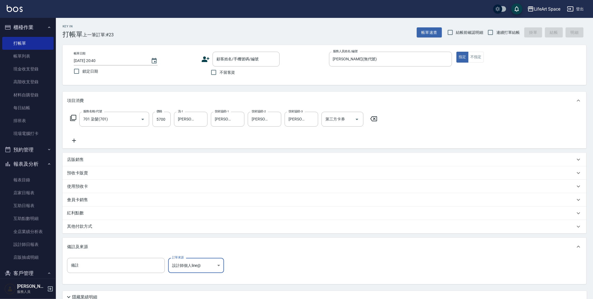
click at [177, 230] on div "其他付款方式" at bounding box center [325, 226] width 524 height 13
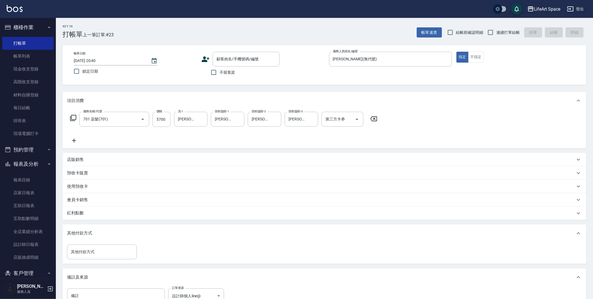
click at [230, 75] on span "不留客資" at bounding box center [228, 73] width 16 height 6
click at [220, 75] on input "不留客資" at bounding box center [214, 72] width 12 height 12
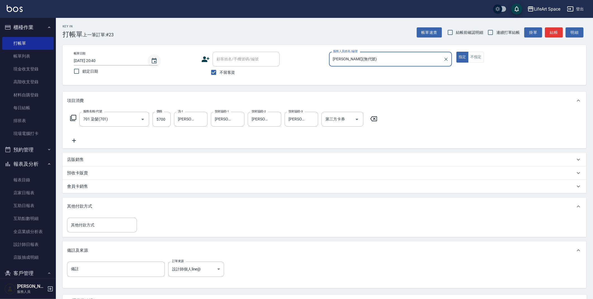
click at [156, 61] on icon "Choose date, selected date is 2025-08-24" at bounding box center [154, 61] width 7 height 7
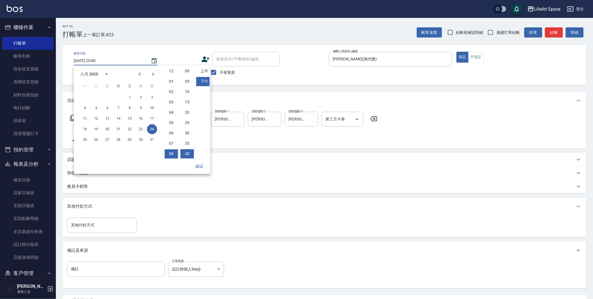
scroll to position [31, 0]
click at [139, 128] on button "23" at bounding box center [141, 129] width 10 height 10
click at [207, 169] on button "確認" at bounding box center [199, 166] width 18 height 10
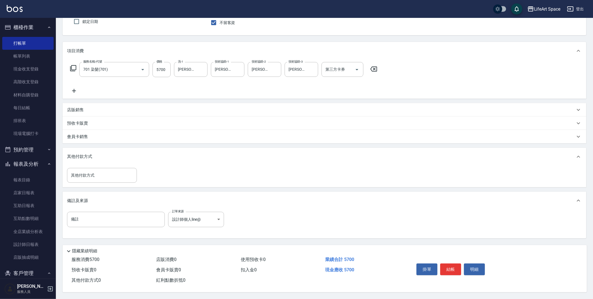
scroll to position [51, 0]
click at [448, 270] on button "結帳" at bounding box center [450, 269] width 21 height 12
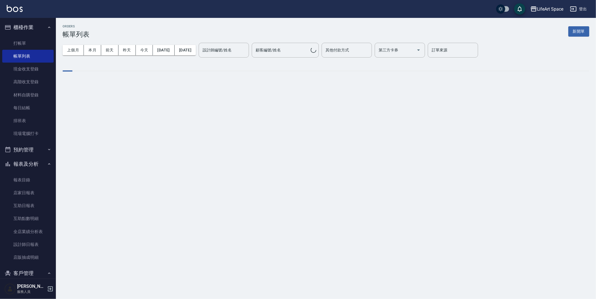
click at [30, 44] on link "打帳單" at bounding box center [27, 43] width 51 height 13
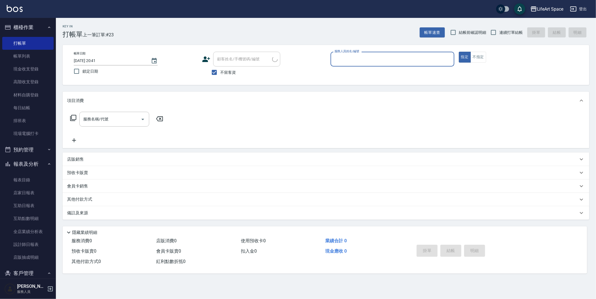
click at [406, 60] on input "服務人員姓名/編號" at bounding box center [392, 59] width 119 height 10
drag, startPoint x: 362, startPoint y: 76, endPoint x: 350, endPoint y: 80, distance: 13.0
click at [362, 75] on div "[PERSON_NAME] (無代號)" at bounding box center [392, 73] width 124 height 9
click at [129, 120] on input "服務名稱/代號" at bounding box center [110, 119] width 56 height 10
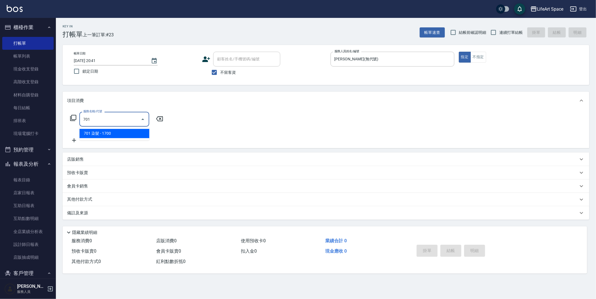
click at [130, 132] on span "701 染髮 - 1700" at bounding box center [114, 133] width 70 height 9
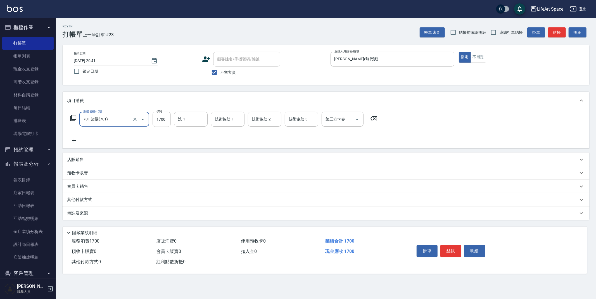
click at [170, 121] on input "1700" at bounding box center [162, 119] width 18 height 15
click at [75, 138] on icon at bounding box center [74, 140] width 14 height 7
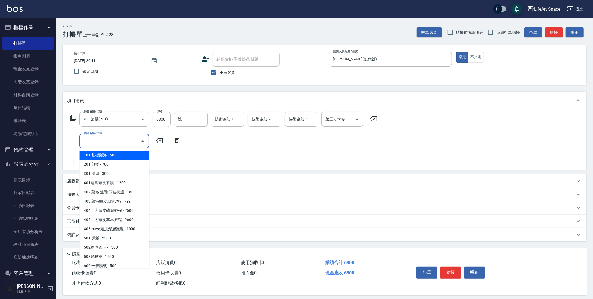
click at [127, 140] on input "服務名稱/代號" at bounding box center [110, 141] width 56 height 10
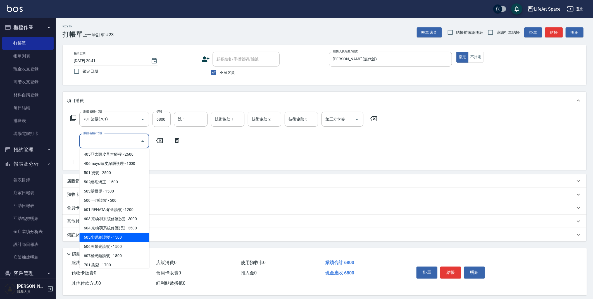
scroll to position [87, 0]
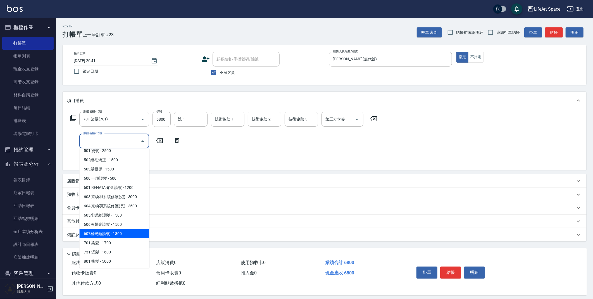
drag, startPoint x: 126, startPoint y: 232, endPoint x: 161, endPoint y: 175, distance: 67.7
click at [126, 232] on span "607極光蘊護髮 - 1800" at bounding box center [114, 233] width 70 height 9
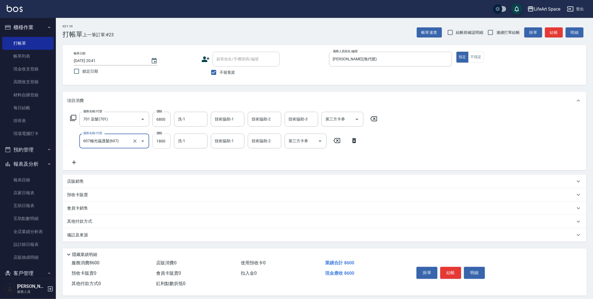
click at [164, 147] on input "1800" at bounding box center [162, 141] width 18 height 15
click at [196, 236] on div "備註及來源" at bounding box center [321, 235] width 508 height 6
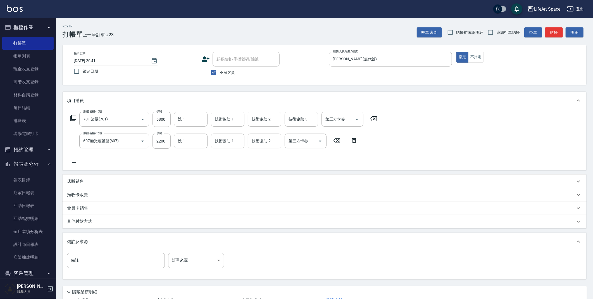
click at [216, 259] on body "LifeArt Space 登出 櫃檯作業 打帳單 帳單列表 現金收支登錄 高階收支登錄 材料自購登錄 每日結帳 排班表 現場電腦打卡 預約管理 預約管理 單…" at bounding box center [296, 170] width 593 height 340
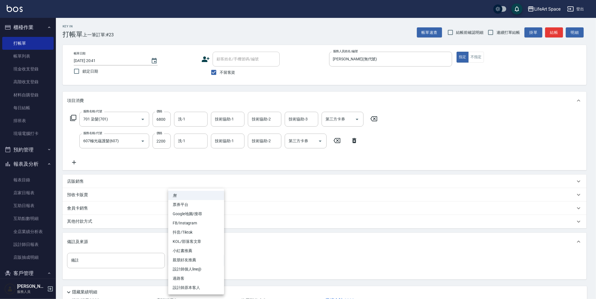
click at [207, 269] on li "設計師個人line@" at bounding box center [196, 269] width 56 height 9
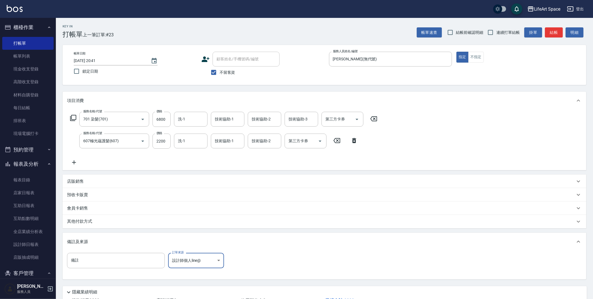
click at [154, 225] on div "其他付款方式" at bounding box center [325, 221] width 524 height 13
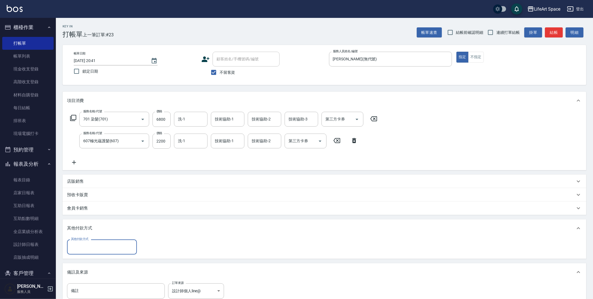
scroll to position [0, 0]
click at [122, 241] on div "其他付款方式" at bounding box center [102, 246] width 70 height 15
click at [103, 278] on span "信用卡" at bounding box center [102, 279] width 70 height 9
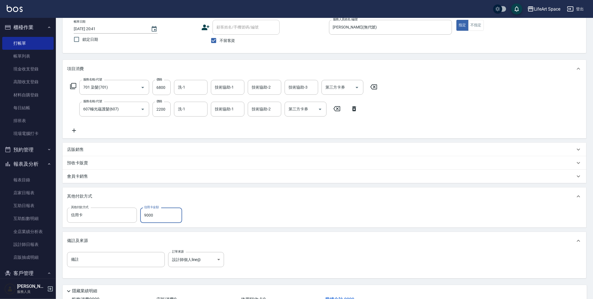
scroll to position [73, 0]
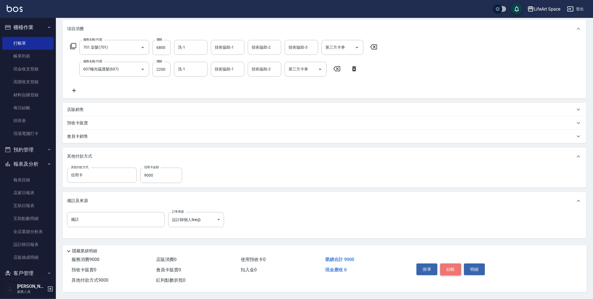
click at [450, 267] on button "結帳" at bounding box center [450, 269] width 21 height 12
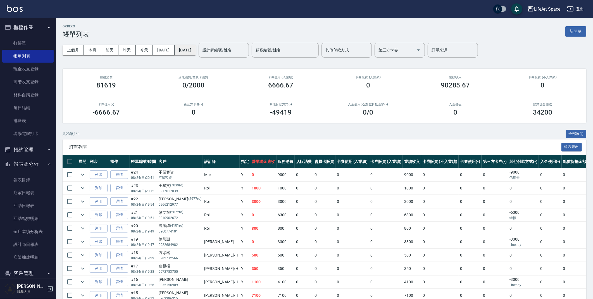
click at [196, 52] on button "[DATE]" at bounding box center [185, 50] width 21 height 10
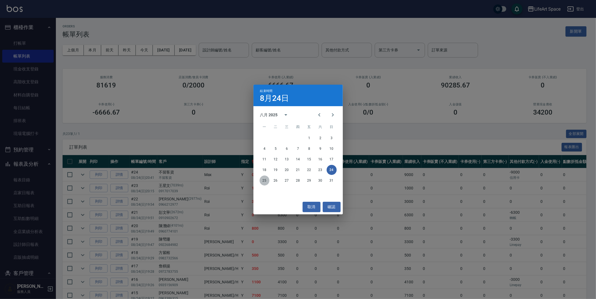
click at [265, 179] on button "25" at bounding box center [264, 180] width 10 height 10
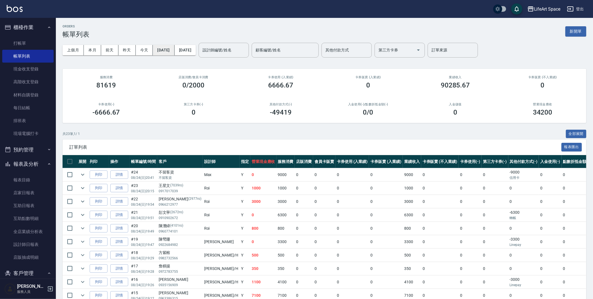
click at [174, 52] on button "[DATE]" at bounding box center [164, 50] width 22 height 10
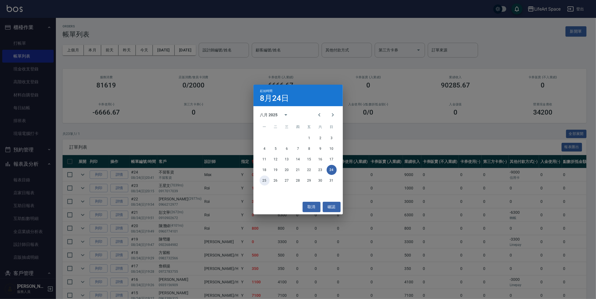
click at [265, 180] on button "25" at bounding box center [264, 180] width 10 height 10
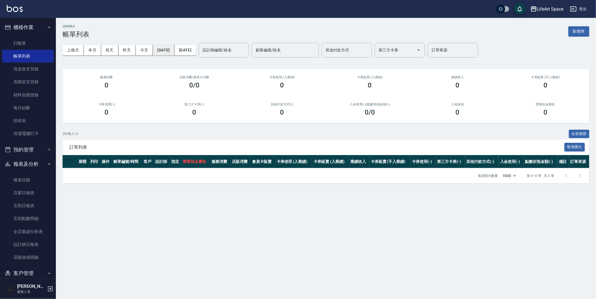
click at [174, 53] on button "[DATE]" at bounding box center [164, 50] width 22 height 10
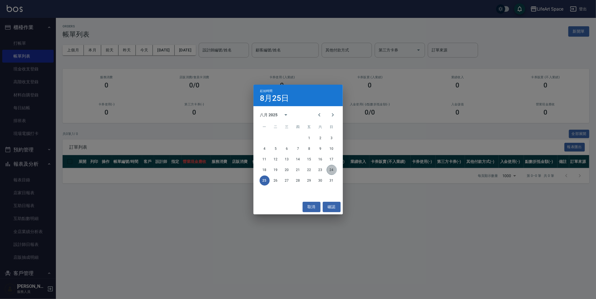
click at [329, 172] on button "24" at bounding box center [332, 170] width 10 height 10
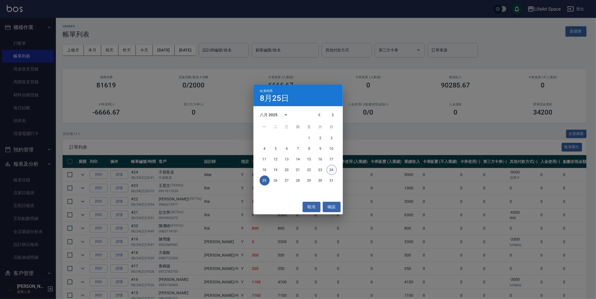
click at [332, 170] on button "24" at bounding box center [332, 170] width 10 height 10
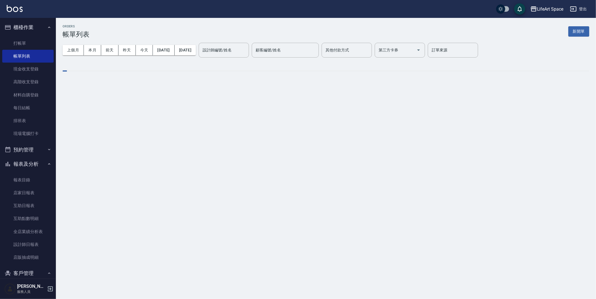
click at [245, 51] on div "設計師編號/姓名 設計師編號/姓名" at bounding box center [224, 50] width 50 height 15
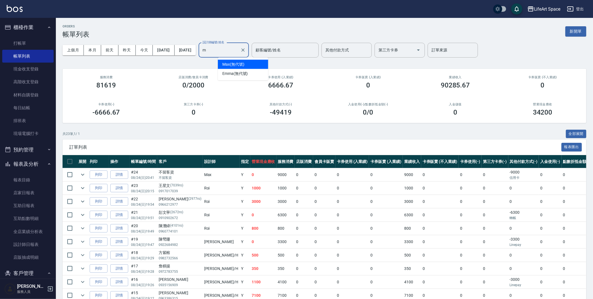
click at [249, 63] on div "[PERSON_NAME] (無代號)" at bounding box center [243, 64] width 50 height 9
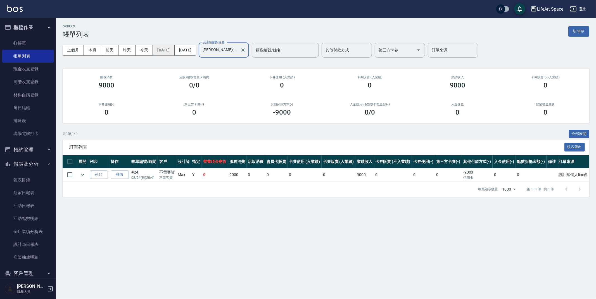
click at [174, 49] on button "[DATE]" at bounding box center [164, 50] width 22 height 10
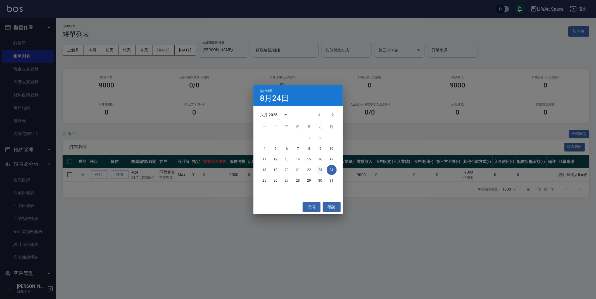
click at [318, 171] on button "23" at bounding box center [320, 170] width 10 height 10
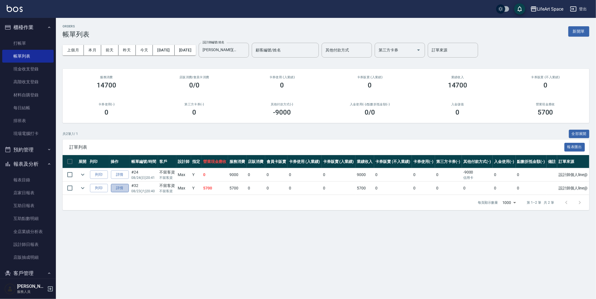
click at [120, 190] on link "詳情" at bounding box center [120, 188] width 18 height 9
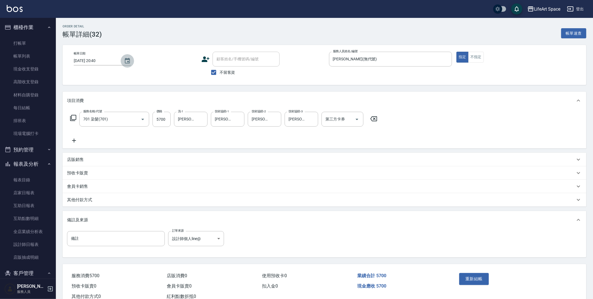
click at [125, 60] on icon "Choose date, selected date is 2025-08-23" at bounding box center [127, 61] width 7 height 7
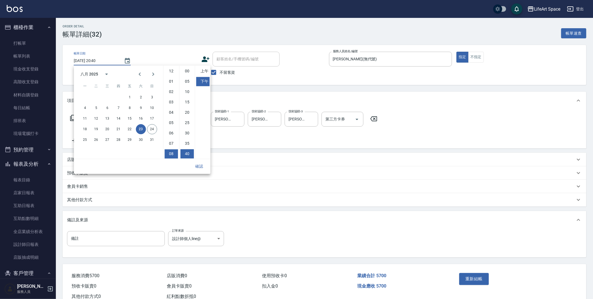
scroll to position [31, 0]
click at [82, 141] on button "25" at bounding box center [85, 140] width 10 height 10
click at [204, 166] on button "確認" at bounding box center [199, 166] width 18 height 10
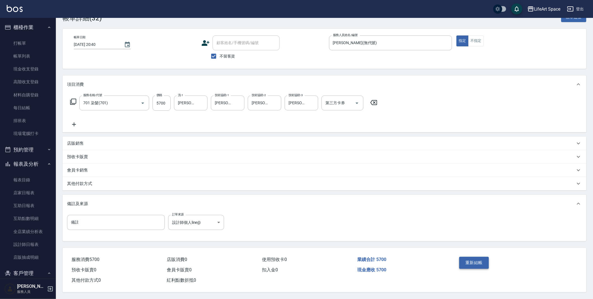
click at [476, 259] on button "重新結帳" at bounding box center [474, 263] width 30 height 12
